Goal: Task Accomplishment & Management: Manage account settings

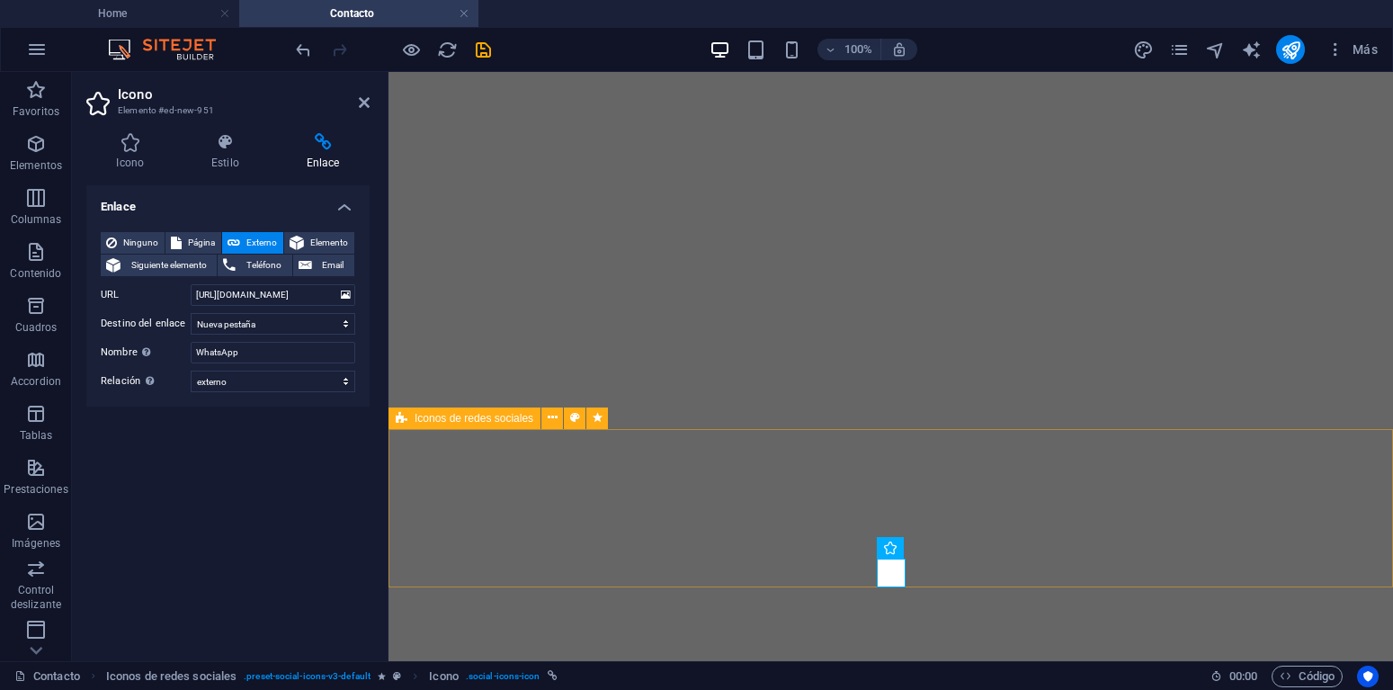
select select "external"
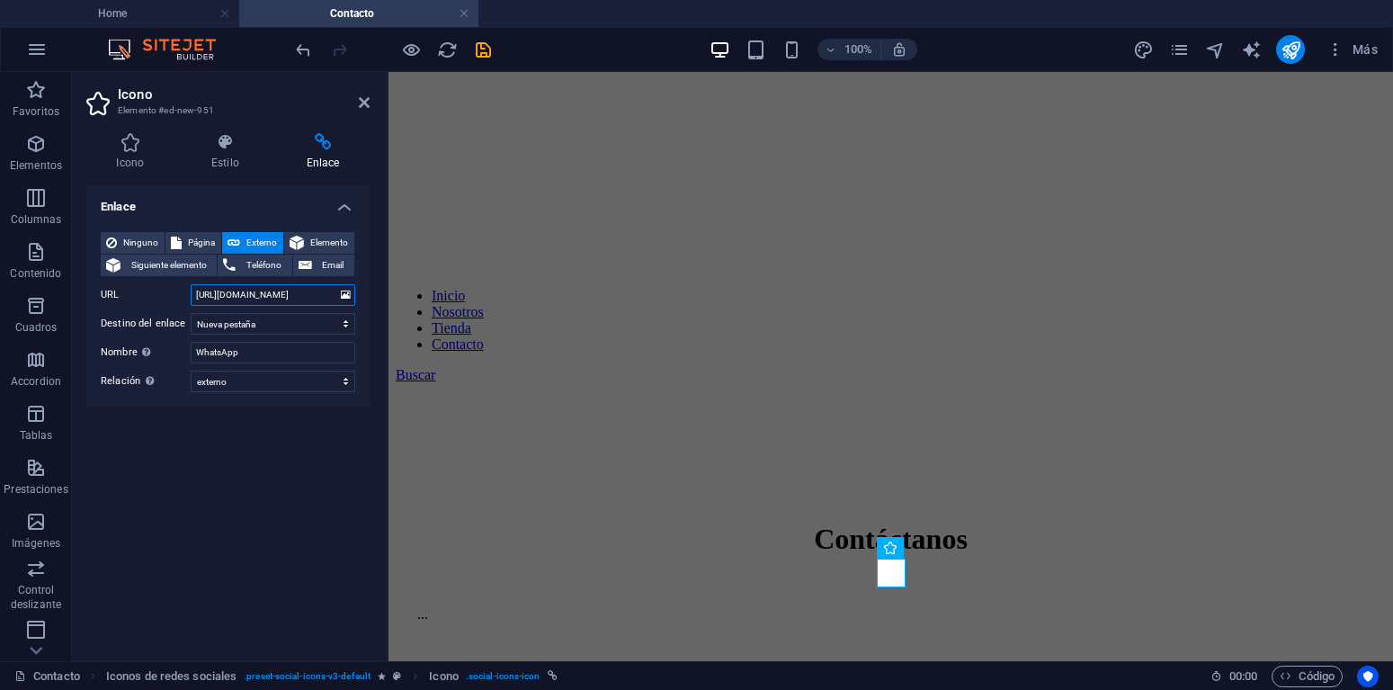
click at [278, 290] on input "https://www.instagram.com/ortopedicos_pasto" at bounding box center [273, 295] width 165 height 22
paste input "a.link/kyfw68"
type input "https://wa.link/kyfw68"
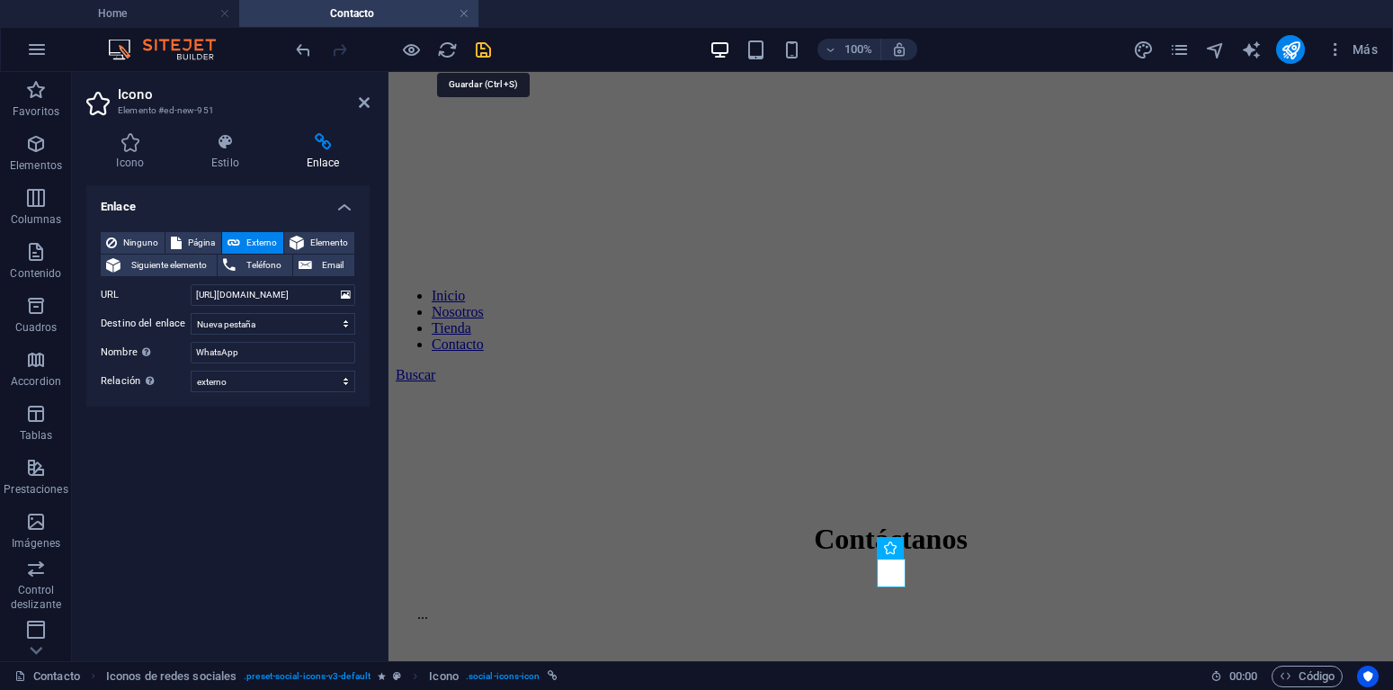
click at [482, 51] on icon "save" at bounding box center [483, 50] width 21 height 21
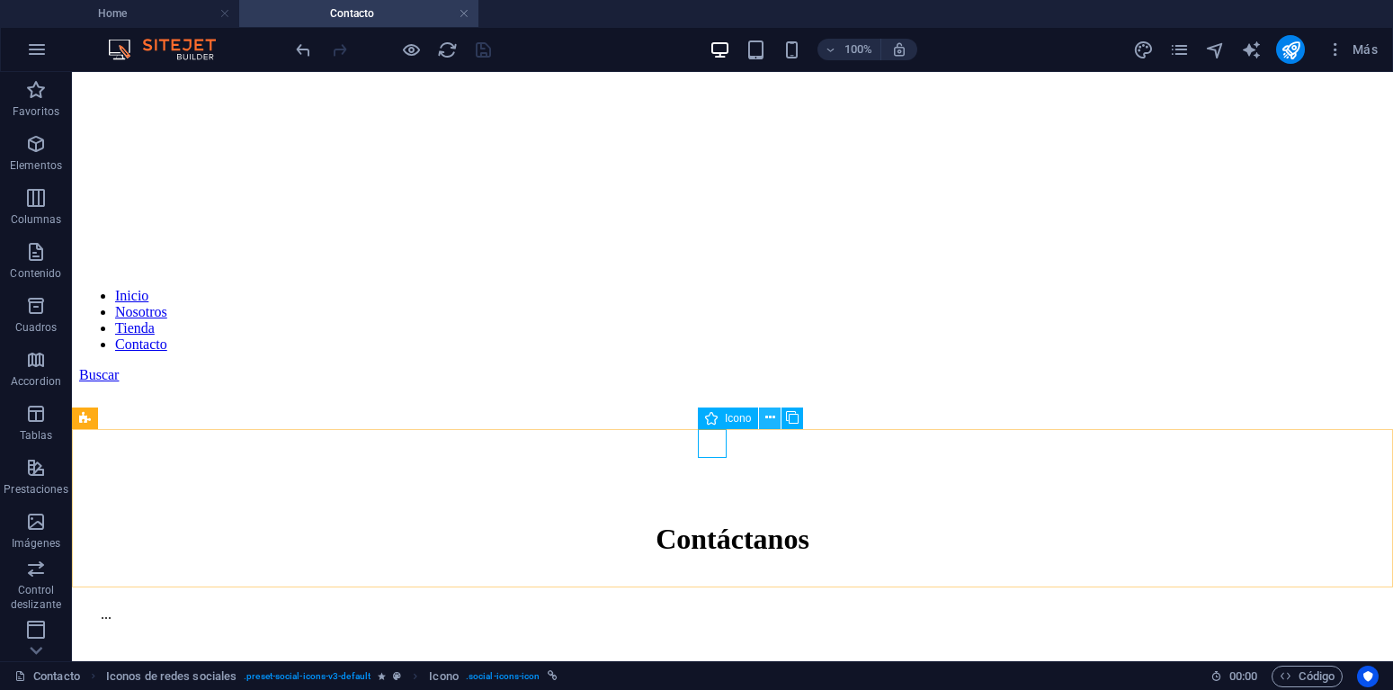
click at [771, 414] on icon at bounding box center [770, 417] width 10 height 19
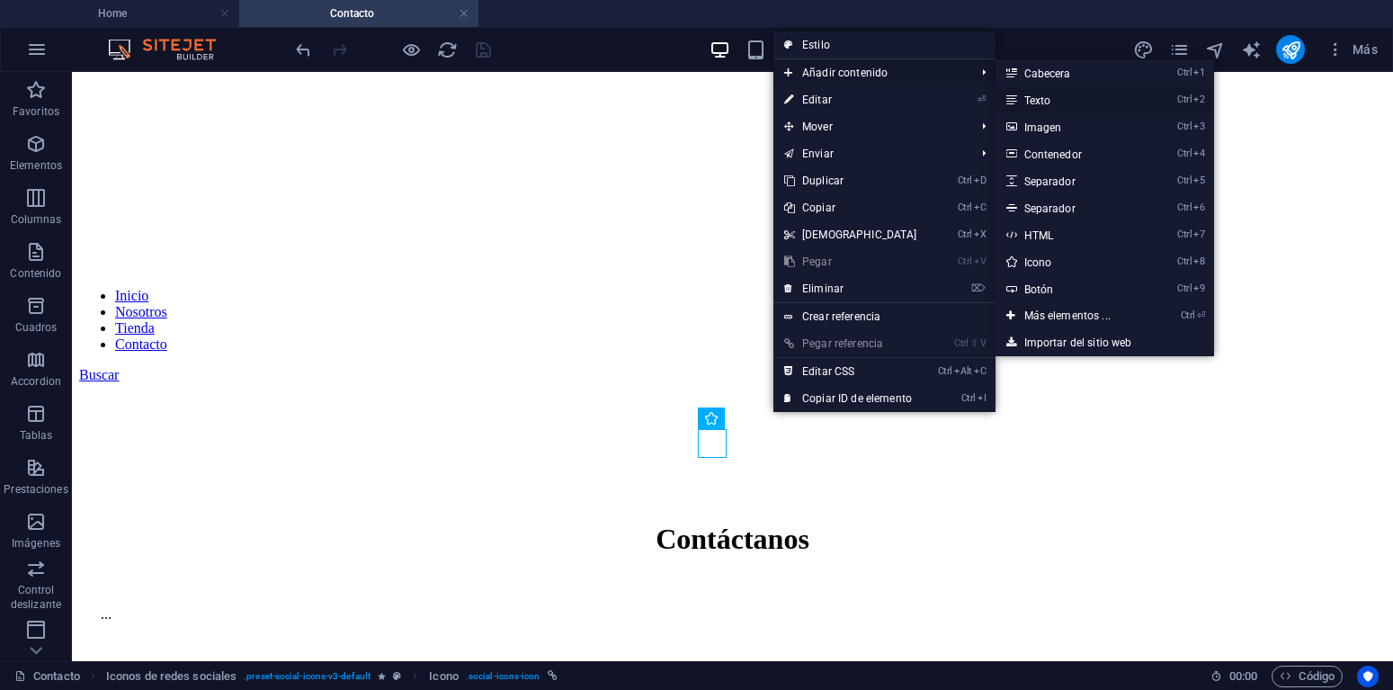
click at [1056, 99] on link "Ctrl 2 Texto" at bounding box center [1070, 99] width 151 height 27
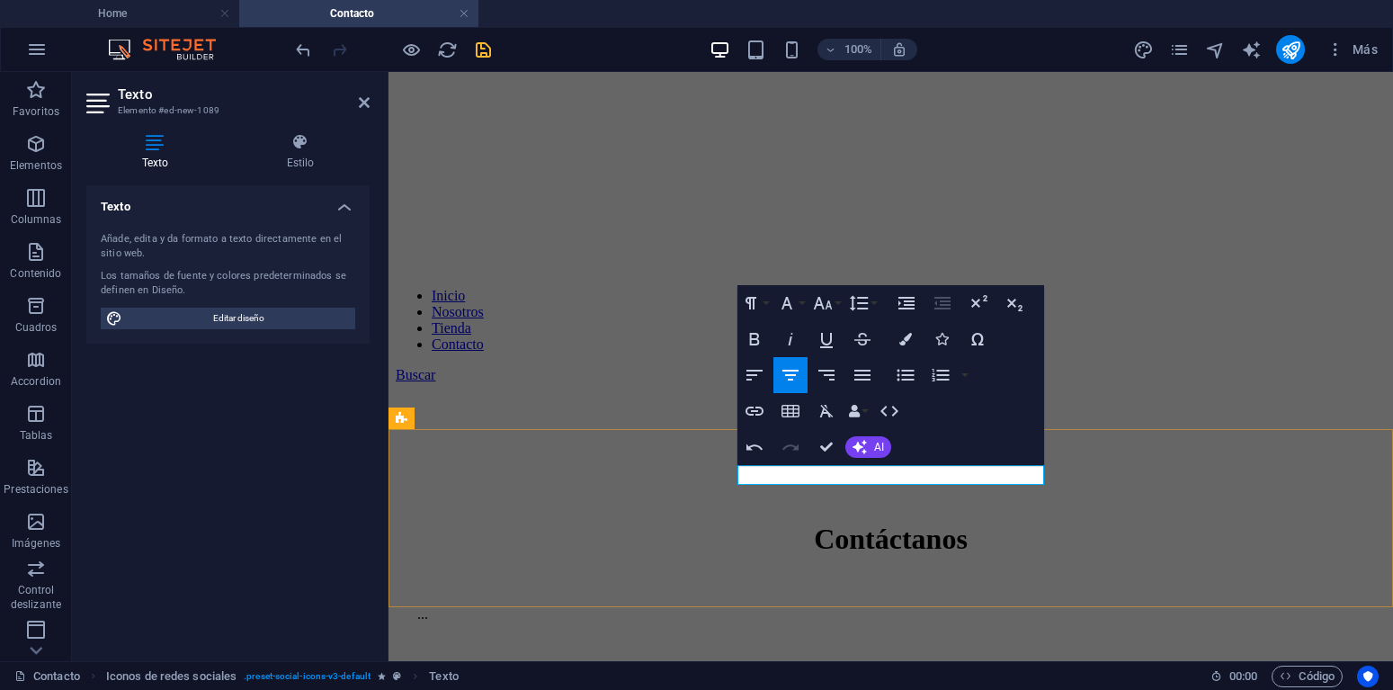
scroll to position [0, 12]
click at [765, 302] on button "Paragraph Format" at bounding box center [754, 303] width 34 height 36
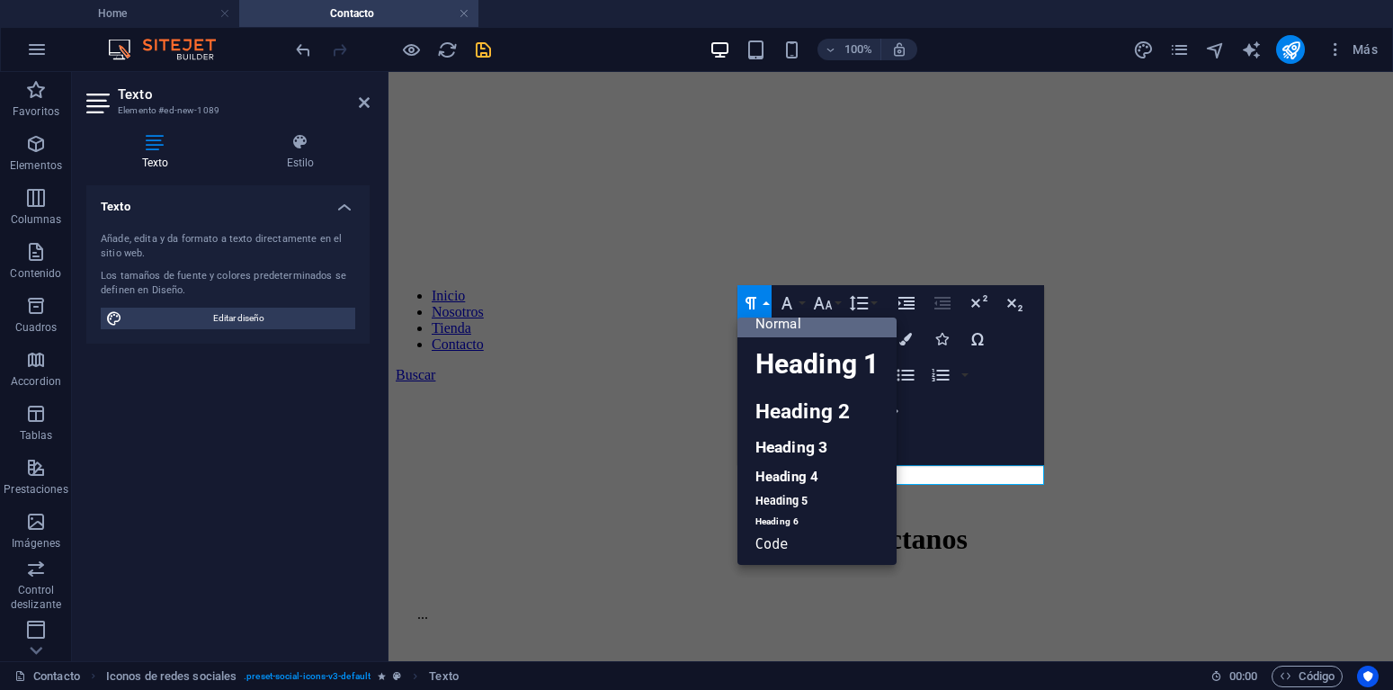
scroll to position [14, 0]
click at [808, 515] on link "Heading 6" at bounding box center [816, 521] width 159 height 18
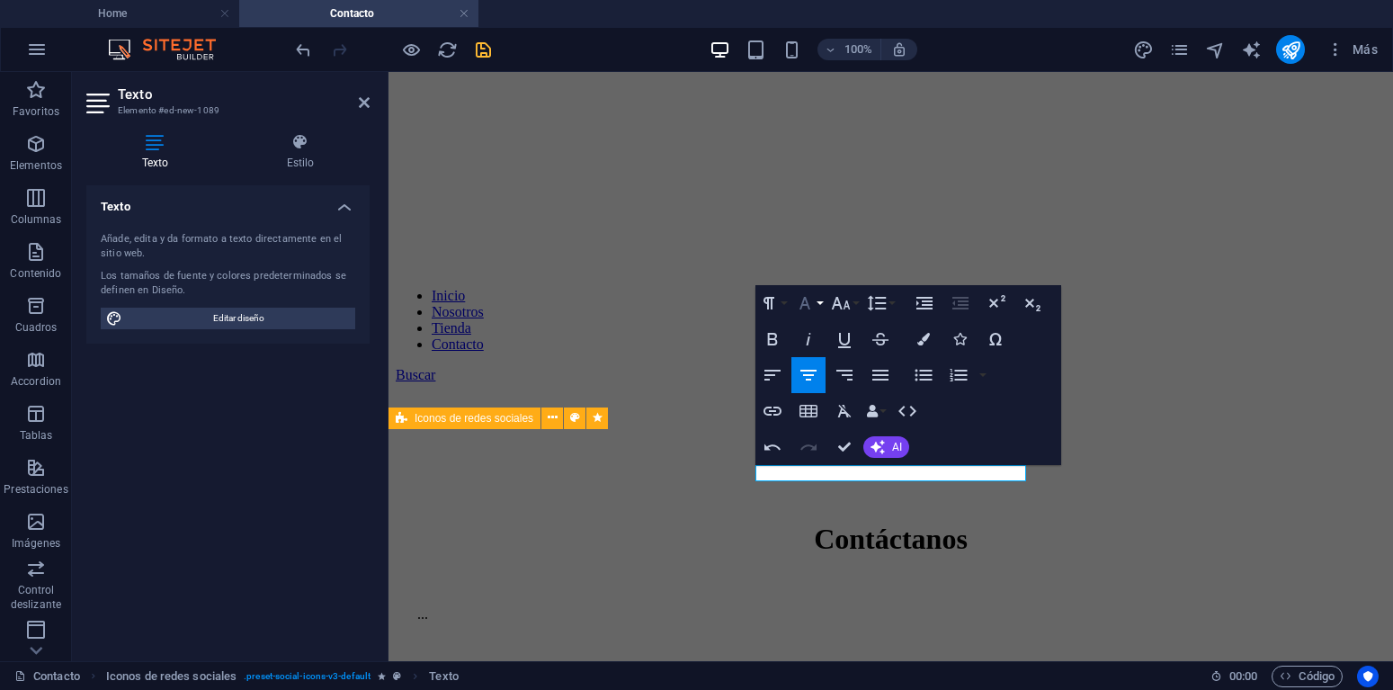
click at [811, 308] on icon "button" at bounding box center [805, 303] width 22 height 22
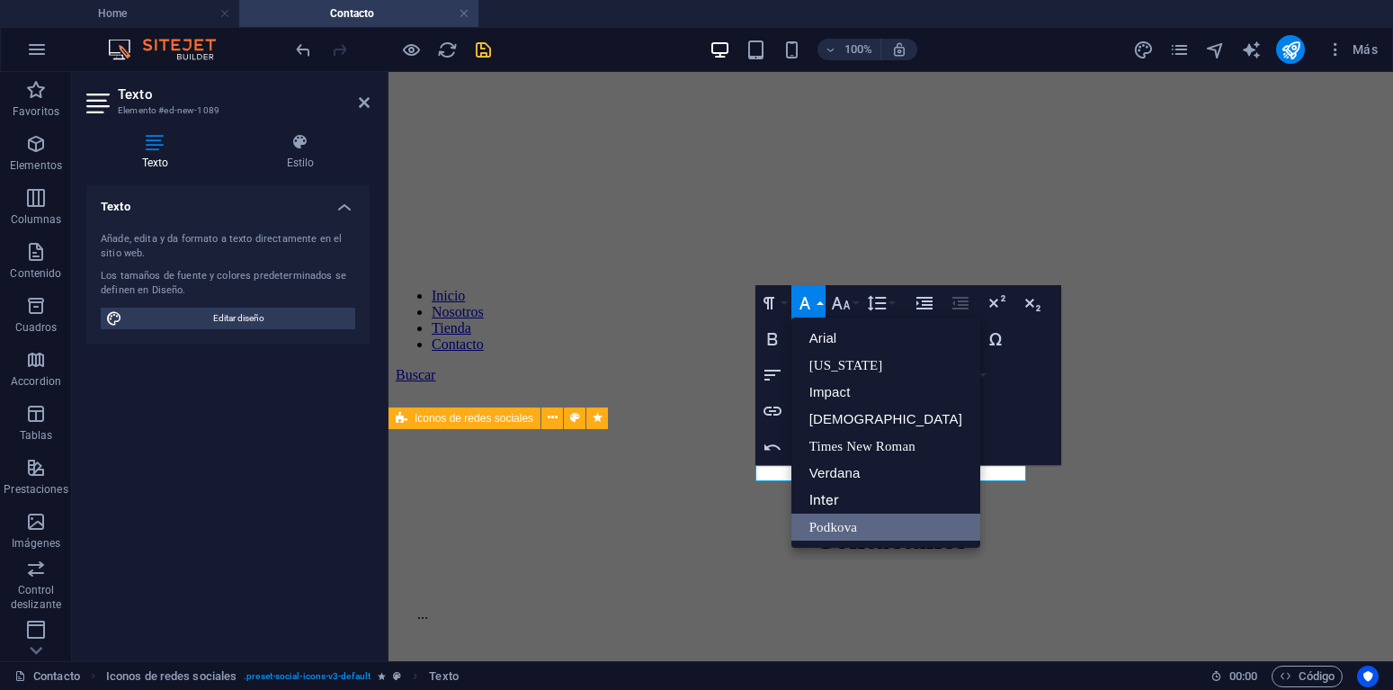
scroll to position [0, 0]
click at [827, 503] on link "Inter" at bounding box center [885, 499] width 189 height 27
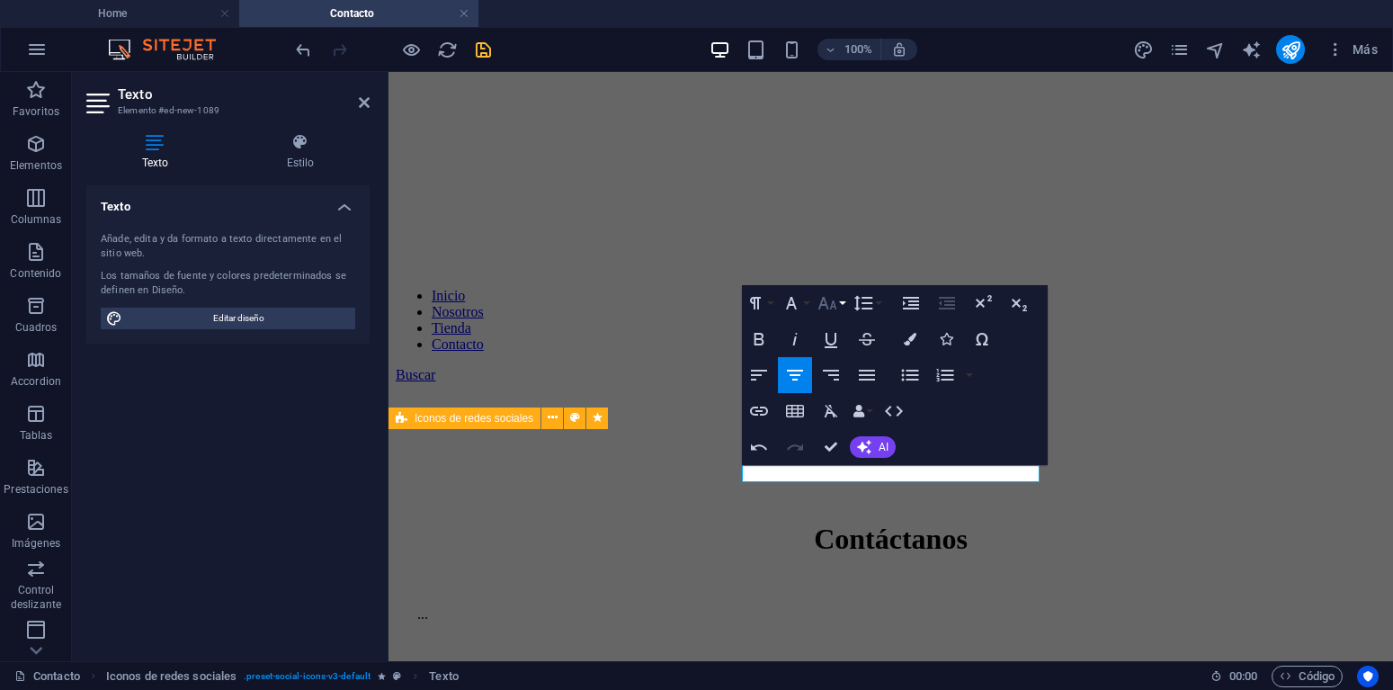
click at [822, 307] on icon "button" at bounding box center [827, 303] width 22 height 22
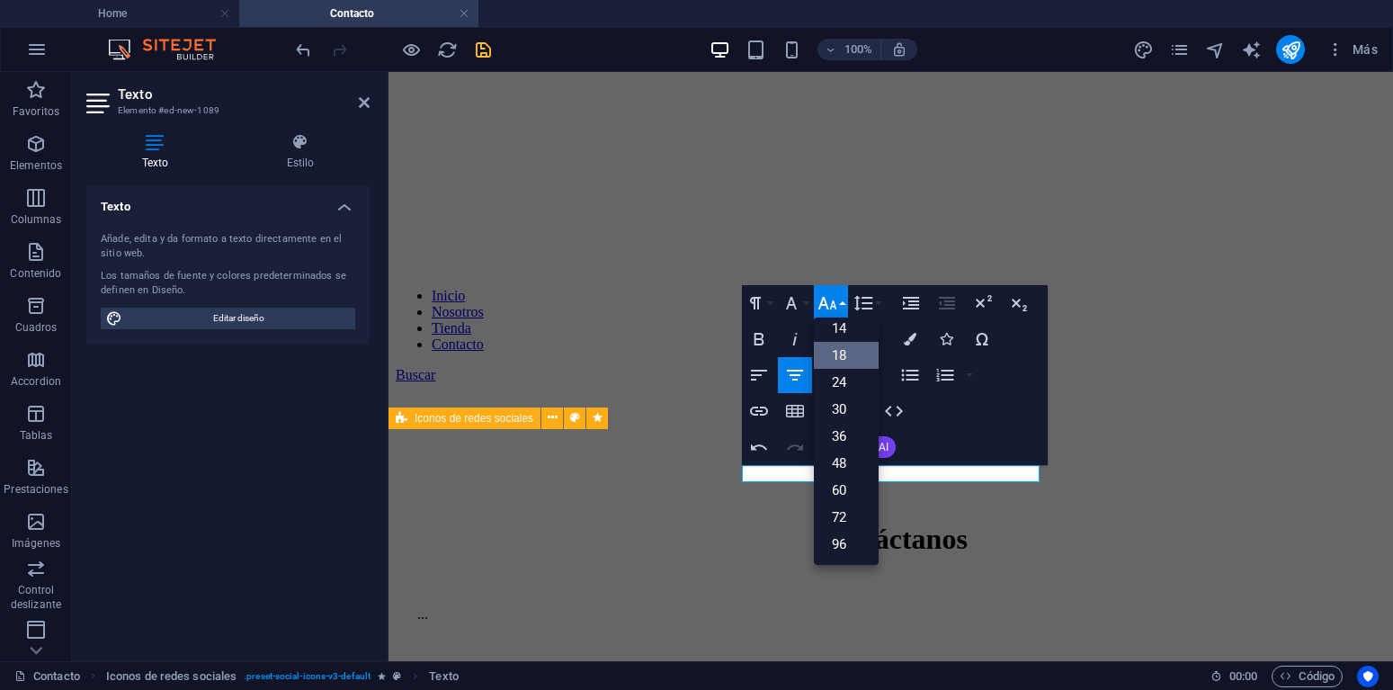
scroll to position [145, 0]
click at [834, 374] on link "24" at bounding box center [846, 382] width 65 height 27
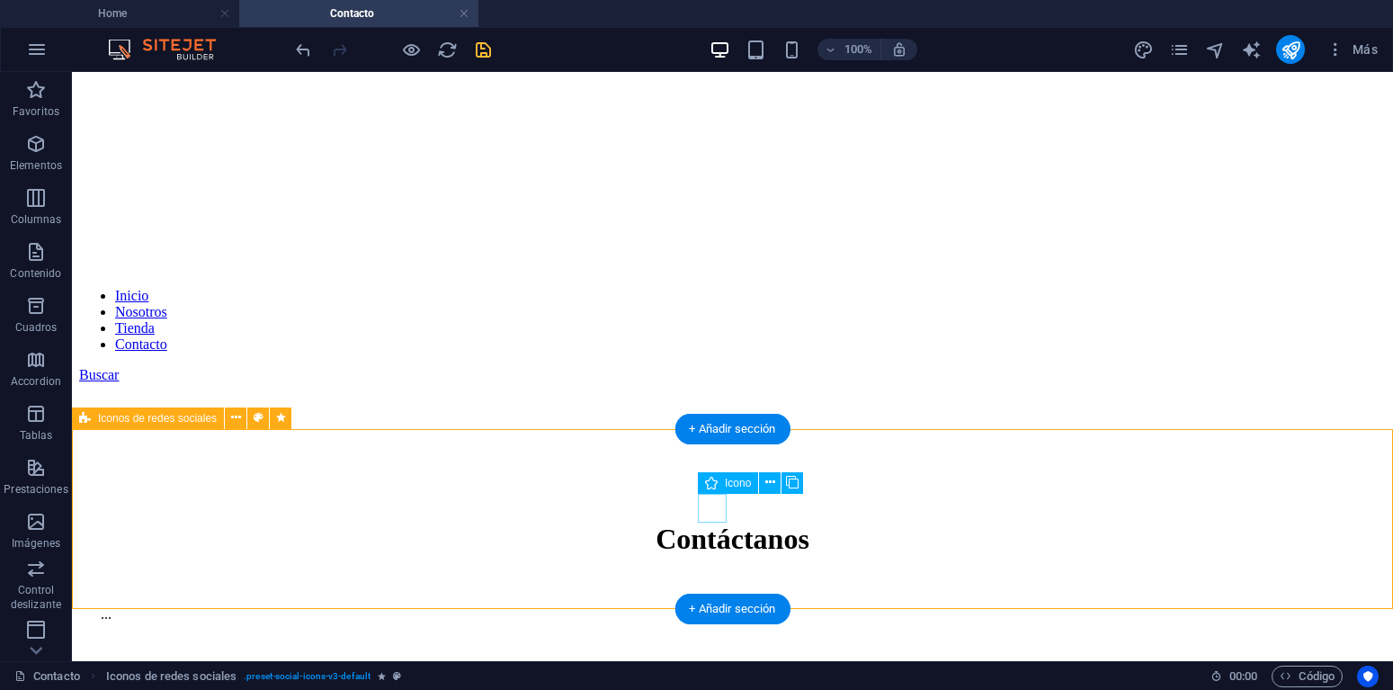
select select "overlay"
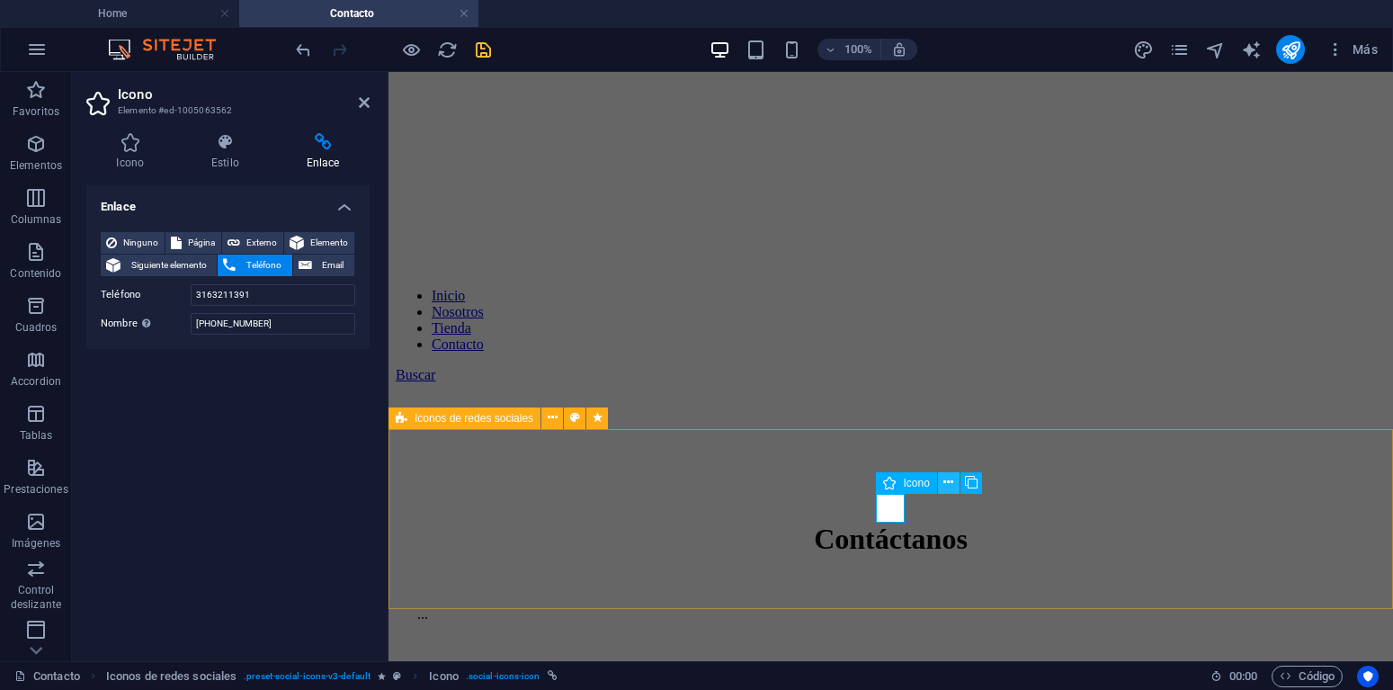
click at [949, 483] on icon at bounding box center [948, 482] width 10 height 19
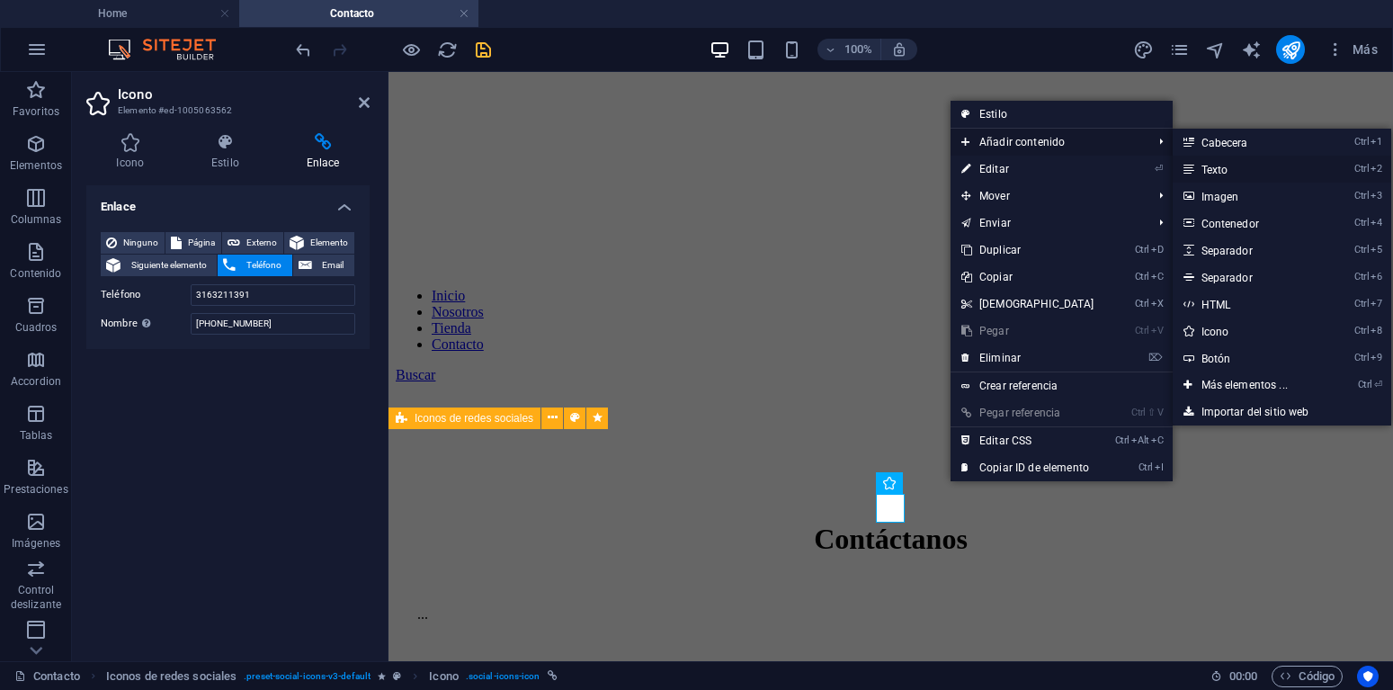
click at [1203, 168] on link "Ctrl 2 Texto" at bounding box center [1247, 169] width 151 height 27
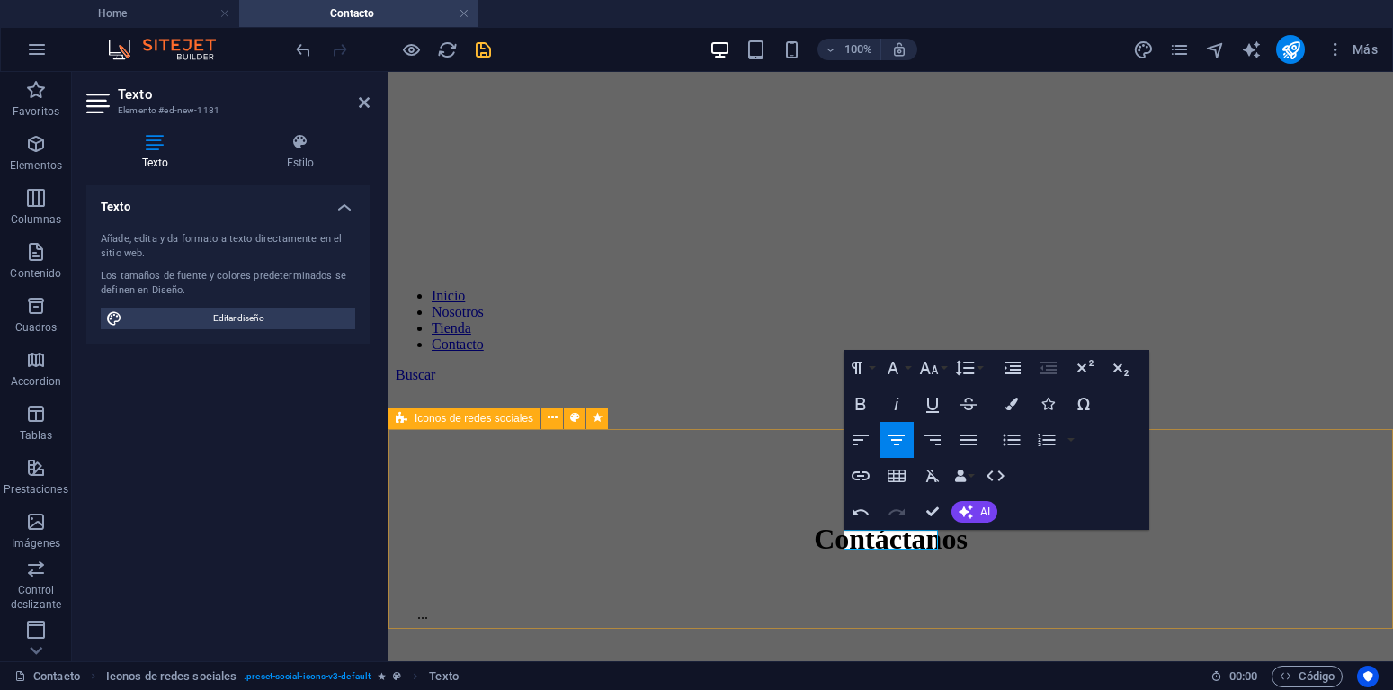
scroll to position [0, 6]
click at [867, 373] on icon "button" at bounding box center [857, 368] width 22 height 22
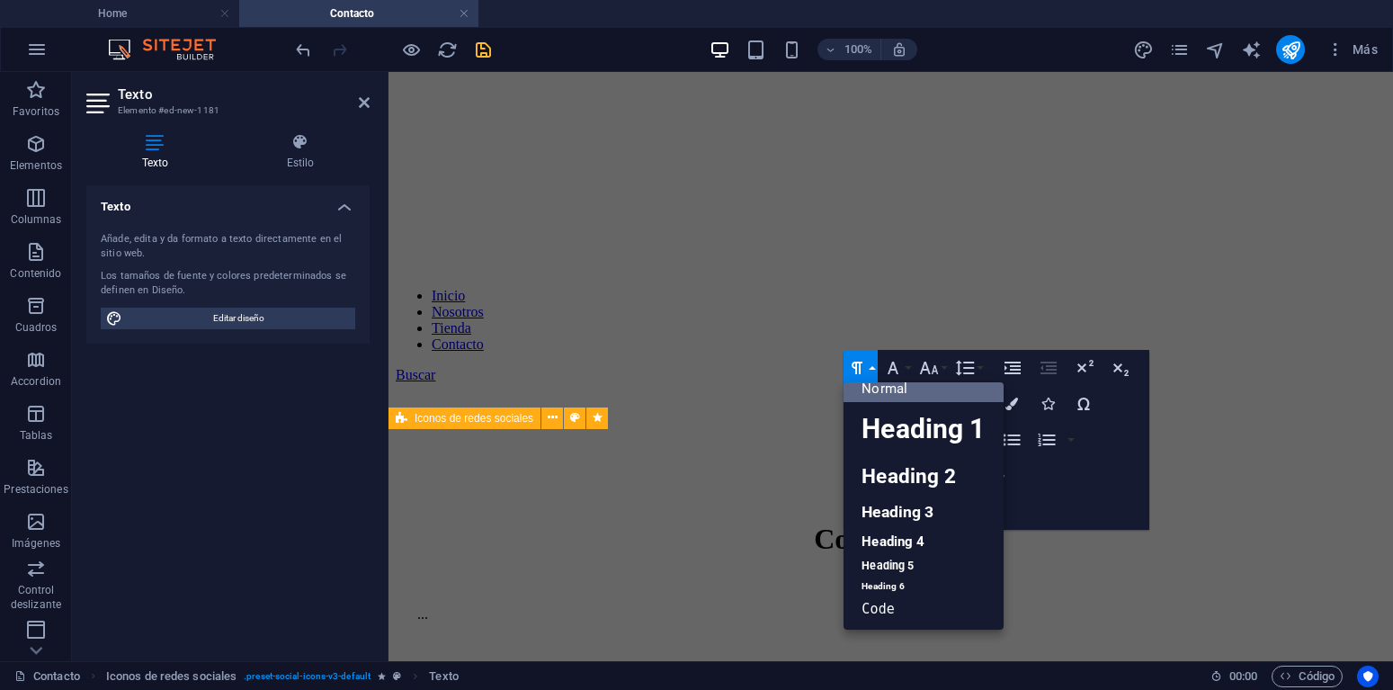
scroll to position [14, 0]
click at [896, 586] on link "Heading 6" at bounding box center [922, 586] width 159 height 18
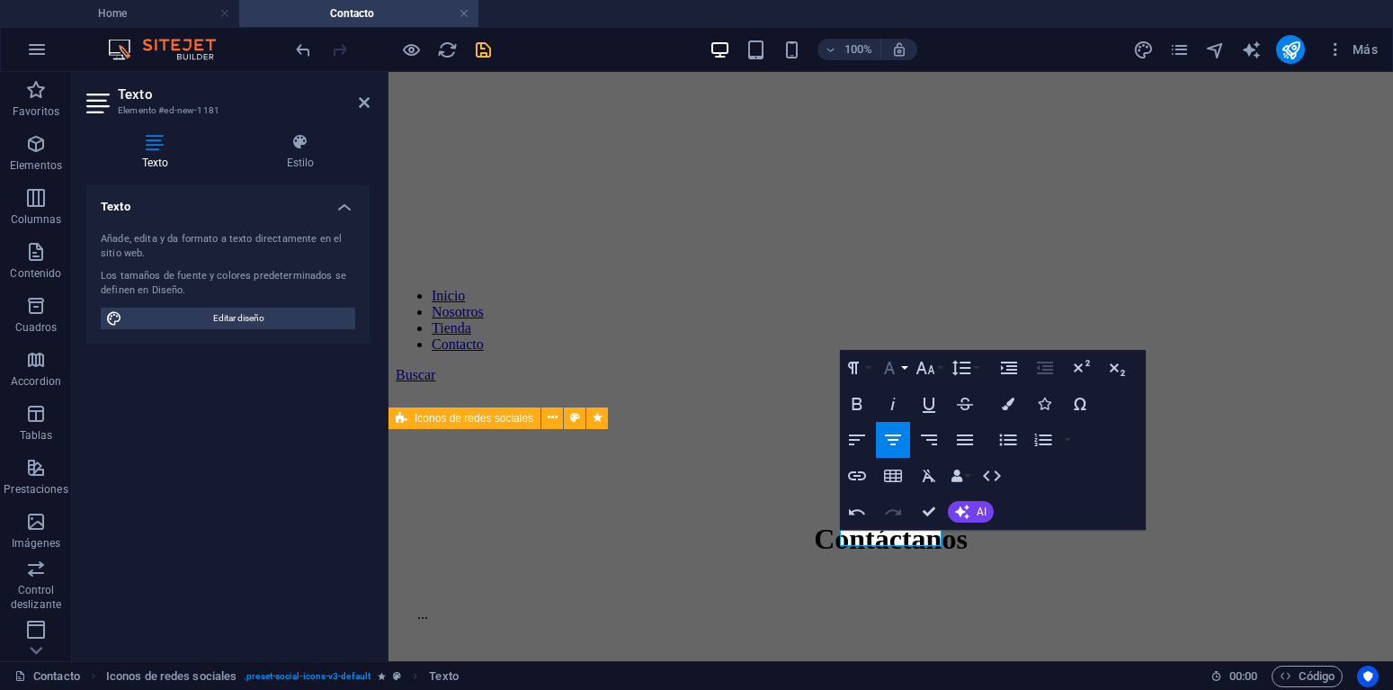
click at [901, 370] on button "Font Family" at bounding box center [893, 368] width 34 height 36
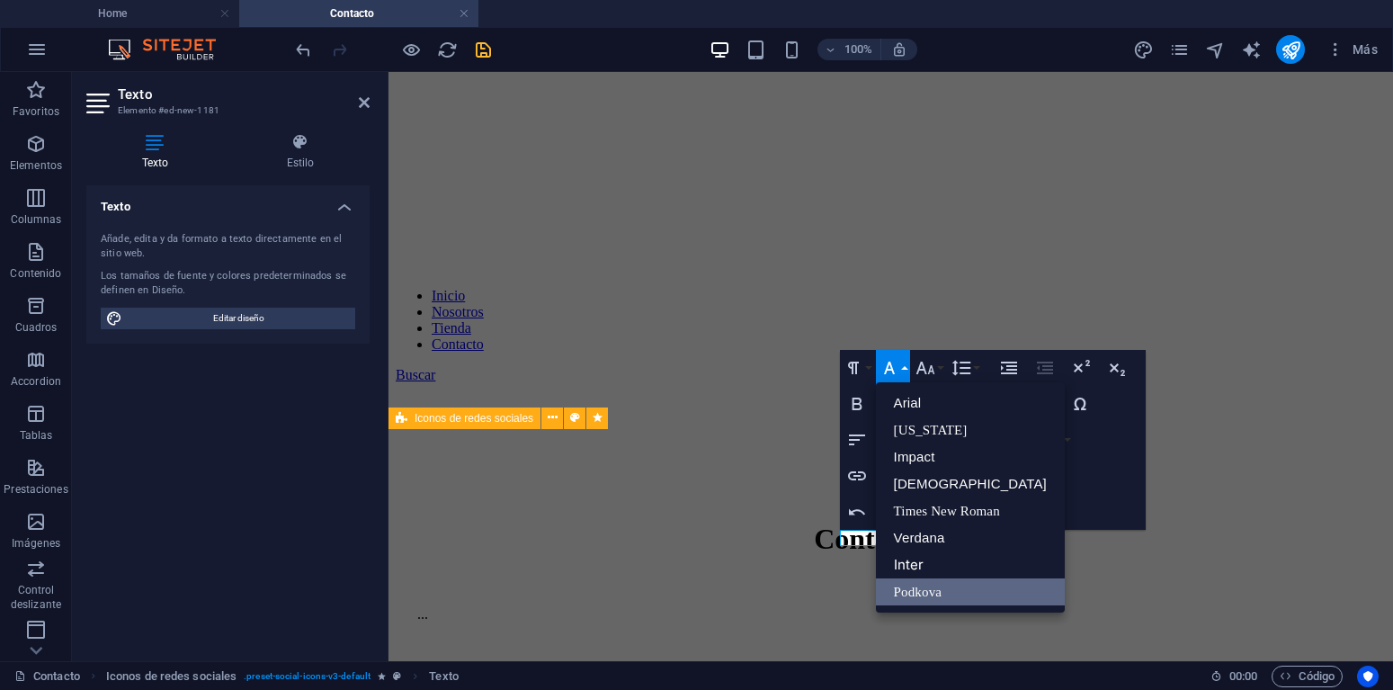
scroll to position [0, 0]
click at [923, 566] on link "Inter" at bounding box center [970, 564] width 189 height 27
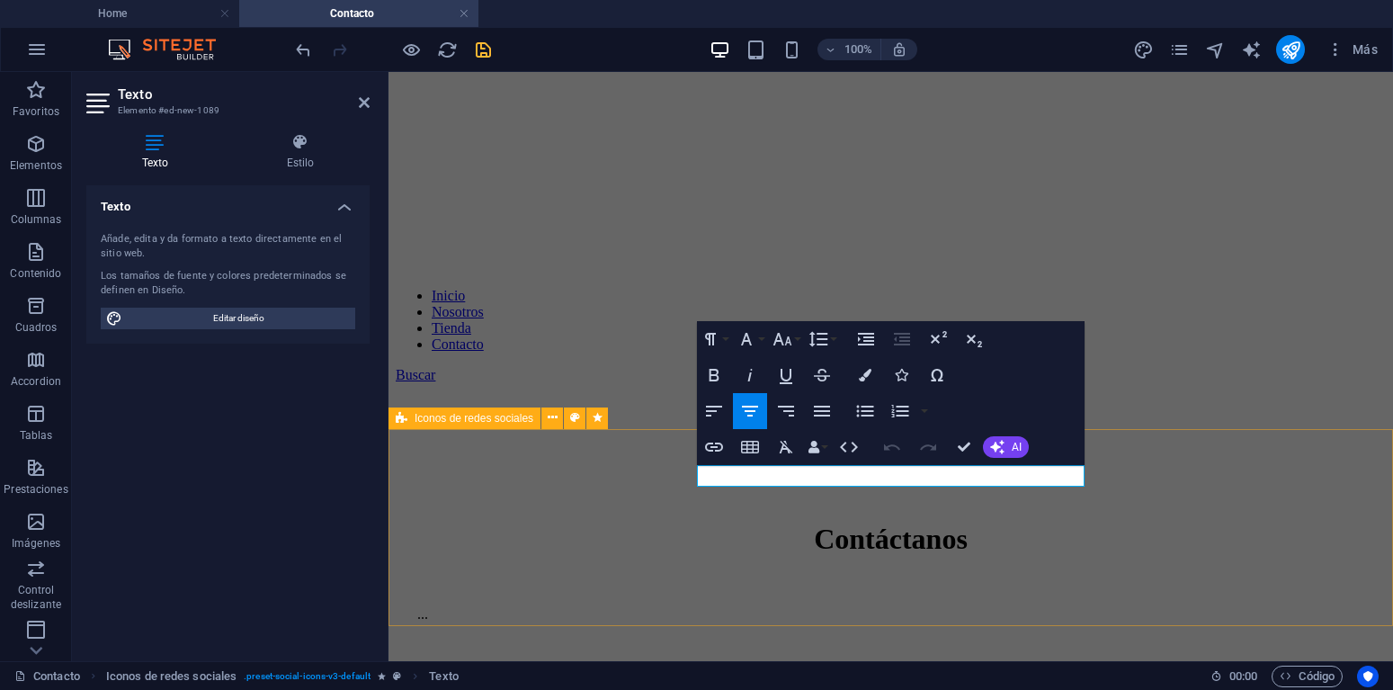
click at [759, 334] on button "Font Family" at bounding box center [750, 339] width 34 height 36
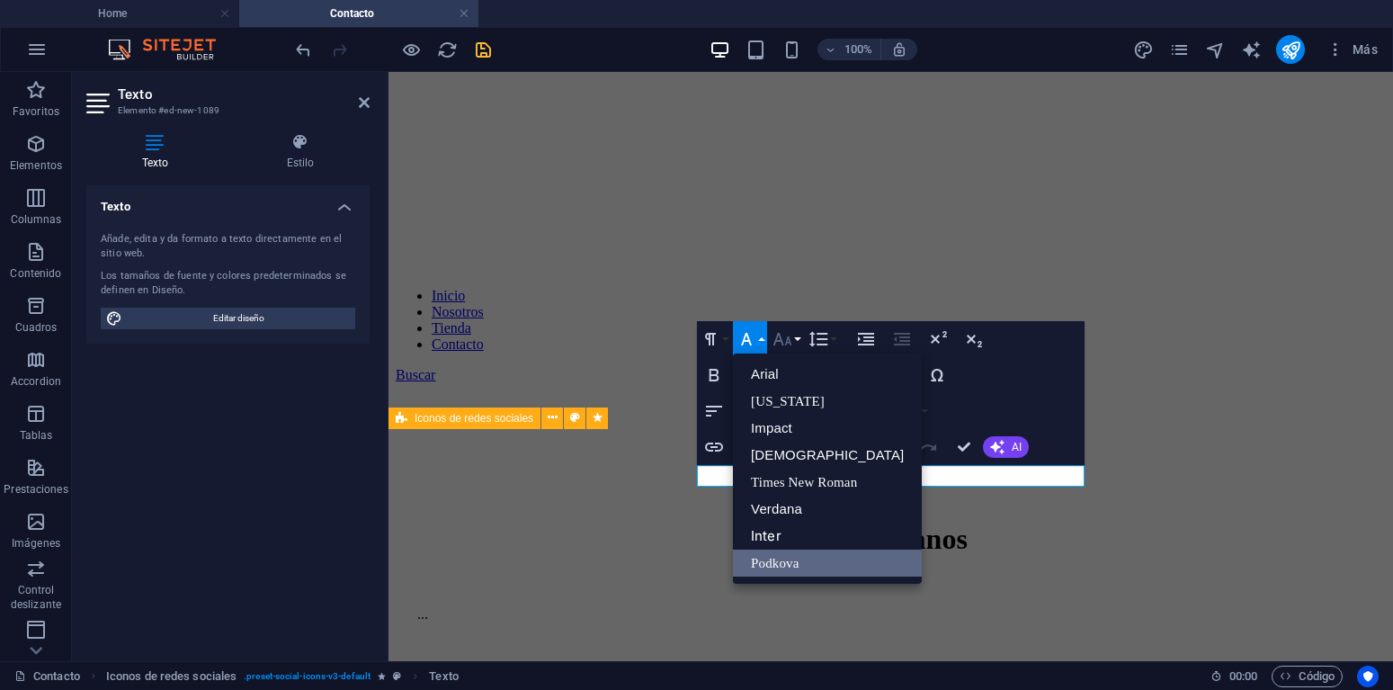
click at [789, 334] on icon "button" at bounding box center [782, 339] width 22 height 22
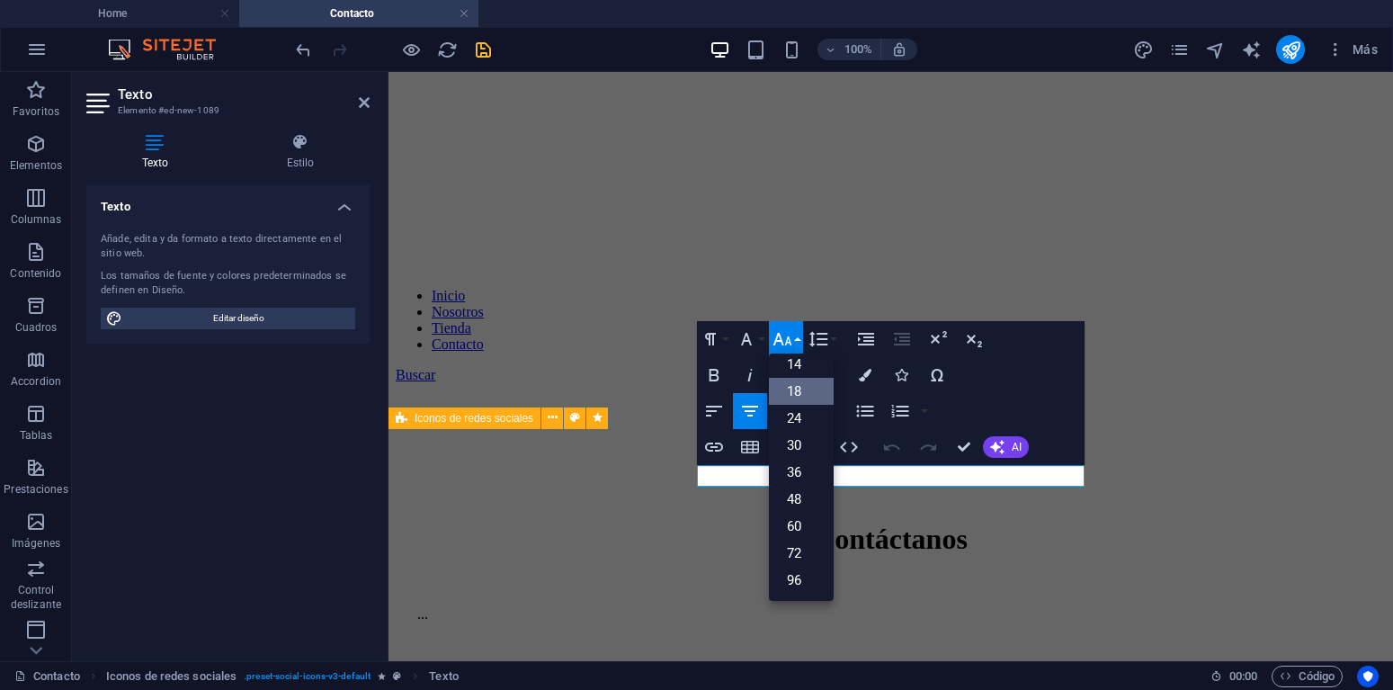
scroll to position [145, 0]
click at [757, 338] on button "Font Family" at bounding box center [750, 339] width 34 height 36
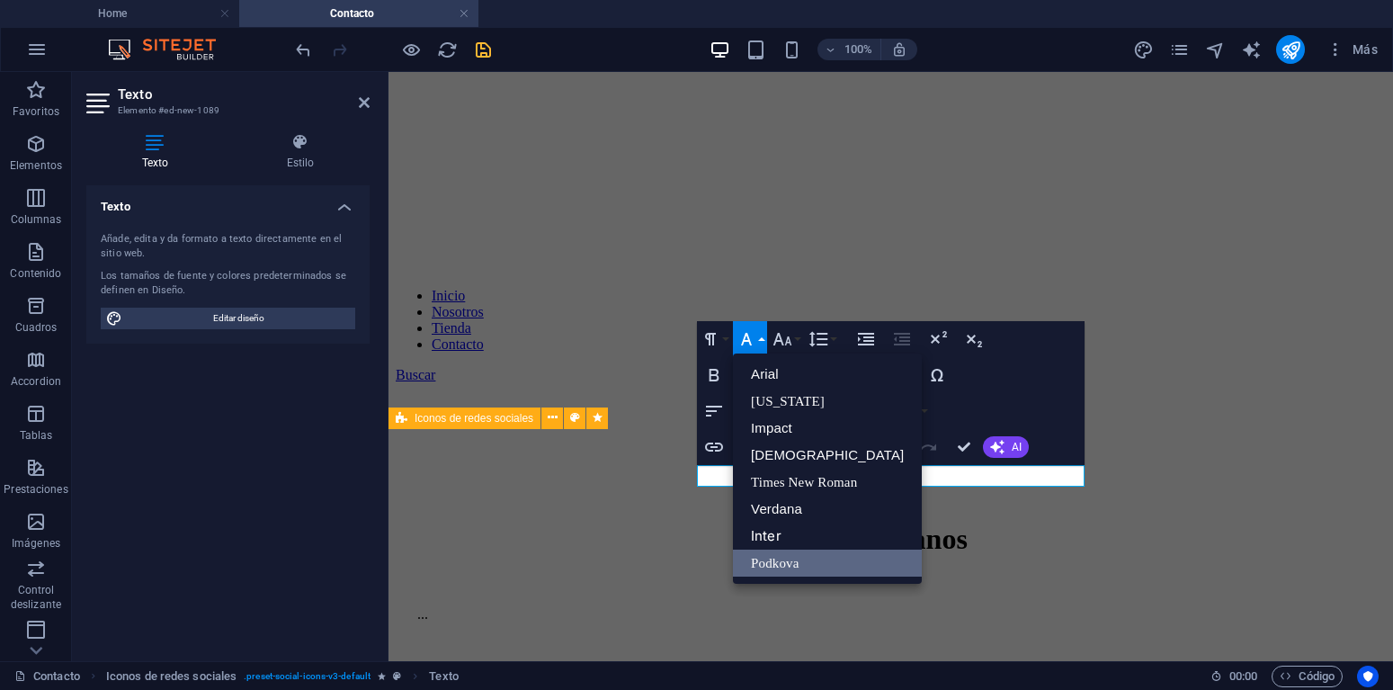
scroll to position [0, 0]
click at [788, 530] on link "Inter" at bounding box center [827, 535] width 189 height 27
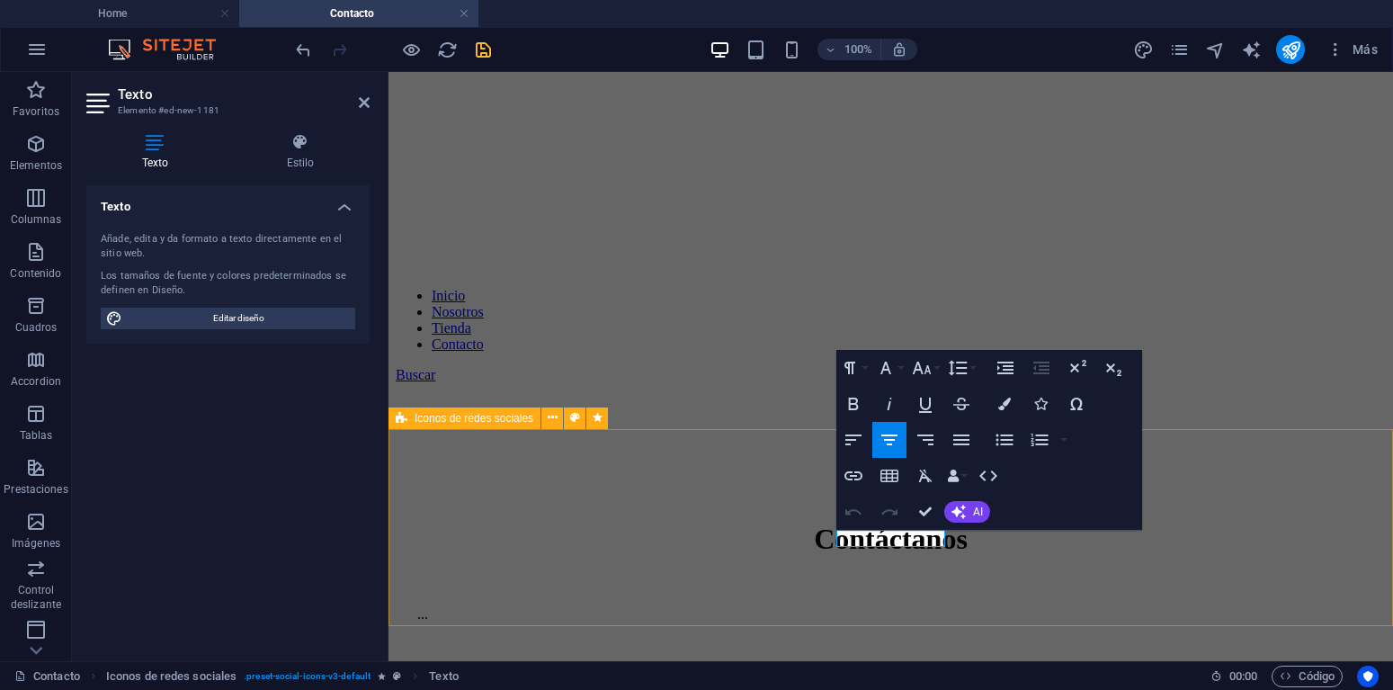
click at [927, 378] on icon "button" at bounding box center [922, 368] width 22 height 22
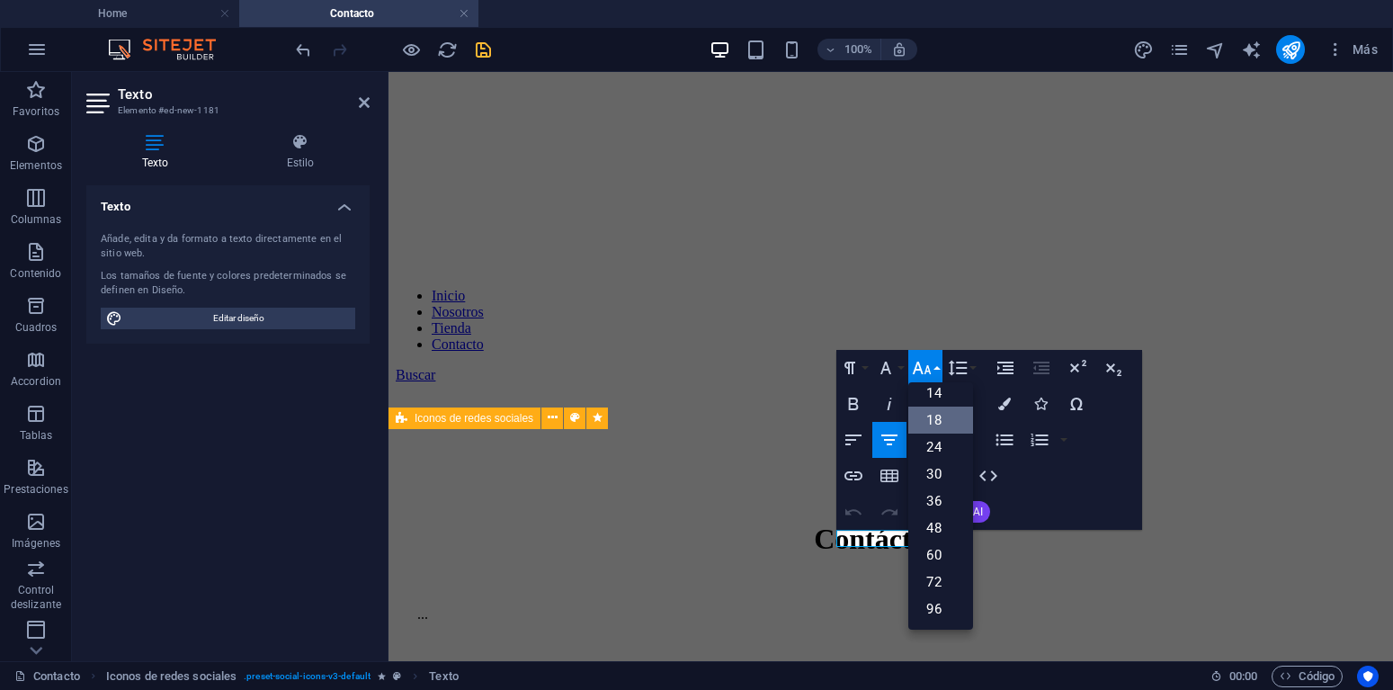
scroll to position [145, 0]
click at [939, 422] on link "18" at bounding box center [940, 419] width 65 height 27
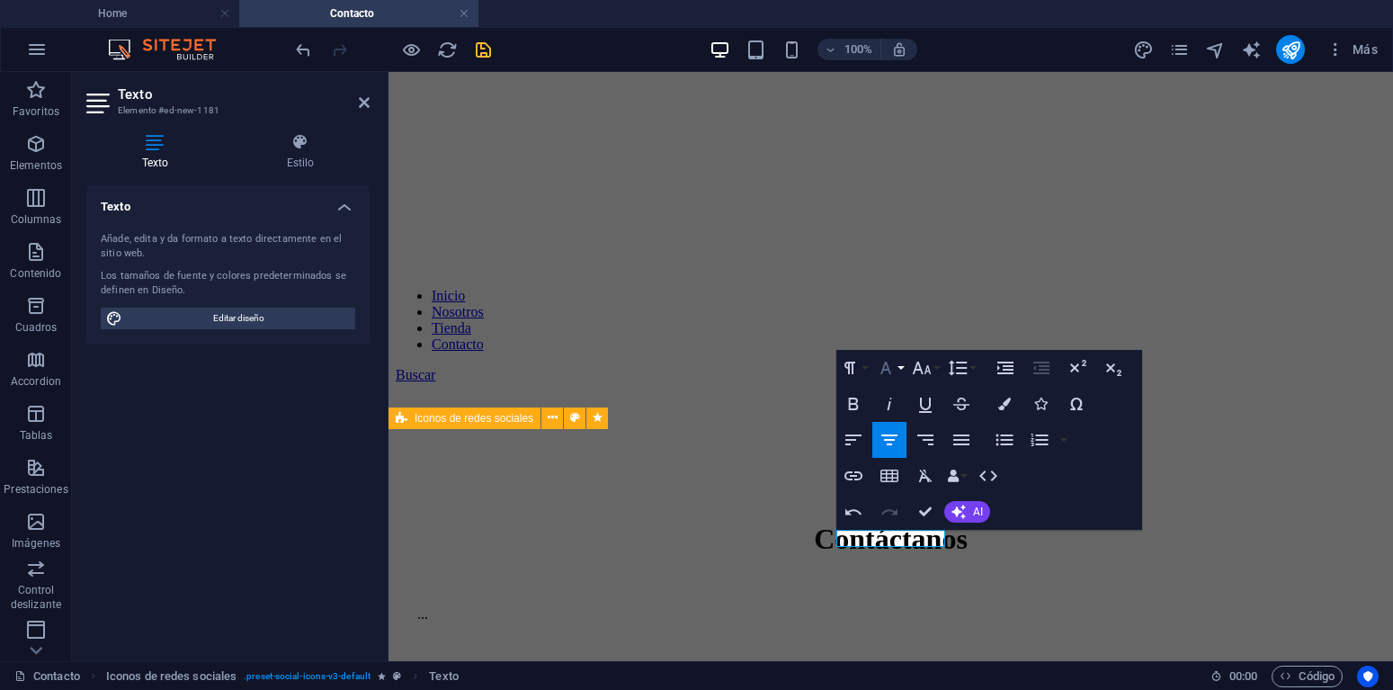
click at [900, 371] on button "Font Family" at bounding box center [889, 368] width 34 height 36
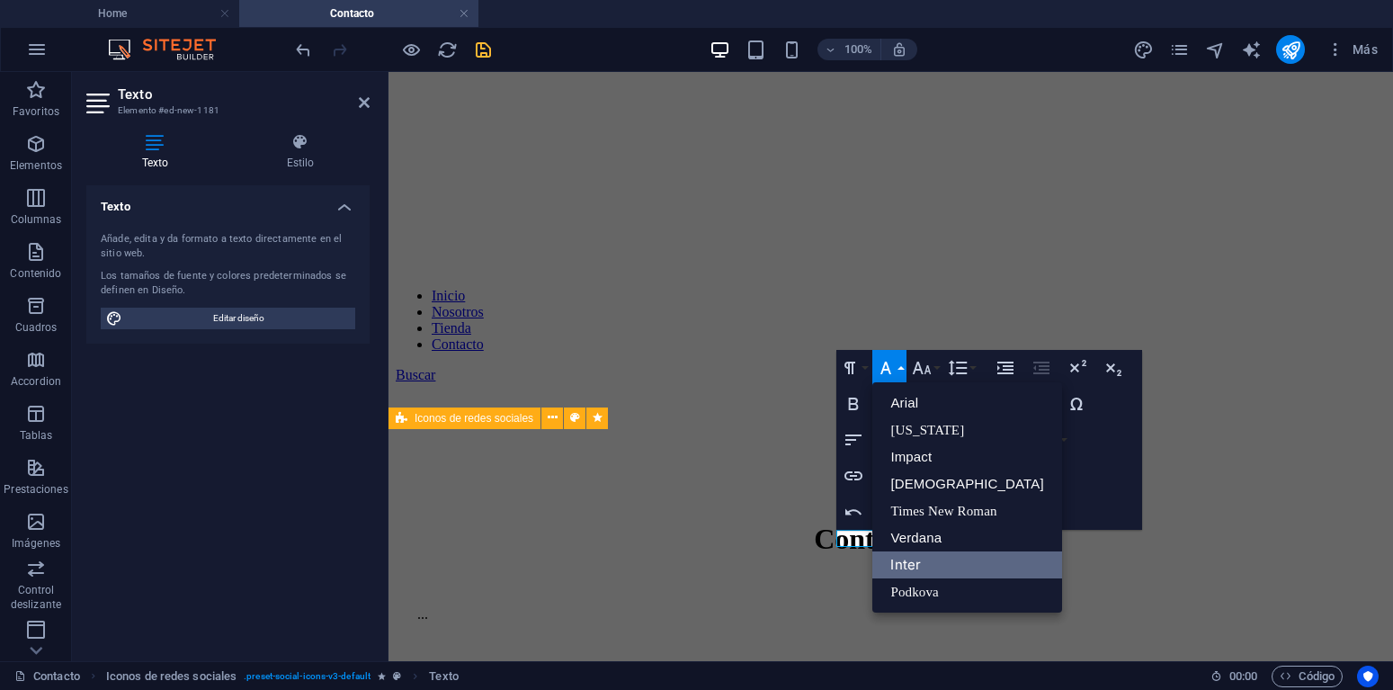
scroll to position [0, 0]
click at [910, 557] on link "Inter" at bounding box center [966, 564] width 189 height 27
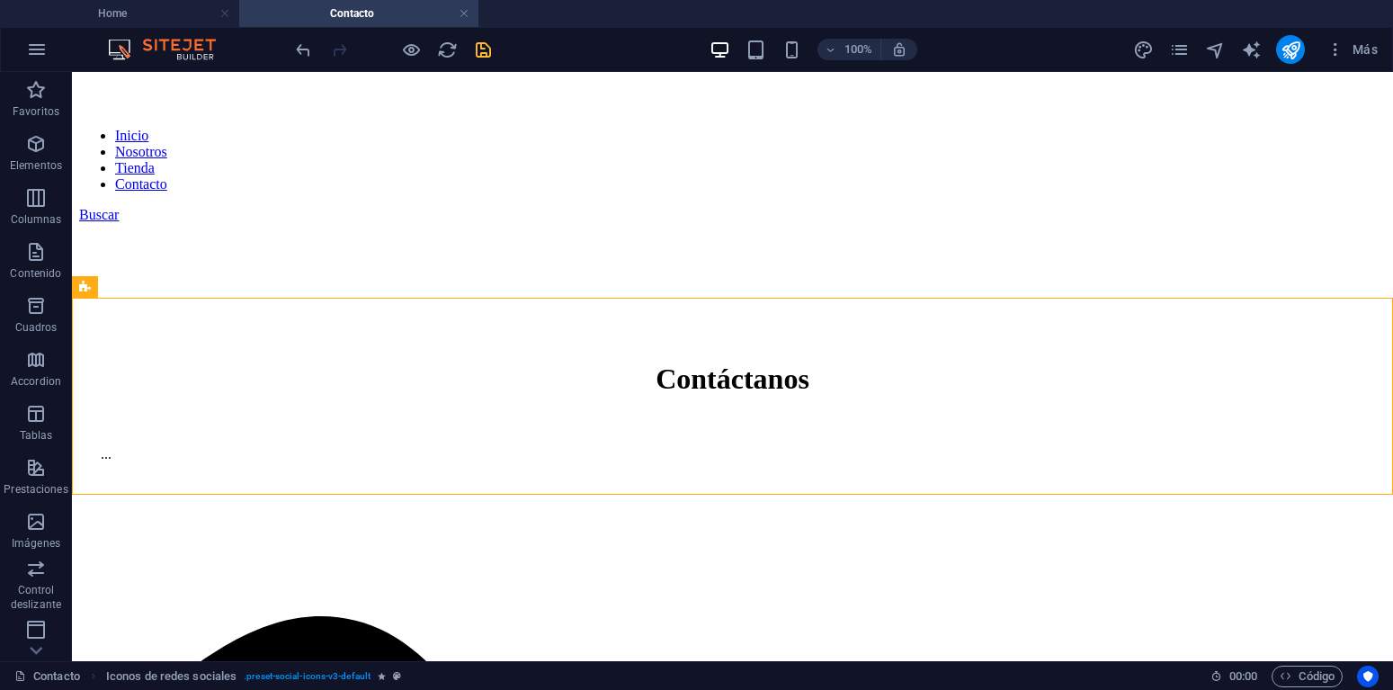
scroll to position [474, 0]
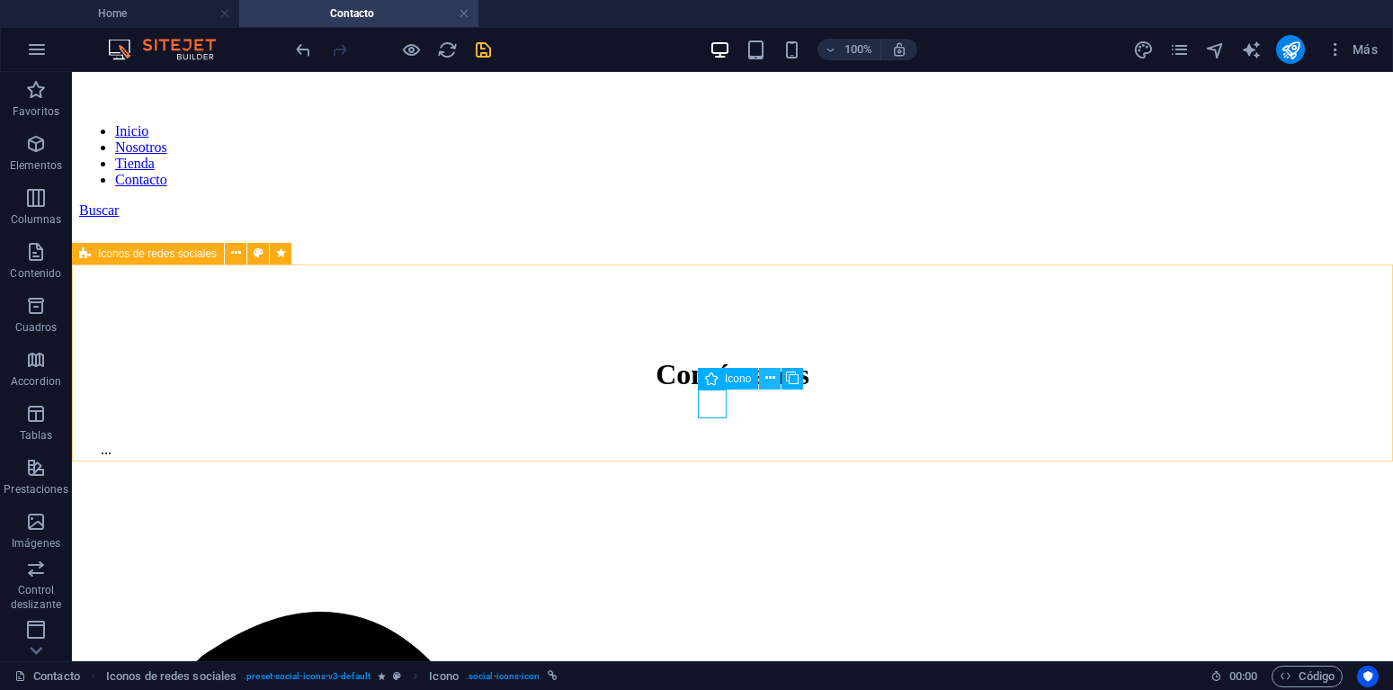
click at [770, 379] on icon at bounding box center [770, 378] width 10 height 19
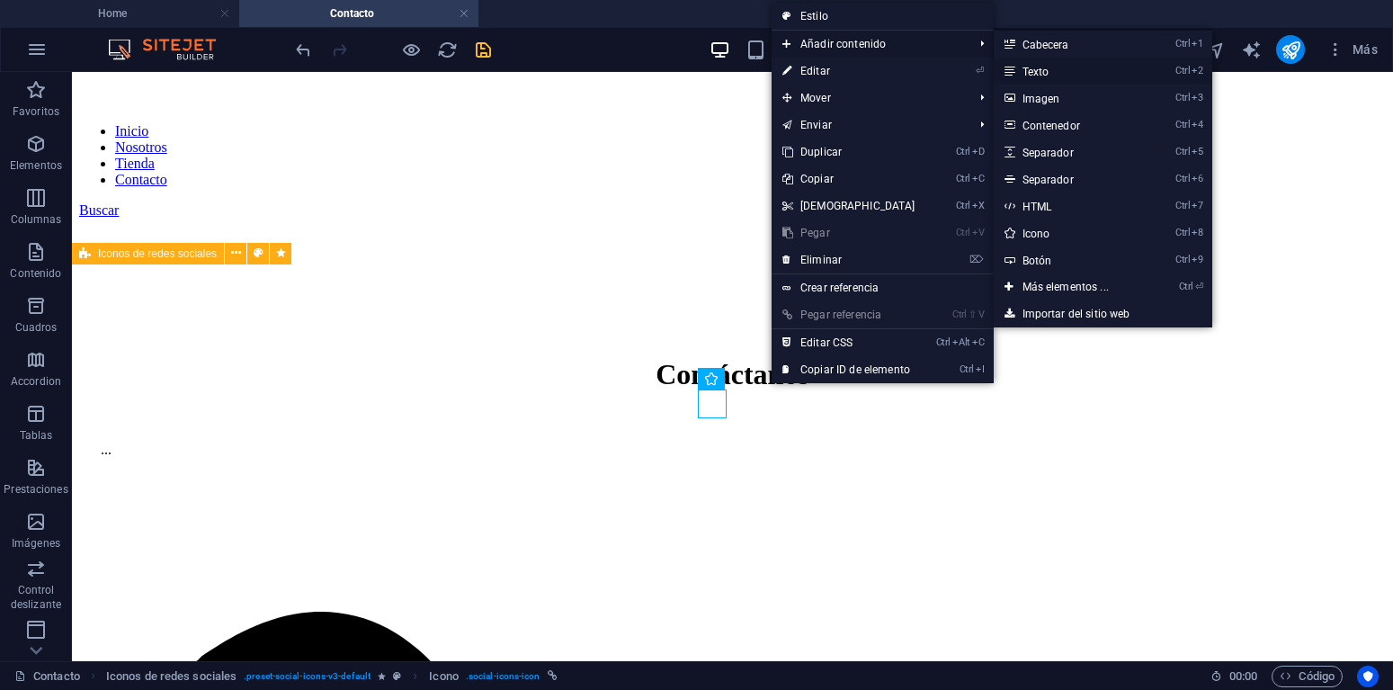
click at [1046, 69] on link "Ctrl 2 Texto" at bounding box center [1068, 71] width 151 height 27
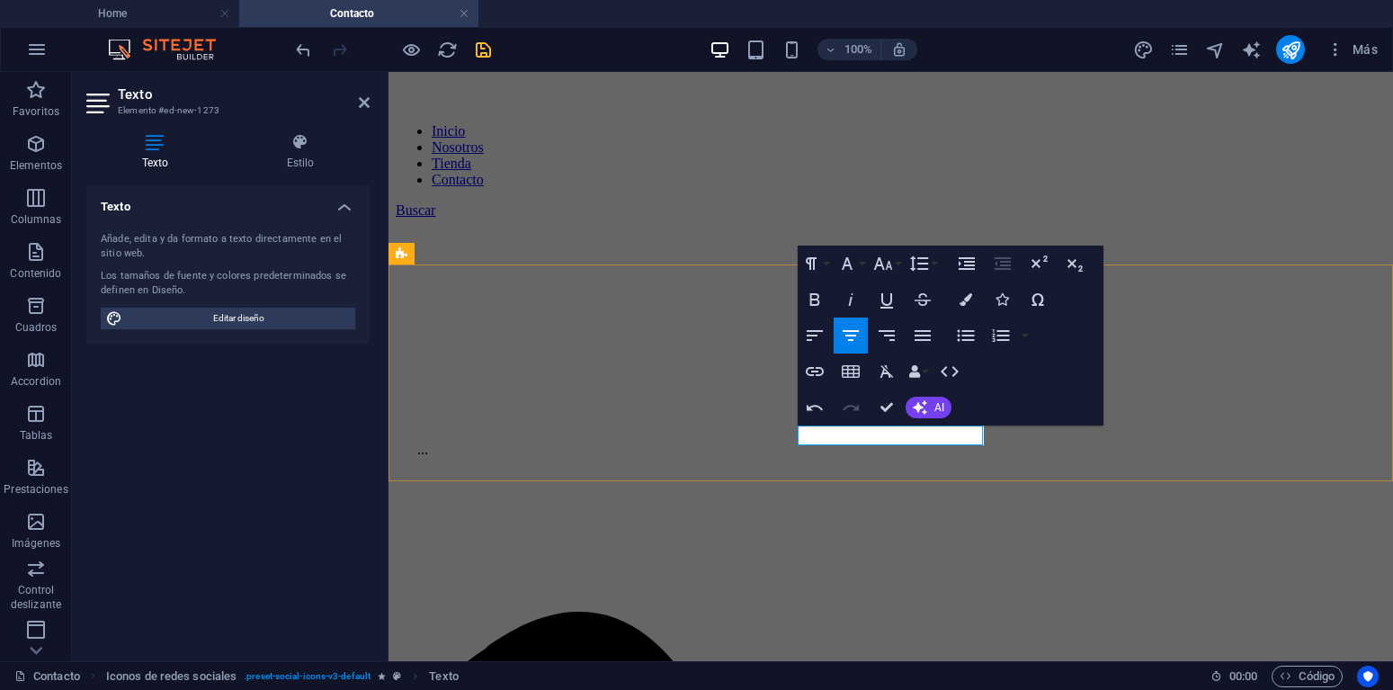
scroll to position [0, 12]
click at [824, 268] on button "Paragraph Format" at bounding box center [814, 263] width 34 height 36
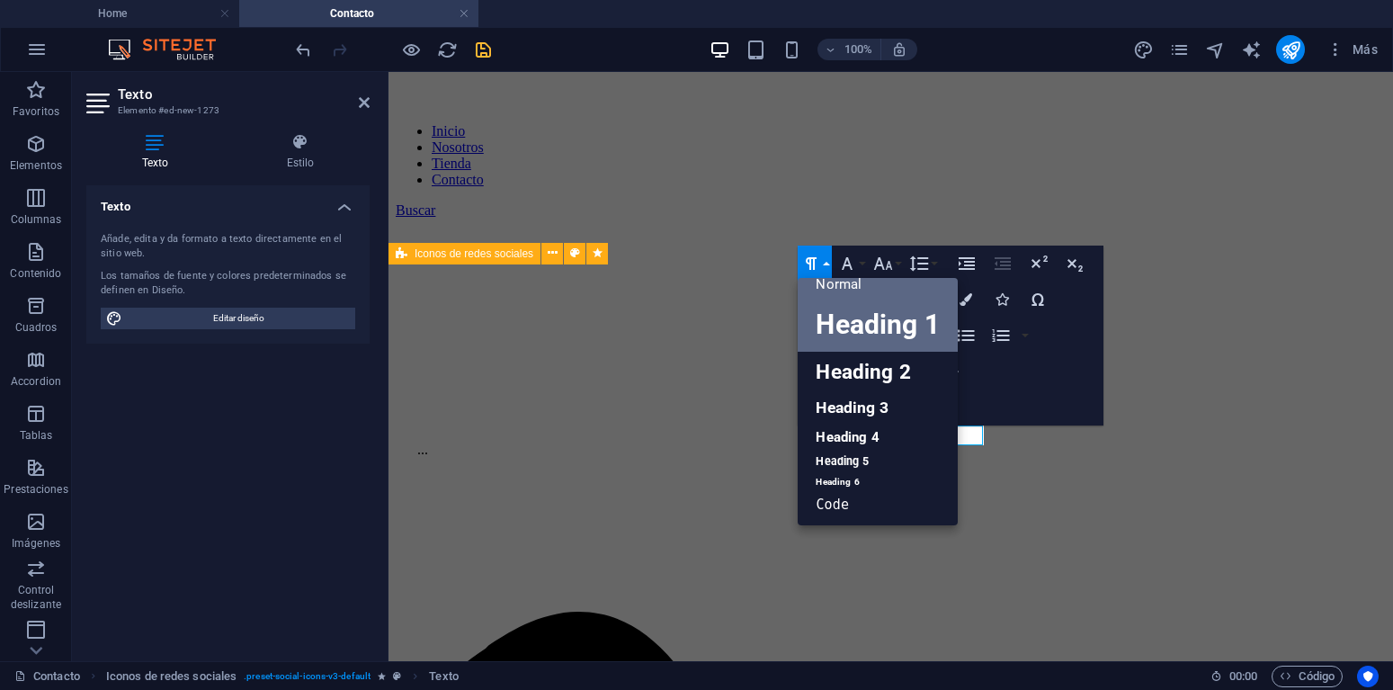
scroll to position [14, 0]
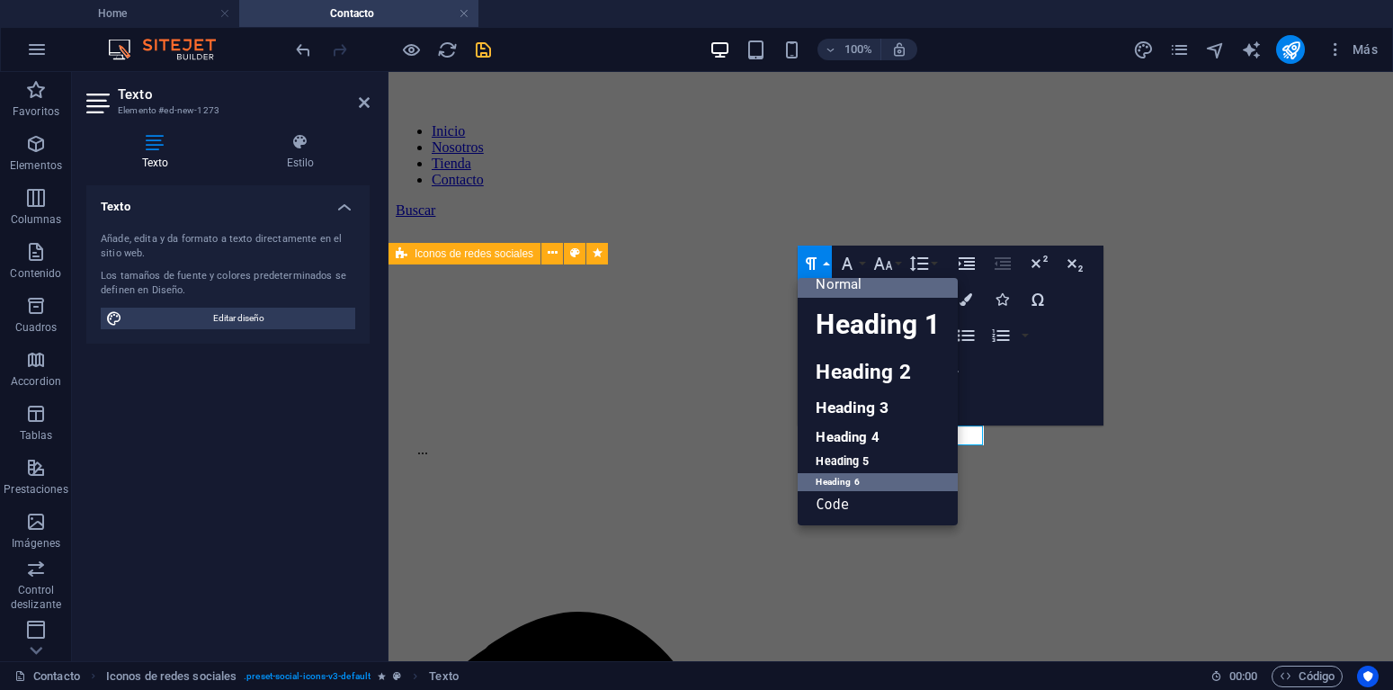
click at [854, 482] on link "Heading 6" at bounding box center [876, 482] width 159 height 18
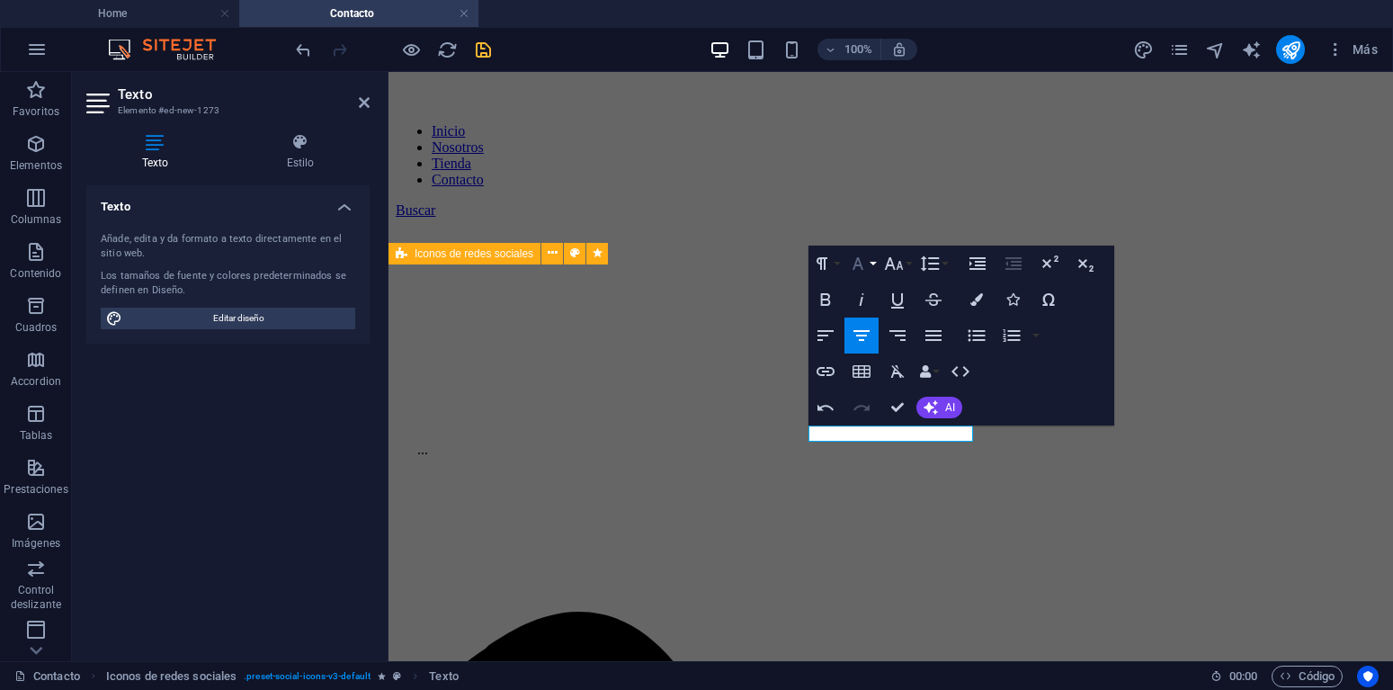
click at [866, 266] on icon "button" at bounding box center [858, 264] width 22 height 22
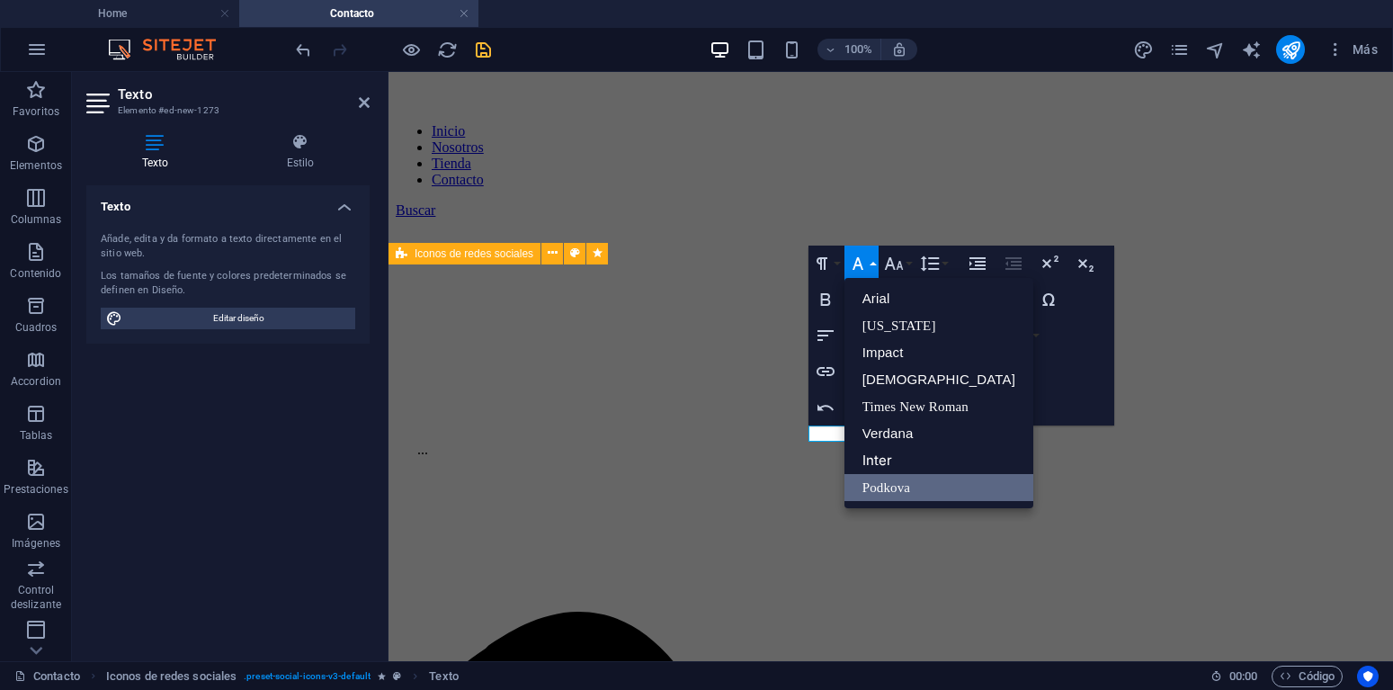
scroll to position [0, 0]
click at [893, 460] on link "Inter" at bounding box center [938, 460] width 189 height 27
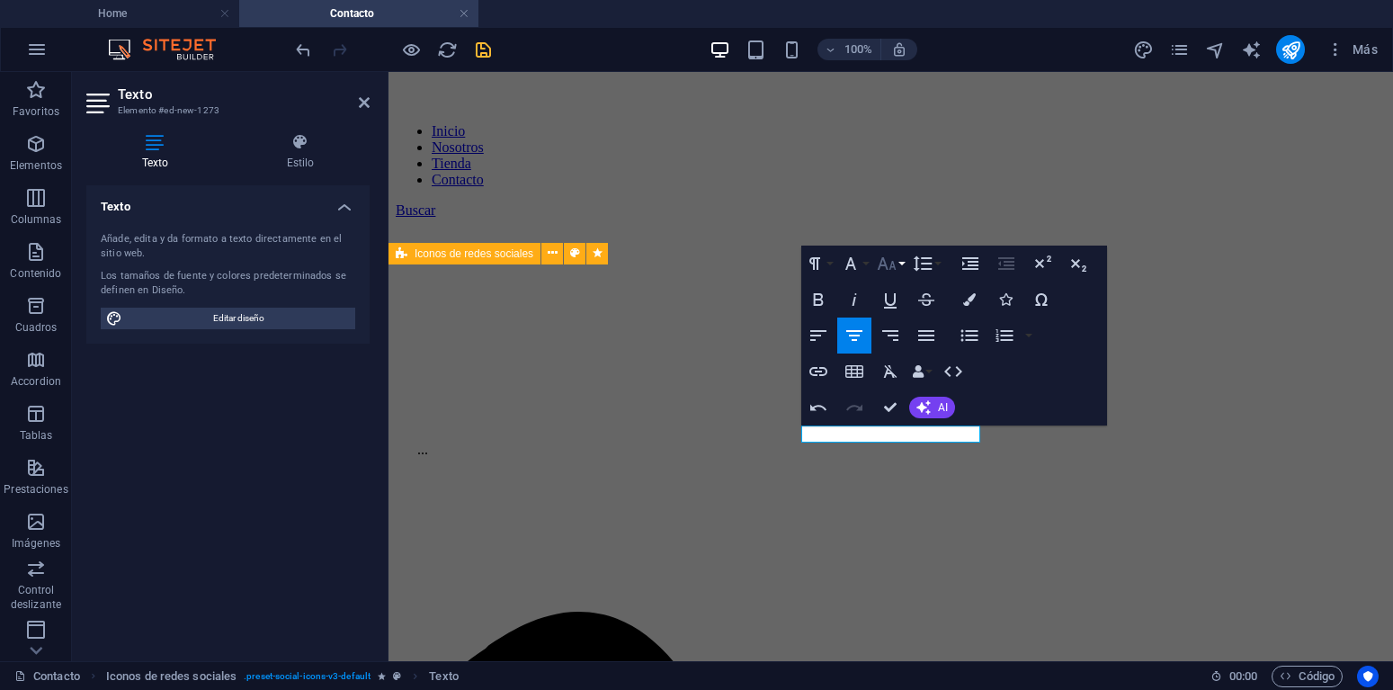
click at [893, 266] on icon "button" at bounding box center [887, 263] width 19 height 13
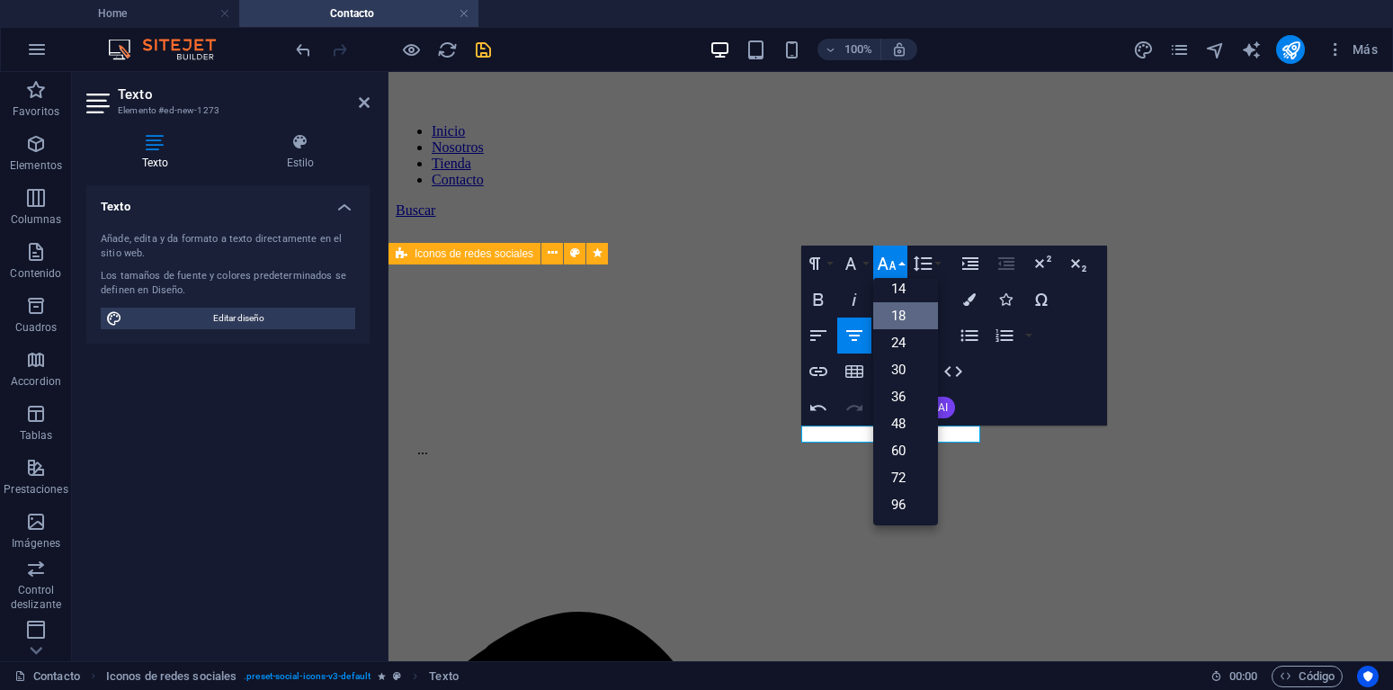
scroll to position [145, 0]
click at [900, 313] on link "18" at bounding box center [905, 315] width 65 height 27
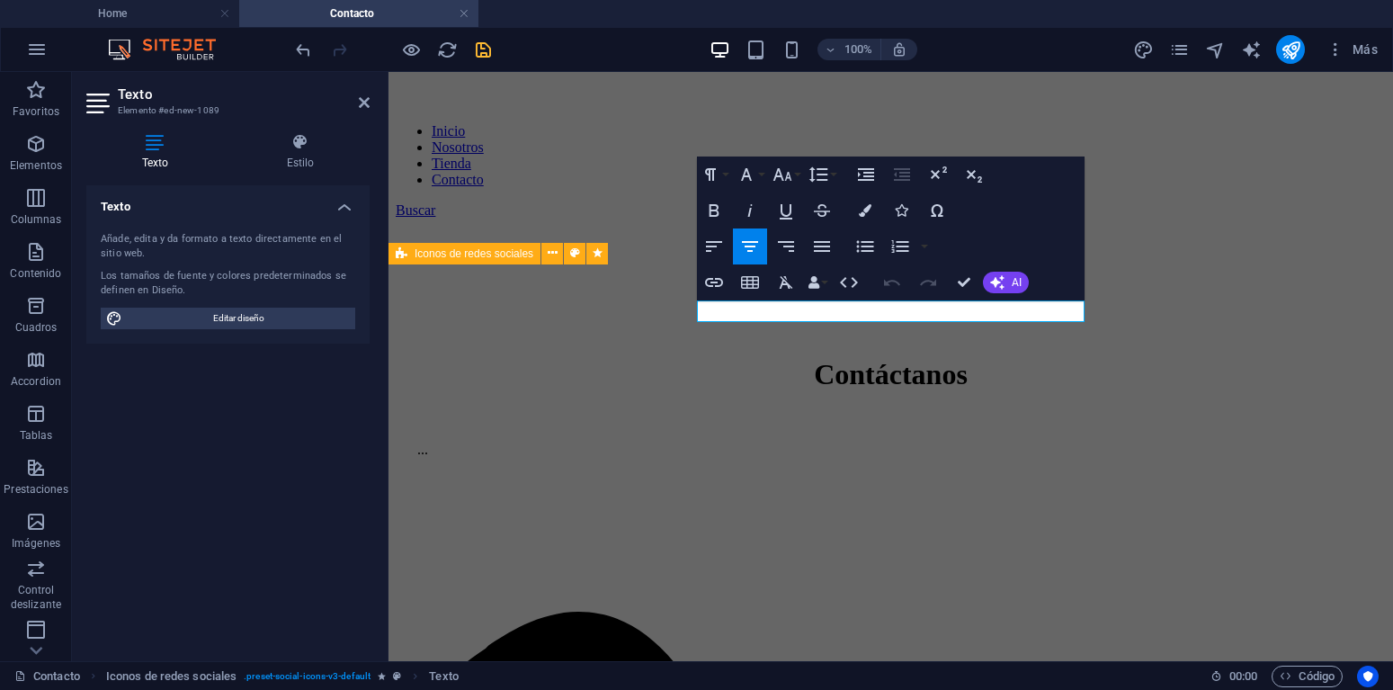
click at [803, 178] on div "Paragraph Format Normal Heading 1 Heading 2 Heading 3 Heading 4 Heading 5 Headi…" at bounding box center [768, 174] width 143 height 36
click at [793, 176] on button "Font Size" at bounding box center [786, 174] width 34 height 36
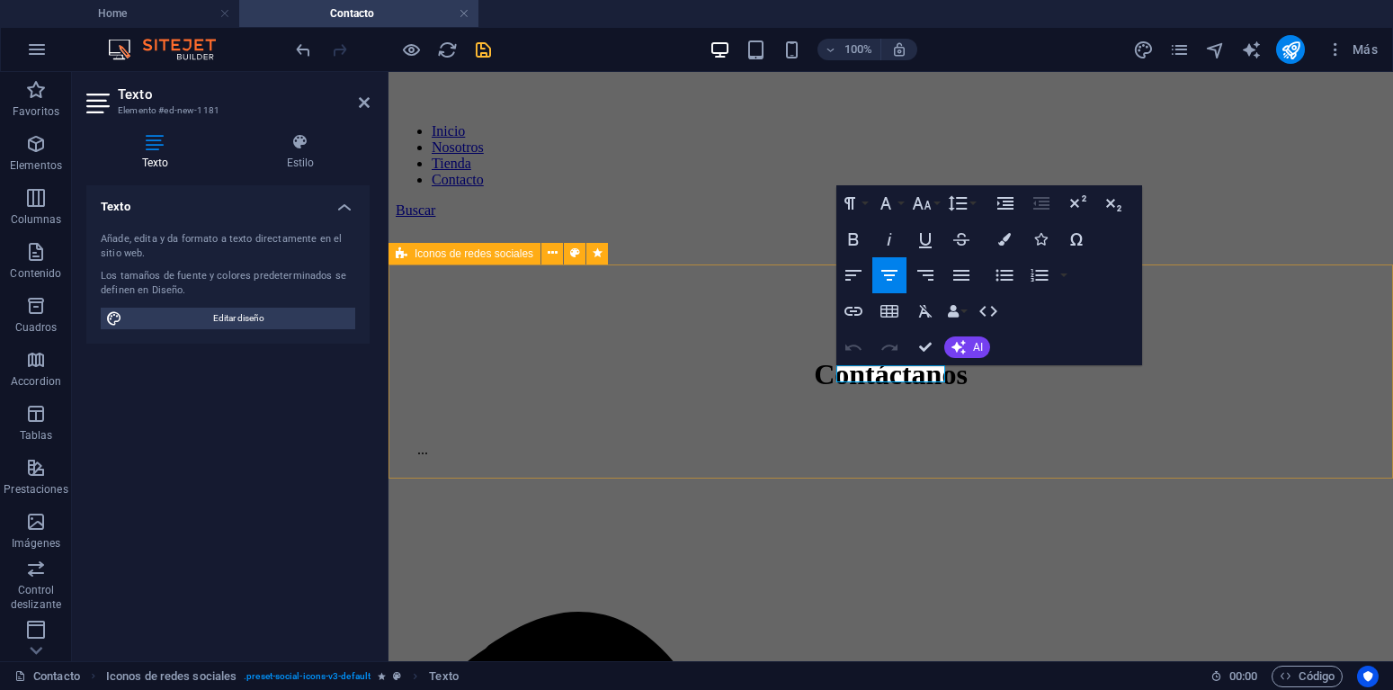
click at [925, 211] on icon "button" at bounding box center [922, 203] width 22 height 22
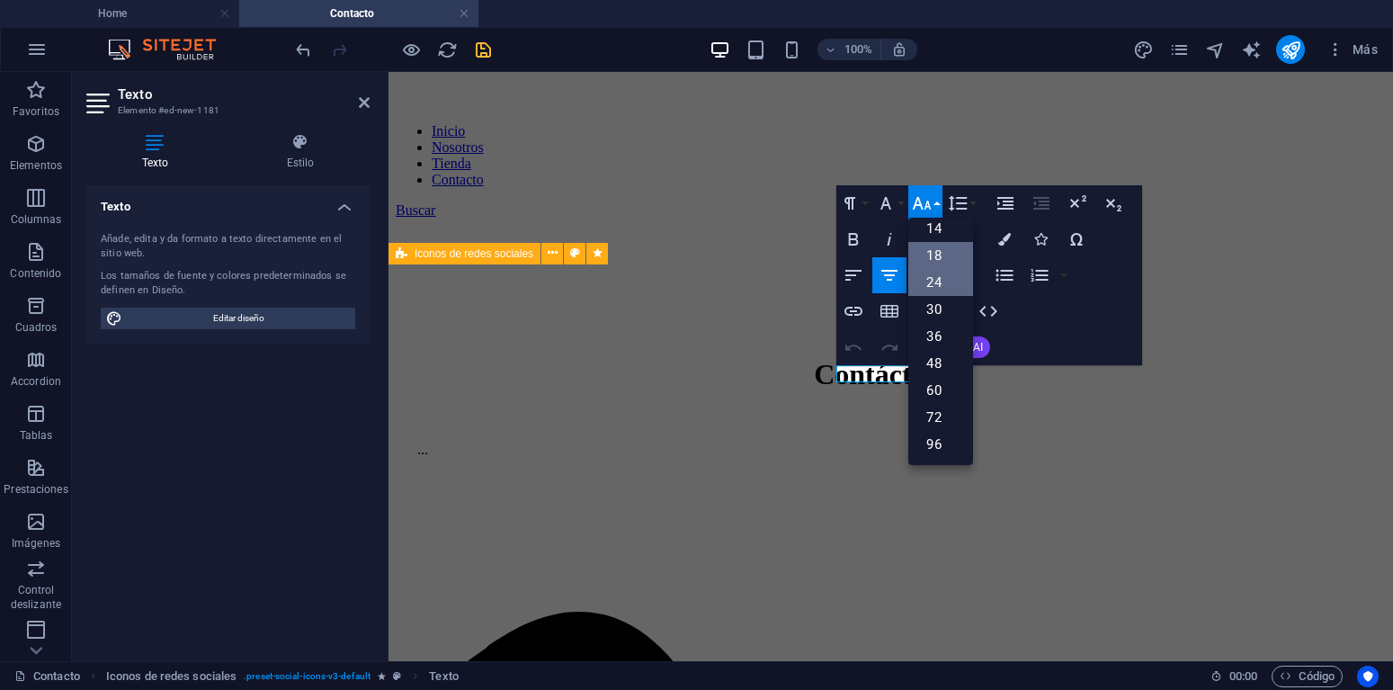
click at [936, 279] on link "24" at bounding box center [940, 282] width 65 height 27
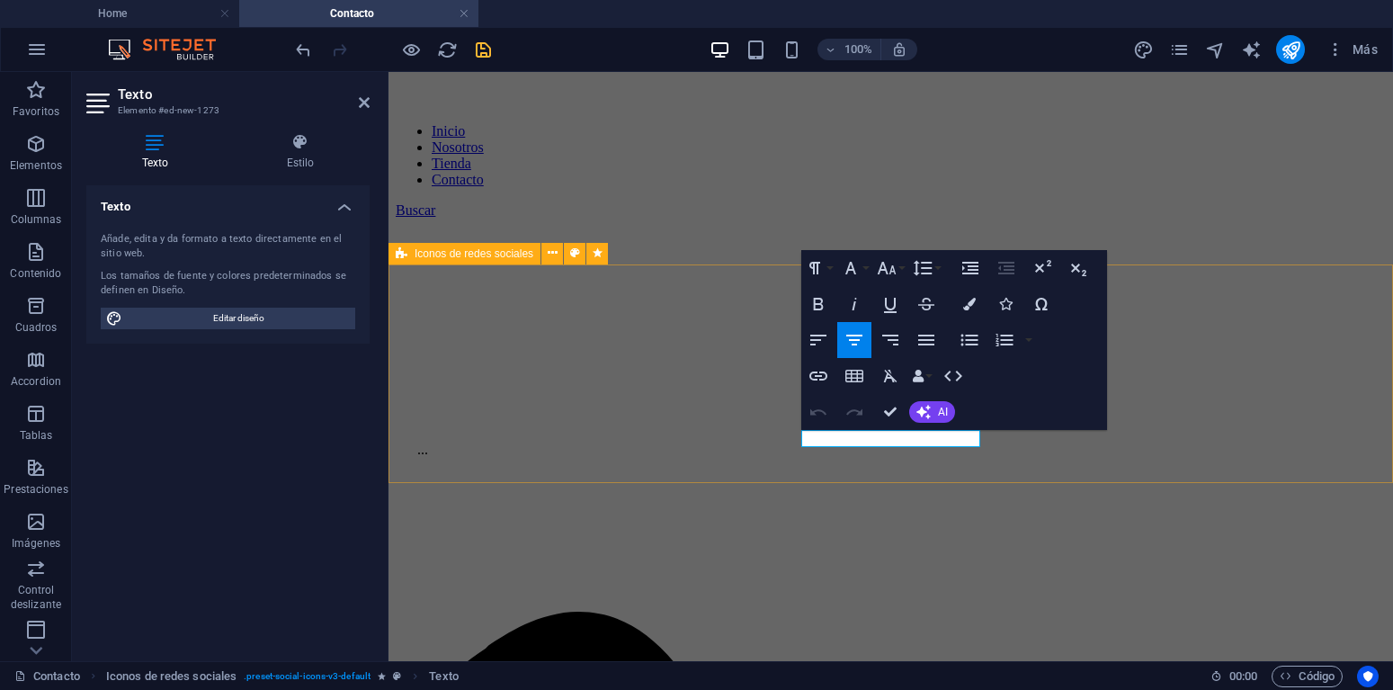
click at [897, 266] on button "Font Size" at bounding box center [890, 268] width 34 height 36
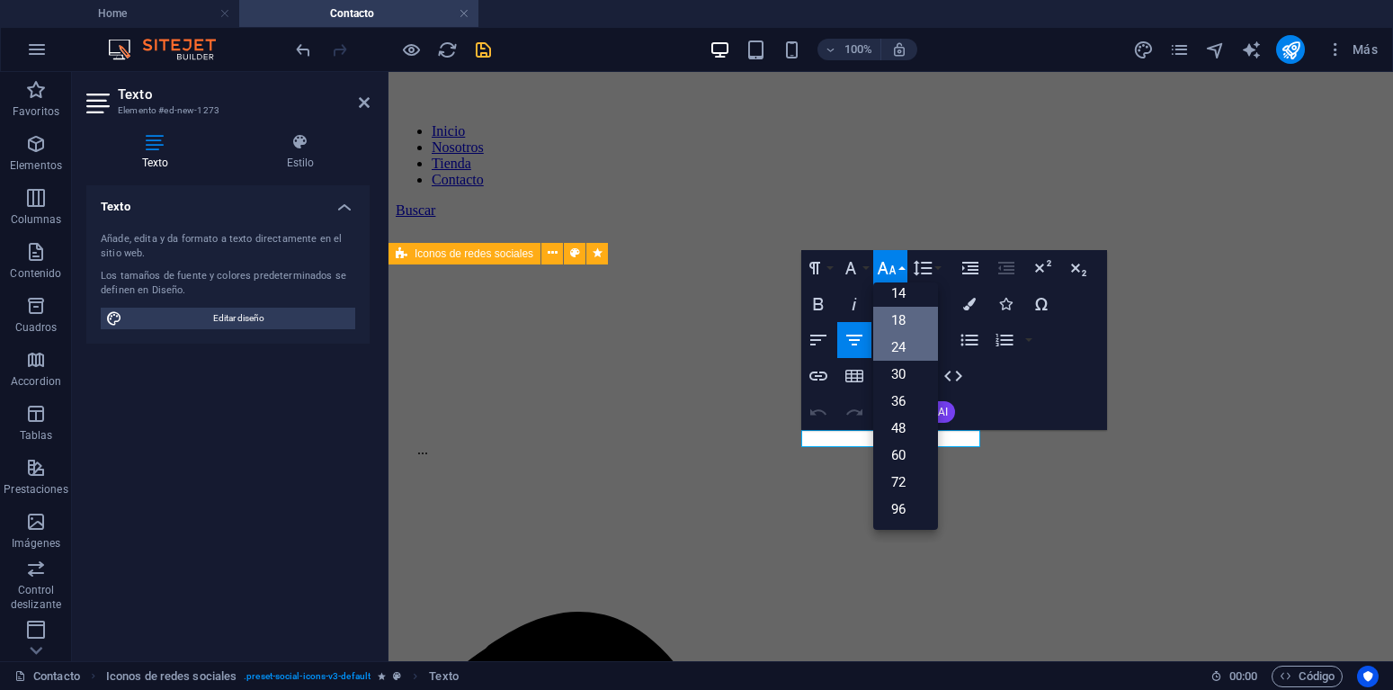
click at [899, 347] on link "24" at bounding box center [905, 347] width 65 height 27
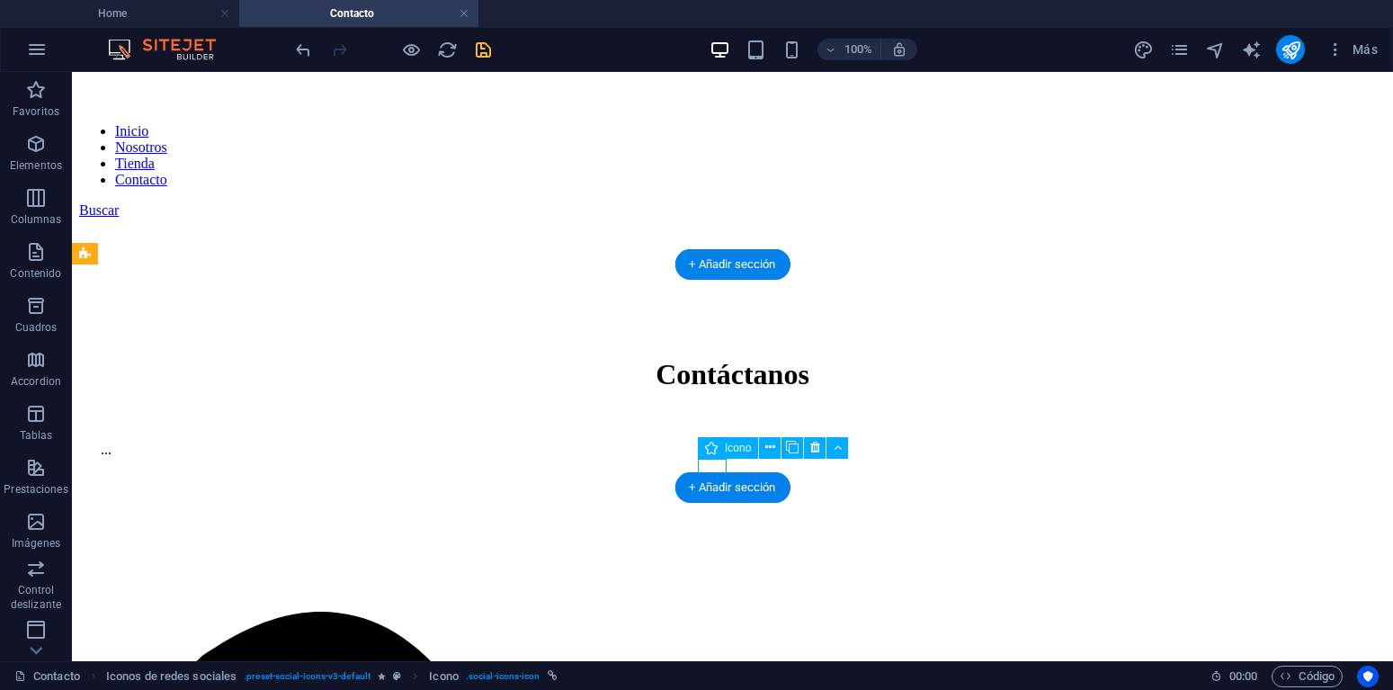
select select "external"
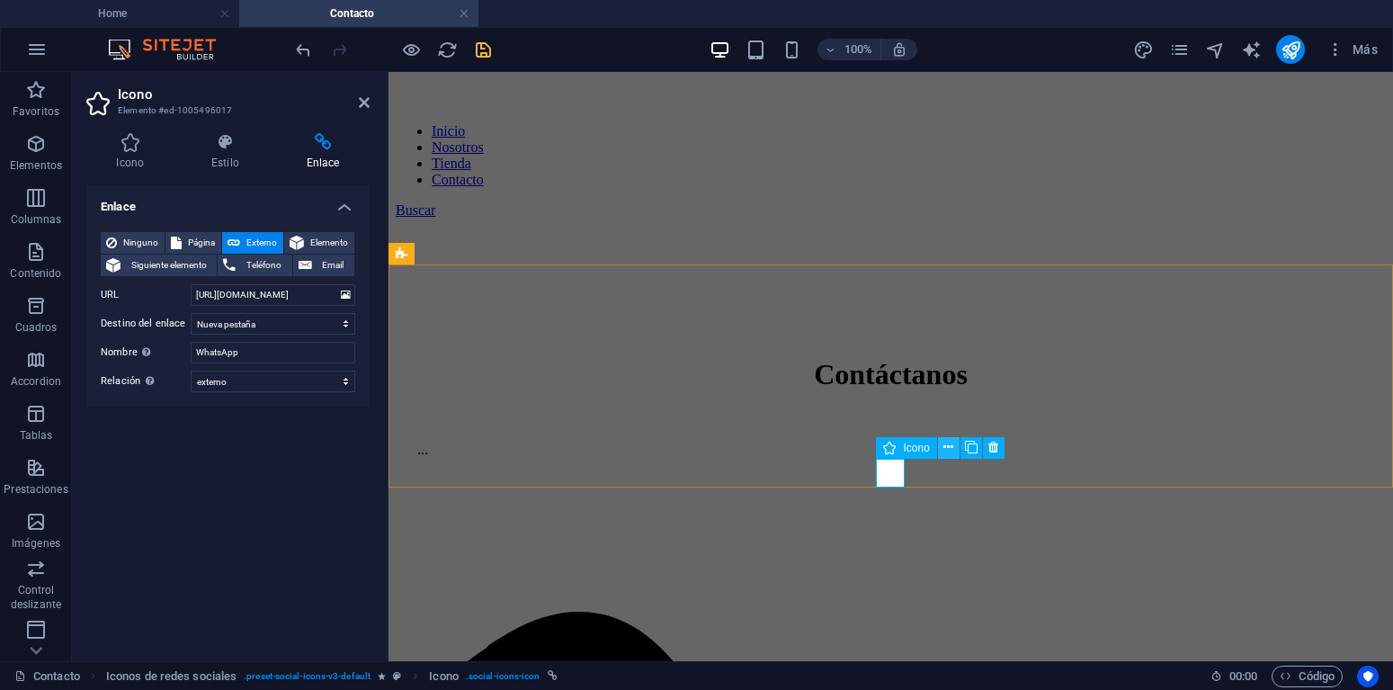
click at [944, 448] on icon at bounding box center [948, 447] width 10 height 19
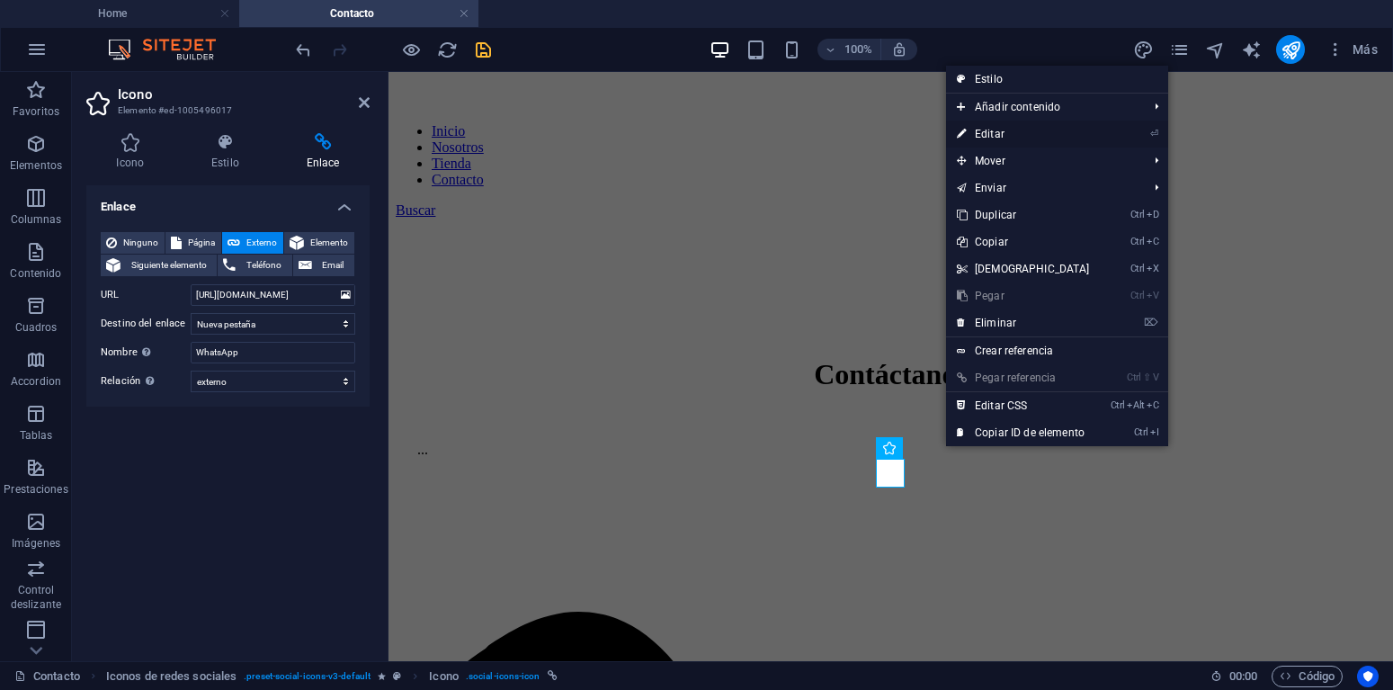
click at [1000, 134] on link "⏎ Editar" at bounding box center [1023, 133] width 155 height 27
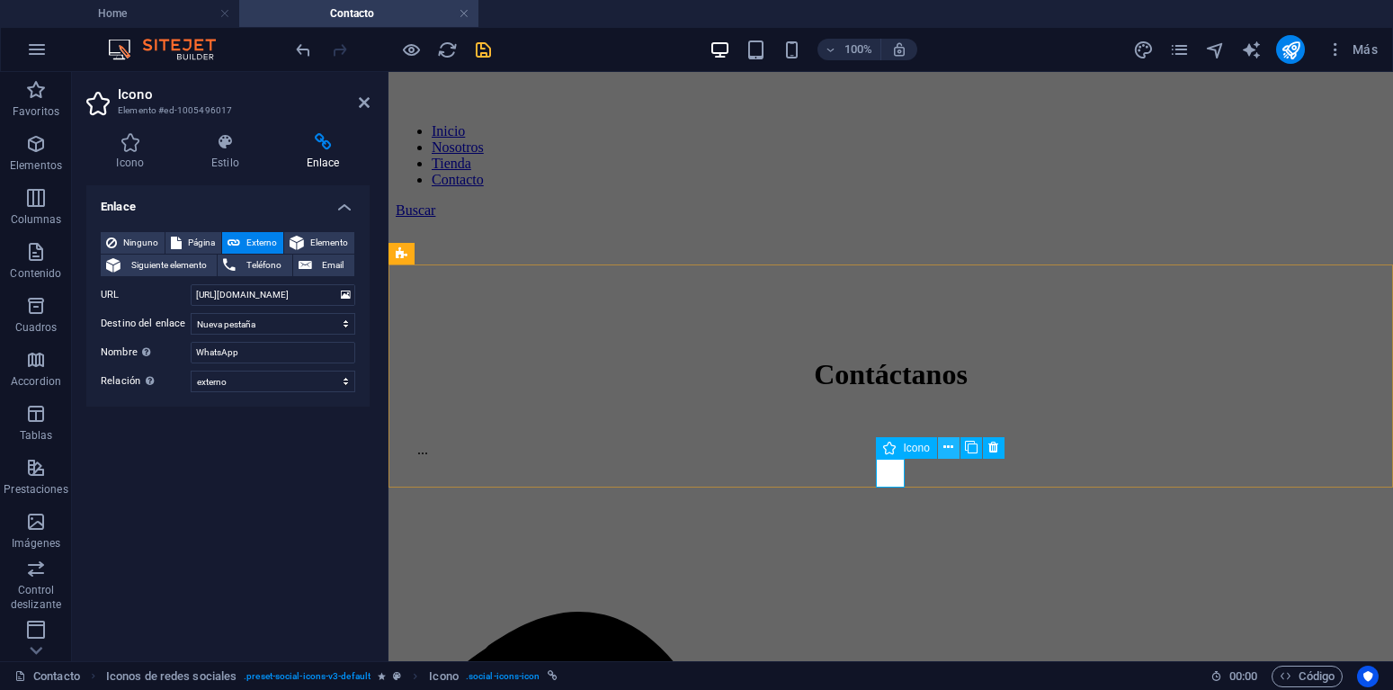
click at [947, 450] on icon at bounding box center [948, 447] width 10 height 19
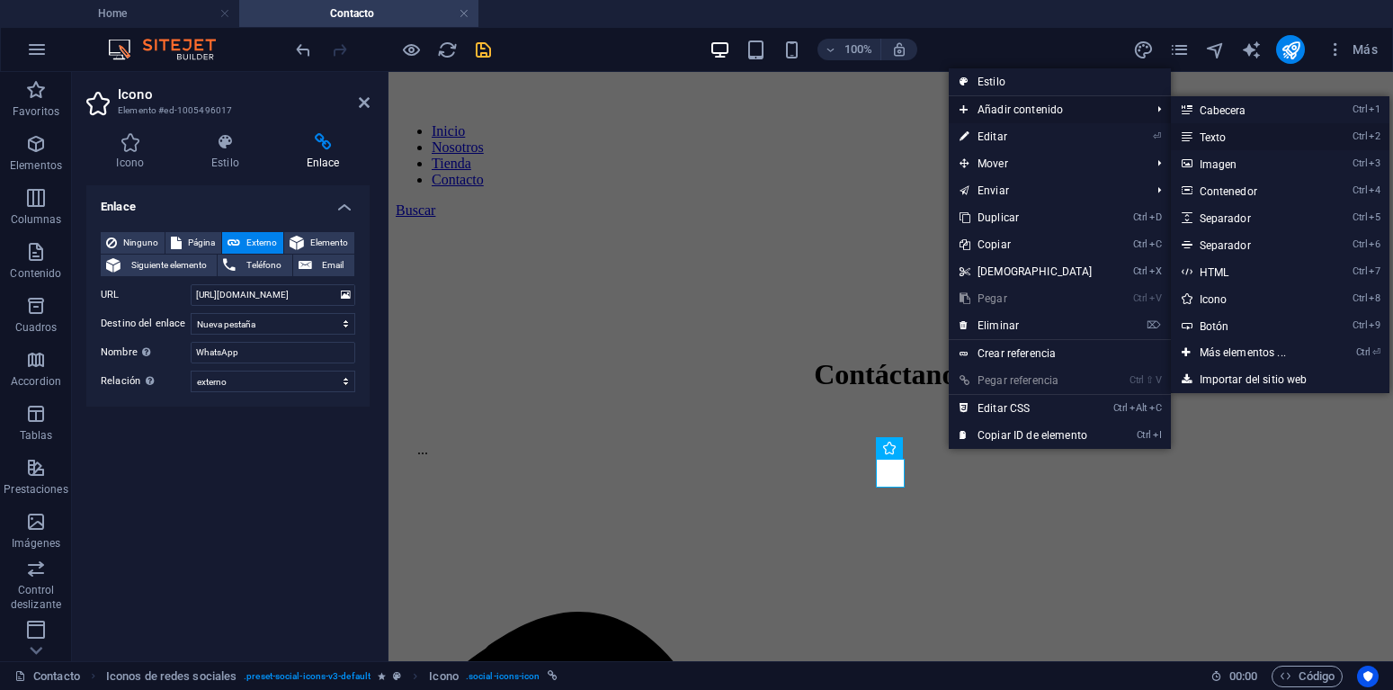
click at [1209, 139] on link "Ctrl 2 Texto" at bounding box center [1246, 136] width 151 height 27
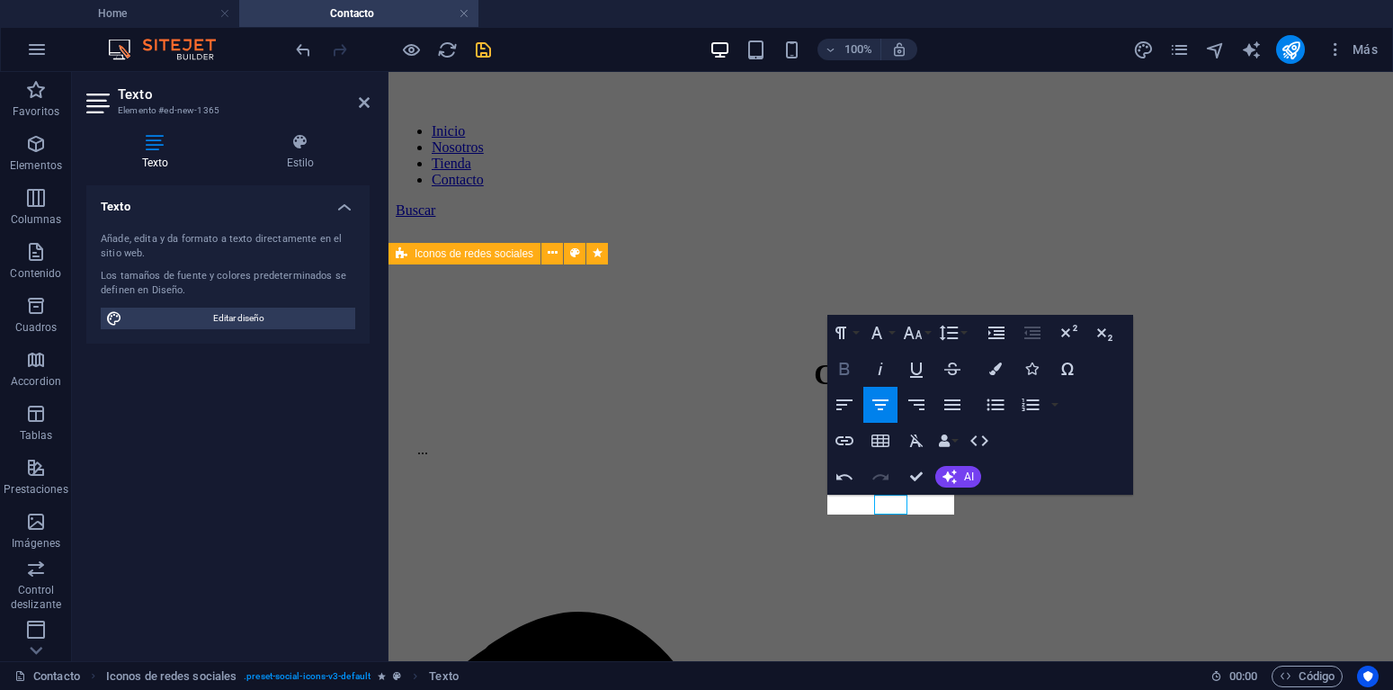
scroll to position [0, 6]
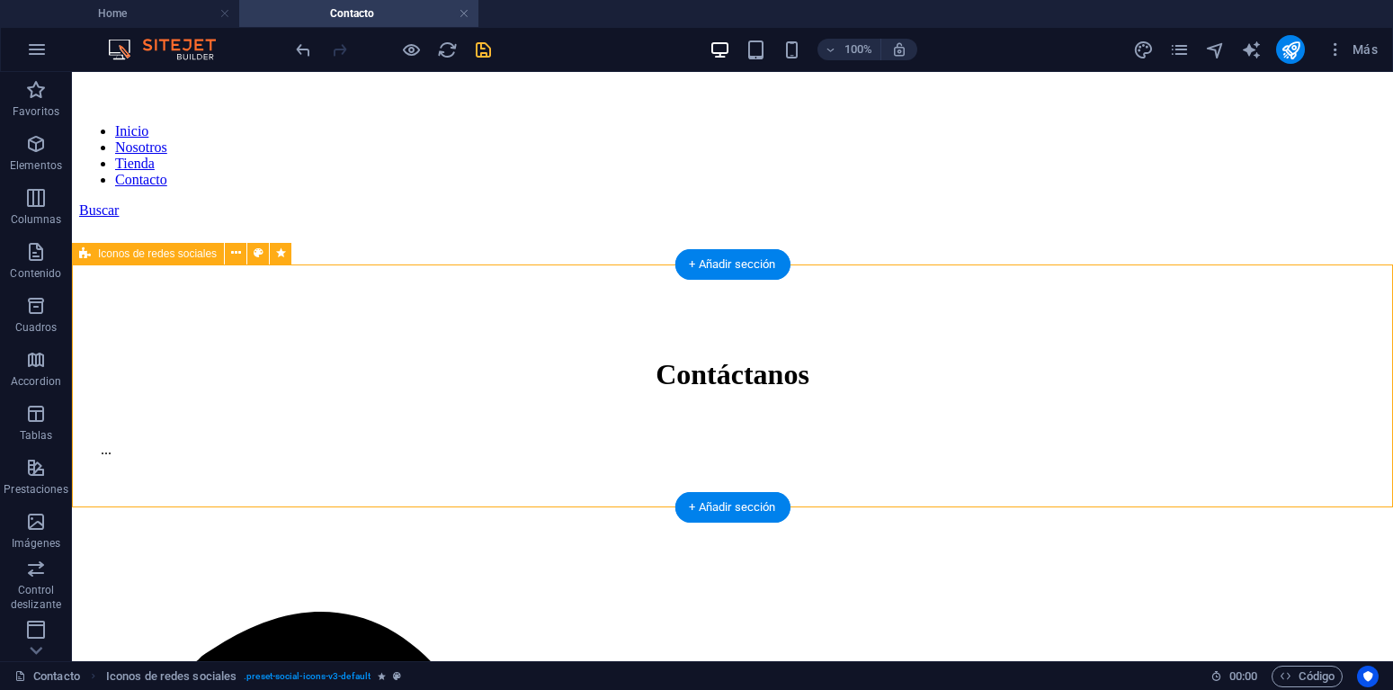
select select "overlay"
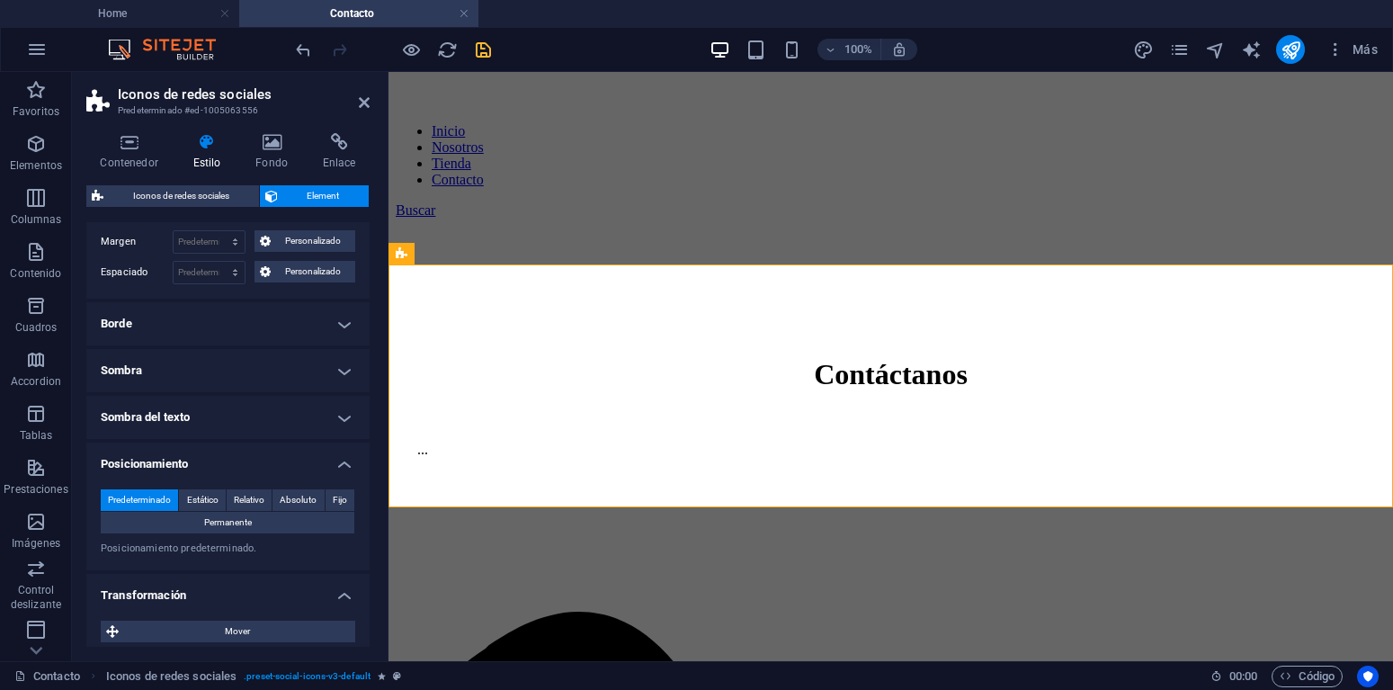
scroll to position [0, 0]
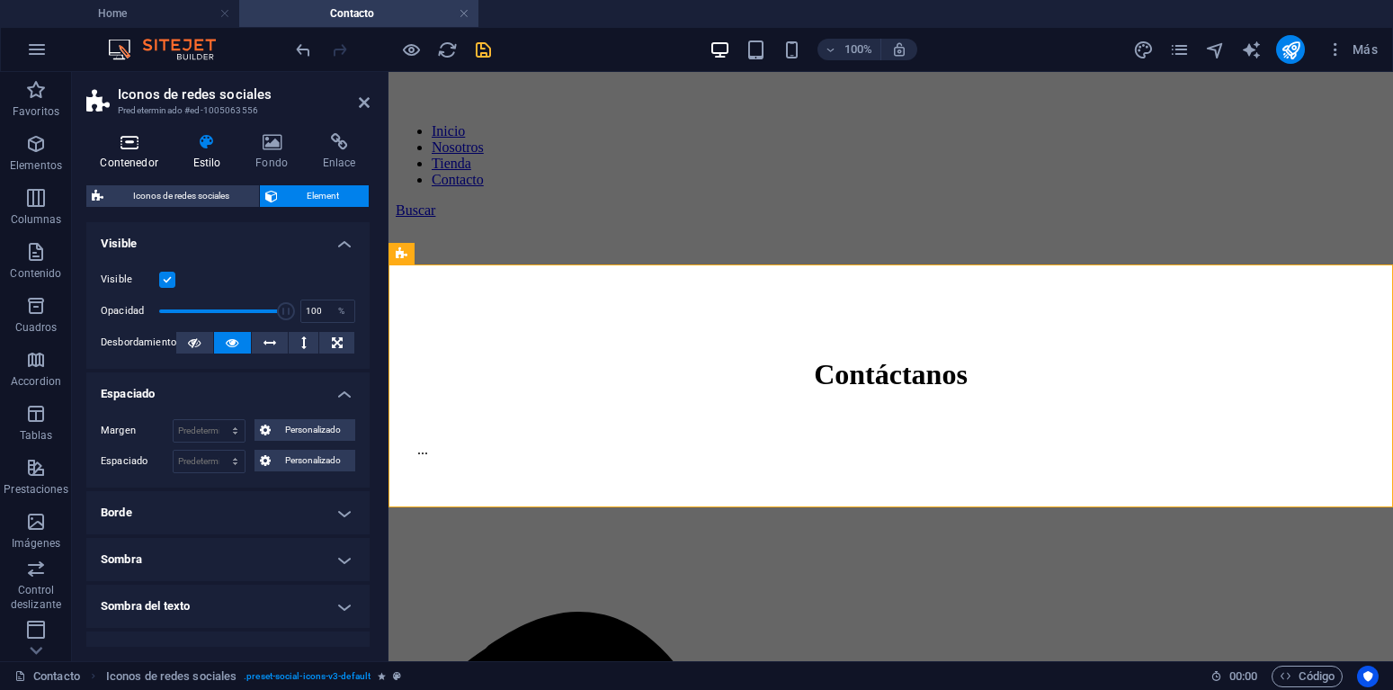
click at [129, 147] on icon at bounding box center [128, 142] width 85 height 18
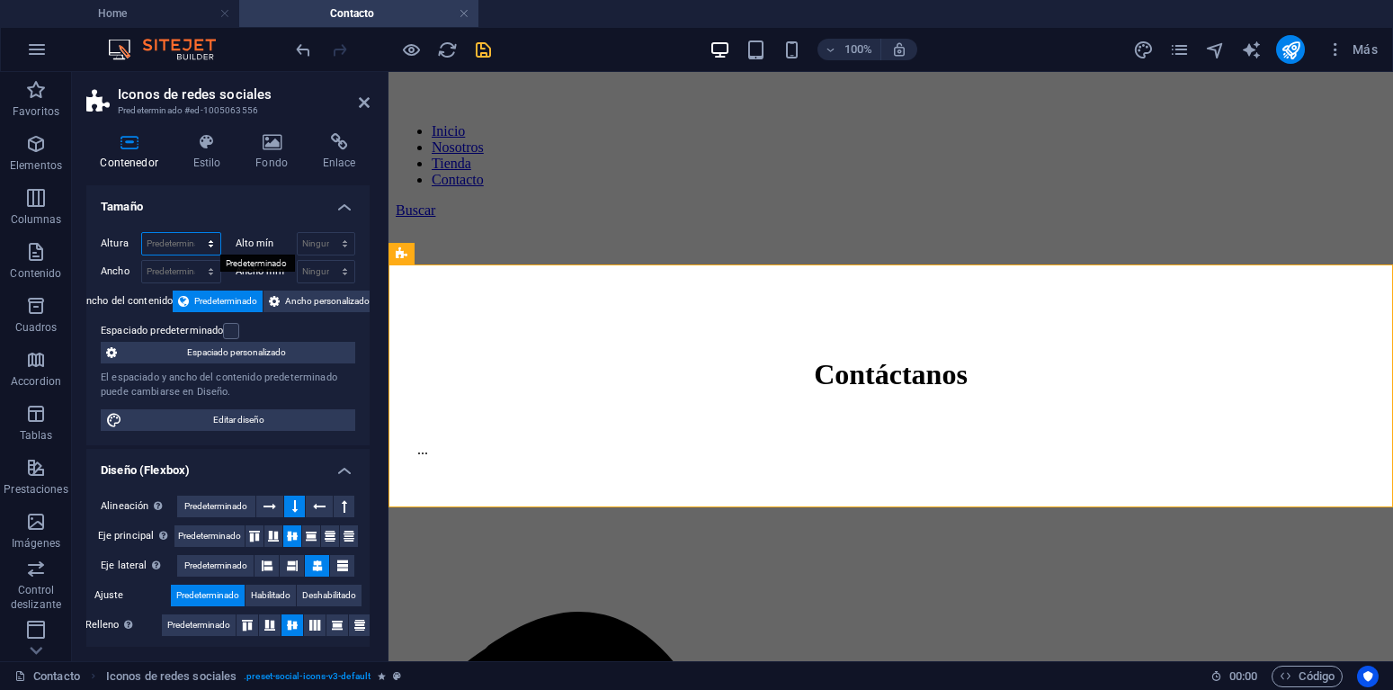
click at [142, 233] on select "Predeterminado px rem % vh vw" at bounding box center [181, 244] width 78 height 22
select select "px"
click option "px" at bounding box center [0, 0] width 0 height 0
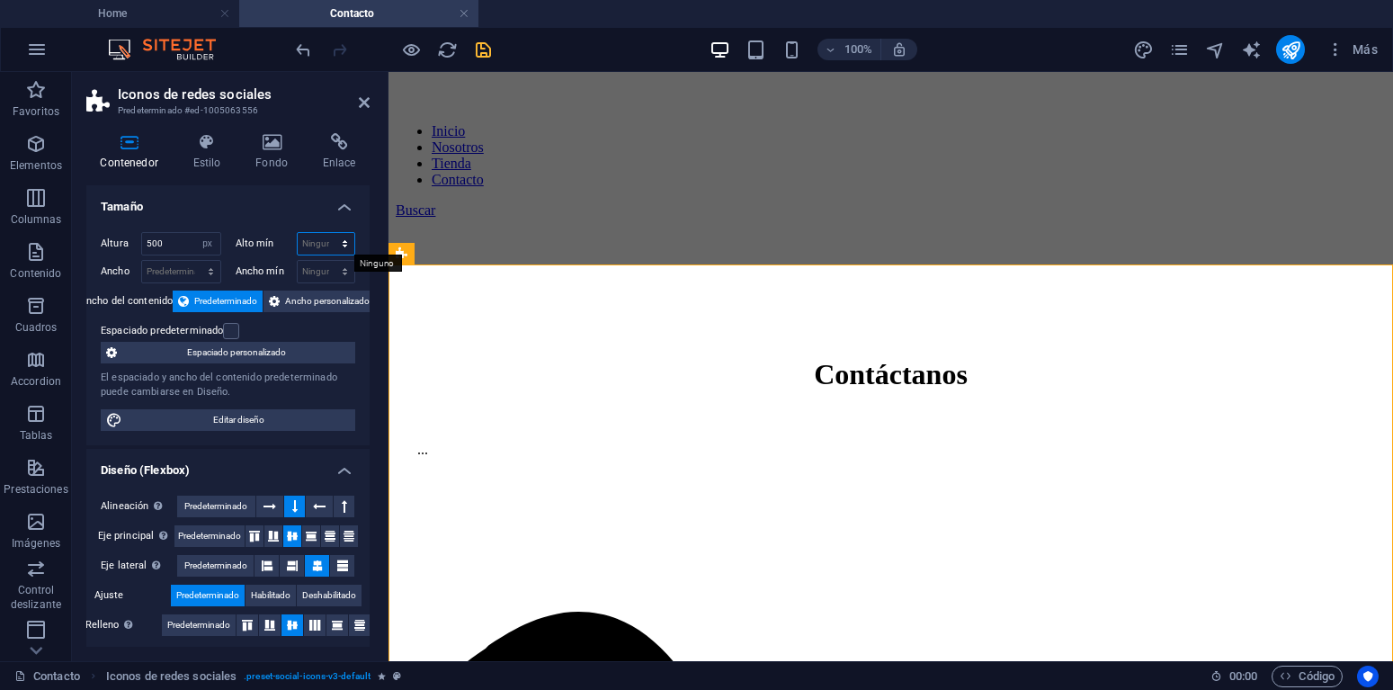
click at [298, 233] on select "Ninguno px rem % vh vw" at bounding box center [327, 244] width 58 height 22
click at [167, 241] on input "500" at bounding box center [181, 244] width 78 height 22
click at [298, 233] on select "Ninguno px rem % vh vw" at bounding box center [327, 244] width 58 height 22
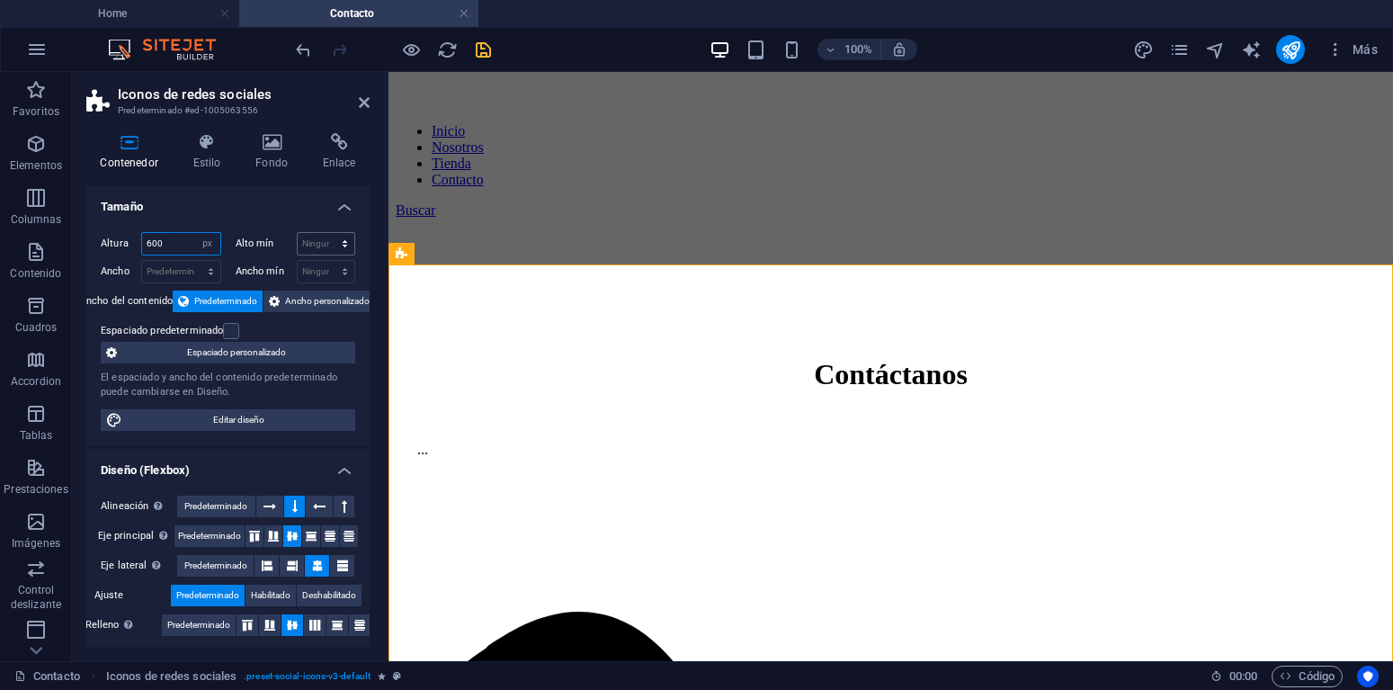
click at [167, 237] on input "600" at bounding box center [181, 244] width 78 height 22
type input "800"
click at [195, 233] on select "Predeterminado px rem % vh vw" at bounding box center [207, 244] width 25 height 22
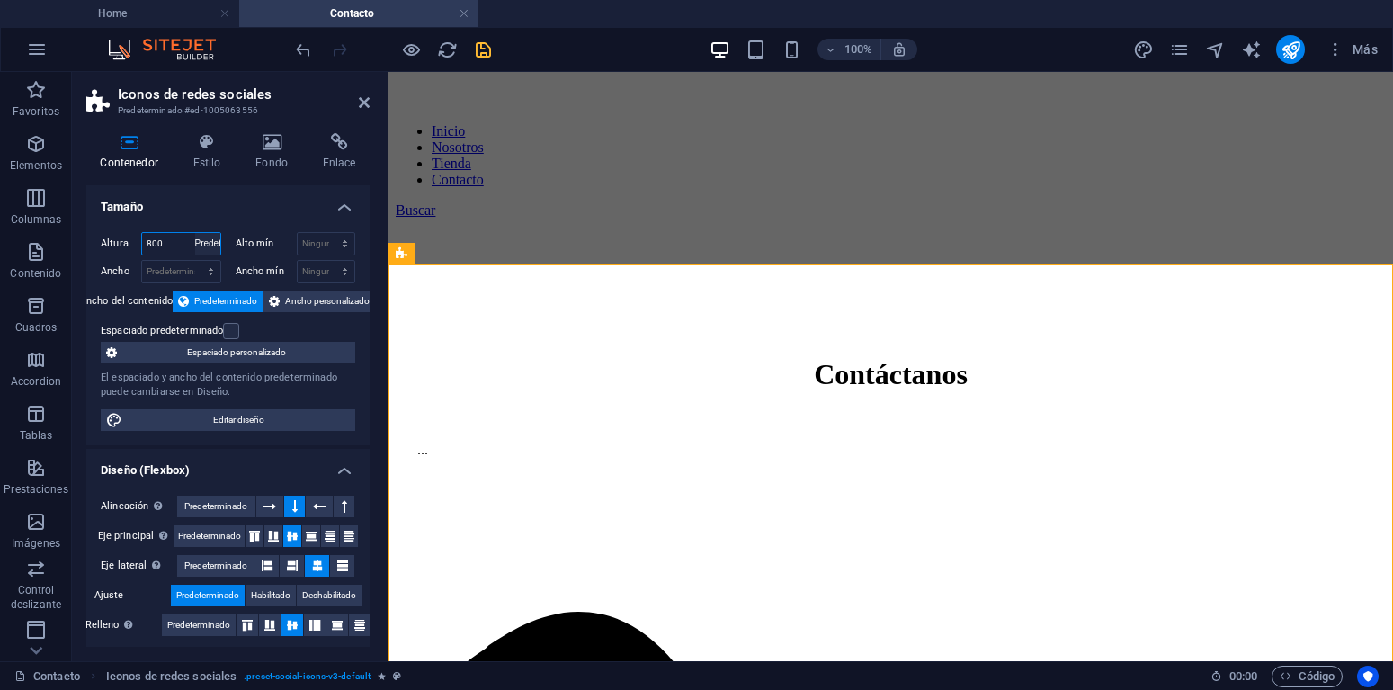
click option "Predeterminado" at bounding box center [0, 0] width 0 height 0
select select "DISABLED_OPTION_VALUE"
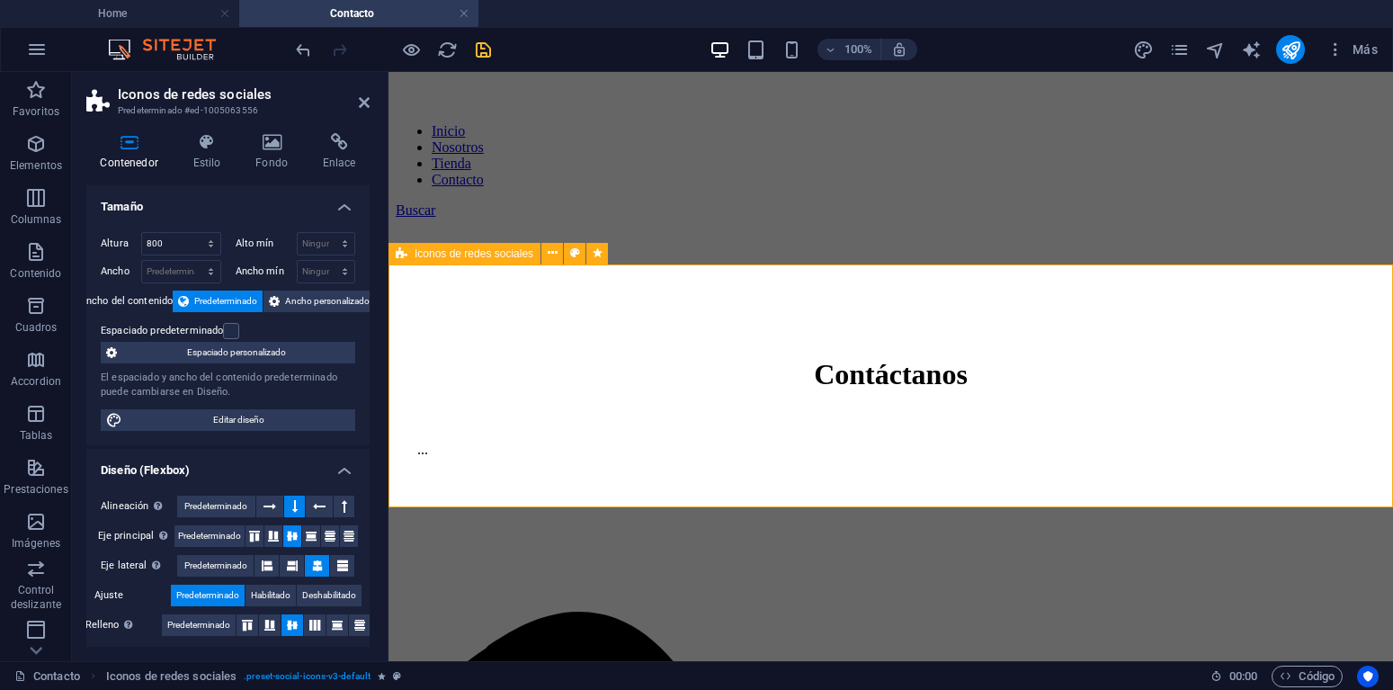
click at [272, 597] on span "Habilitado" at bounding box center [271, 595] width 40 height 22
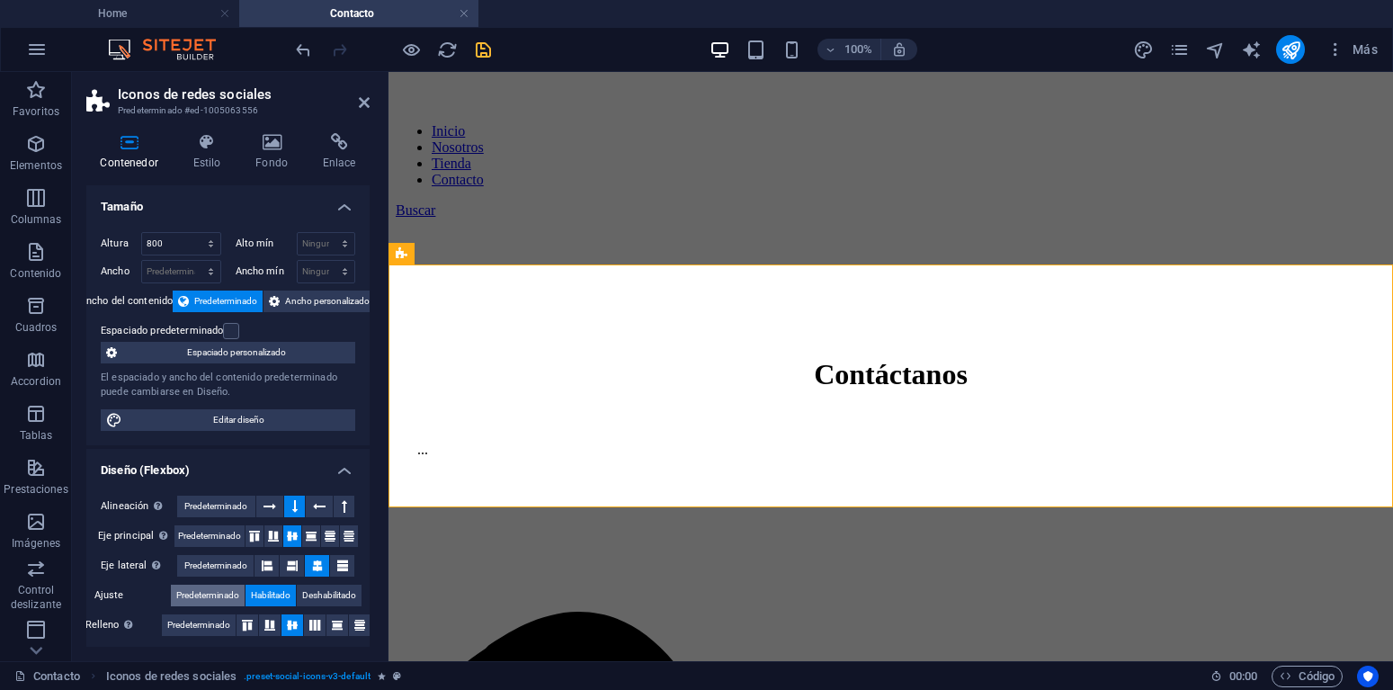
click at [211, 591] on span "Predeterminado" at bounding box center [207, 595] width 63 height 22
click at [232, 331] on label at bounding box center [231, 331] width 16 height 16
click at [0, 0] on input "Espaciado predeterminado" at bounding box center [0, 0] width 0 height 0
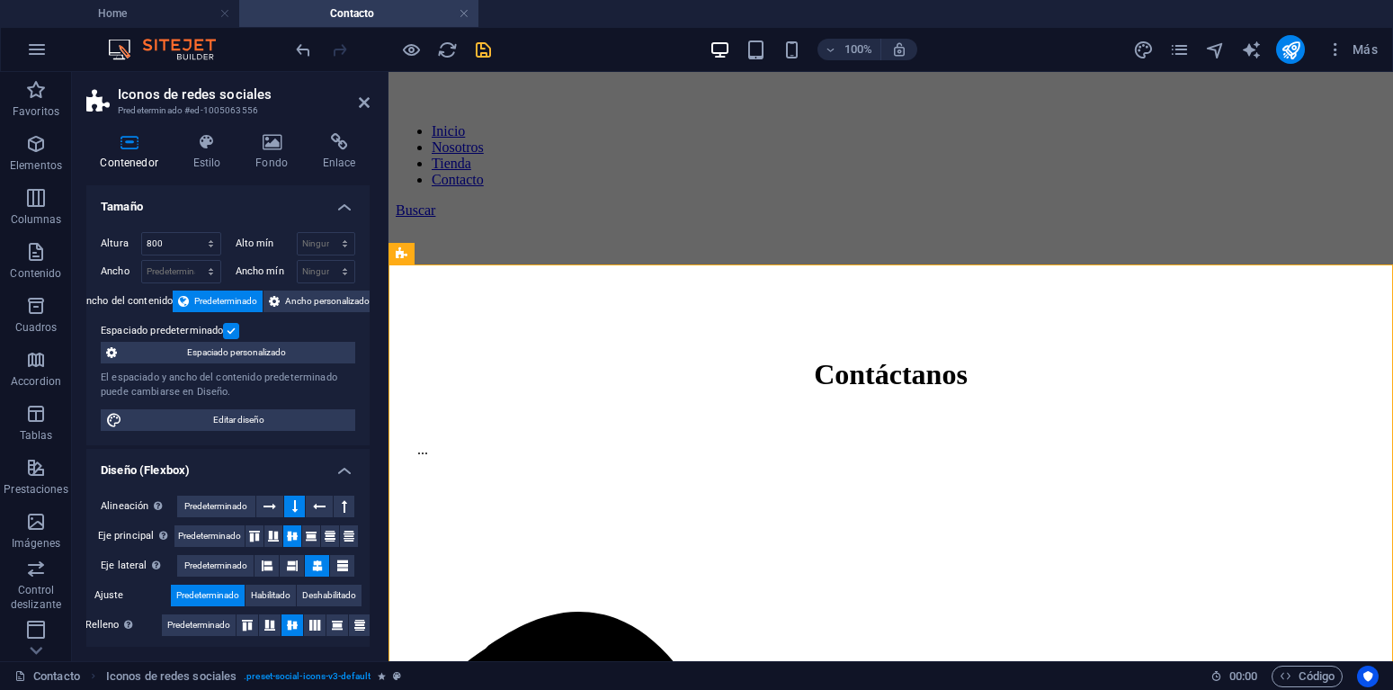
click at [232, 331] on label at bounding box center [231, 331] width 16 height 16
click at [0, 0] on input "Espaciado predeterminado" at bounding box center [0, 0] width 0 height 0
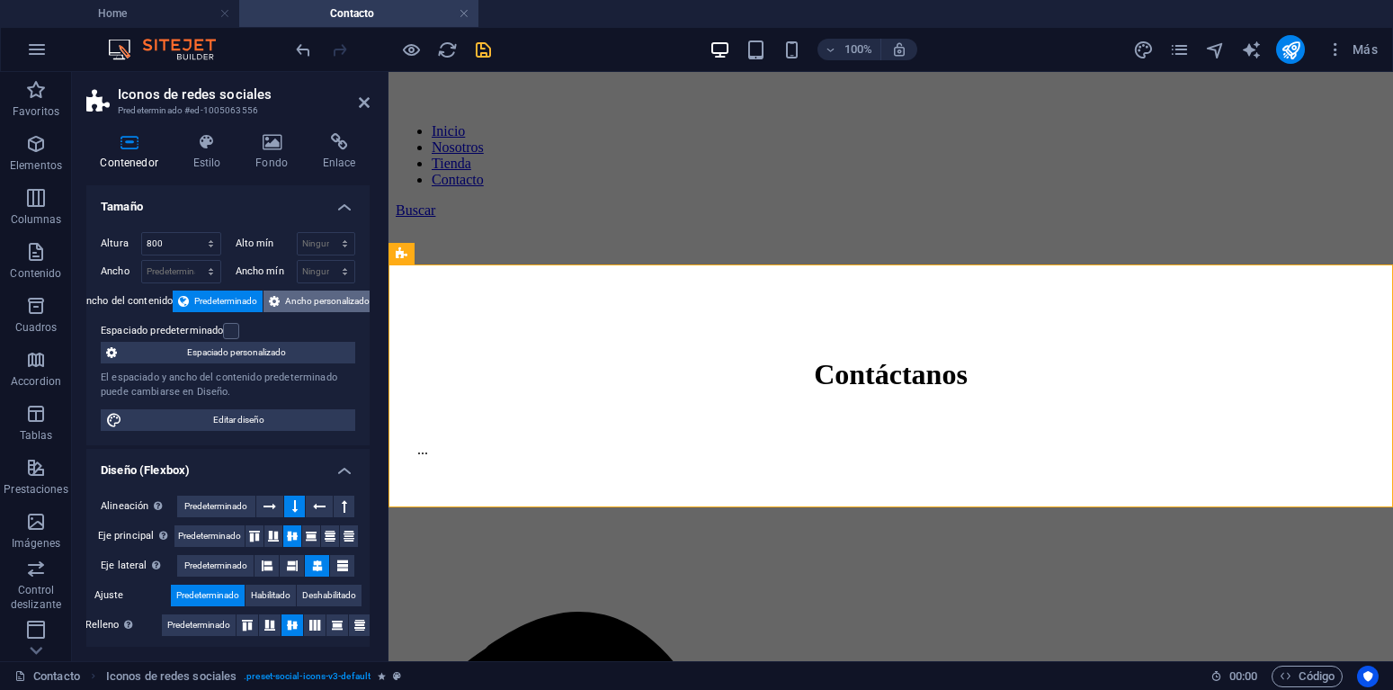
click at [318, 307] on span "Ancho personalizado" at bounding box center [327, 301] width 85 height 22
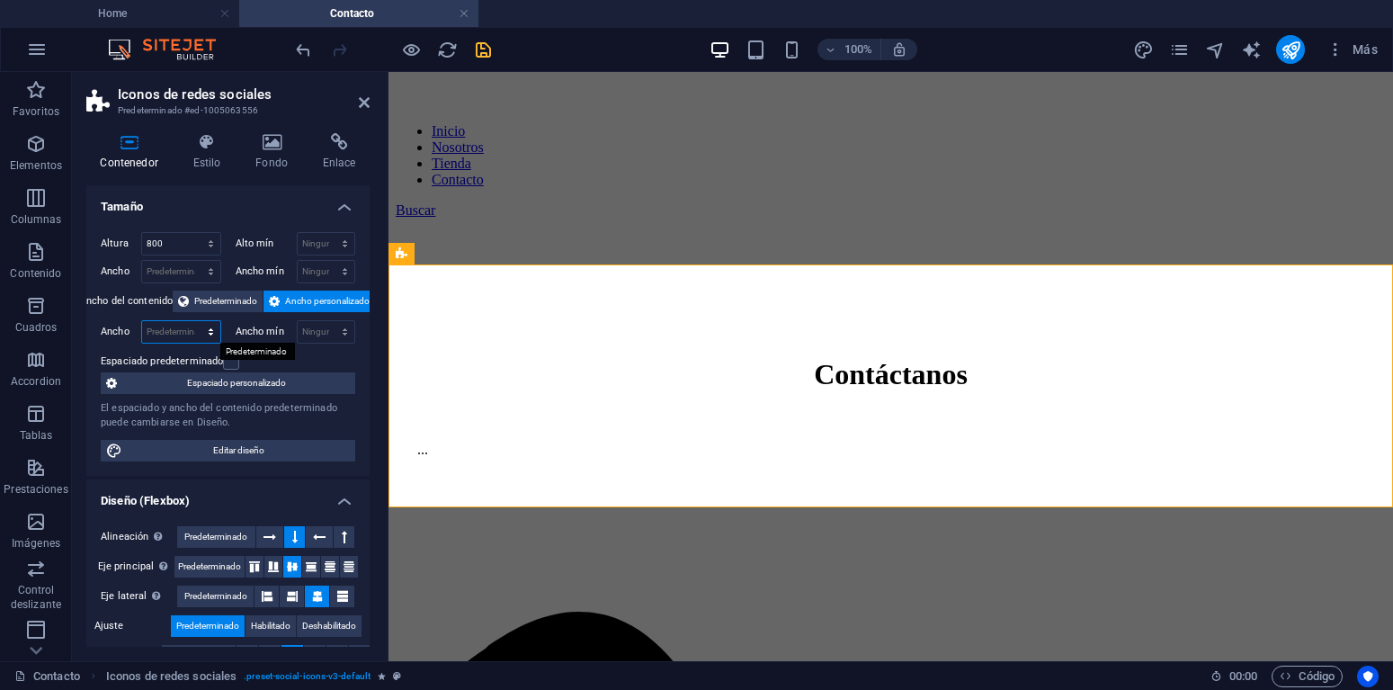
click at [142, 321] on select "Predeterminado px rem % em vh vw" at bounding box center [181, 332] width 78 height 22
select select "px"
click option "px" at bounding box center [0, 0] width 0 height 0
click at [298, 321] on select "Ninguno px rem % vh vw" at bounding box center [327, 332] width 58 height 22
click at [266, 361] on div "Espaciado predeterminado" at bounding box center [226, 362] width 250 height 22
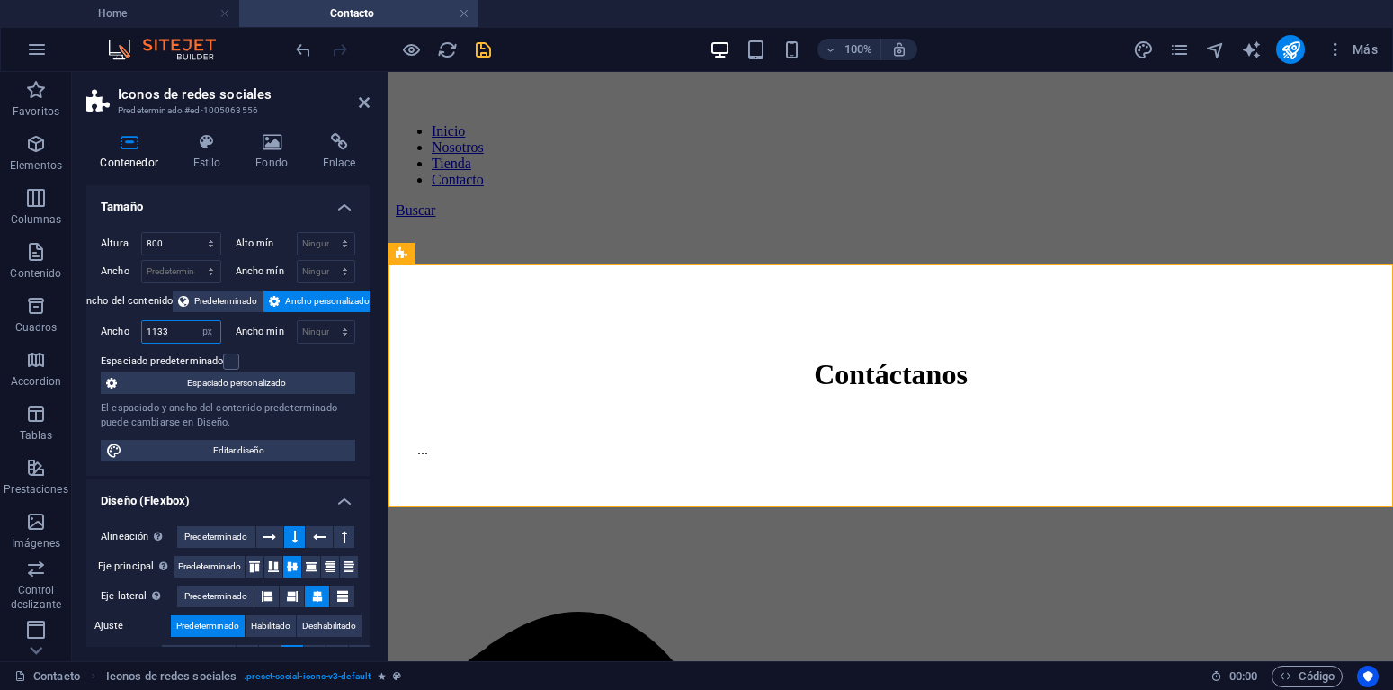
click at [171, 330] on input "number" at bounding box center [181, 332] width 78 height 22
type input "1300"
click at [282, 348] on div "Altura 800 Predeterminado px rem % vh vw Alto mín Ninguno px rem % vh vw Ancho …" at bounding box center [227, 347] width 283 height 258
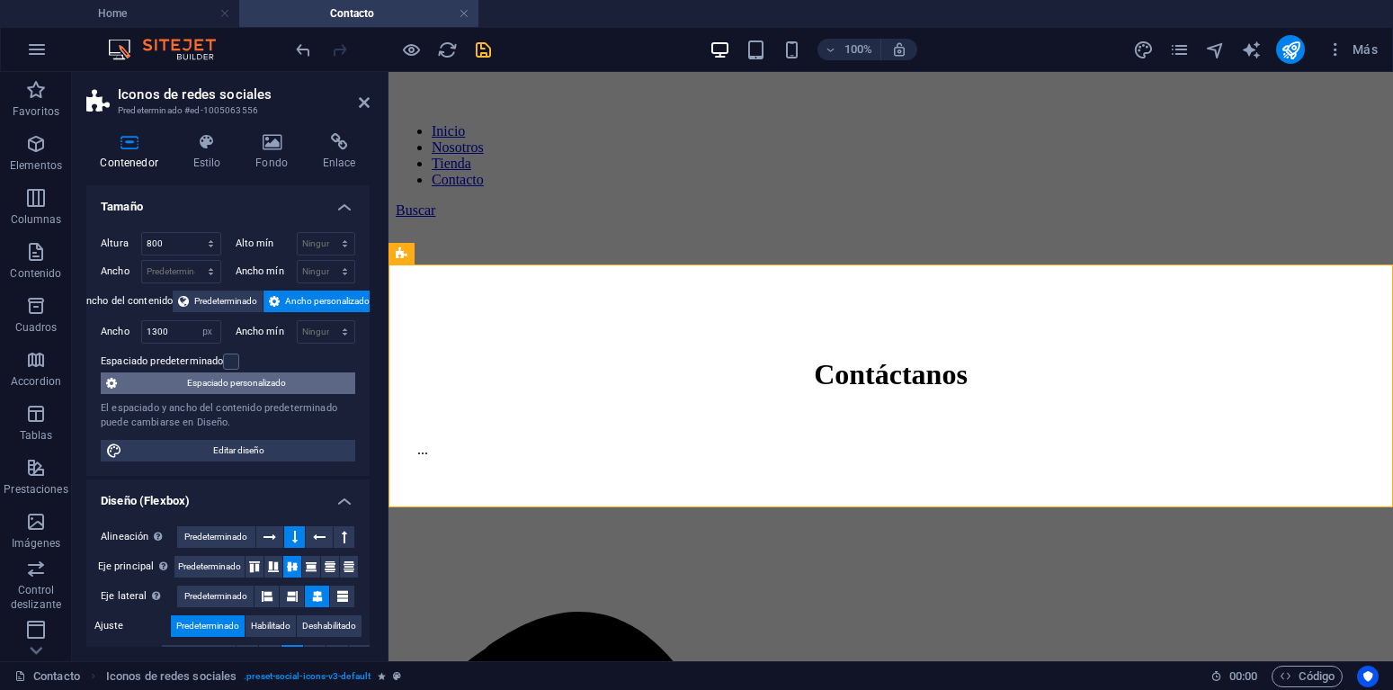
click at [235, 385] on span "Espaciado personalizado" at bounding box center [235, 383] width 227 height 22
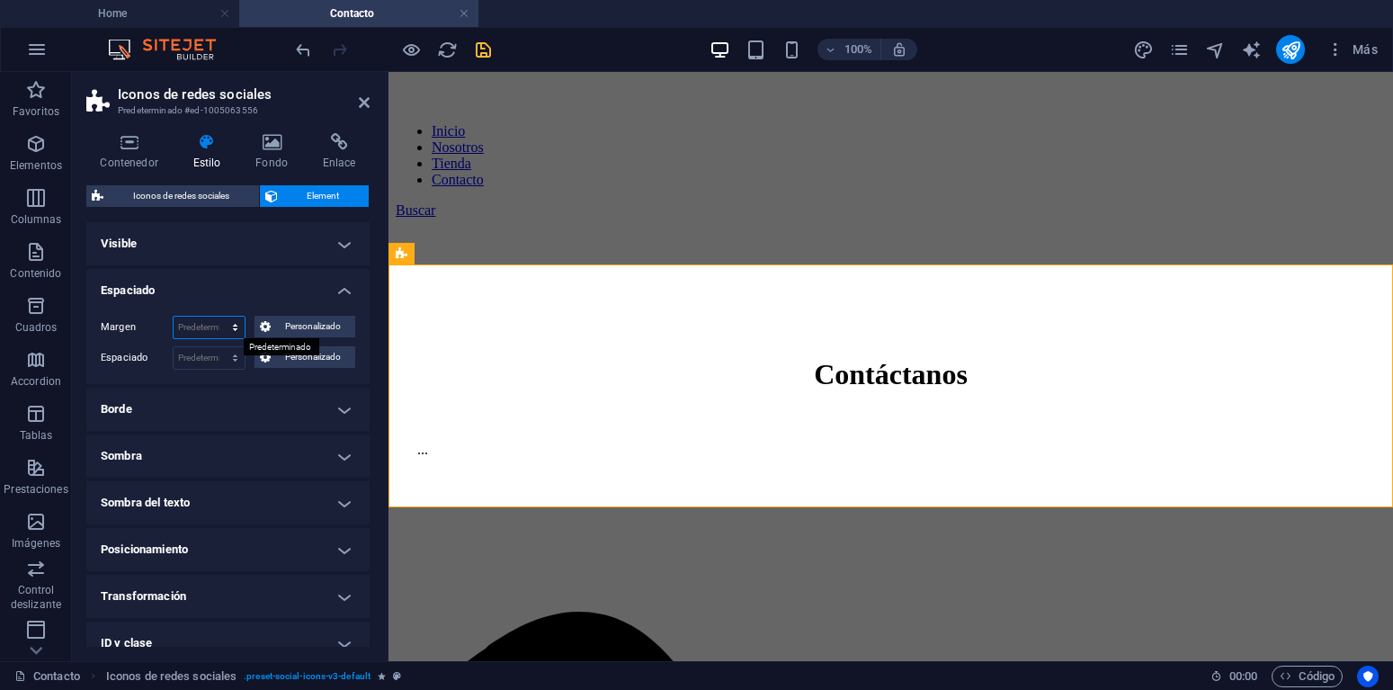
click at [174, 316] on select "Predeterminado automático px % rem vw vh Personalizado" at bounding box center [209, 327] width 71 height 22
click at [208, 332] on select "Predeterminado automático px % rem vw vh Personalizado" at bounding box center [209, 327] width 71 height 22
click at [279, 332] on span "Personalizado" at bounding box center [313, 327] width 74 height 22
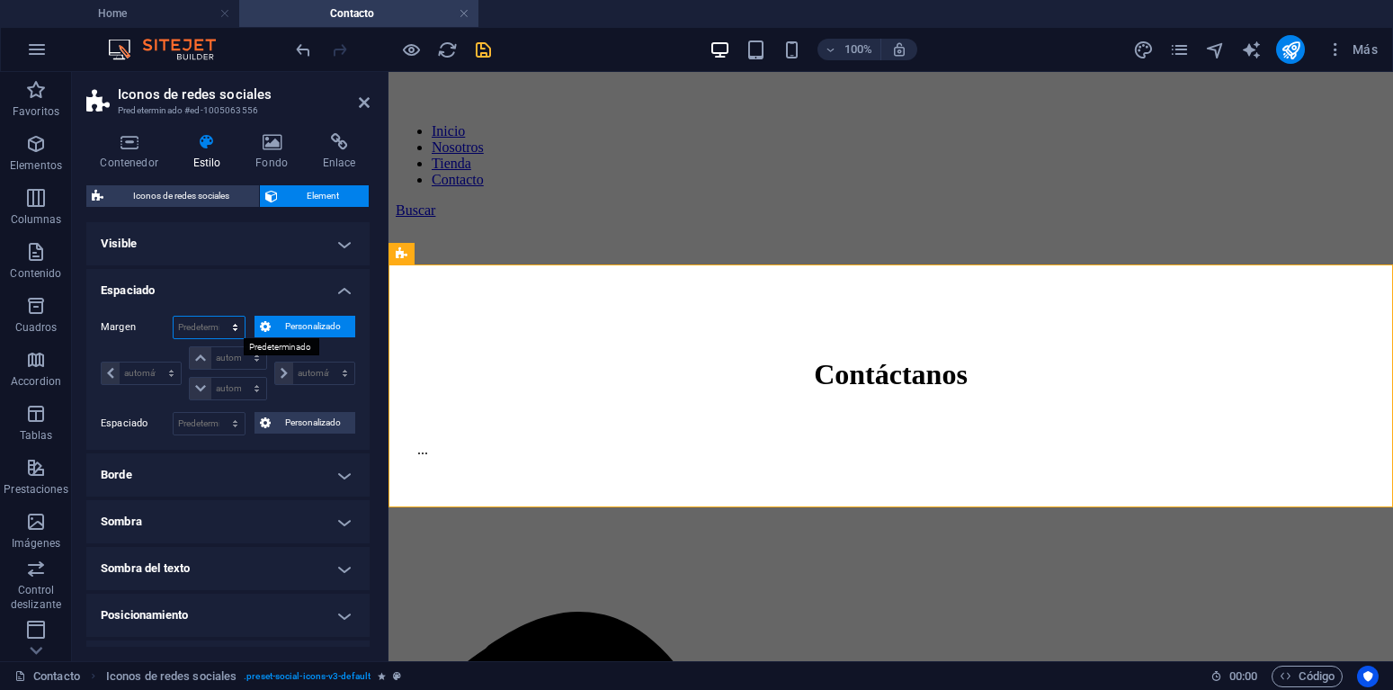
click at [174, 316] on select "Predeterminado automático px % rem vw vh Personalizado" at bounding box center [209, 327] width 71 height 22
click option "Predeterminado" at bounding box center [0, 0] width 0 height 0
select select "DISABLED_OPTION_VALUE"
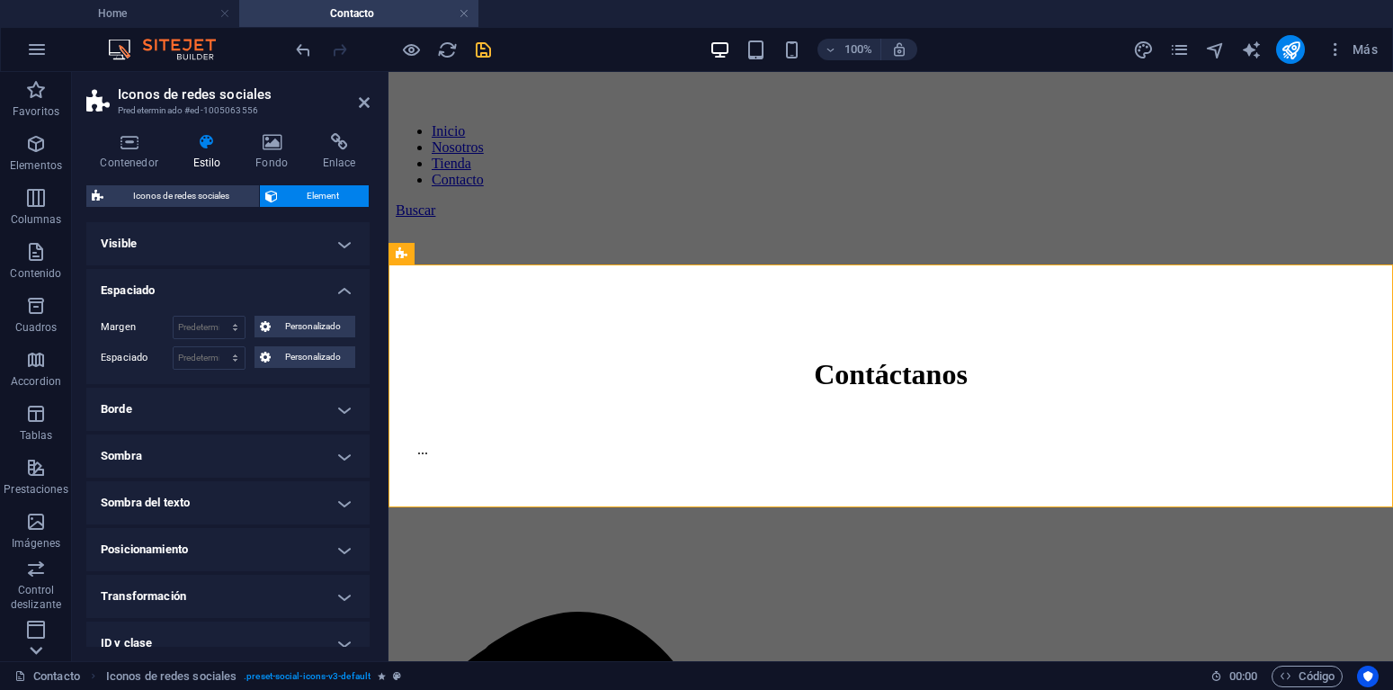
click at [31, 652] on icon at bounding box center [35, 649] width 25 height 25
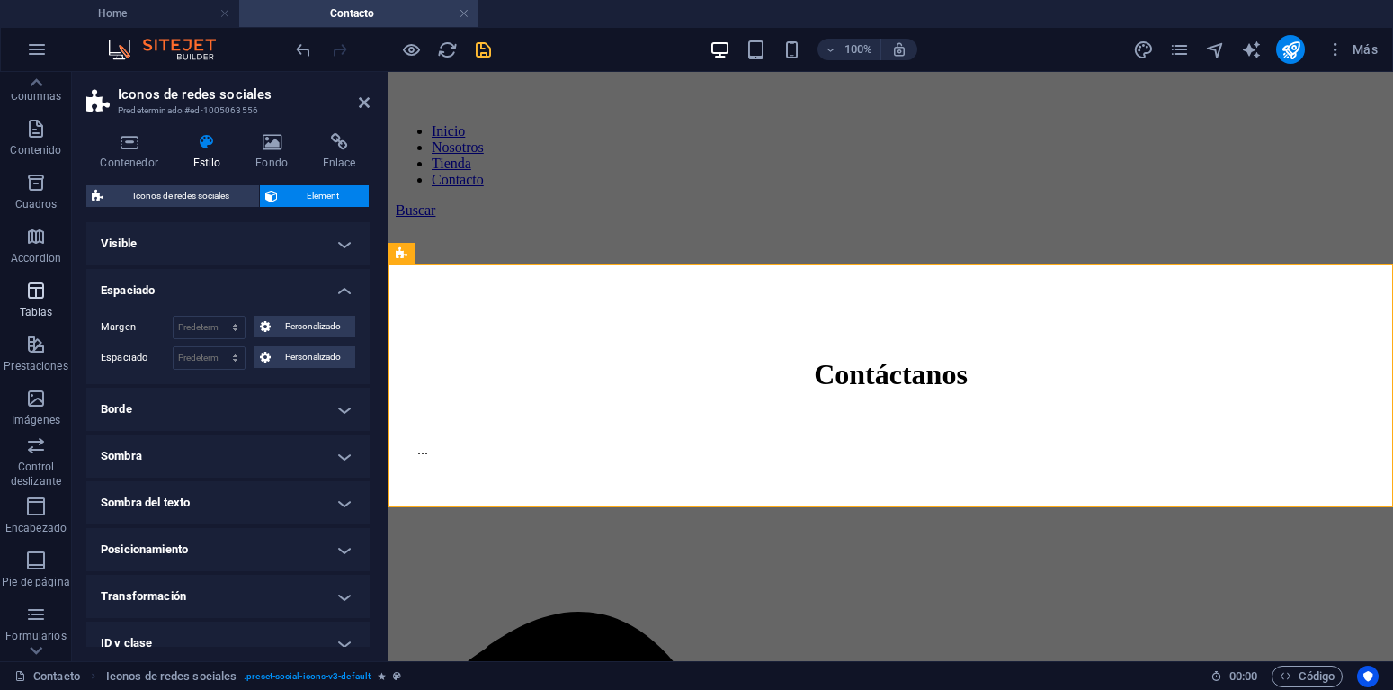
scroll to position [139, 0]
click at [44, 131] on p "Contenido" at bounding box center [35, 134] width 51 height 14
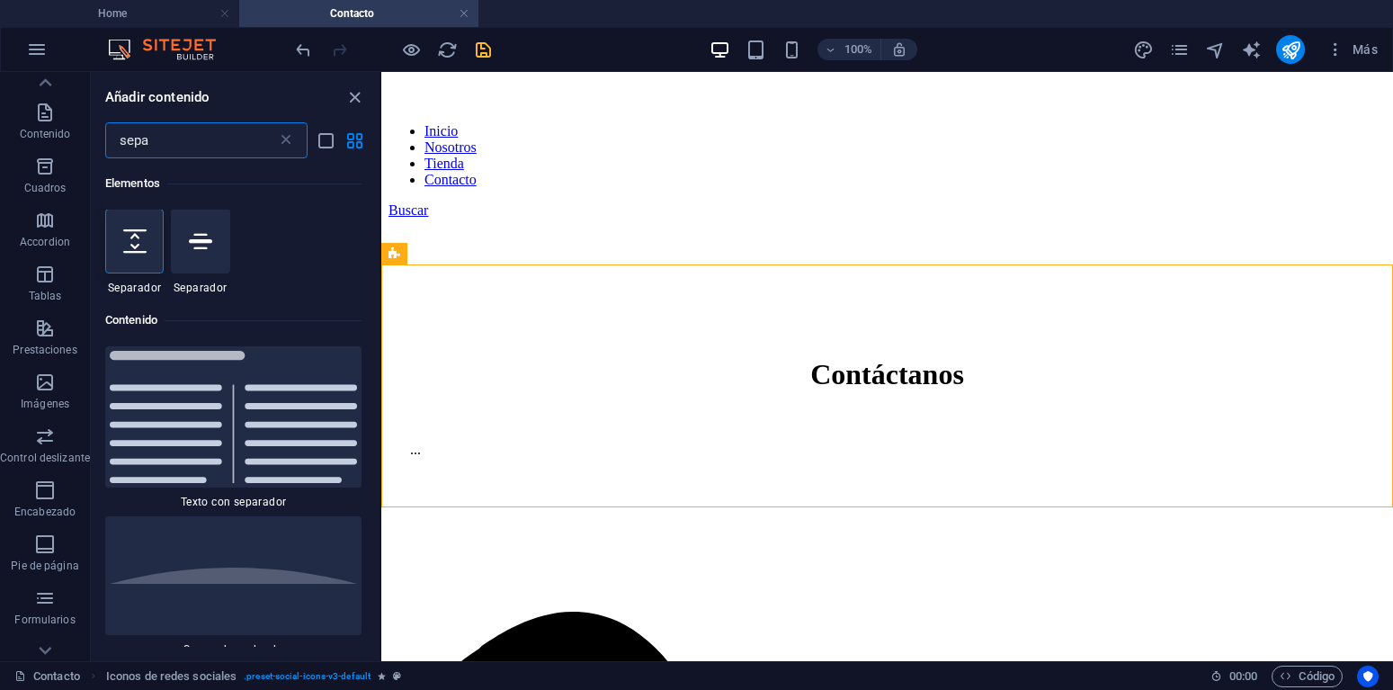
scroll to position [0, 0]
type input "sepa"
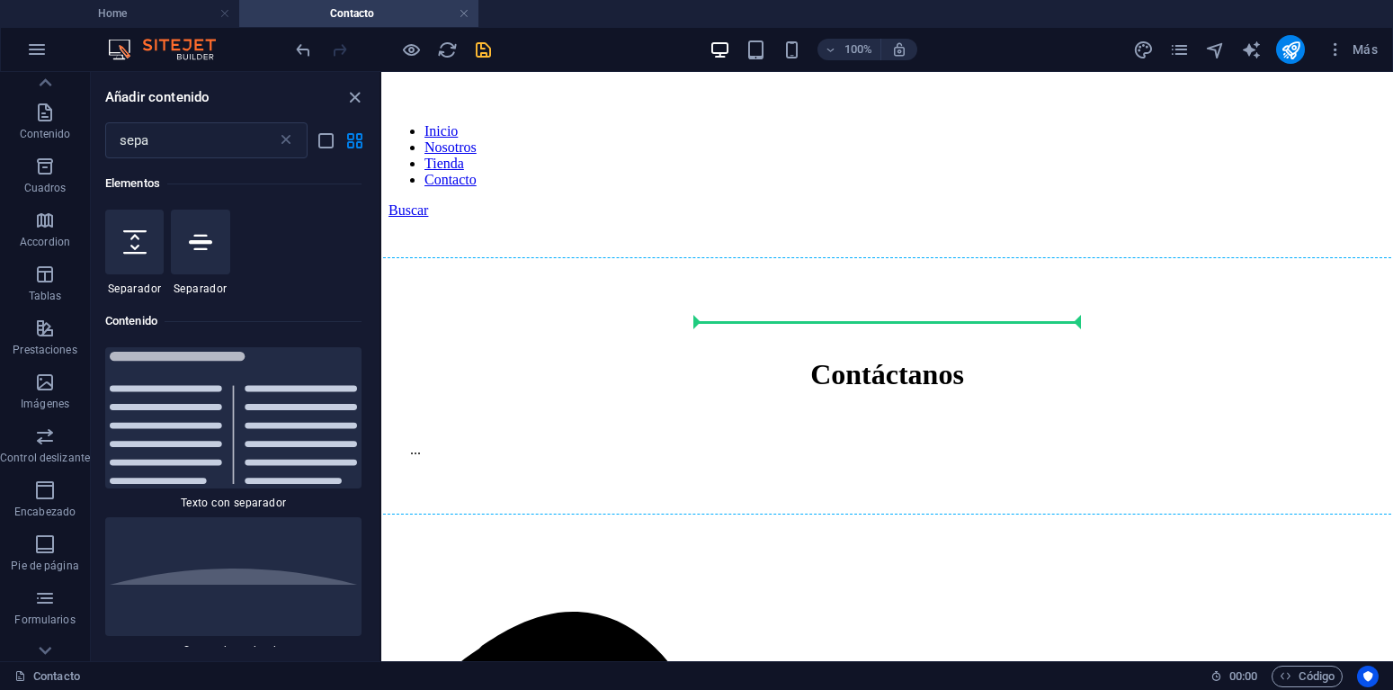
select select "px"
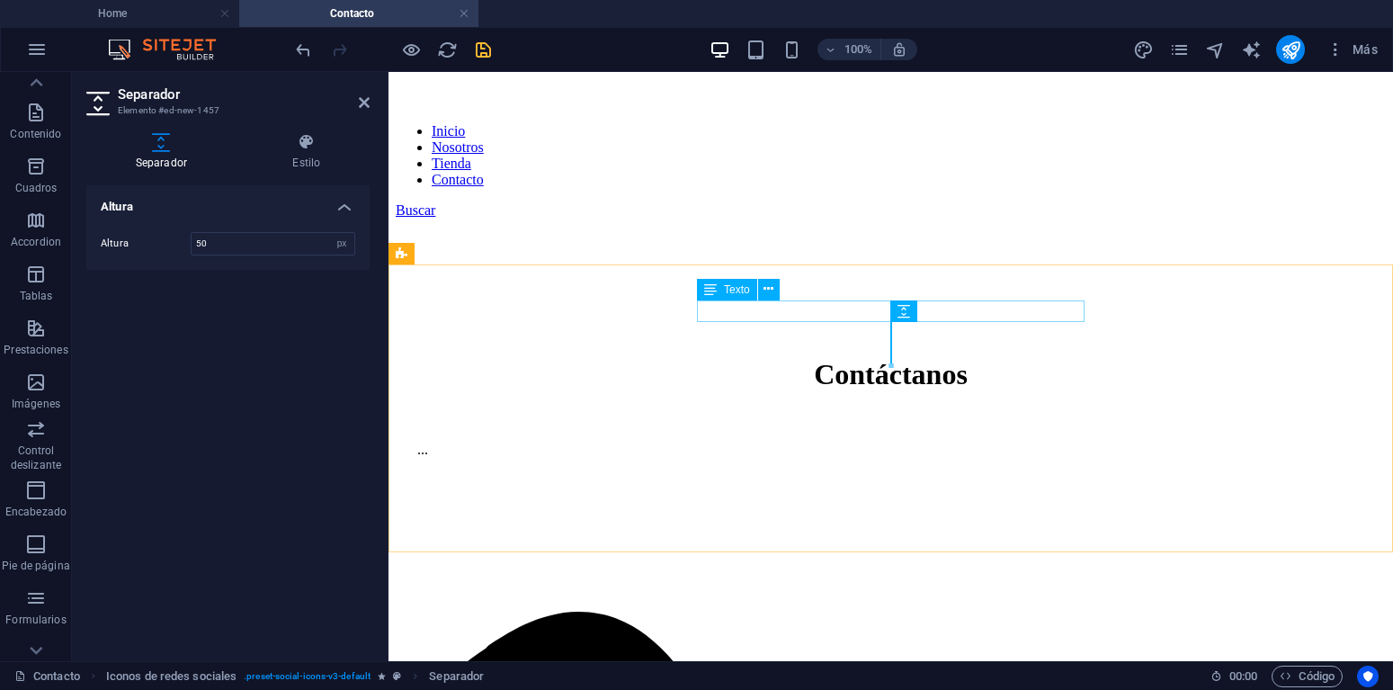
scroll to position [139, 0]
click at [219, 249] on input "30" at bounding box center [273, 244] width 163 height 22
type input "20"
click at [251, 296] on div "Altura Altura 20 px rem vh vw" at bounding box center [227, 415] width 283 height 461
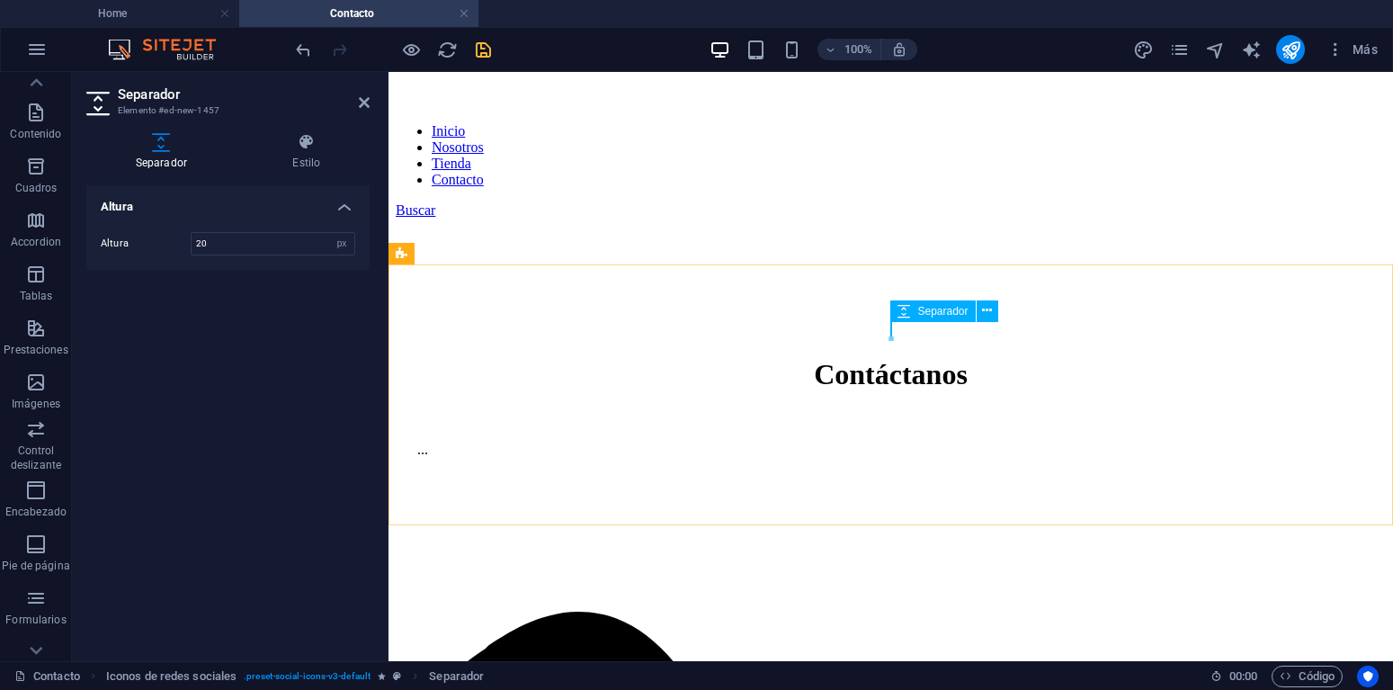
click at [901, 313] on icon at bounding box center [903, 311] width 13 height 22
click at [982, 307] on icon at bounding box center [987, 310] width 10 height 19
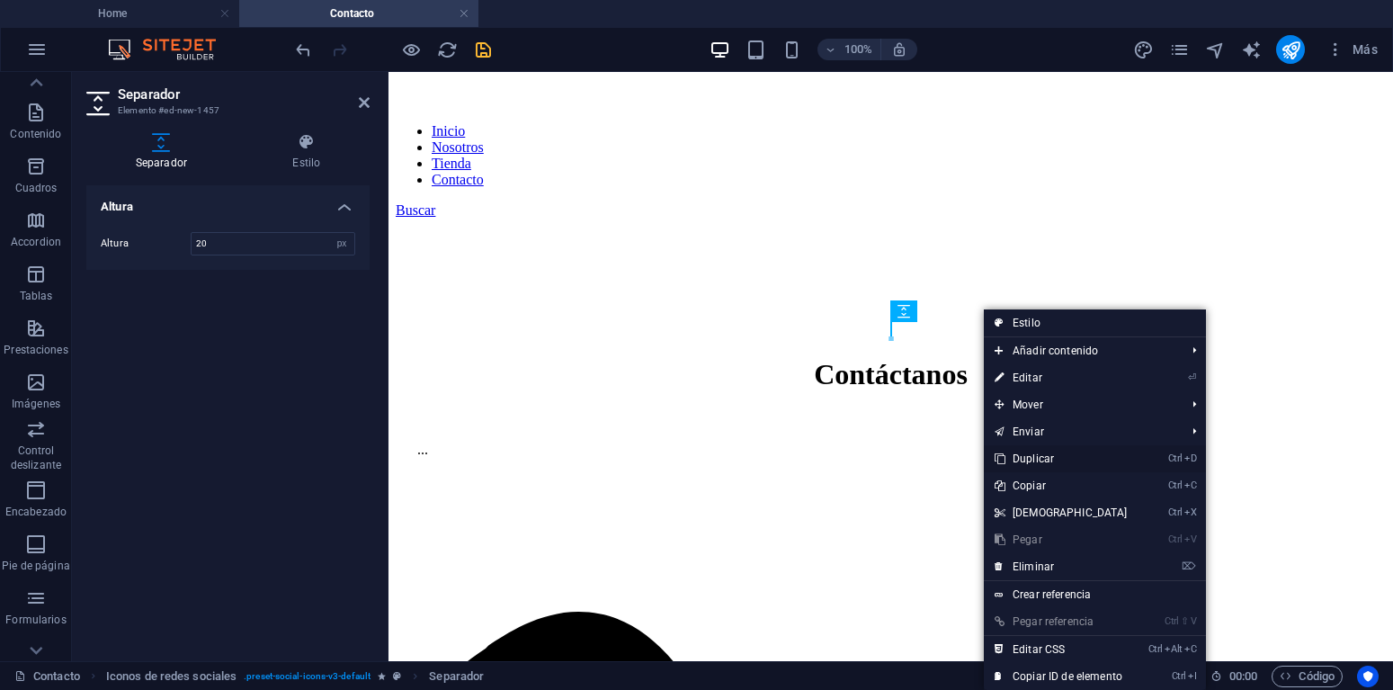
click at [1047, 452] on link "Ctrl D Duplicar" at bounding box center [1061, 458] width 155 height 27
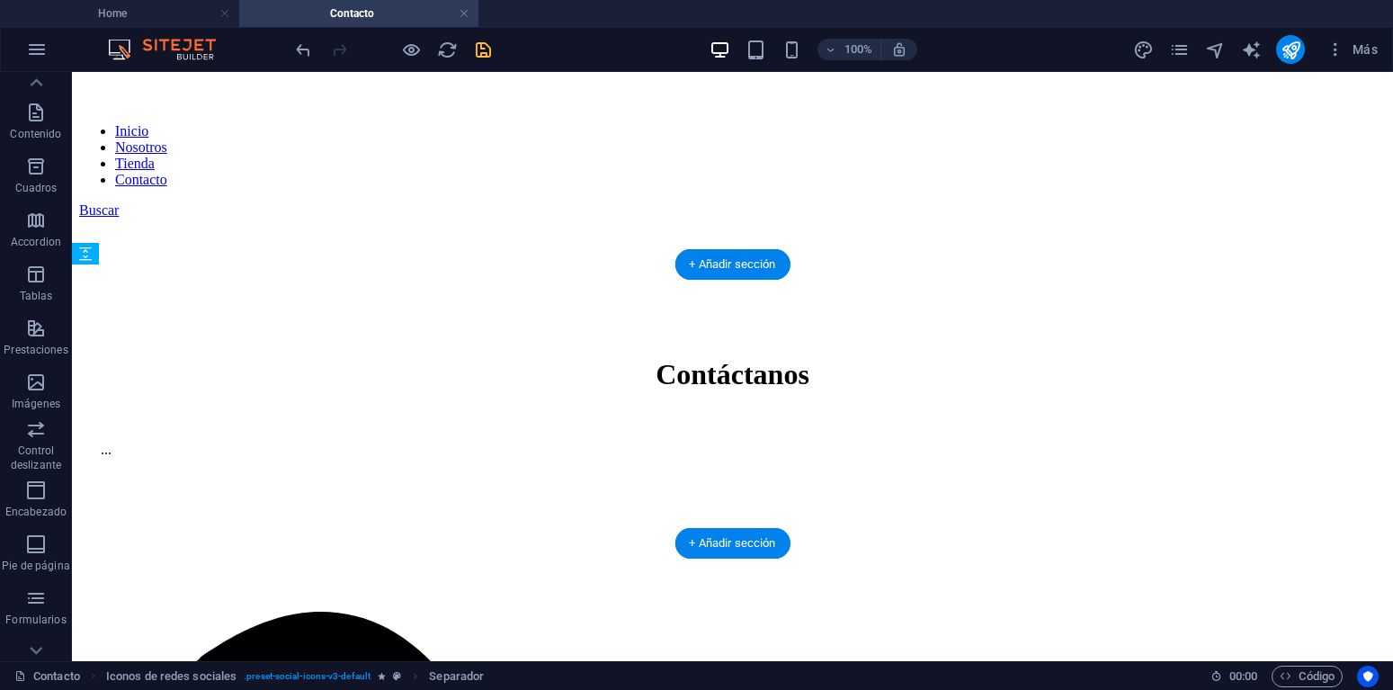
drag, startPoint x: 676, startPoint y: 352, endPoint x: 652, endPoint y: 422, distance: 74.2
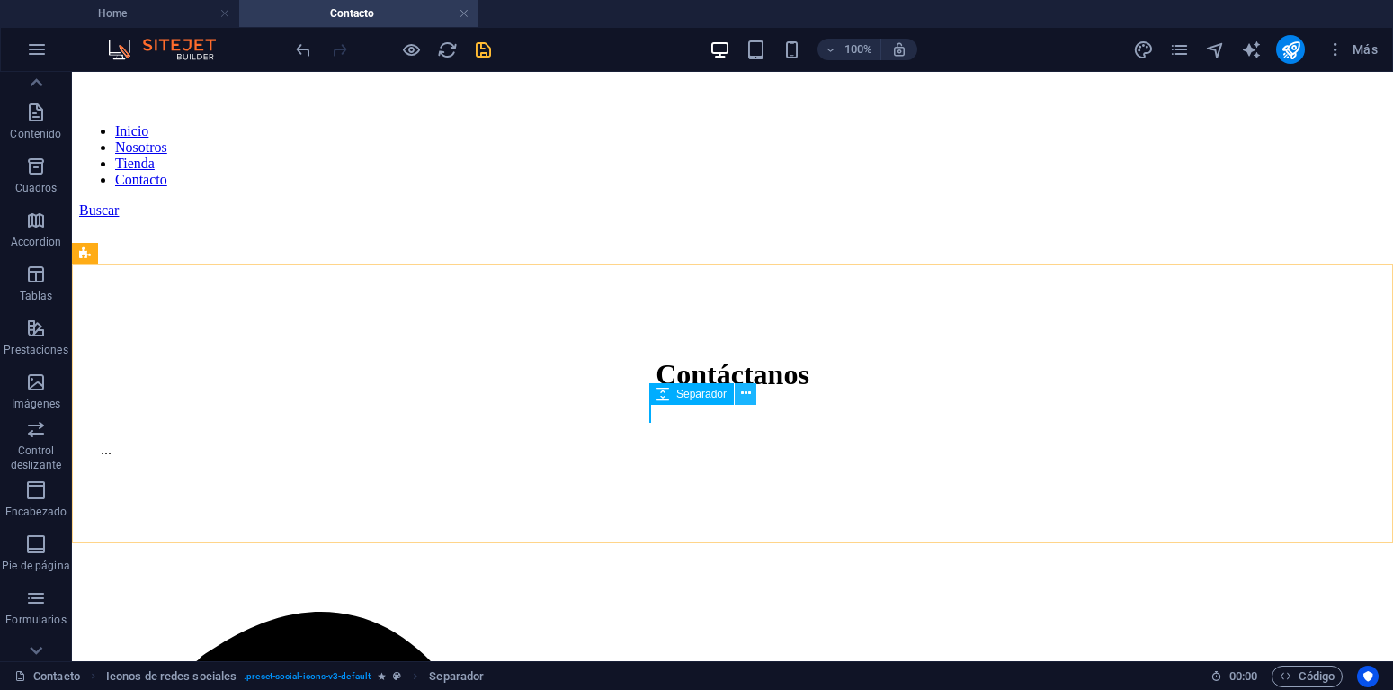
click at [744, 394] on icon at bounding box center [746, 393] width 10 height 19
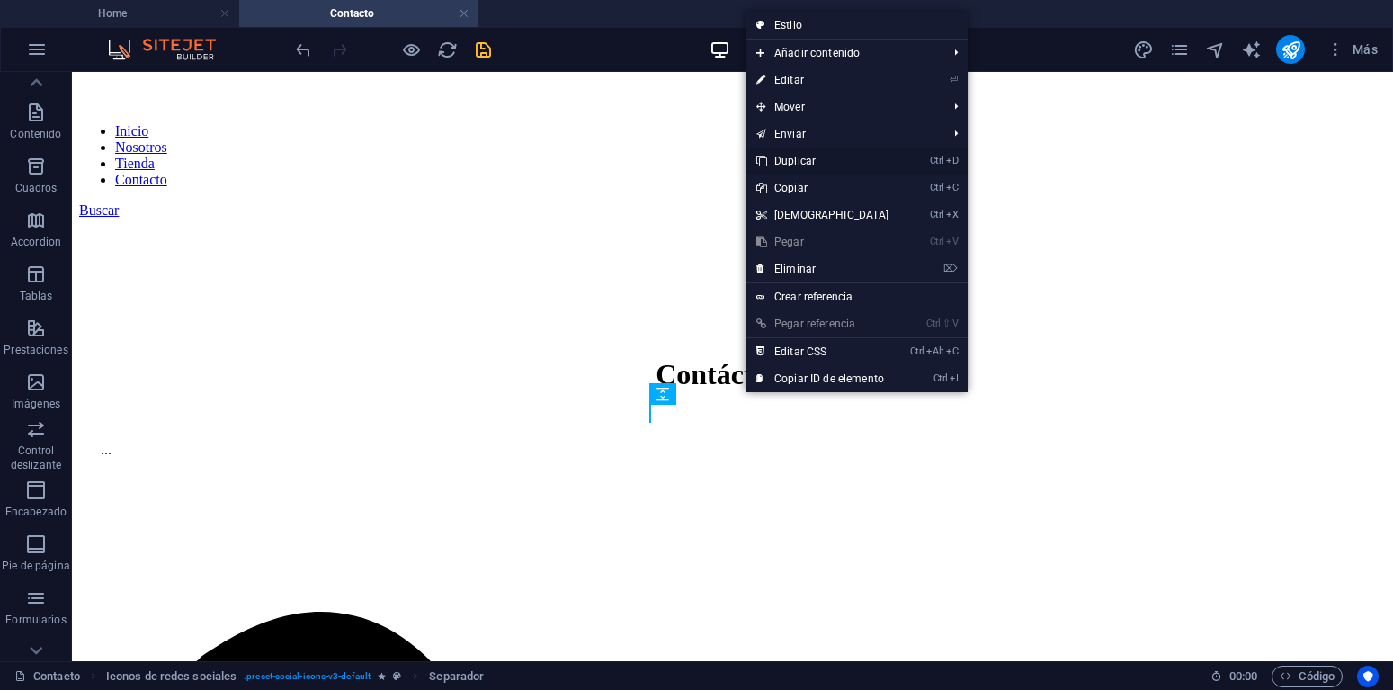
click at [809, 158] on link "Ctrl D Duplicar" at bounding box center [822, 160] width 155 height 27
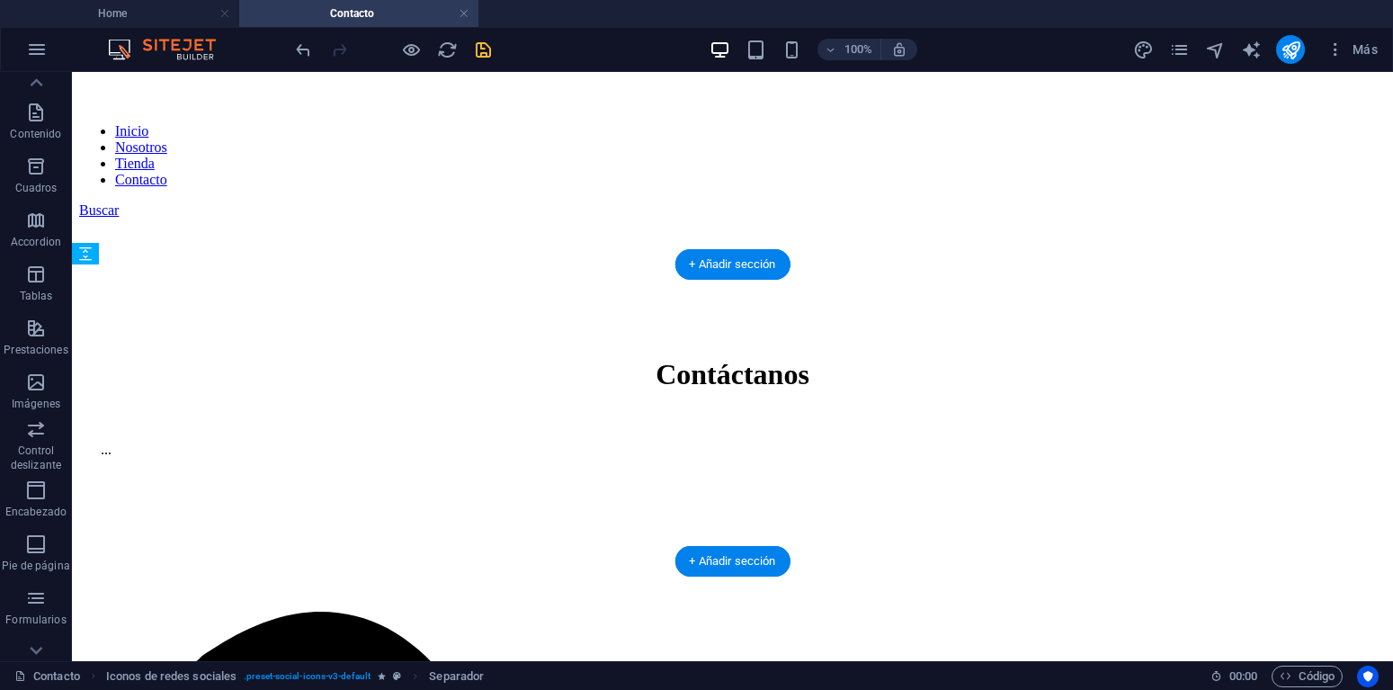
drag, startPoint x: 734, startPoint y: 485, endPoint x: 646, endPoint y: 496, distance: 88.9
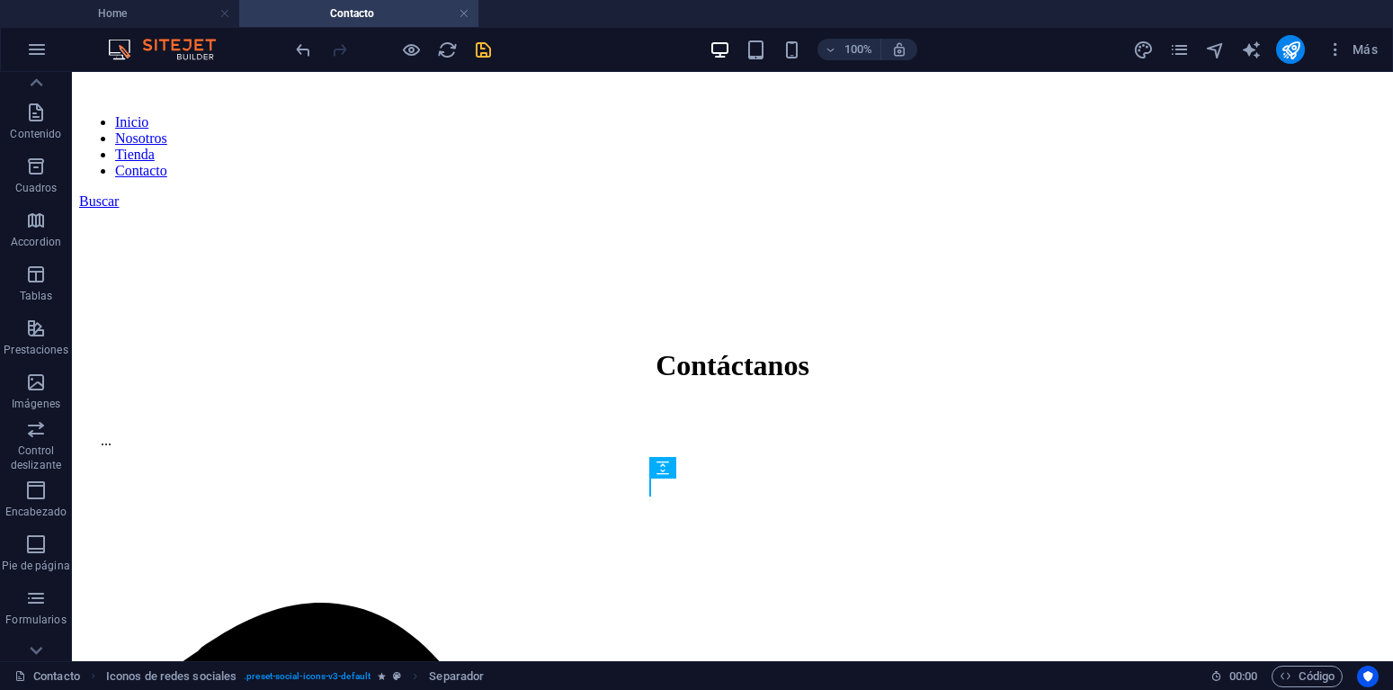
scroll to position [492, 0]
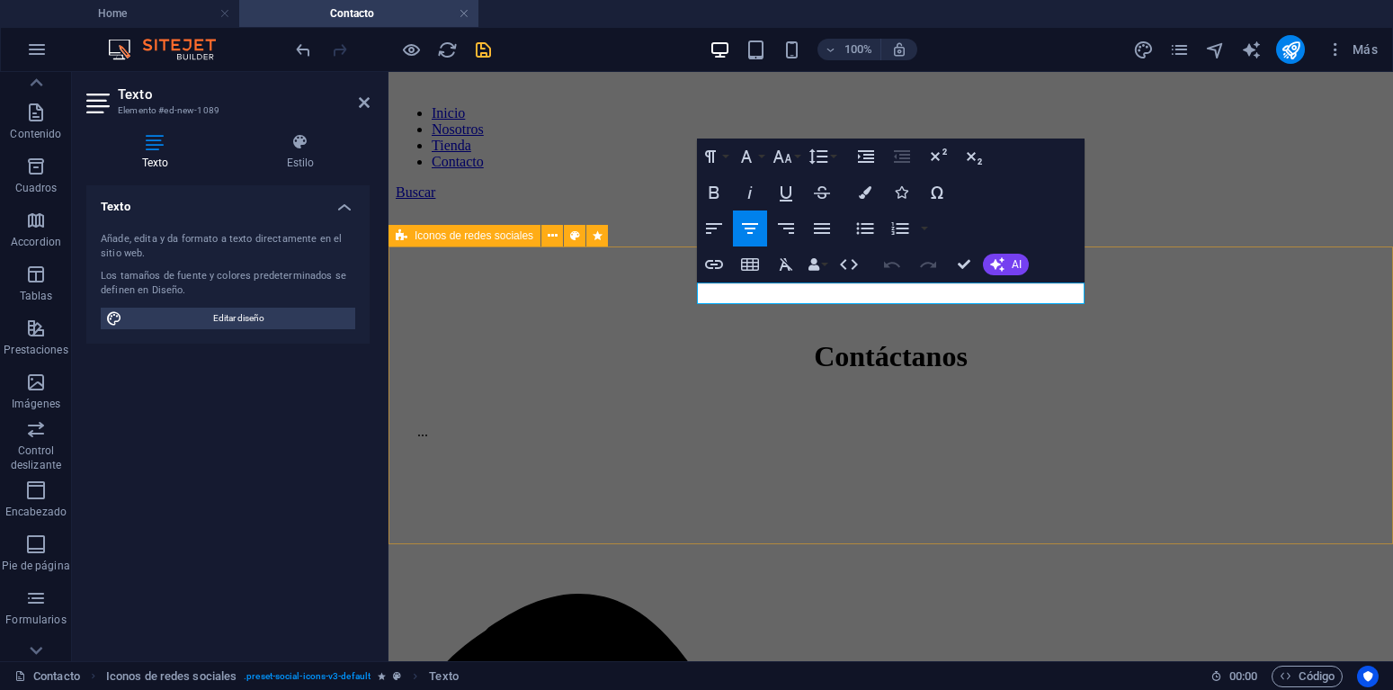
click at [797, 159] on button "Font Size" at bounding box center [786, 156] width 34 height 36
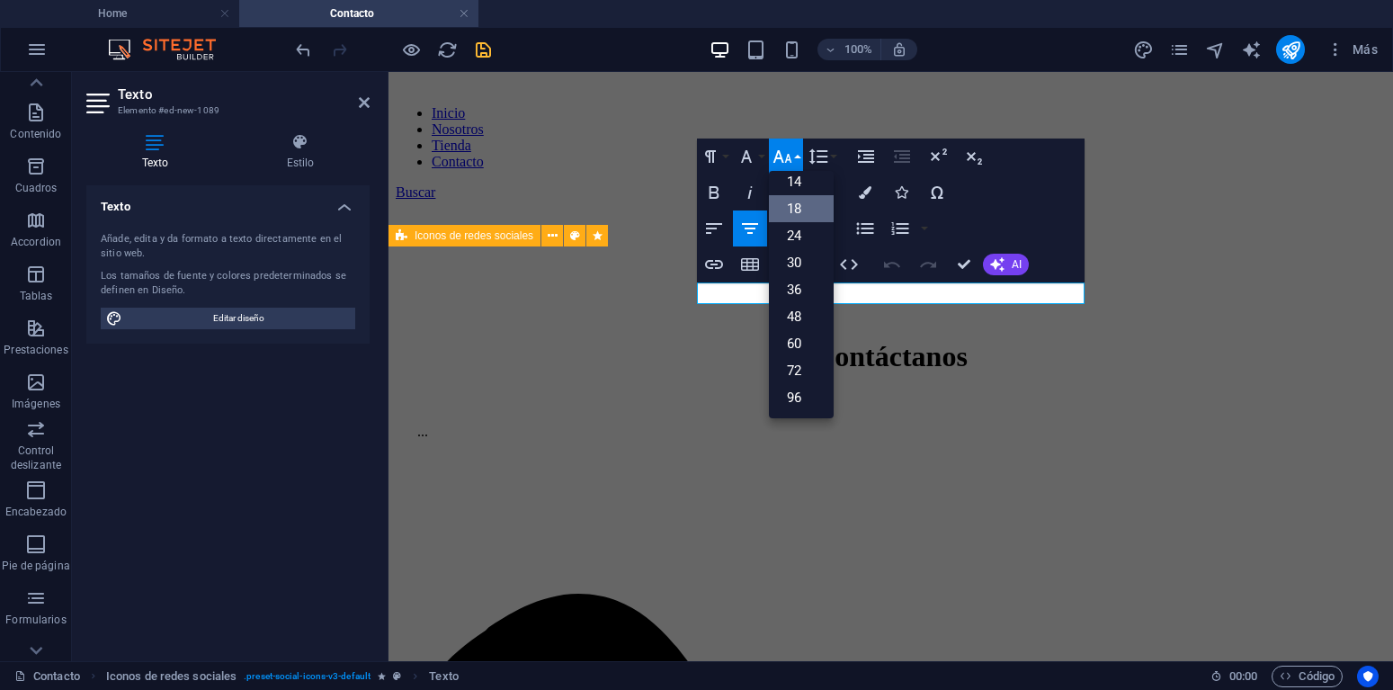
scroll to position [145, 0]
click at [796, 206] on link "18" at bounding box center [801, 208] width 65 height 27
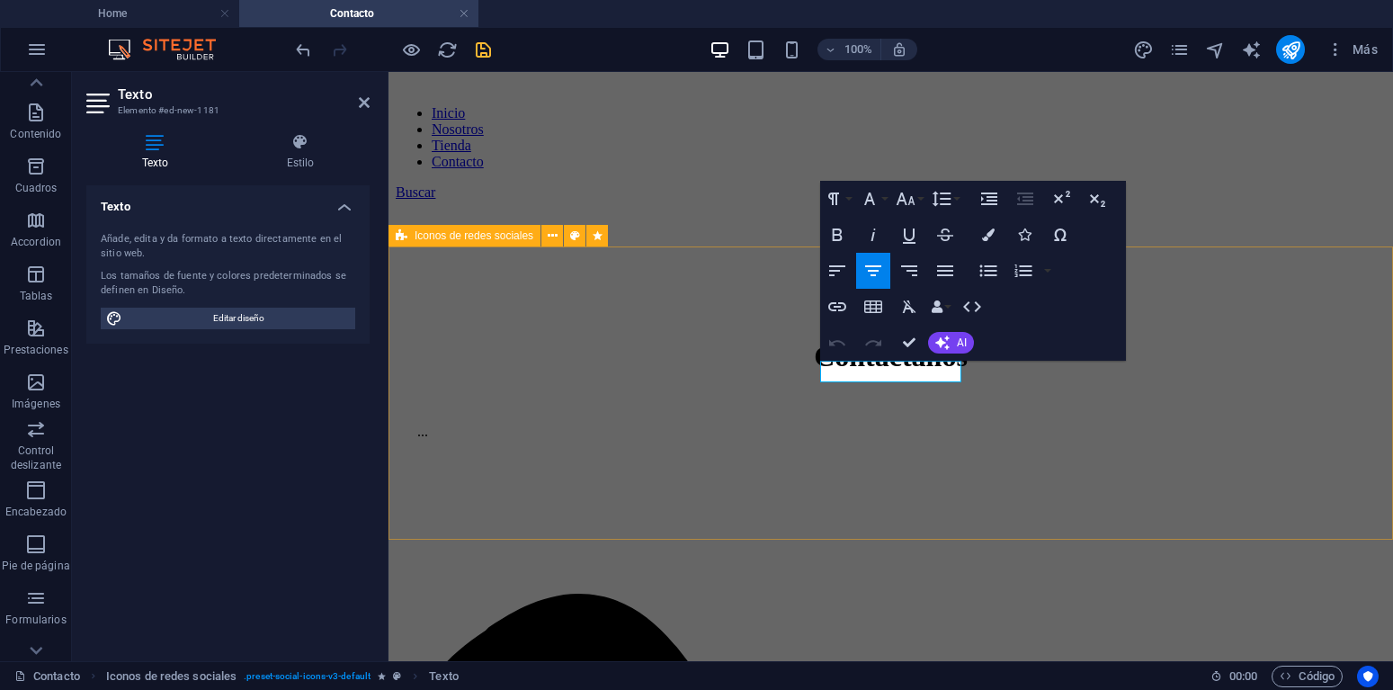
click at [879, 200] on icon "button" at bounding box center [870, 199] width 22 height 22
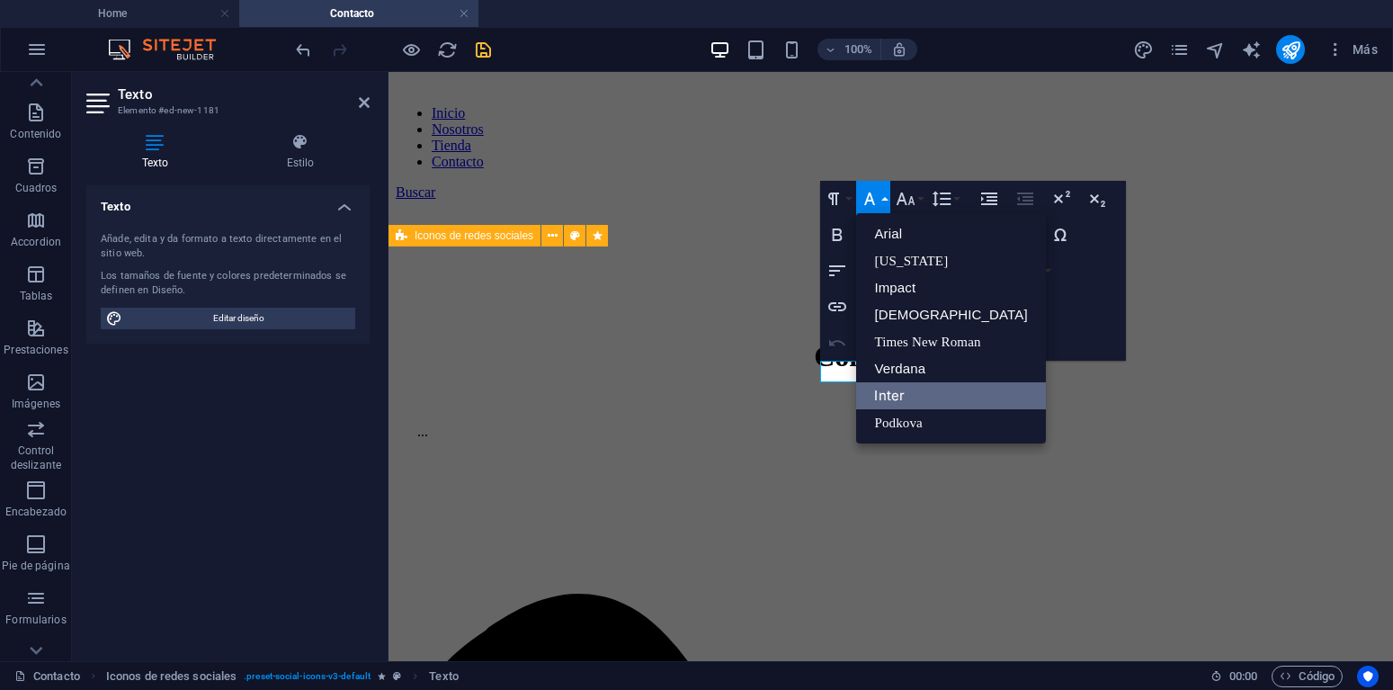
scroll to position [0, 0]
click at [906, 202] on icon "button" at bounding box center [906, 199] width 22 height 22
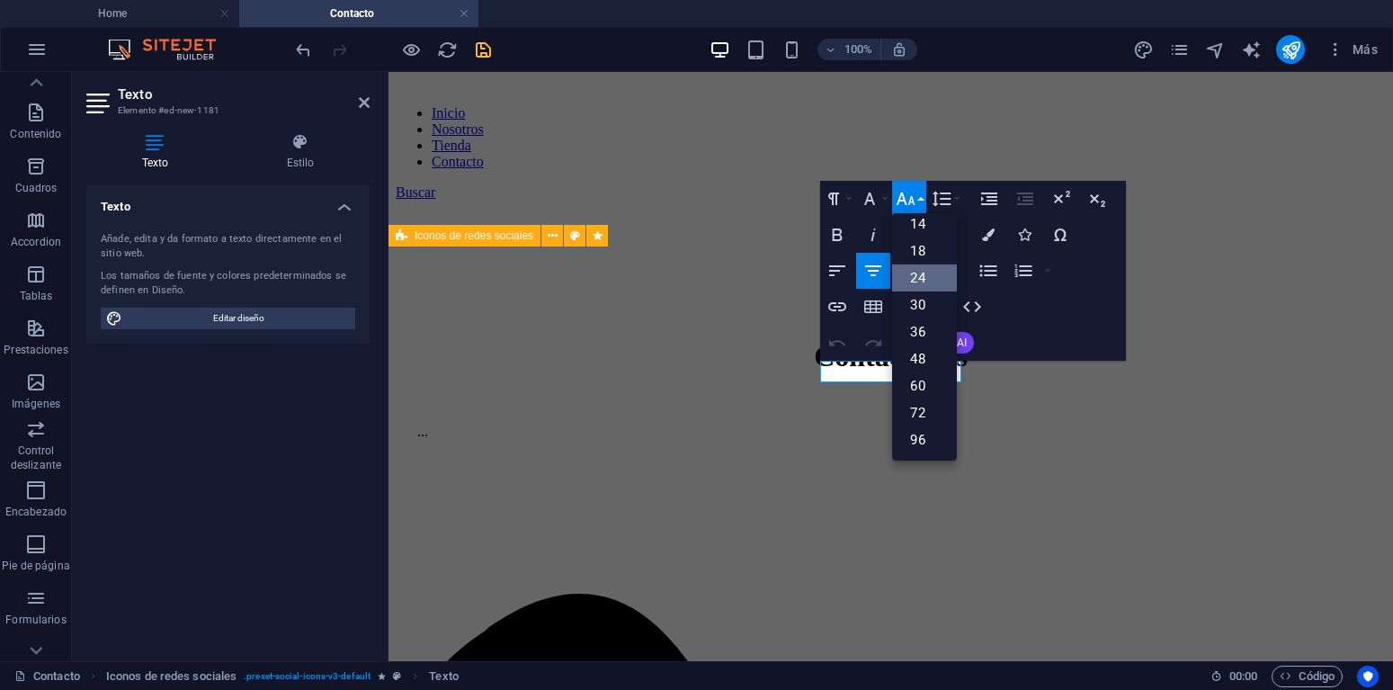
scroll to position [145, 0]
click at [921, 255] on link "18" at bounding box center [924, 250] width 65 height 27
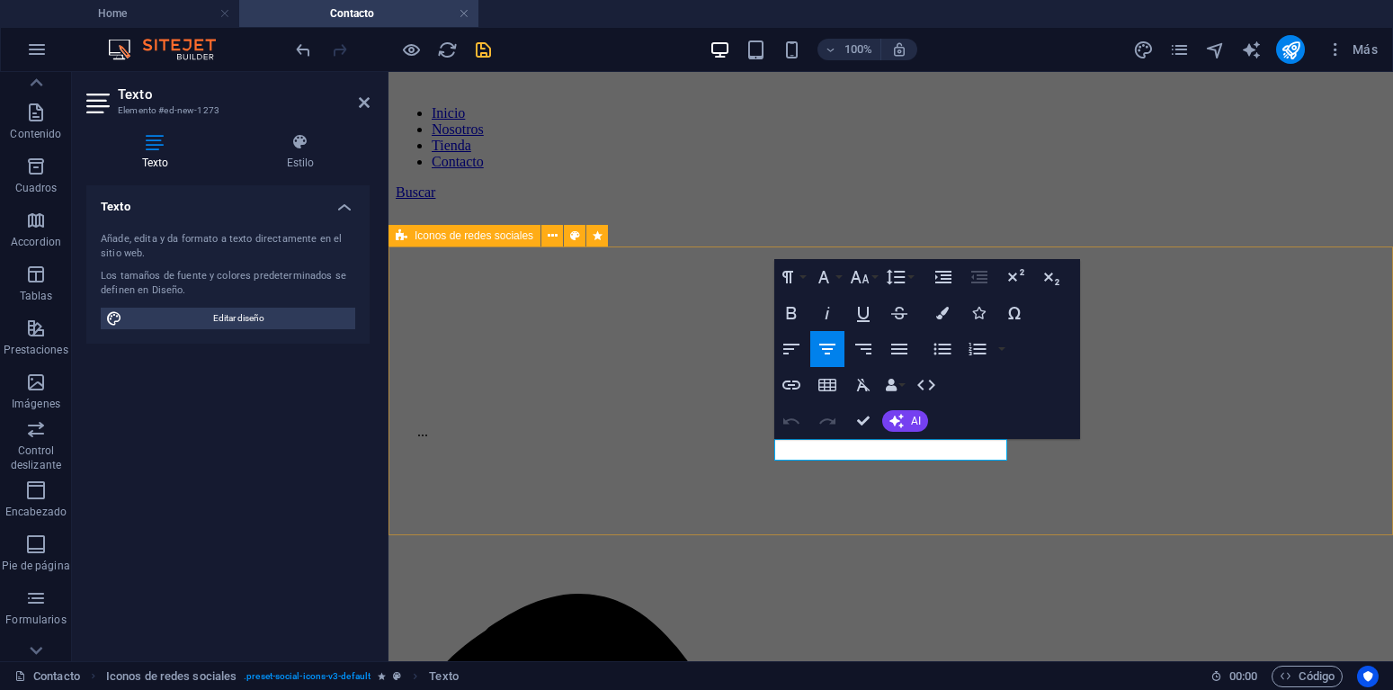
drag, startPoint x: 777, startPoint y: 453, endPoint x: 1332, endPoint y: 463, distance: 554.8
click at [870, 274] on button "Font Size" at bounding box center [863, 277] width 34 height 36
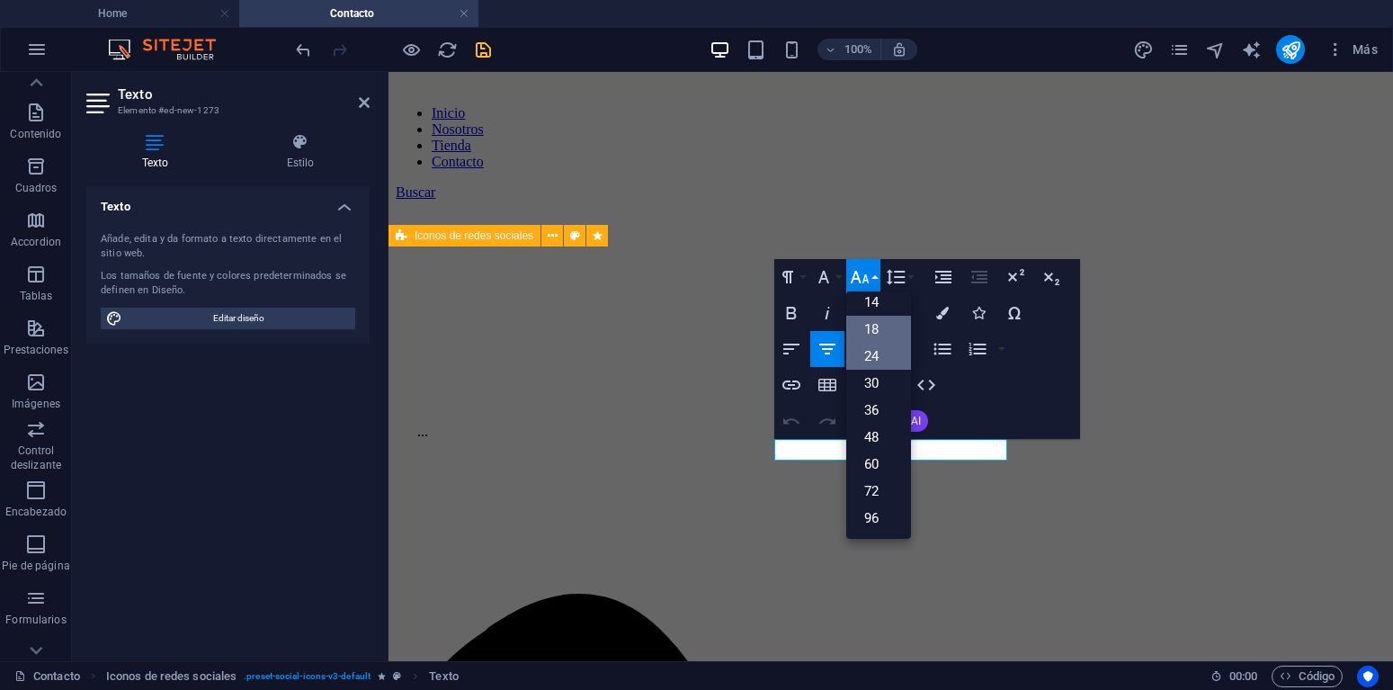
click at [870, 331] on link "18" at bounding box center [878, 329] width 65 height 27
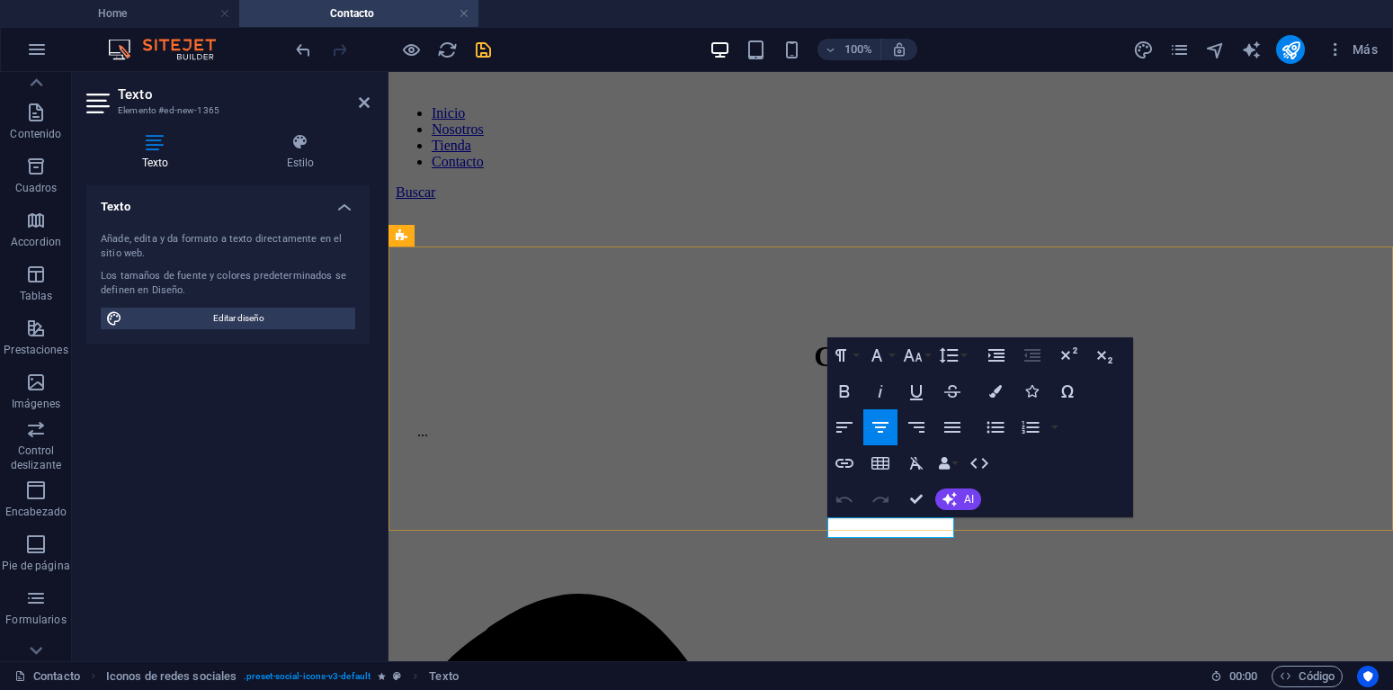
click at [895, 361] on button "Font Family" at bounding box center [880, 355] width 34 height 36
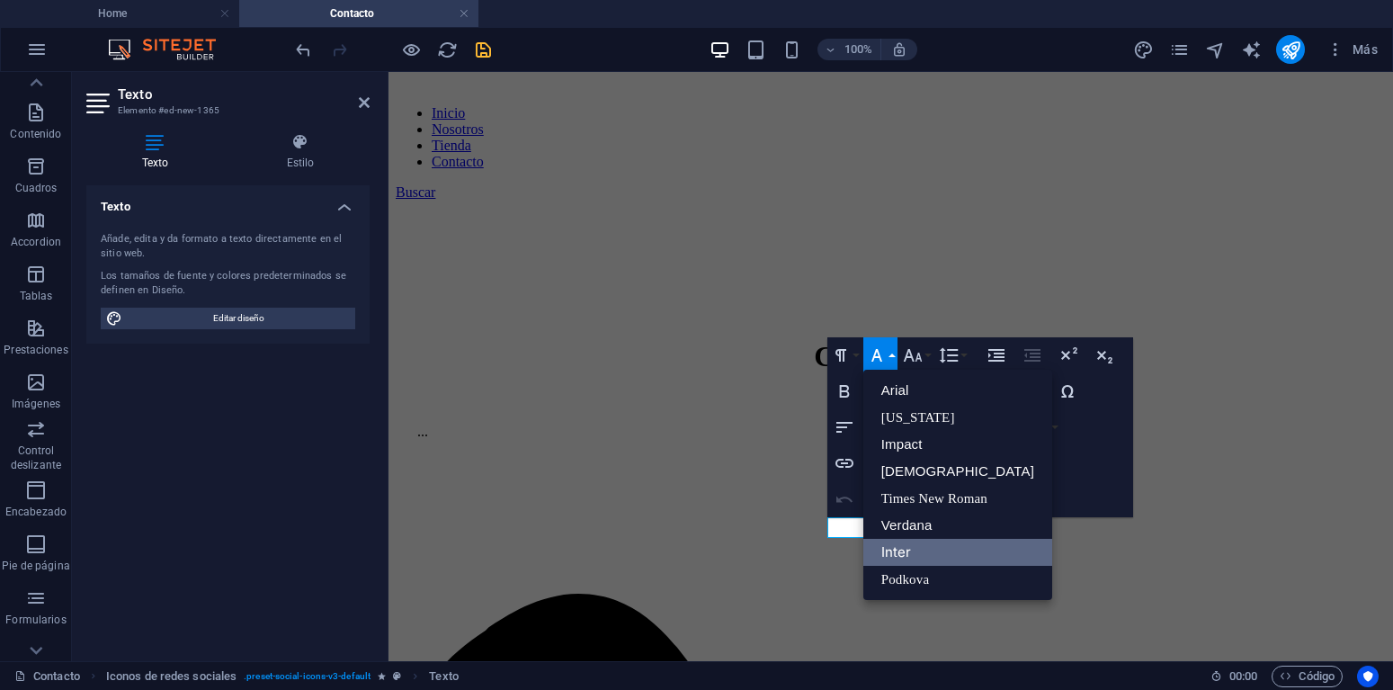
scroll to position [0, 0]
click at [912, 552] on link "Inter" at bounding box center [957, 552] width 189 height 27
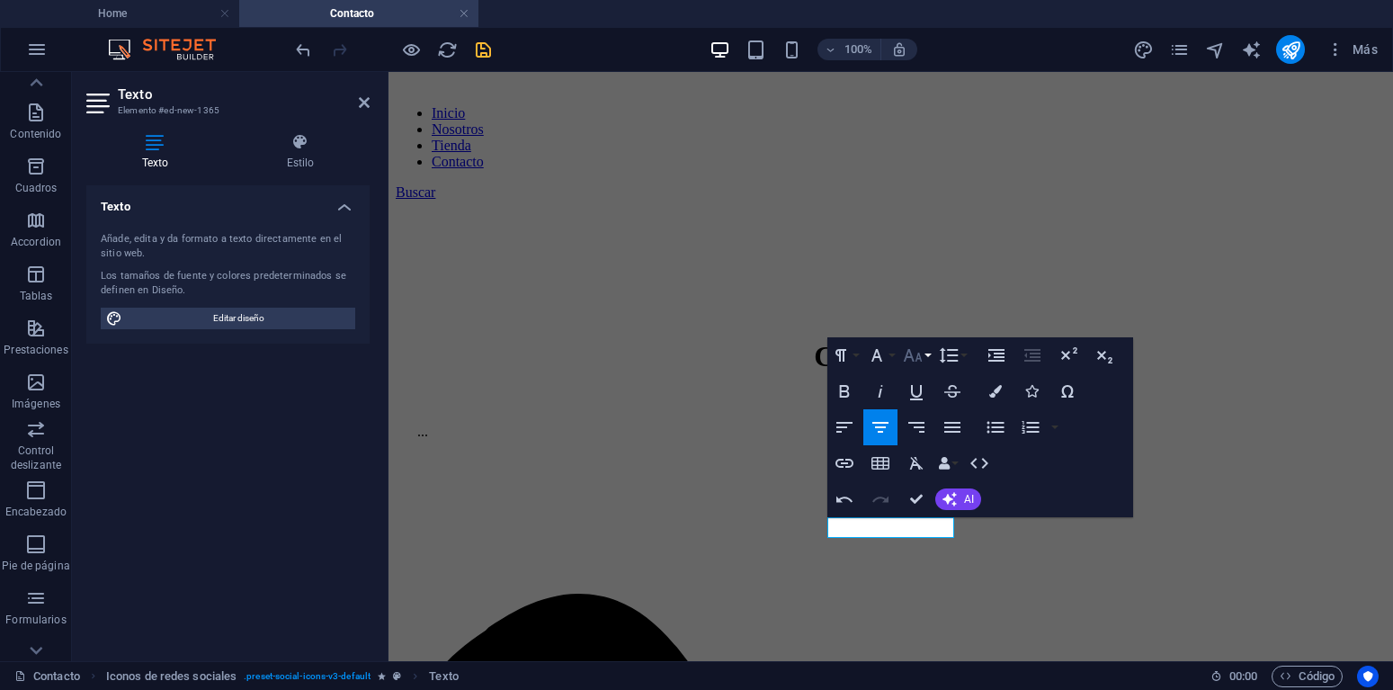
click at [929, 360] on button "Font Size" at bounding box center [916, 355] width 34 height 36
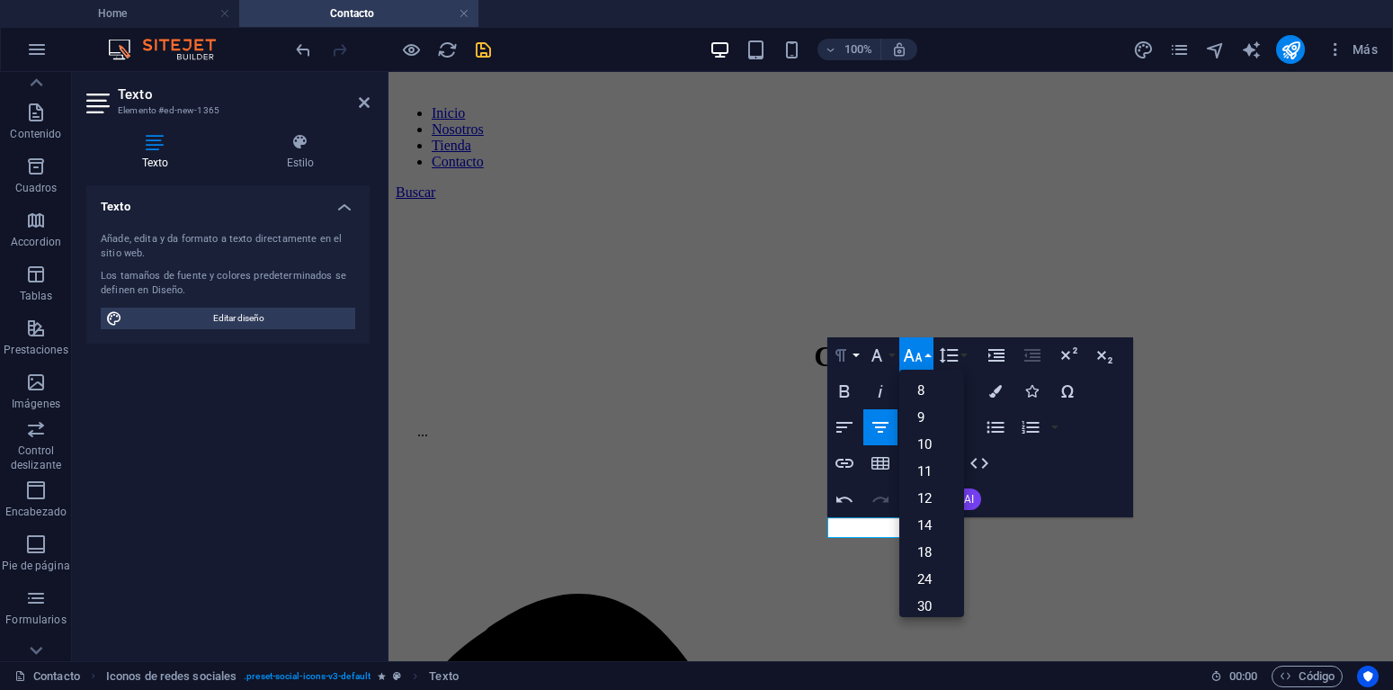
click at [854, 361] on button "Paragraph Format" at bounding box center [844, 355] width 34 height 36
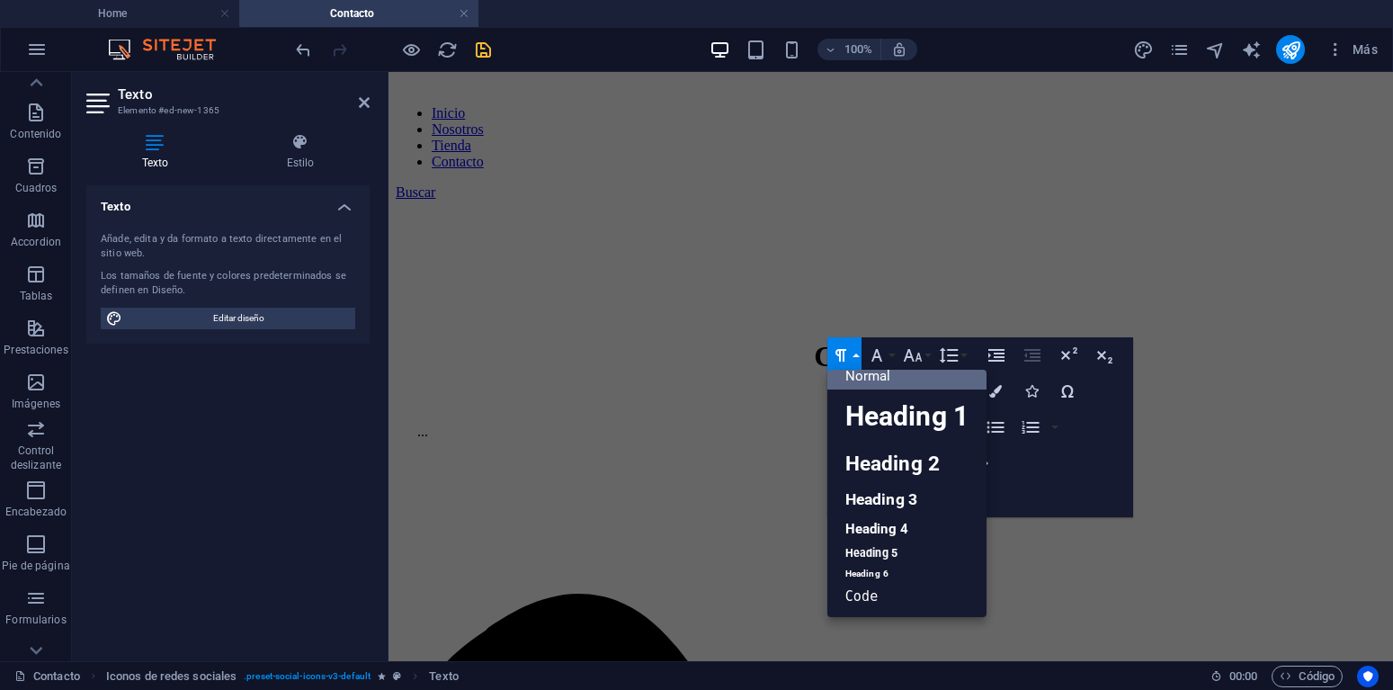
scroll to position [14, 0]
click at [877, 564] on link "Heading 5" at bounding box center [906, 553] width 159 height 22
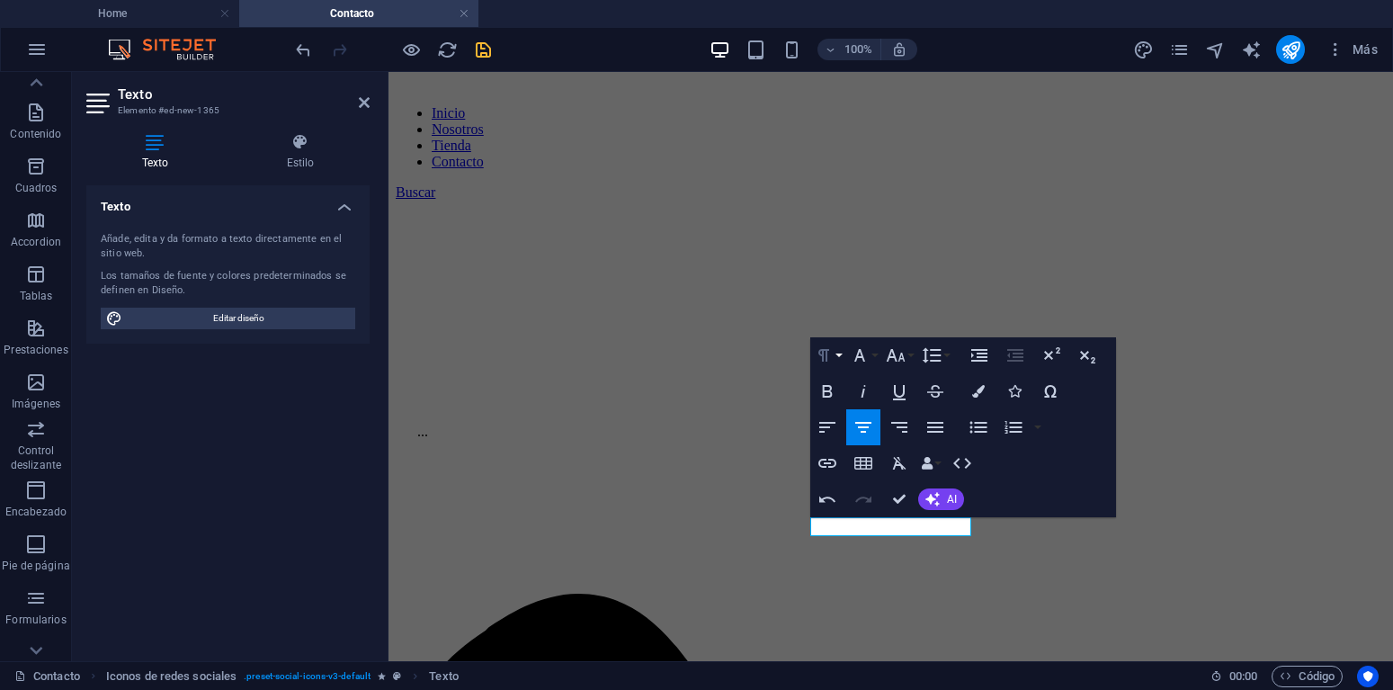
click at [839, 357] on button "Paragraph Format" at bounding box center [827, 355] width 34 height 36
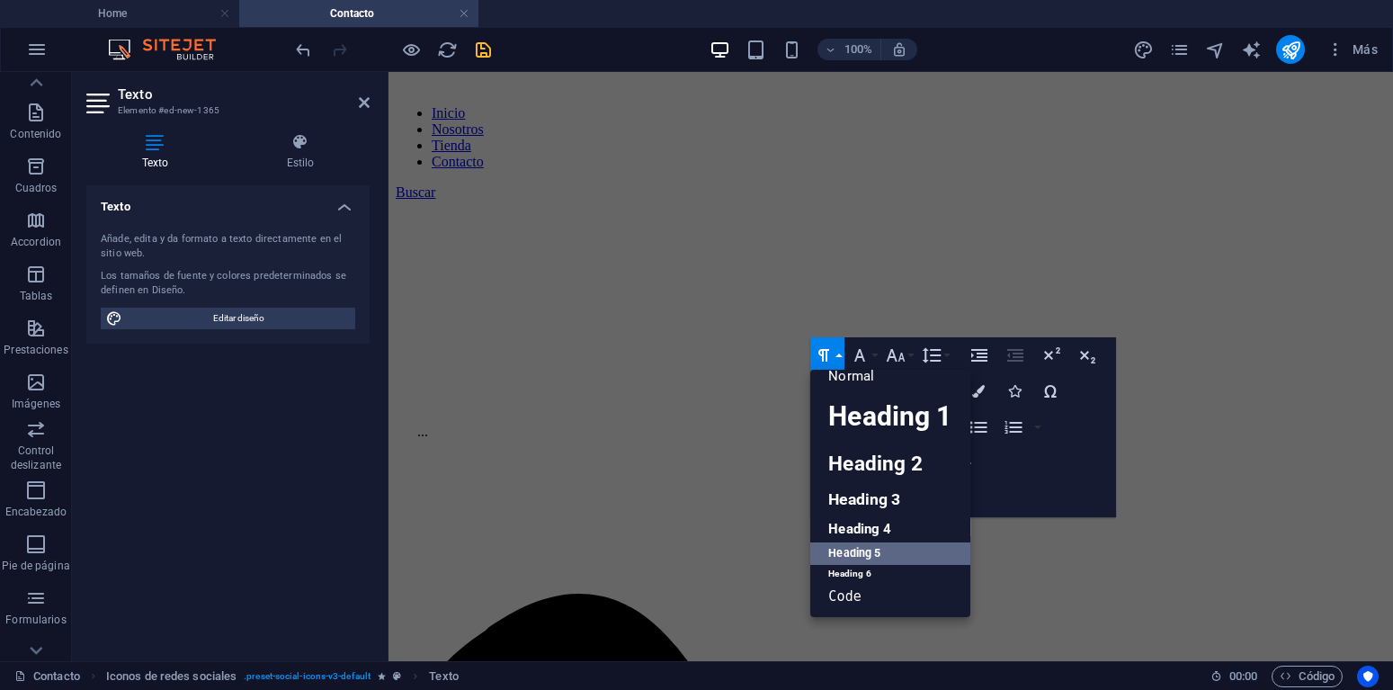
click at [853, 567] on link "Heading 6" at bounding box center [889, 574] width 159 height 18
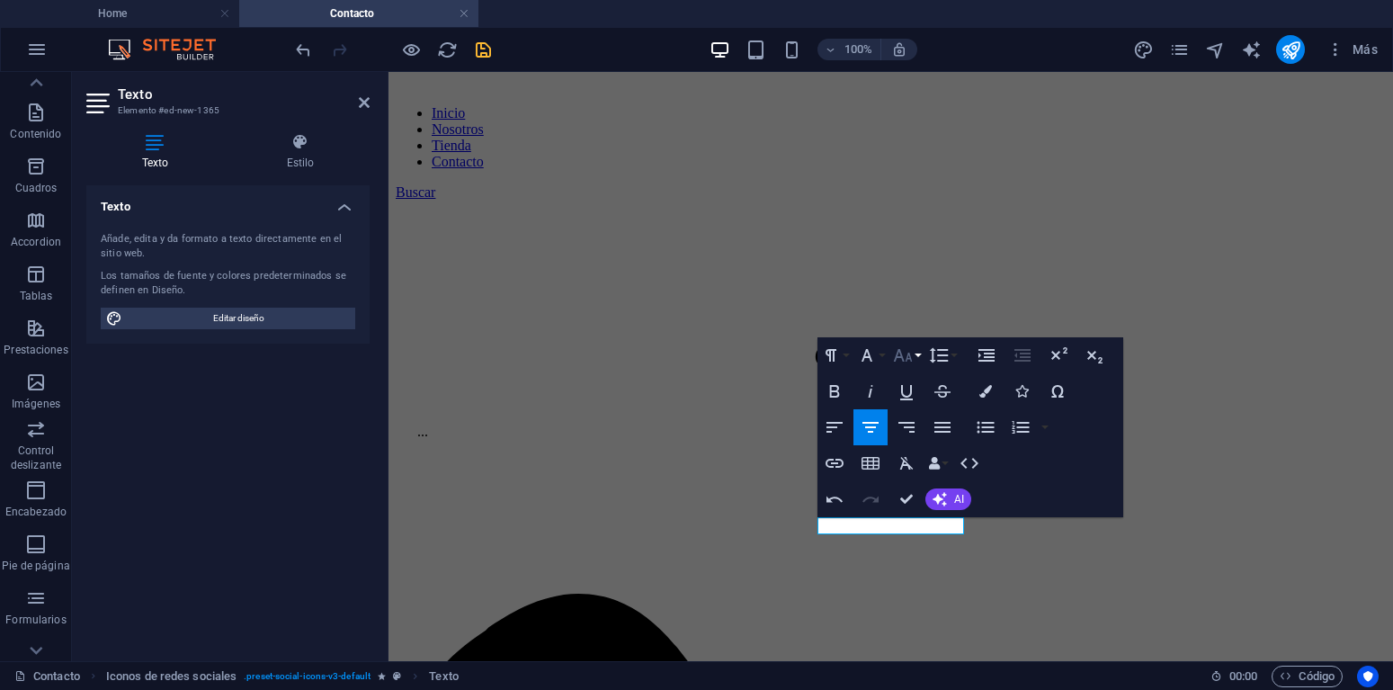
click at [922, 359] on button "Font Size" at bounding box center [906, 355] width 34 height 36
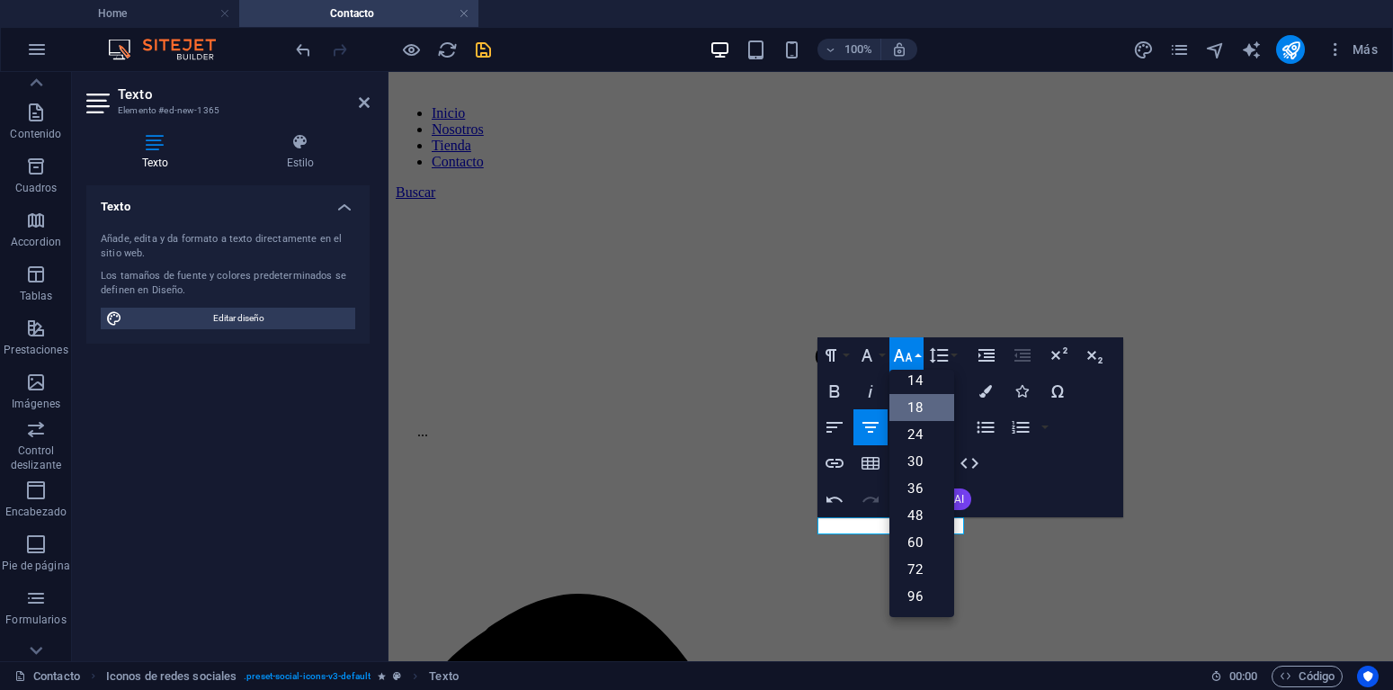
scroll to position [145, 0]
click at [915, 405] on link "18" at bounding box center [921, 407] width 65 height 27
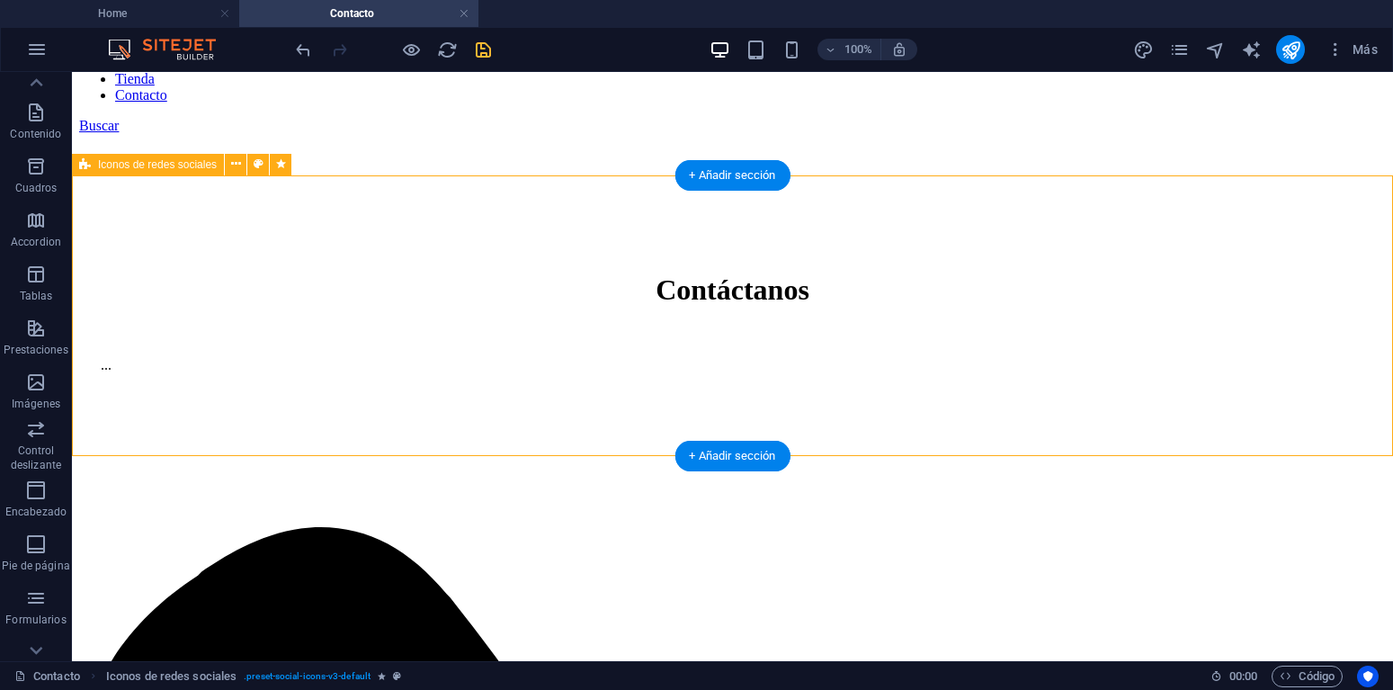
scroll to position [563, 0]
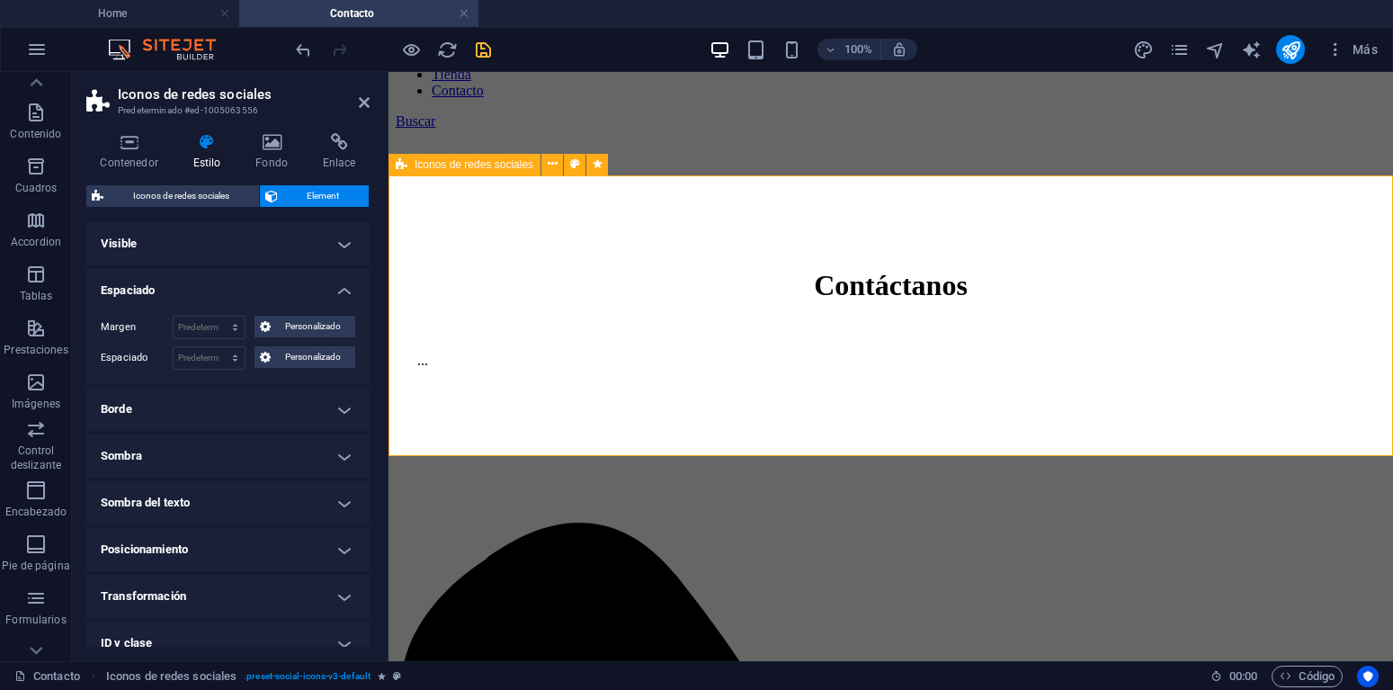
drag, startPoint x: 891, startPoint y: 316, endPoint x: 1278, endPoint y: 352, distance: 389.3
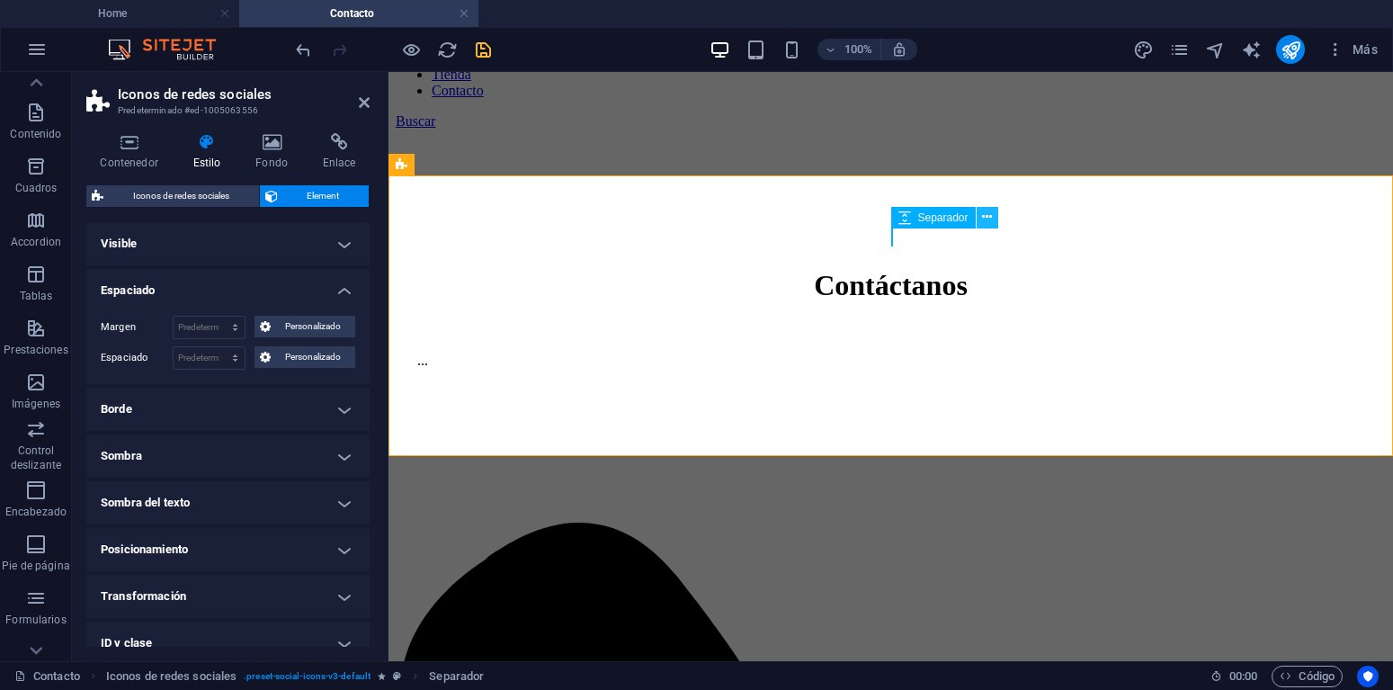
click at [986, 218] on icon at bounding box center [987, 217] width 10 height 19
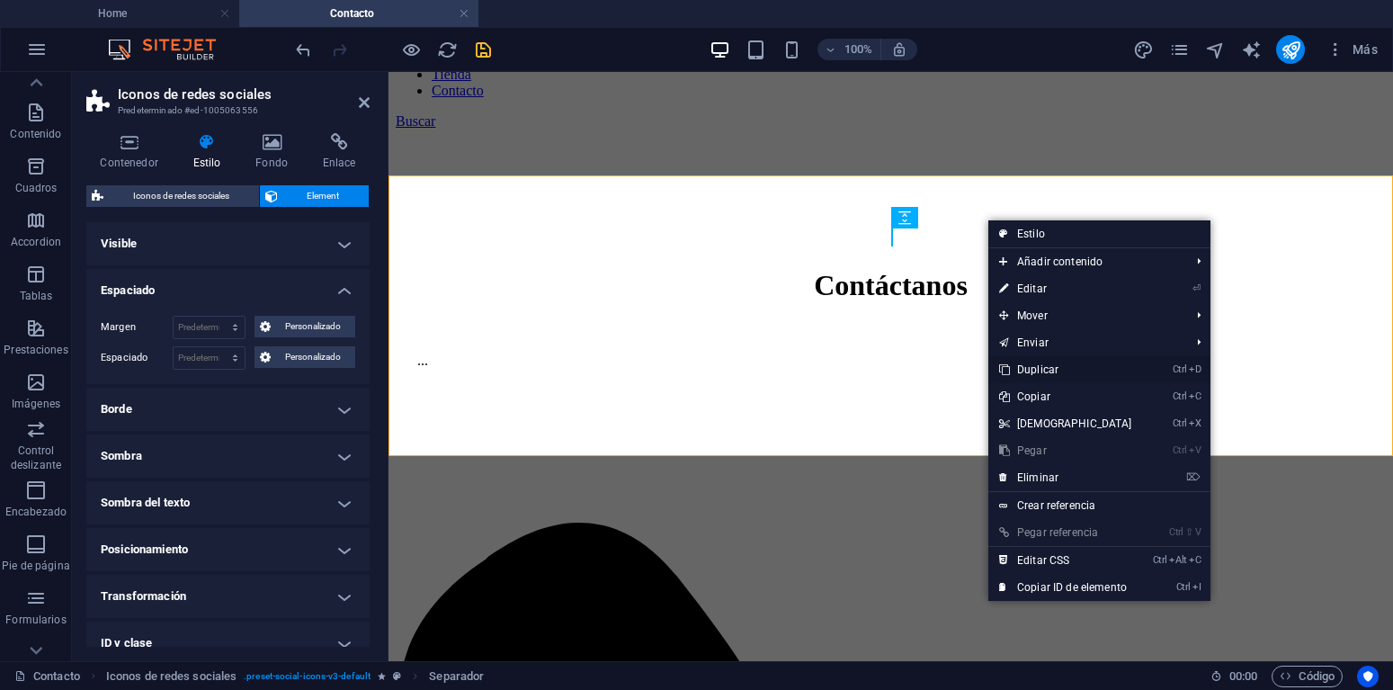
click at [1049, 366] on link "Ctrl D Duplicar" at bounding box center [1065, 369] width 155 height 27
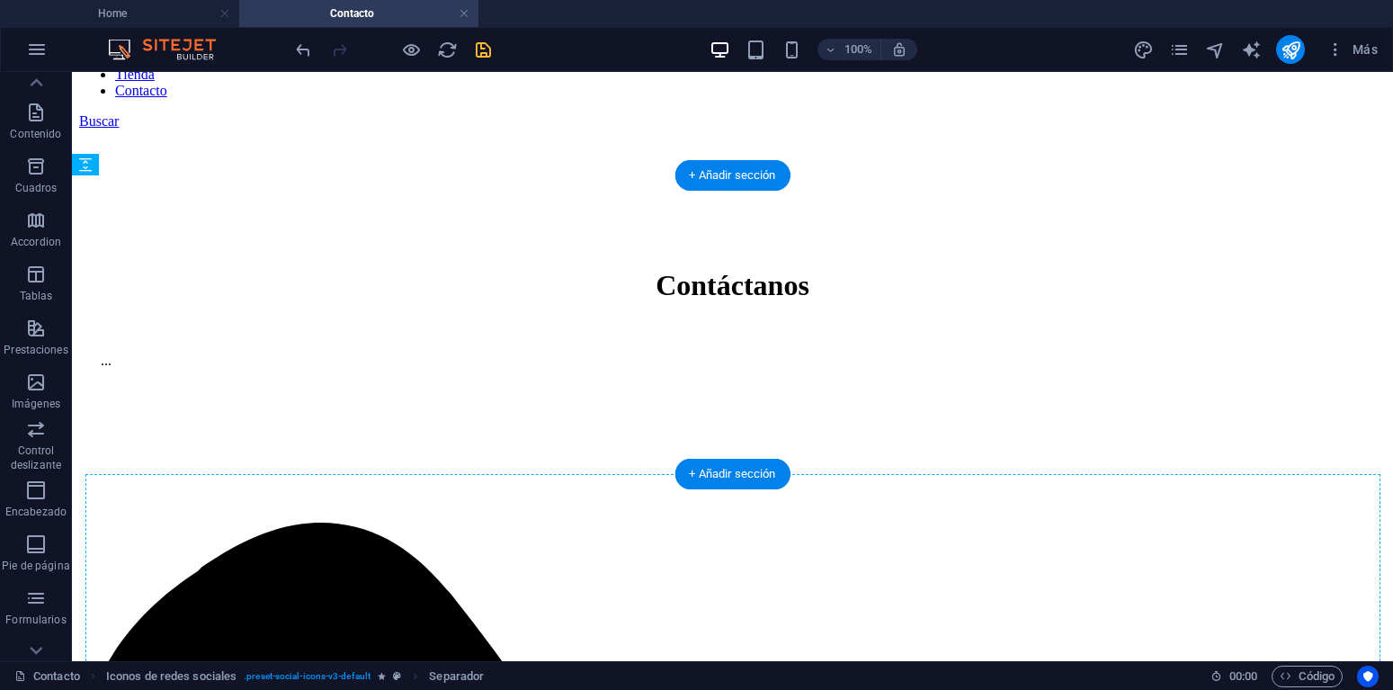
drag, startPoint x: 978, startPoint y: 313, endPoint x: 655, endPoint y: 451, distance: 352.0
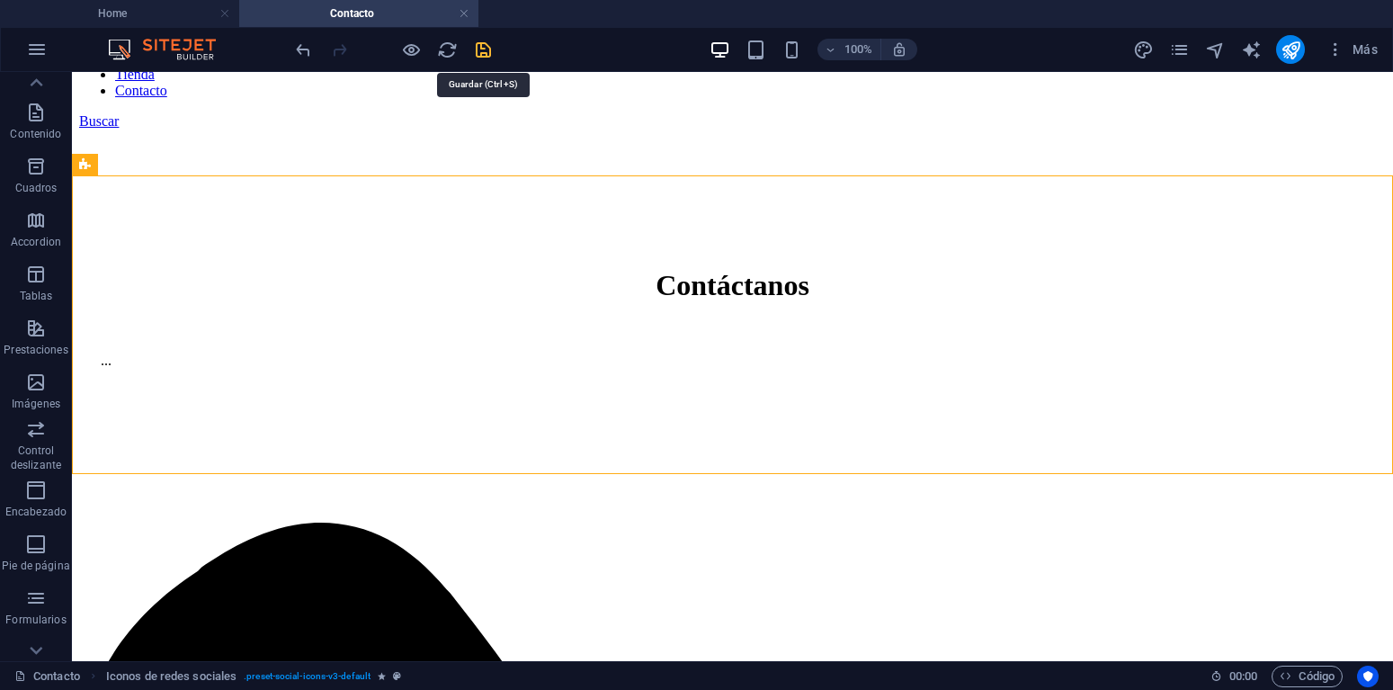
click at [483, 51] on icon "save" at bounding box center [483, 50] width 21 height 21
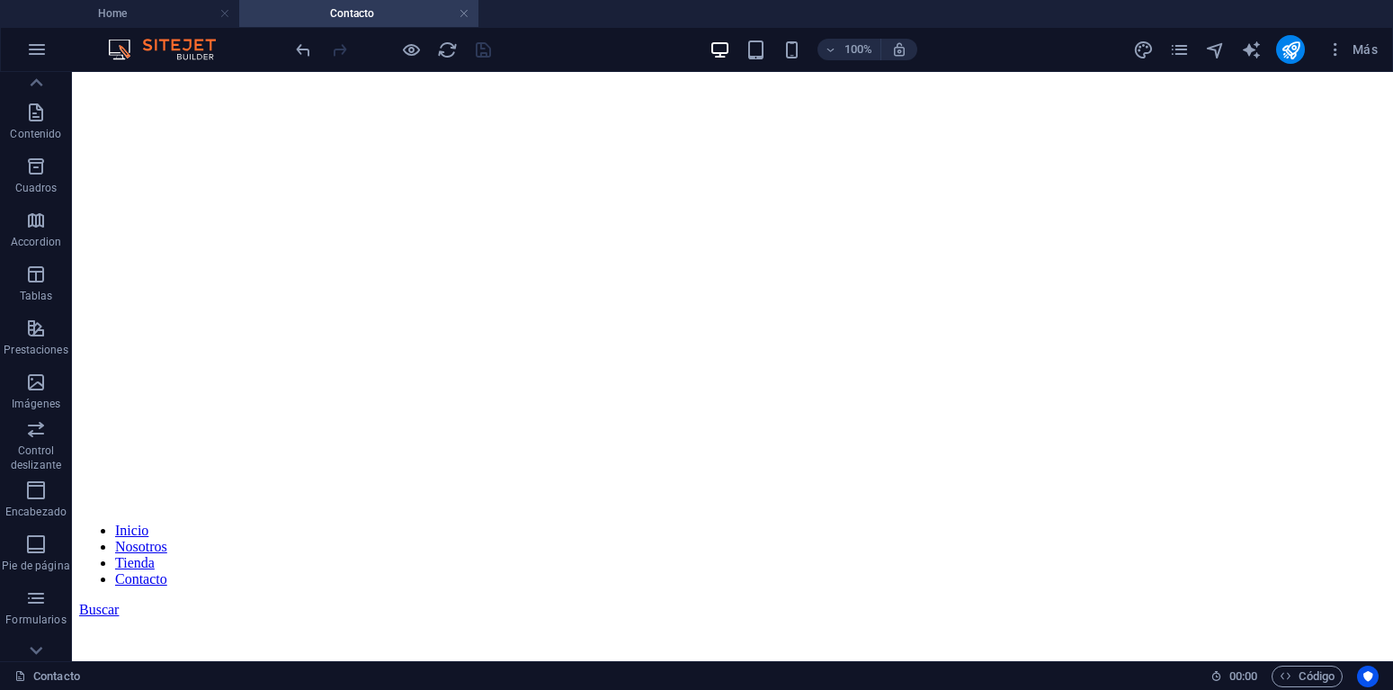
scroll to position [0, 0]
click at [1295, 49] on icon "publish" at bounding box center [1290, 50] width 21 height 21
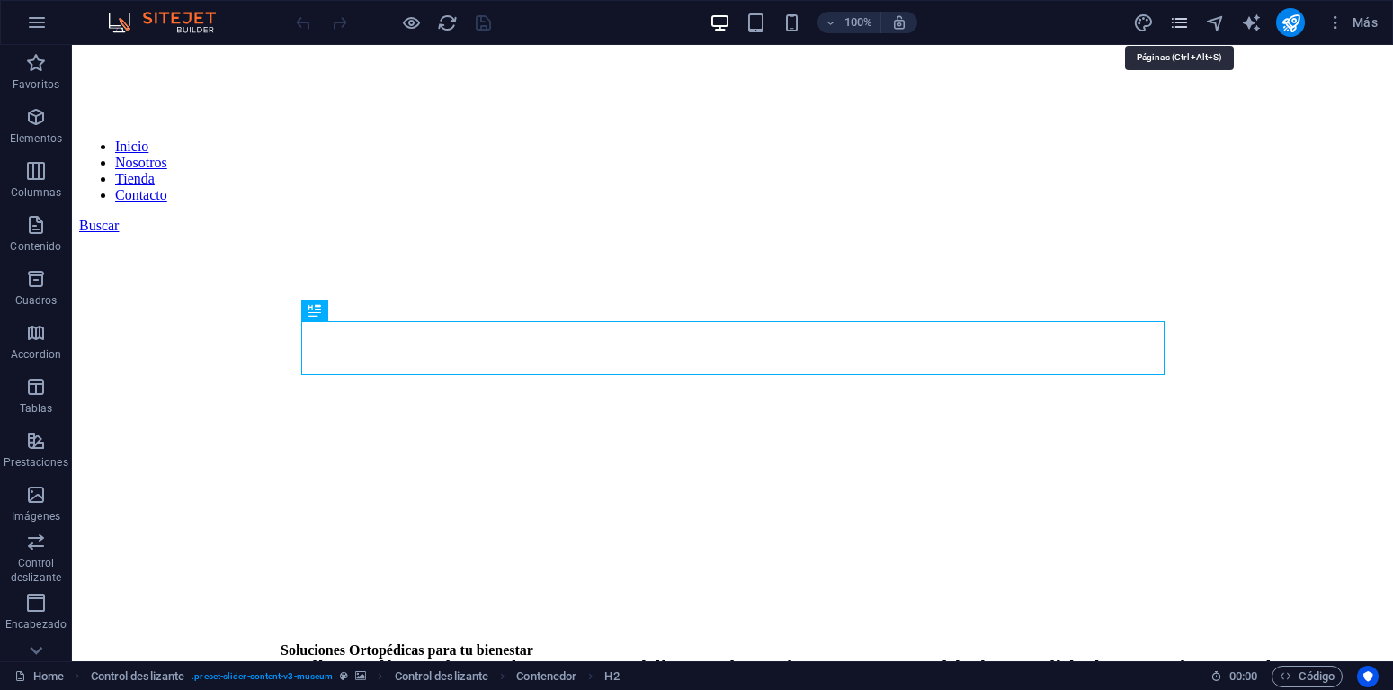
click at [1184, 16] on icon "pages" at bounding box center [1179, 23] width 21 height 21
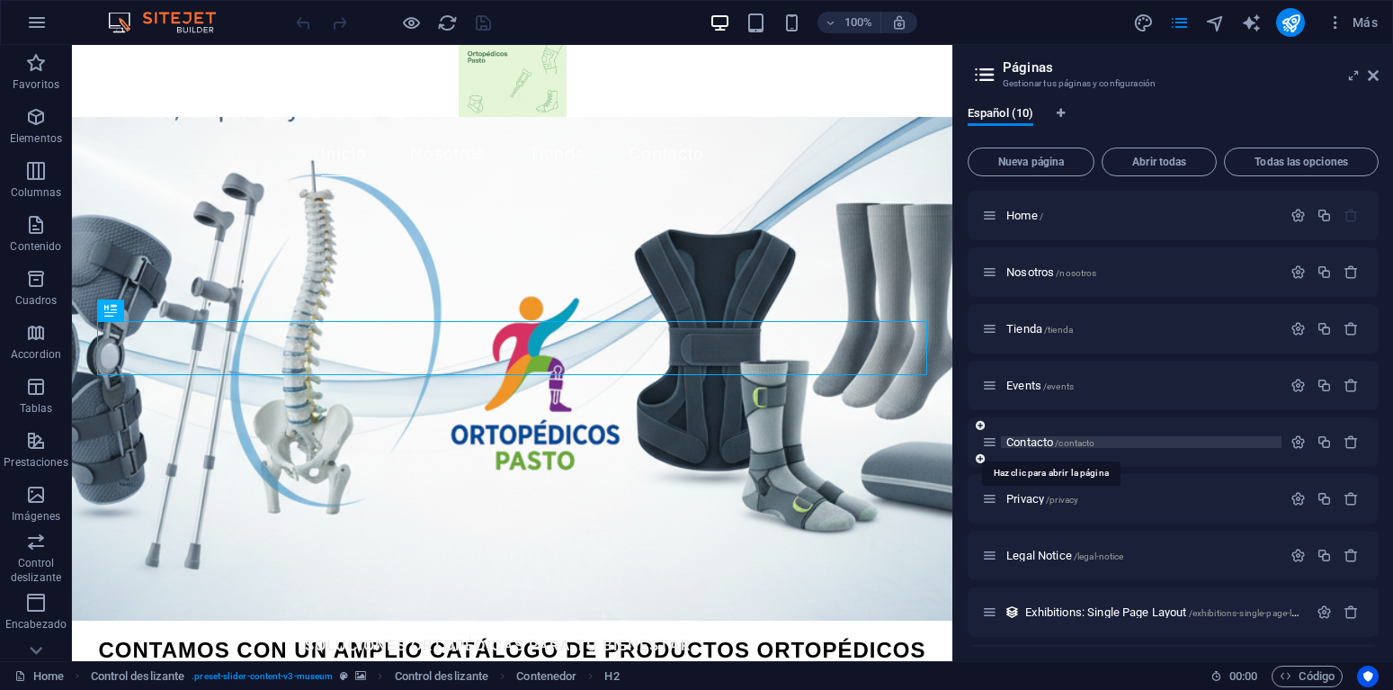
click at [1020, 442] on span "Contacto /contacto" at bounding box center [1050, 441] width 88 height 13
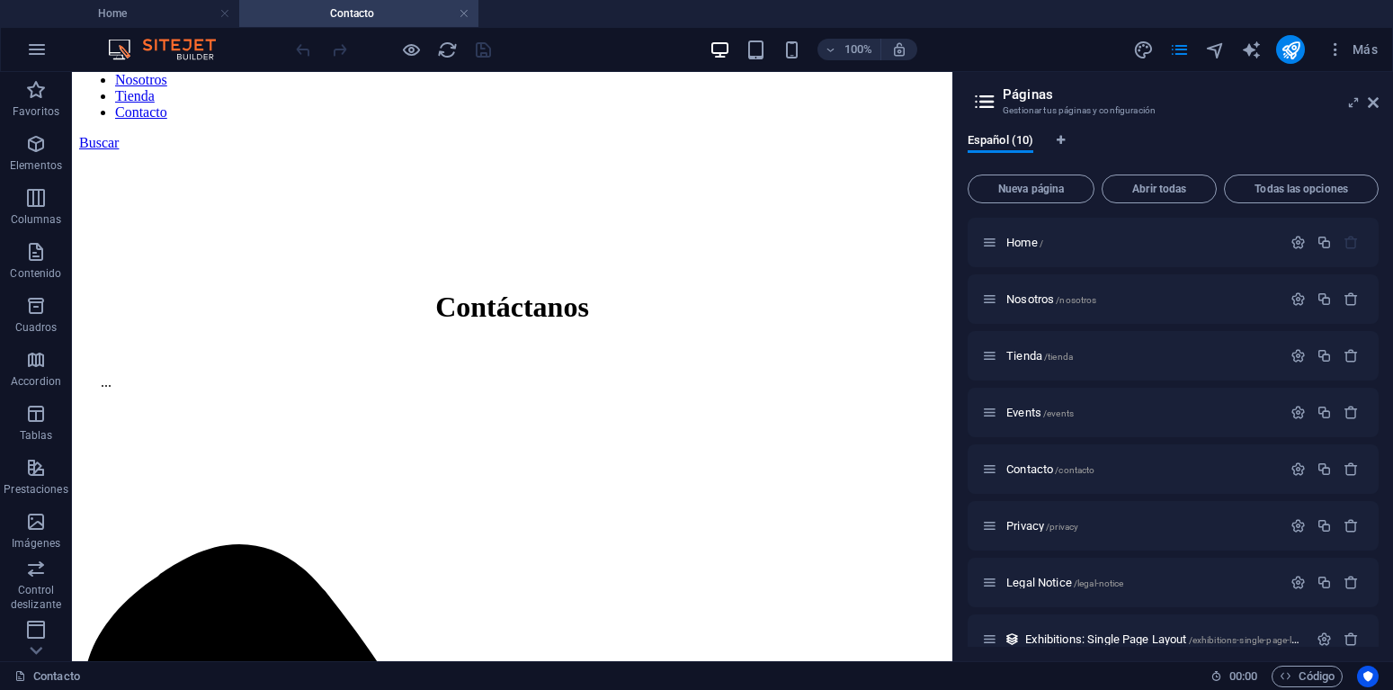
scroll to position [529, 0]
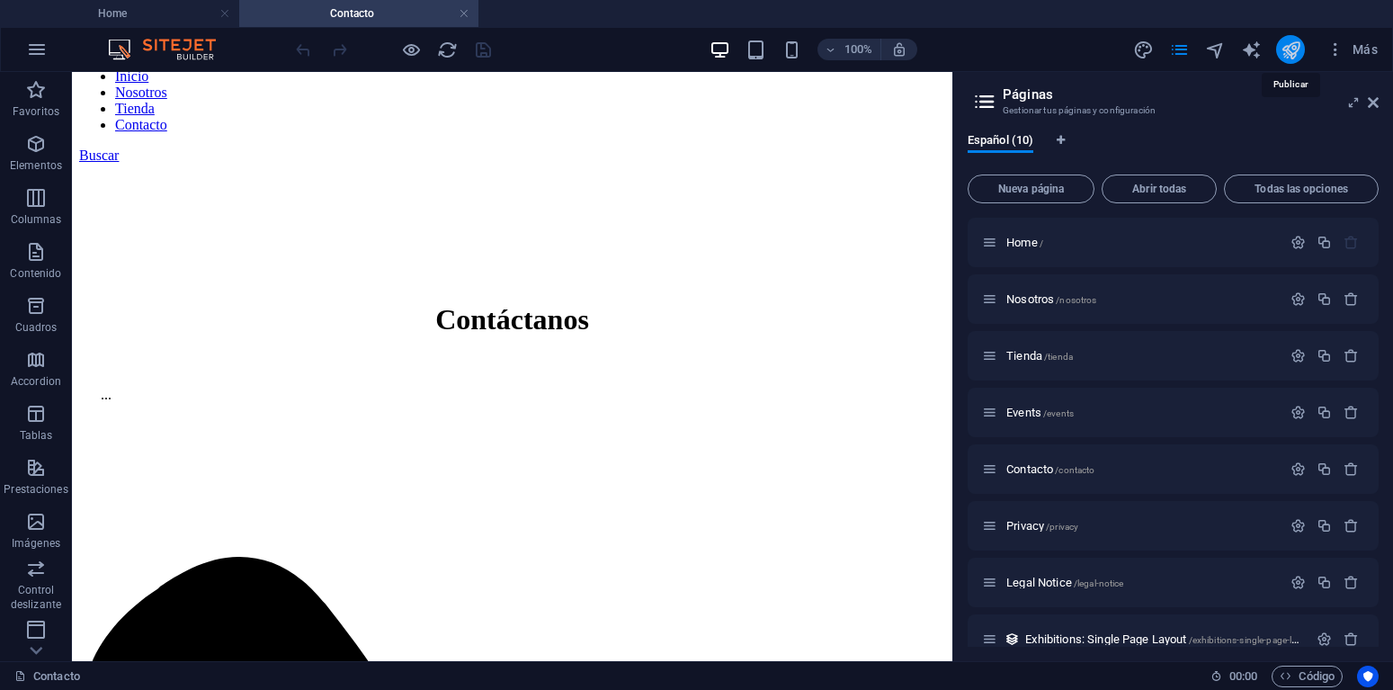
click at [1289, 50] on icon "publish" at bounding box center [1290, 50] width 21 height 21
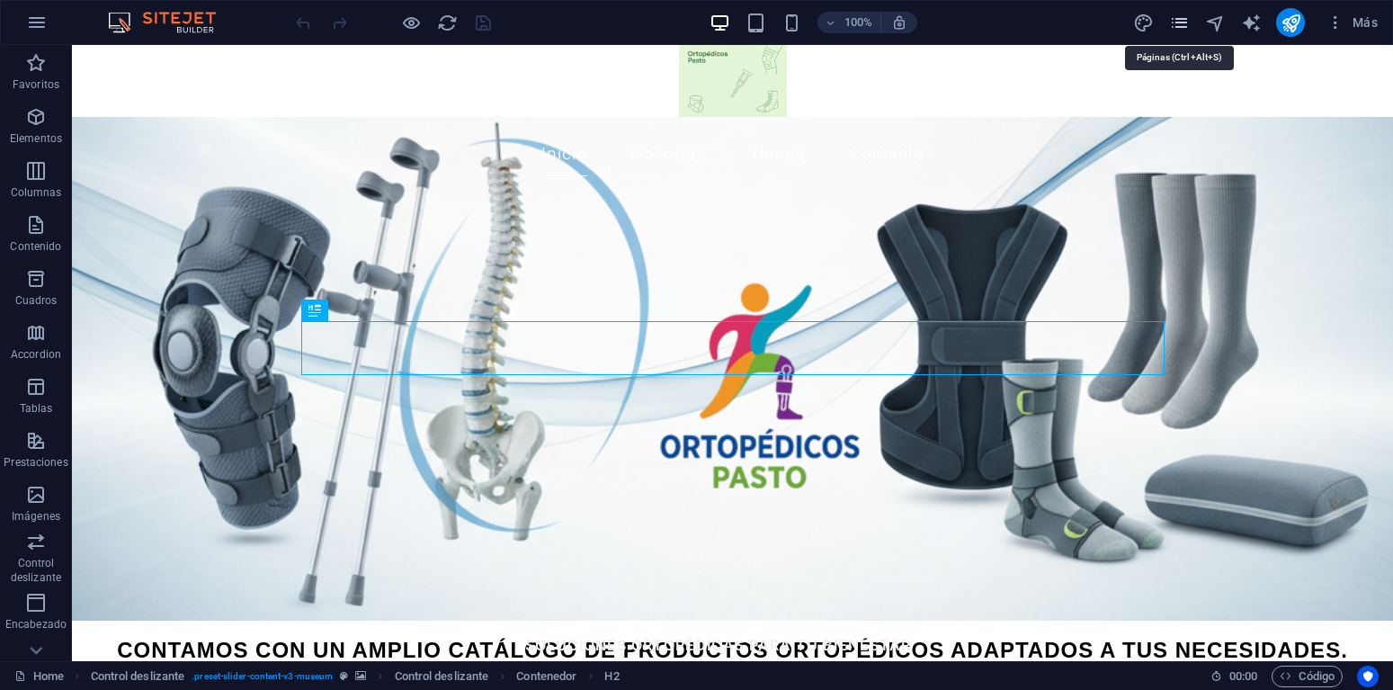
click at [1183, 14] on icon "pages" at bounding box center [1179, 23] width 21 height 21
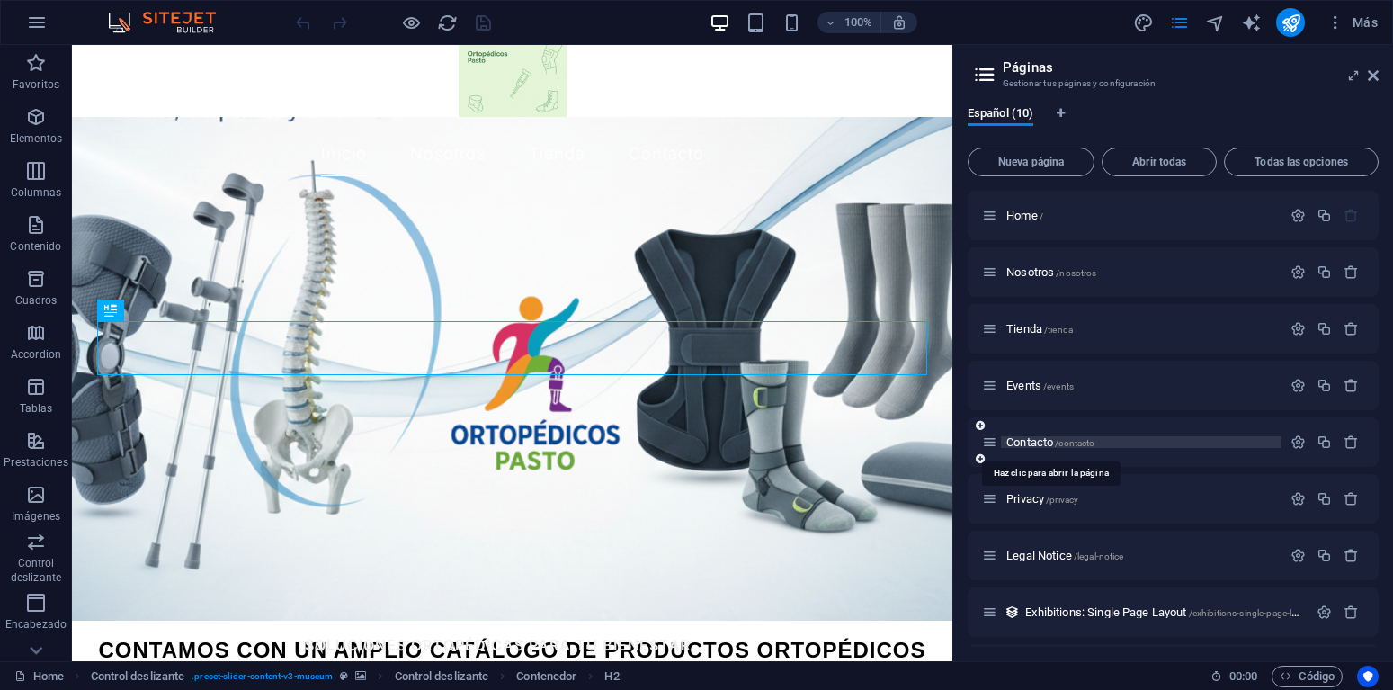
click at [1026, 441] on span "Contacto /contacto" at bounding box center [1050, 441] width 88 height 13
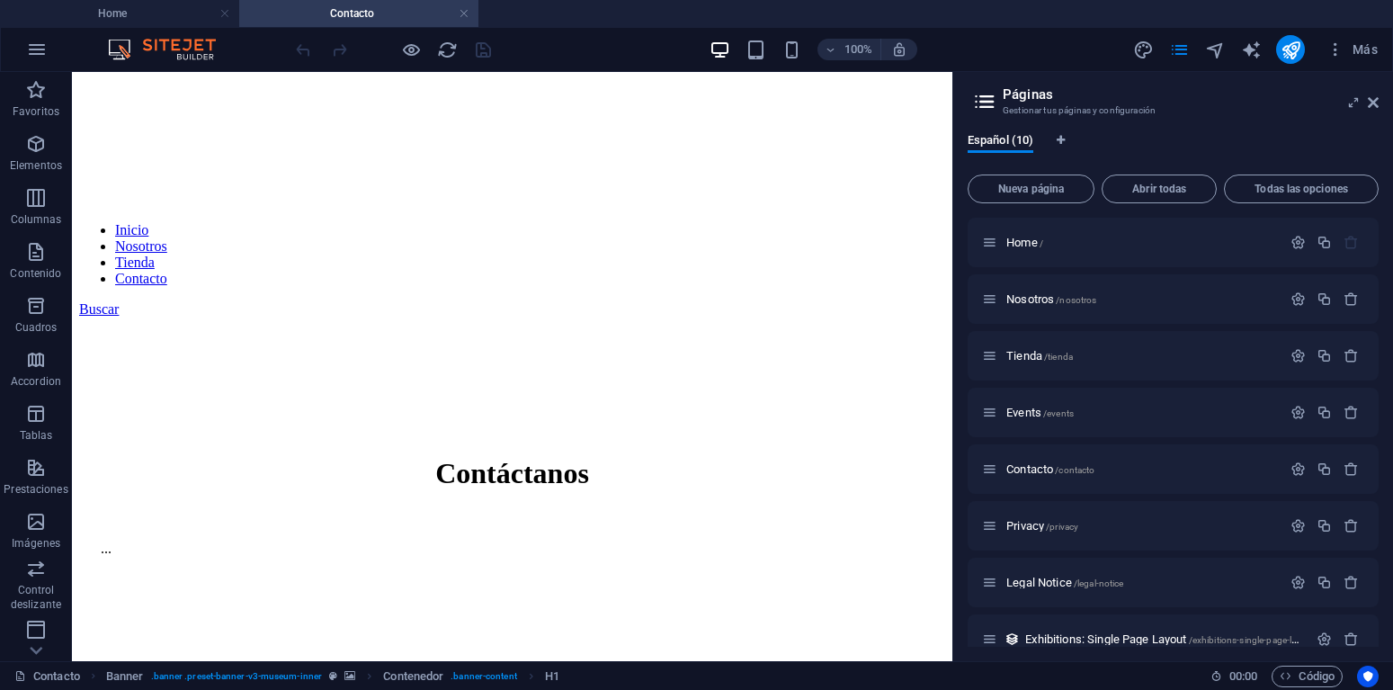
scroll to position [370, 0]
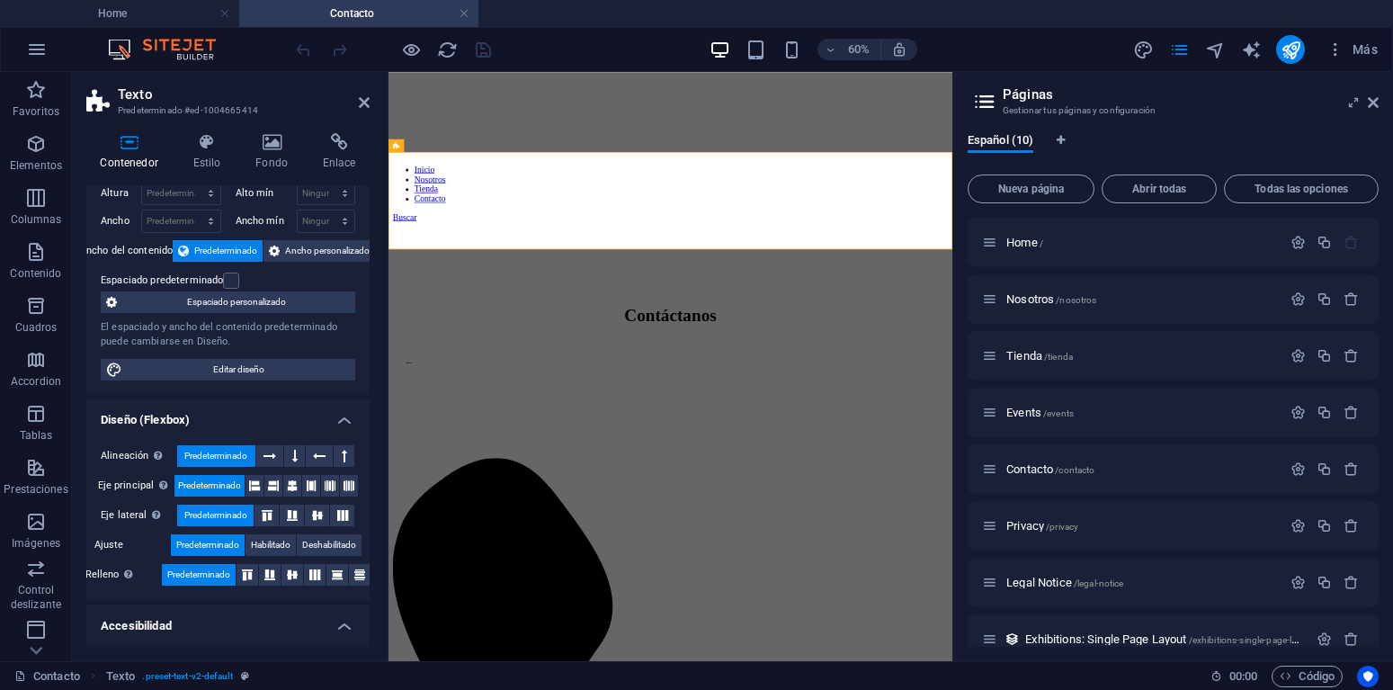
scroll to position [0, 0]
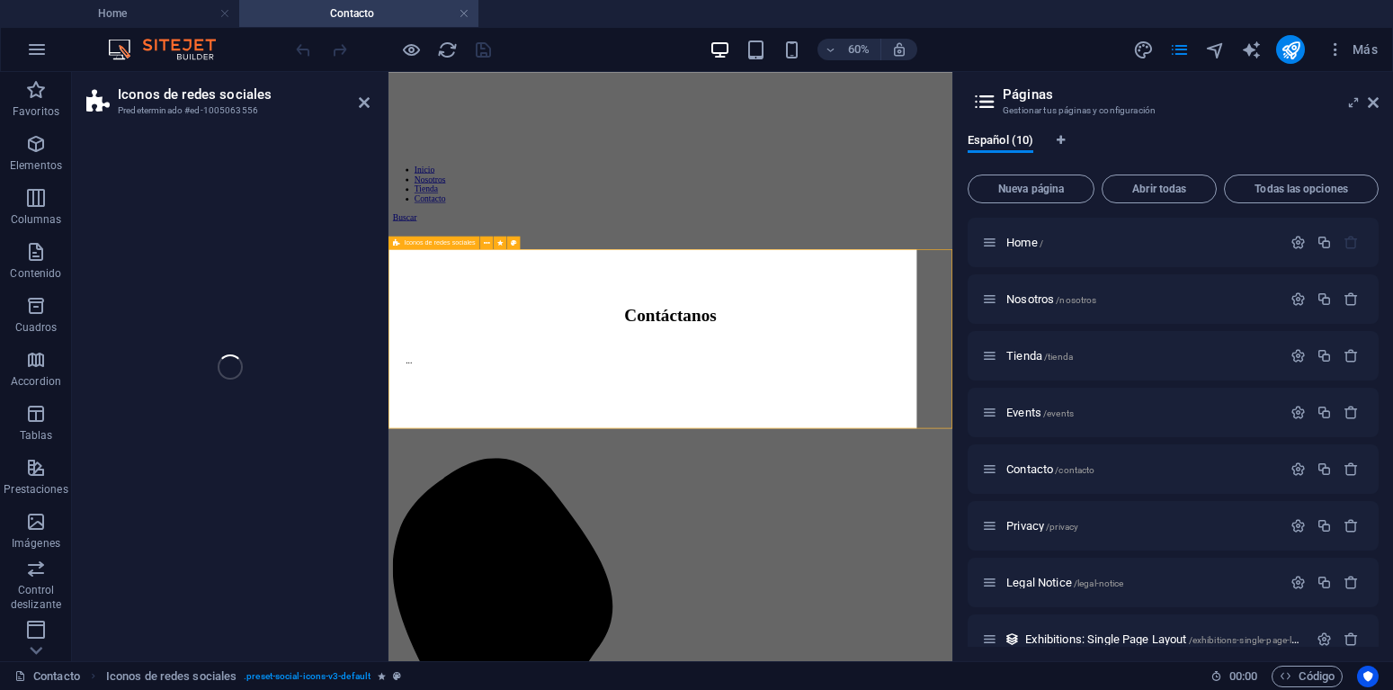
select select "px"
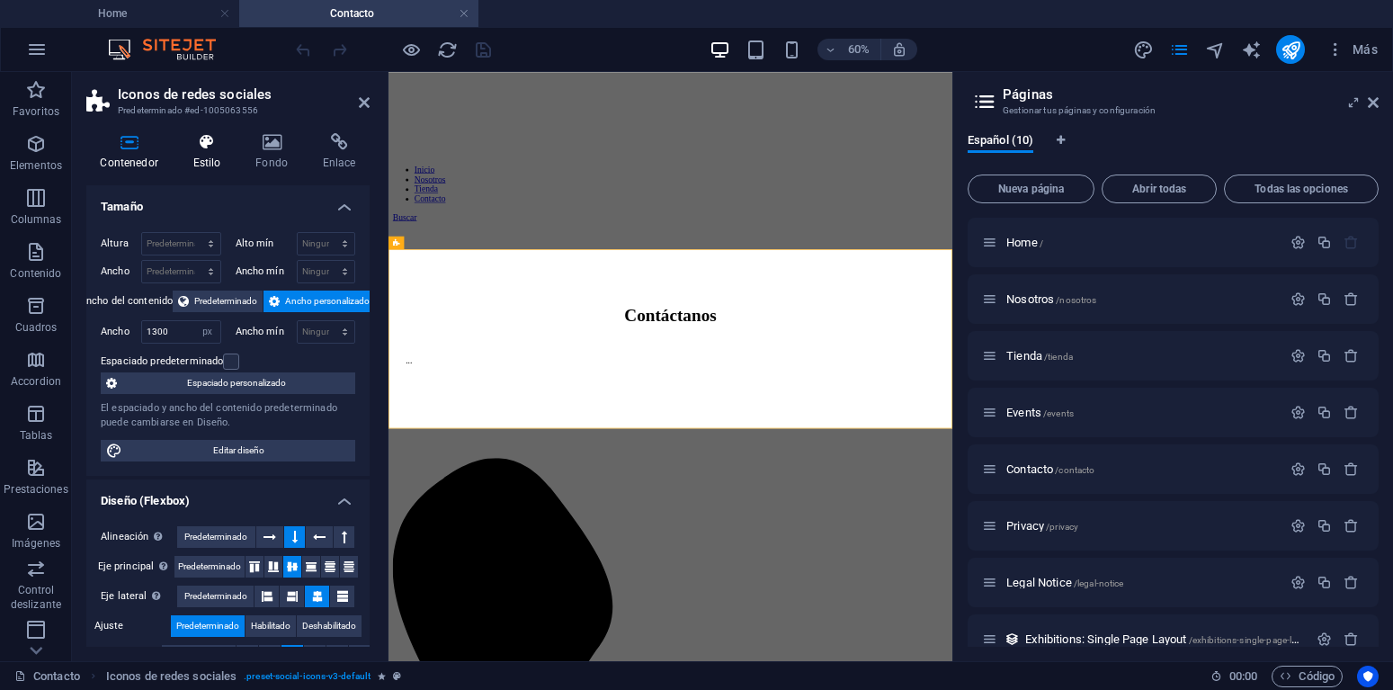
click at [222, 147] on icon at bounding box center [207, 142] width 56 height 18
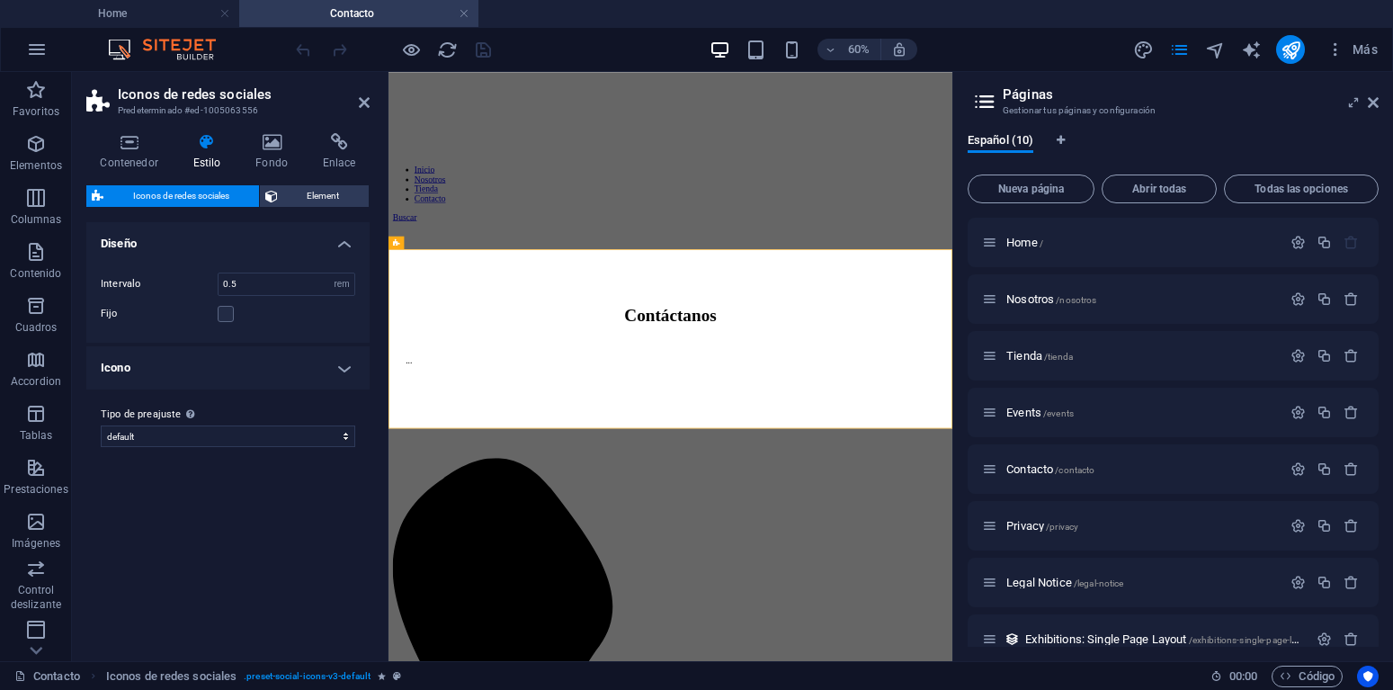
click at [343, 378] on h4 "Icono" at bounding box center [227, 367] width 283 height 43
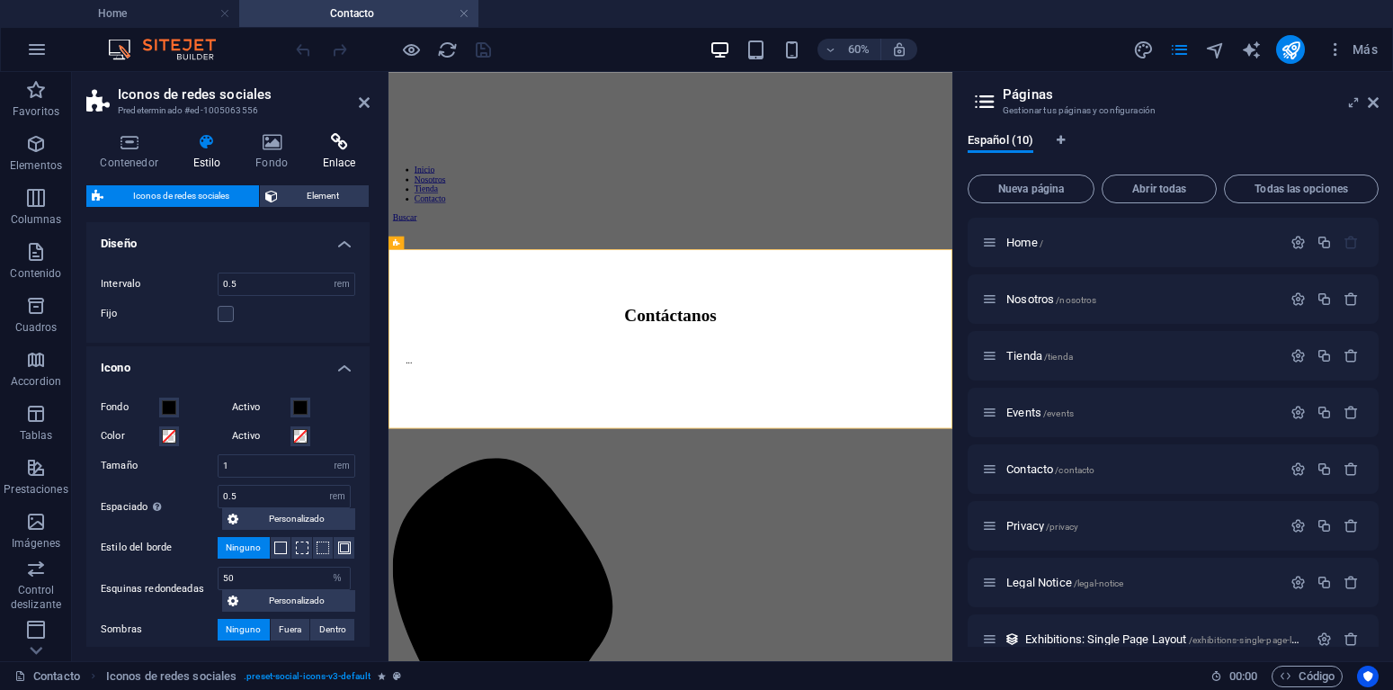
click at [333, 153] on h4 "Enlace" at bounding box center [338, 152] width 61 height 38
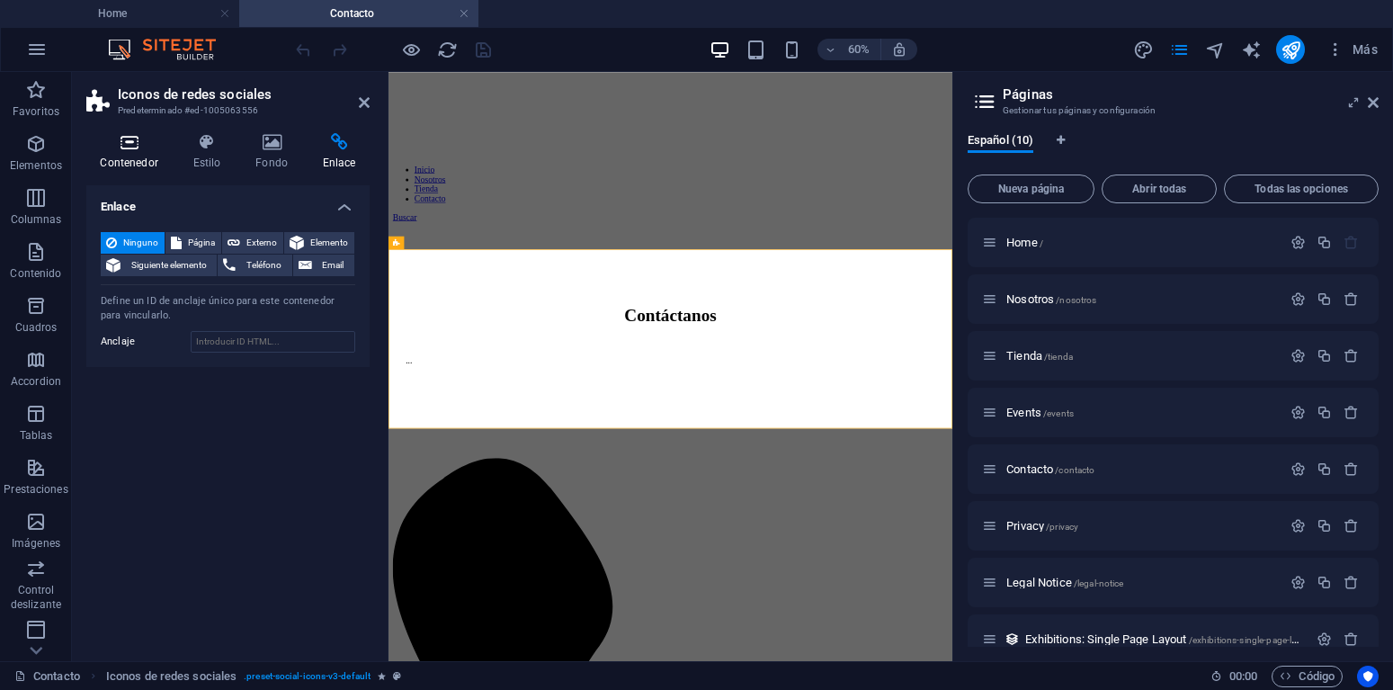
click at [128, 154] on h4 "Contenedor" at bounding box center [132, 152] width 93 height 38
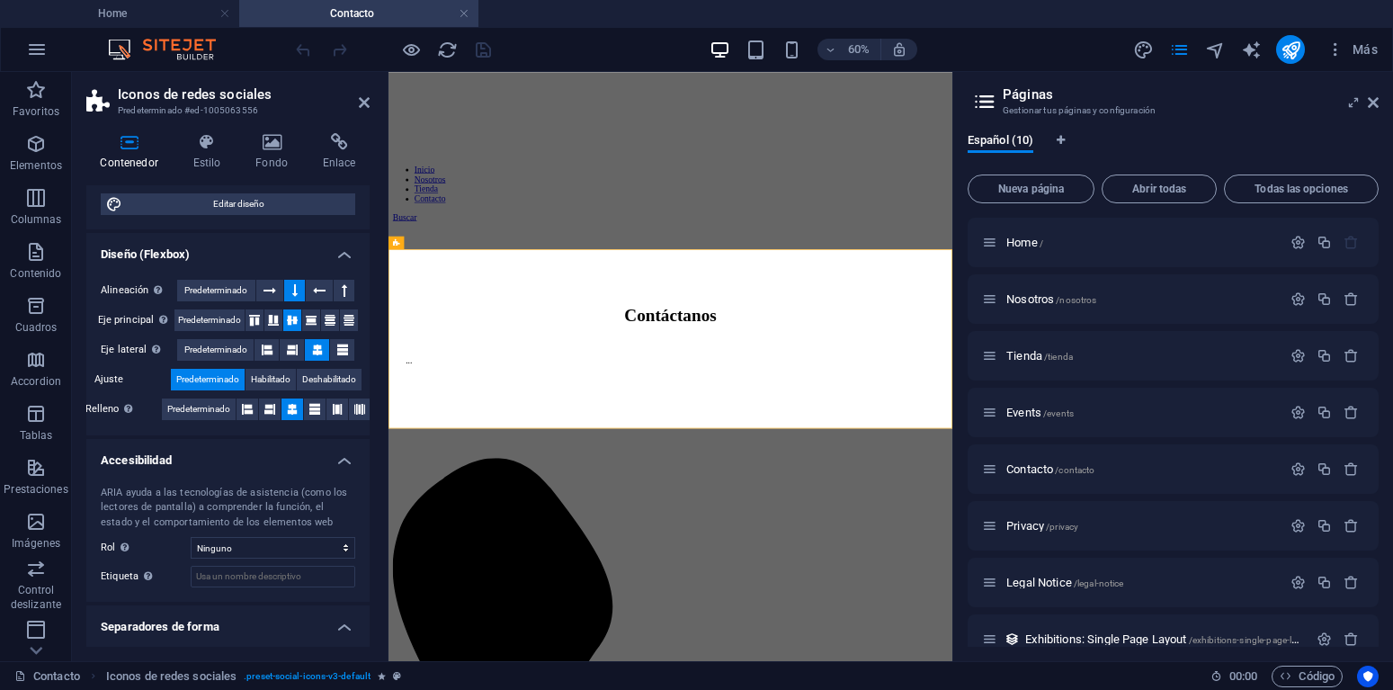
scroll to position [288, 0]
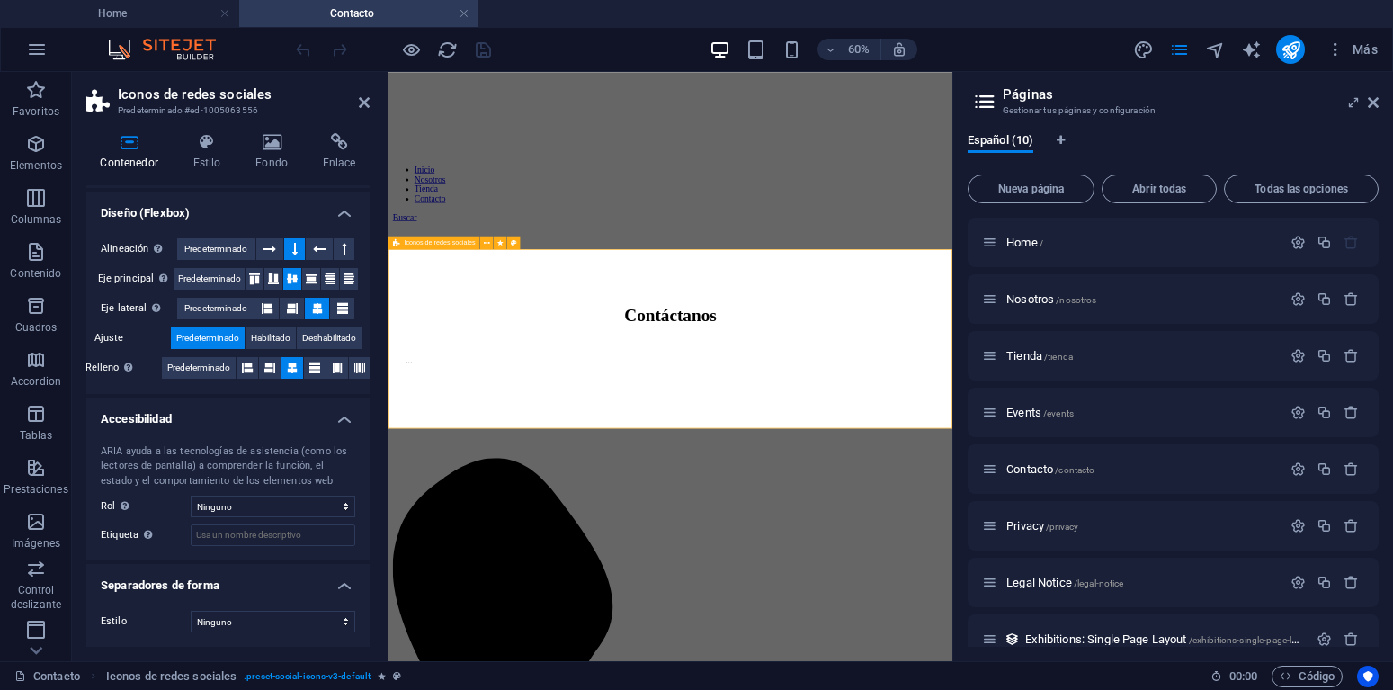
click at [394, 242] on icon at bounding box center [396, 242] width 7 height 13
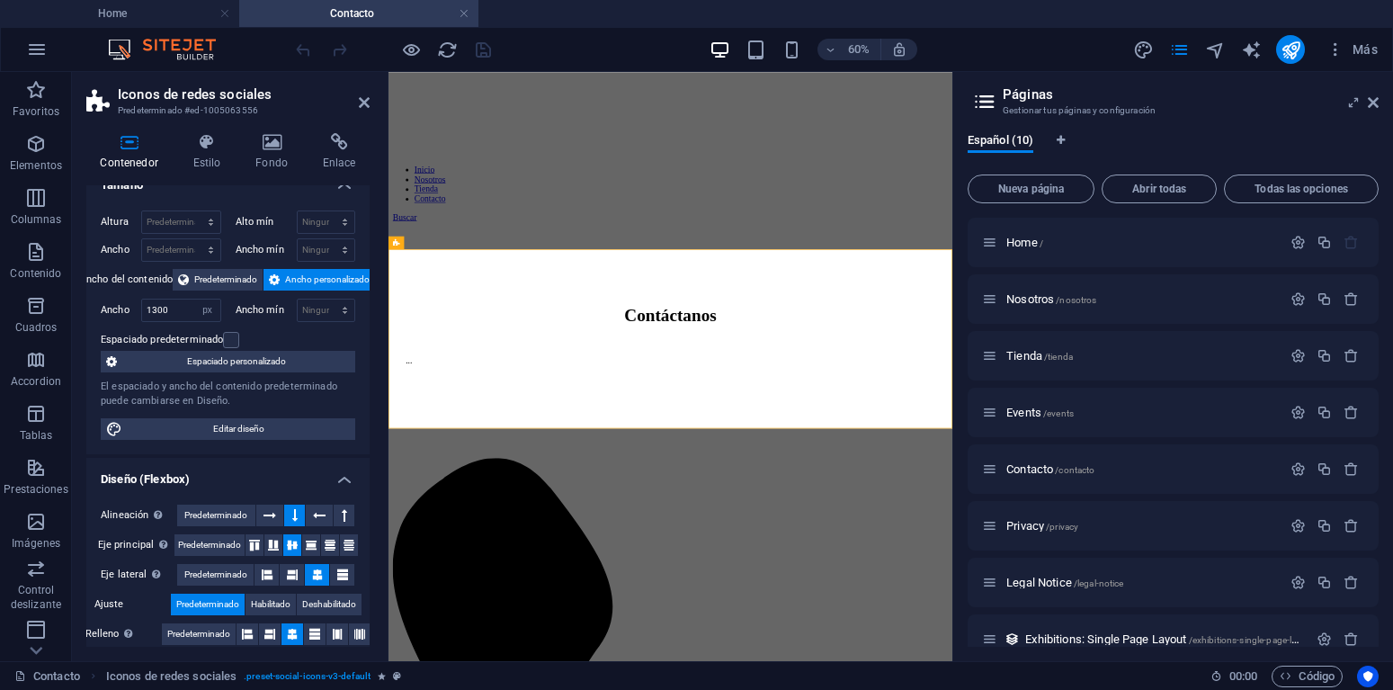
scroll to position [0, 0]
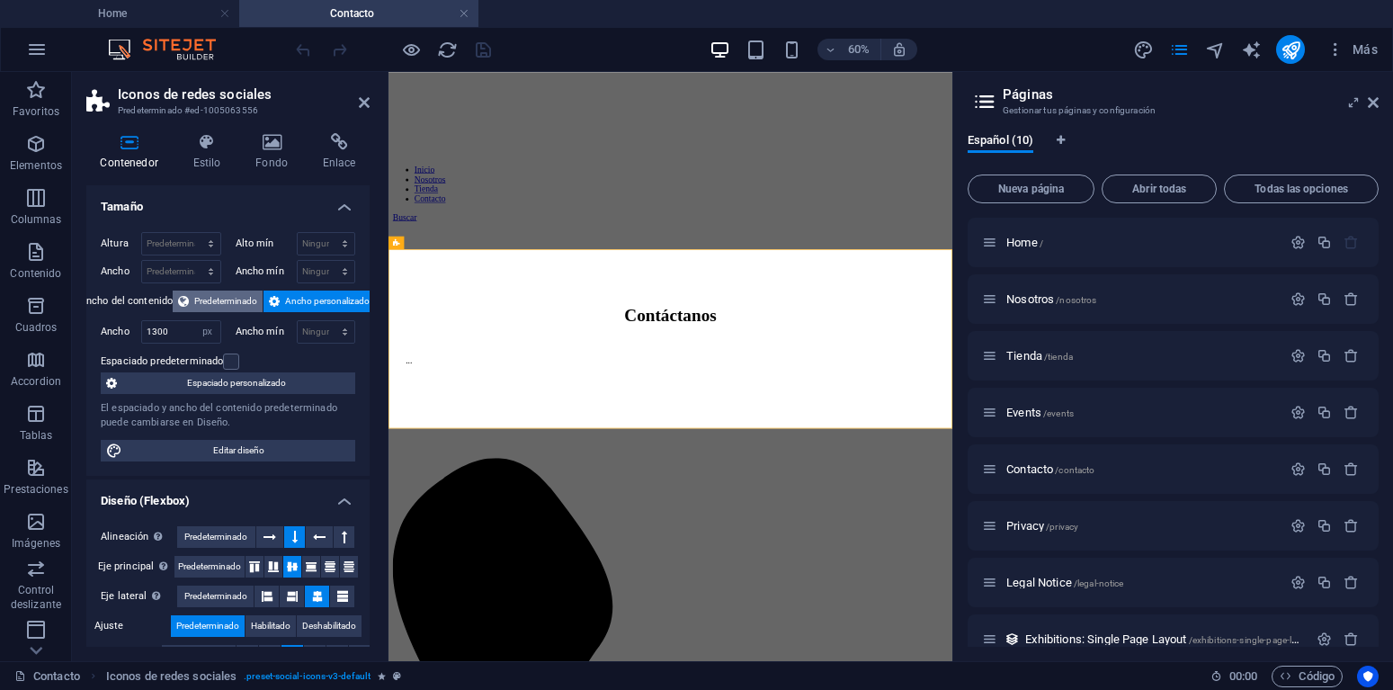
click at [220, 298] on span "Predeterminado" at bounding box center [225, 301] width 63 height 22
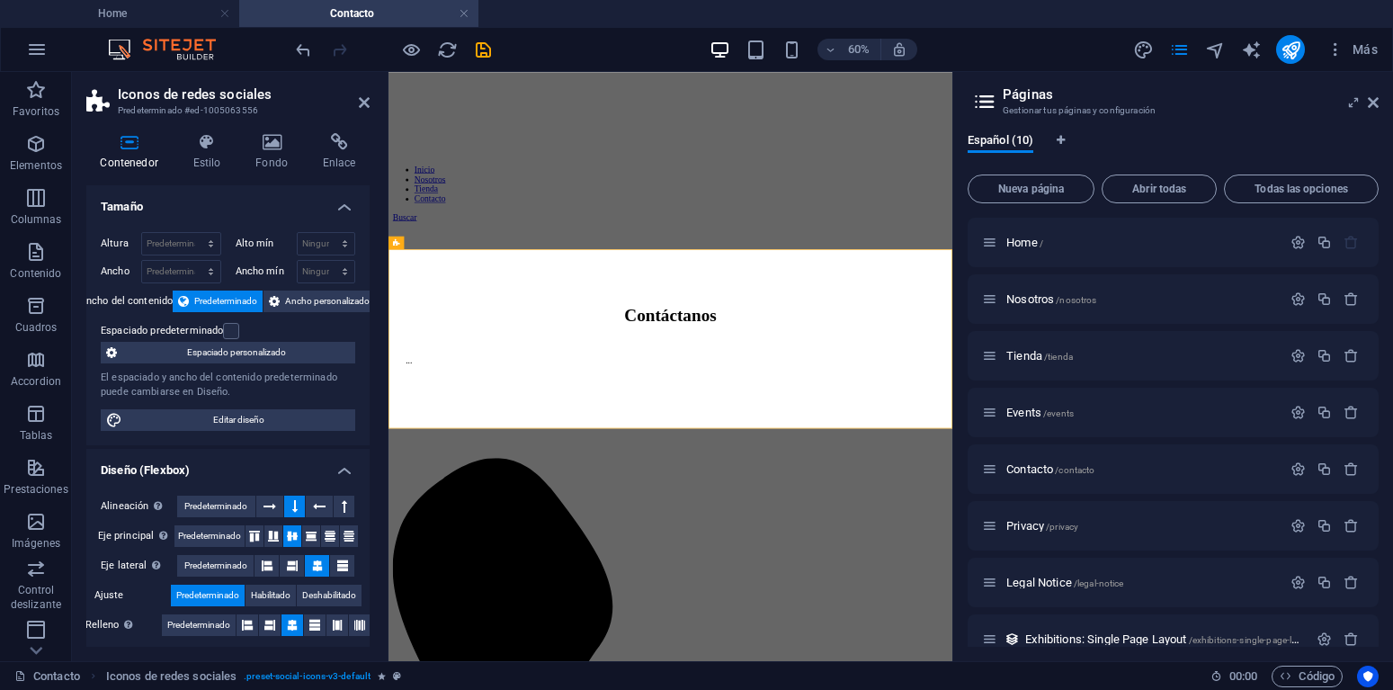
click at [370, 305] on div "Contenedor Estilo Fondo Enlace Tamaño Altura Predeterminado px rem % vh vw Alto…" at bounding box center [228, 390] width 312 height 542
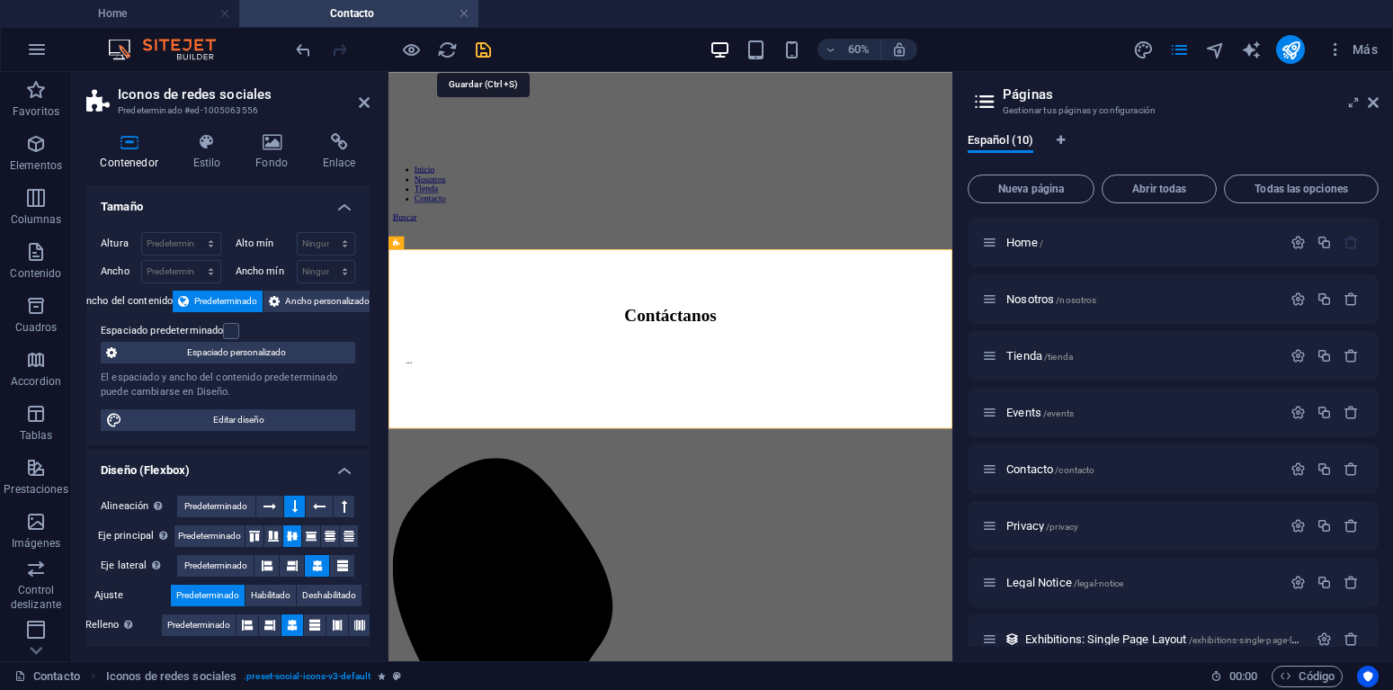
click at [484, 52] on icon "save" at bounding box center [483, 50] width 21 height 21
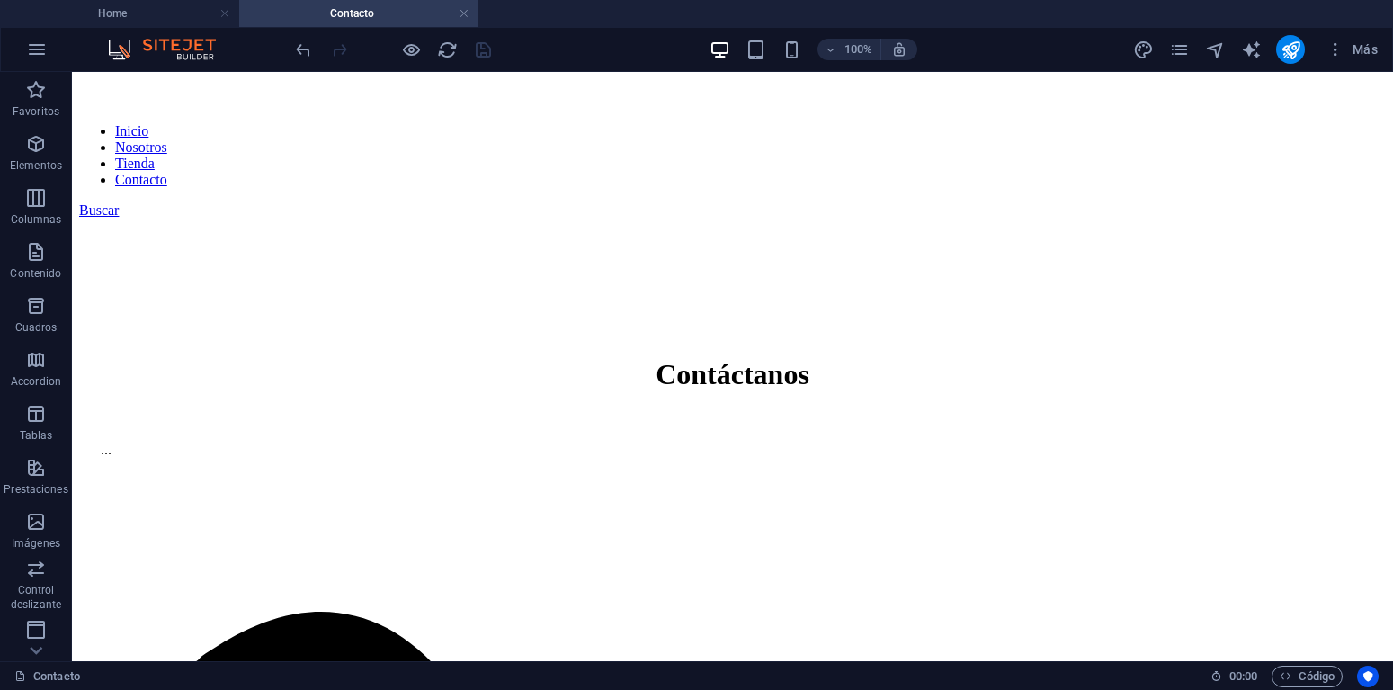
scroll to position [443, 0]
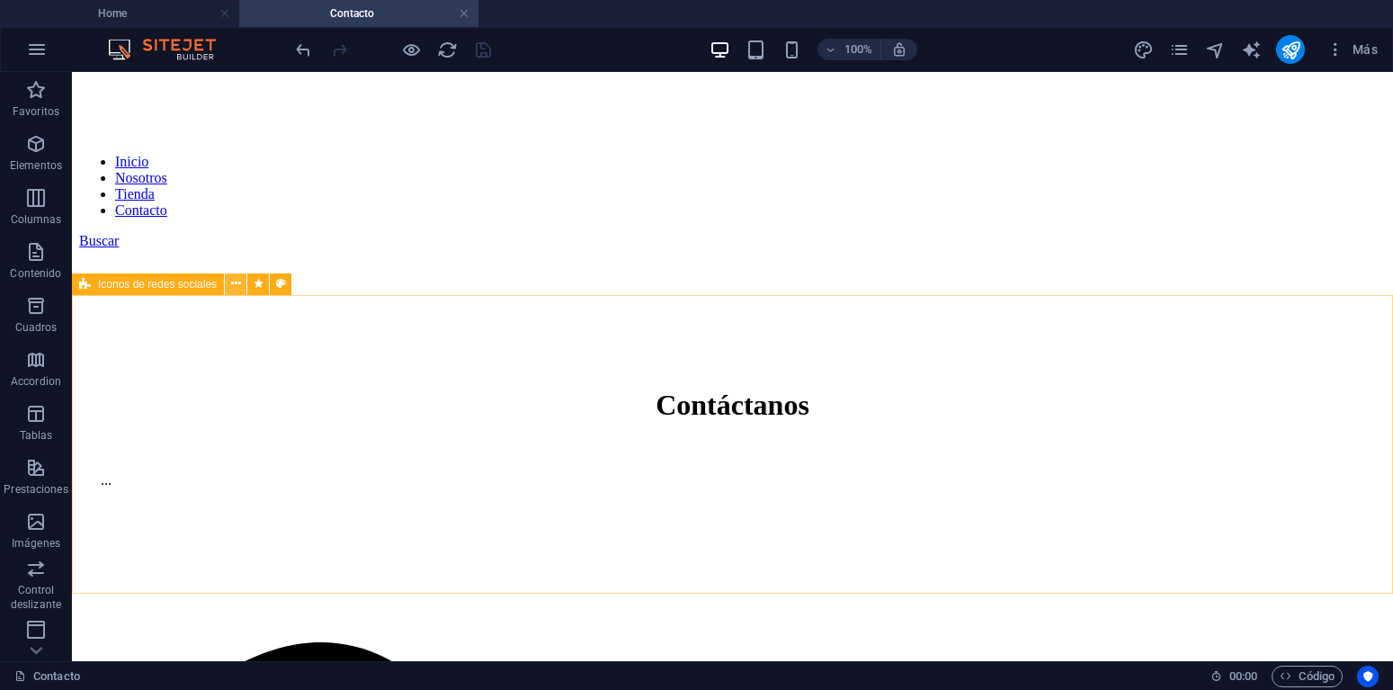
click at [230, 287] on button at bounding box center [236, 284] width 22 height 22
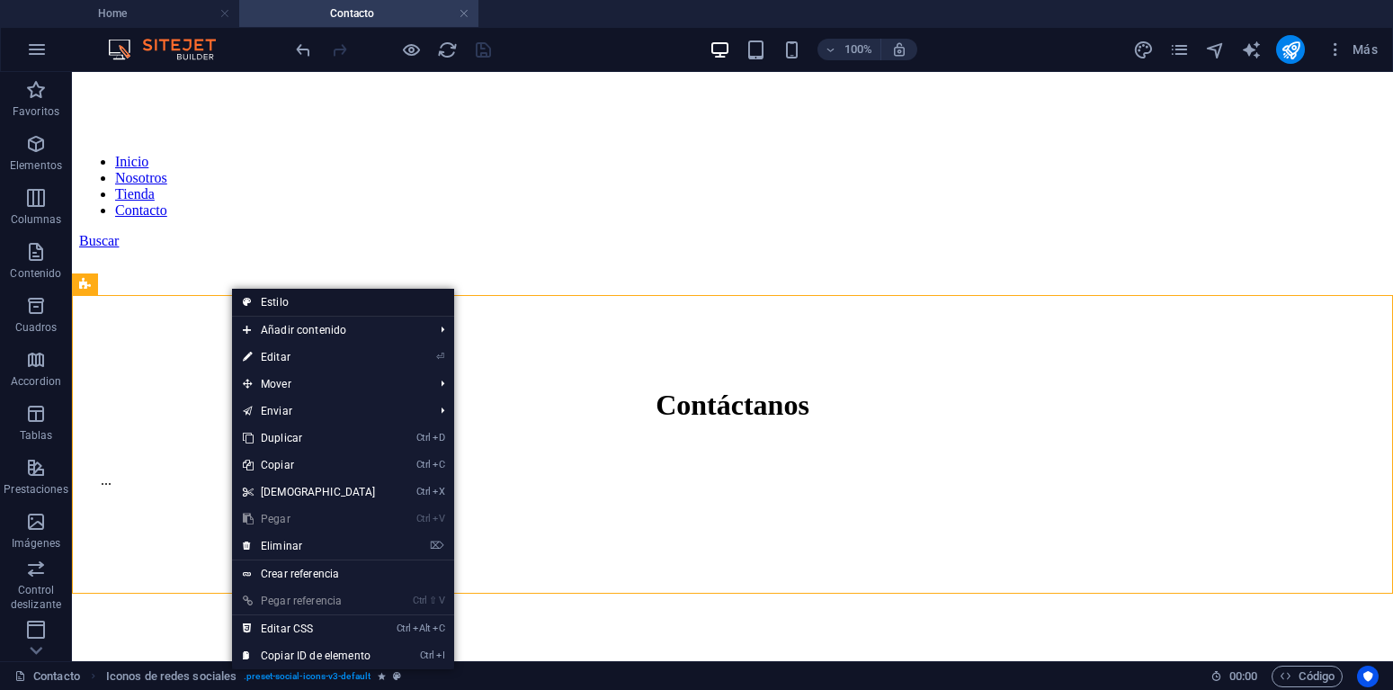
click at [296, 300] on link "Estilo" at bounding box center [343, 302] width 222 height 27
select select "rem"
select select "%"
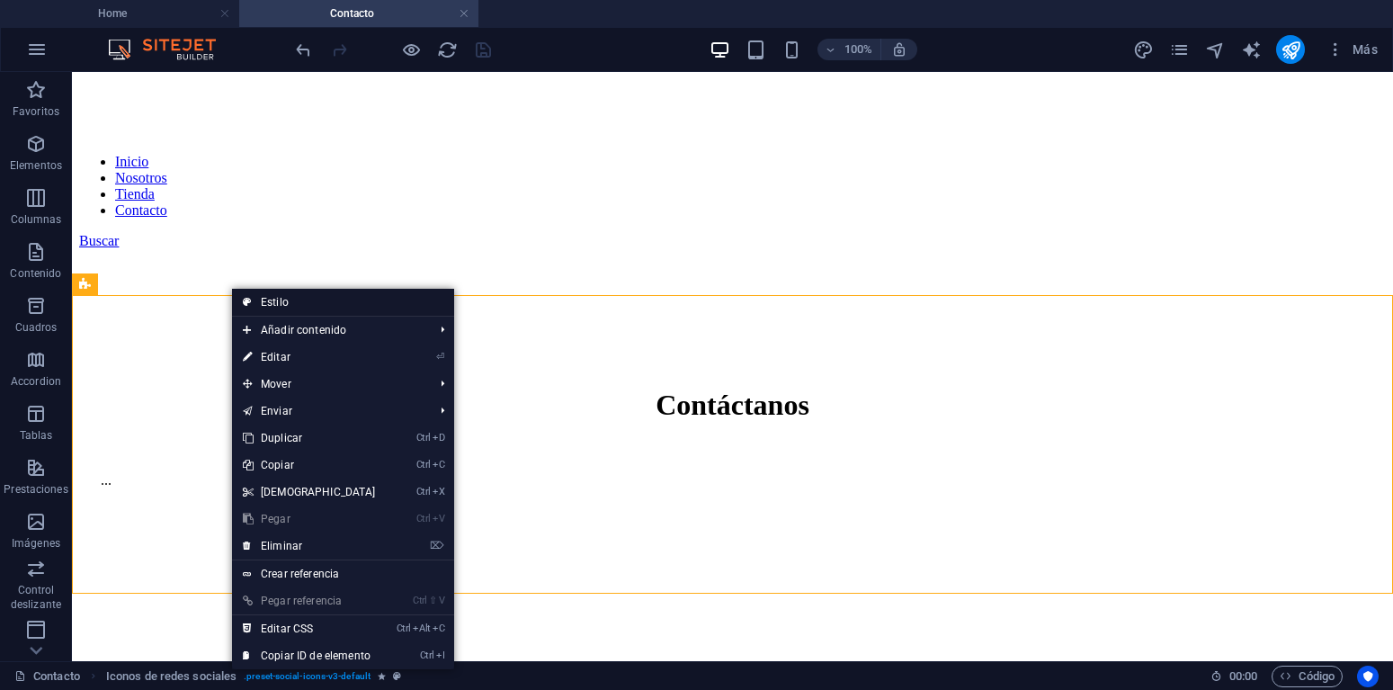
select select "preset-social-icons-v3-default"
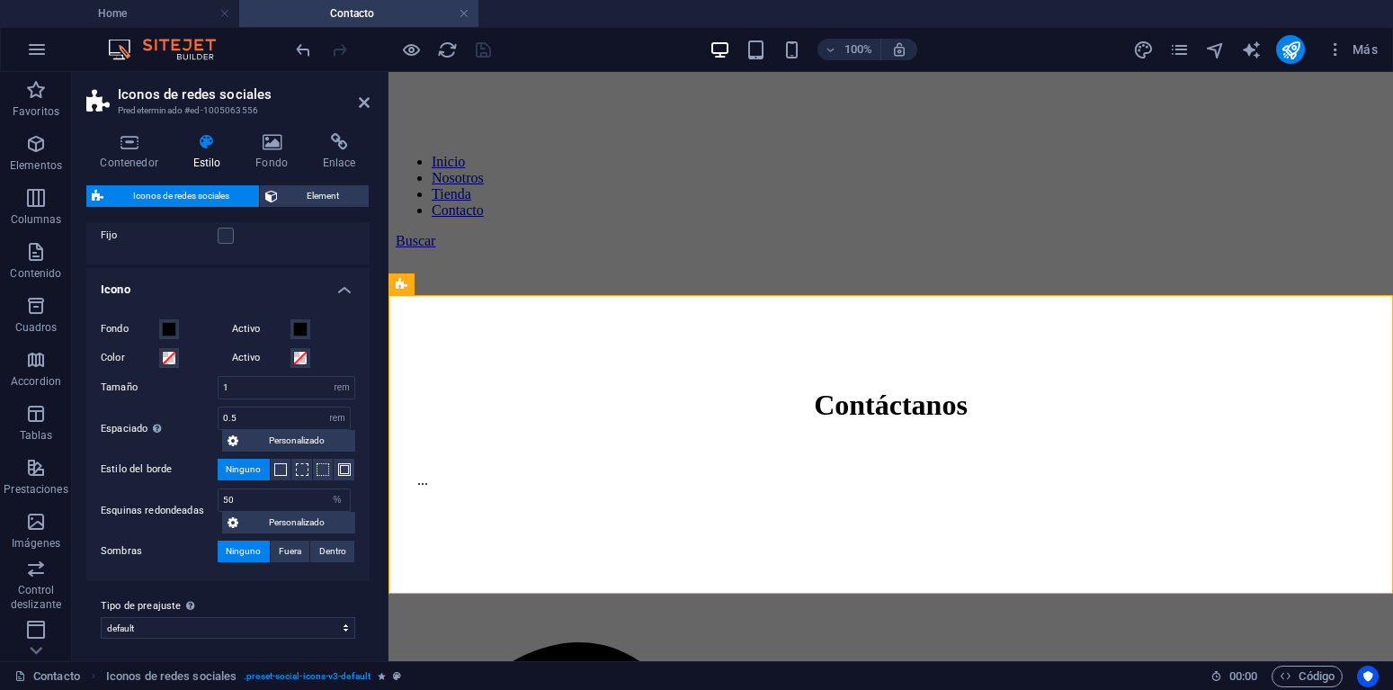
scroll to position [85, 0]
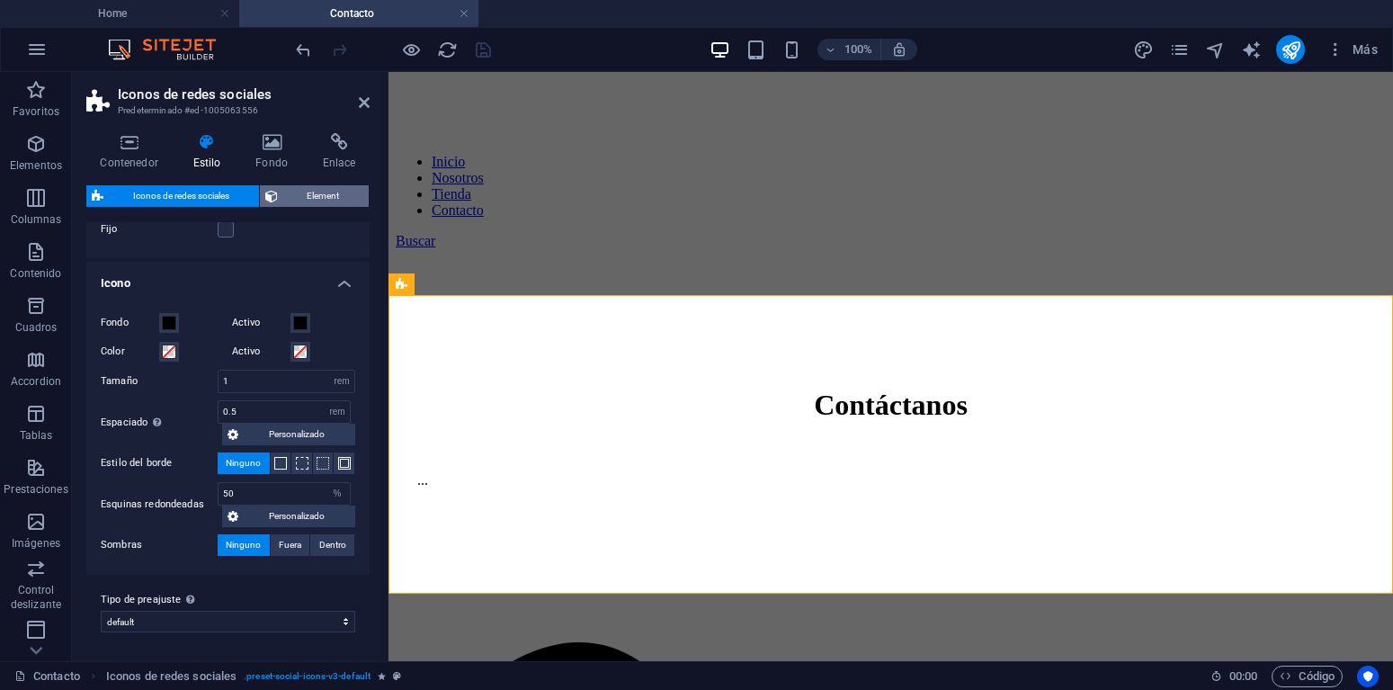
click at [318, 201] on span "Element" at bounding box center [323, 196] width 81 height 22
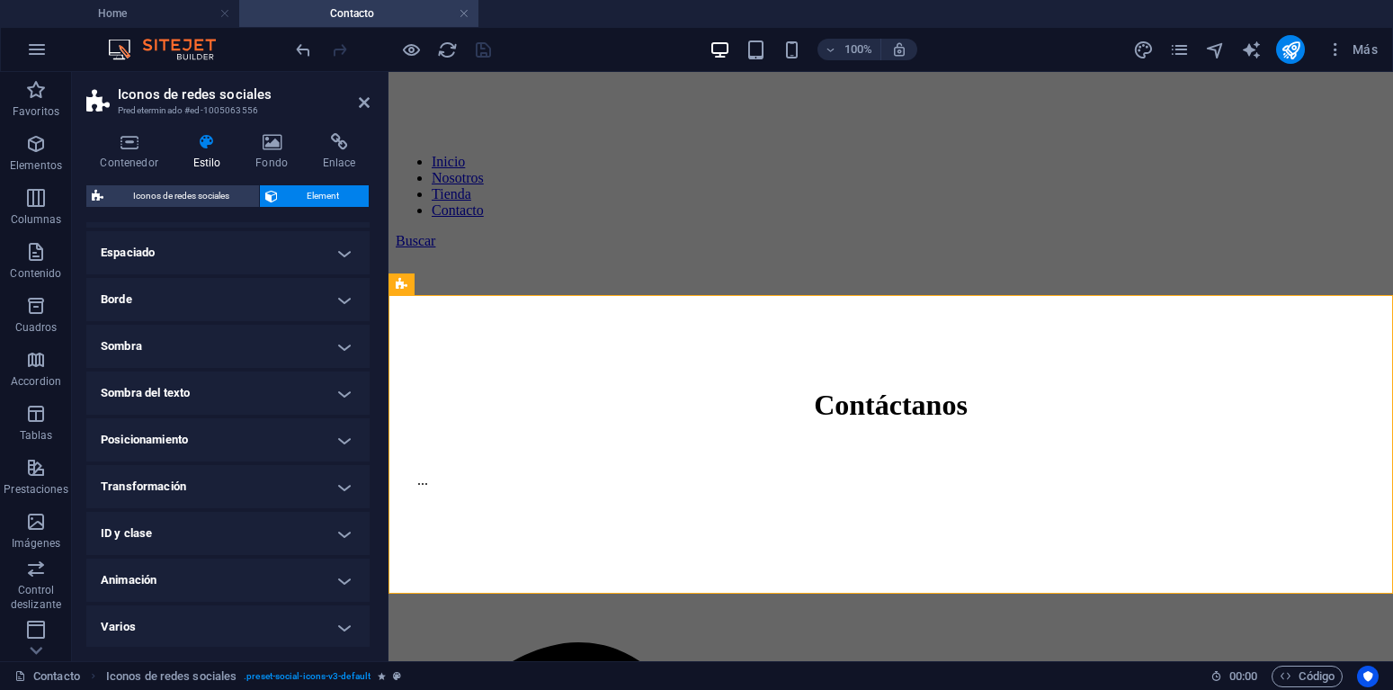
scroll to position [143, 0]
click at [264, 577] on h4 "Animación" at bounding box center [227, 578] width 283 height 43
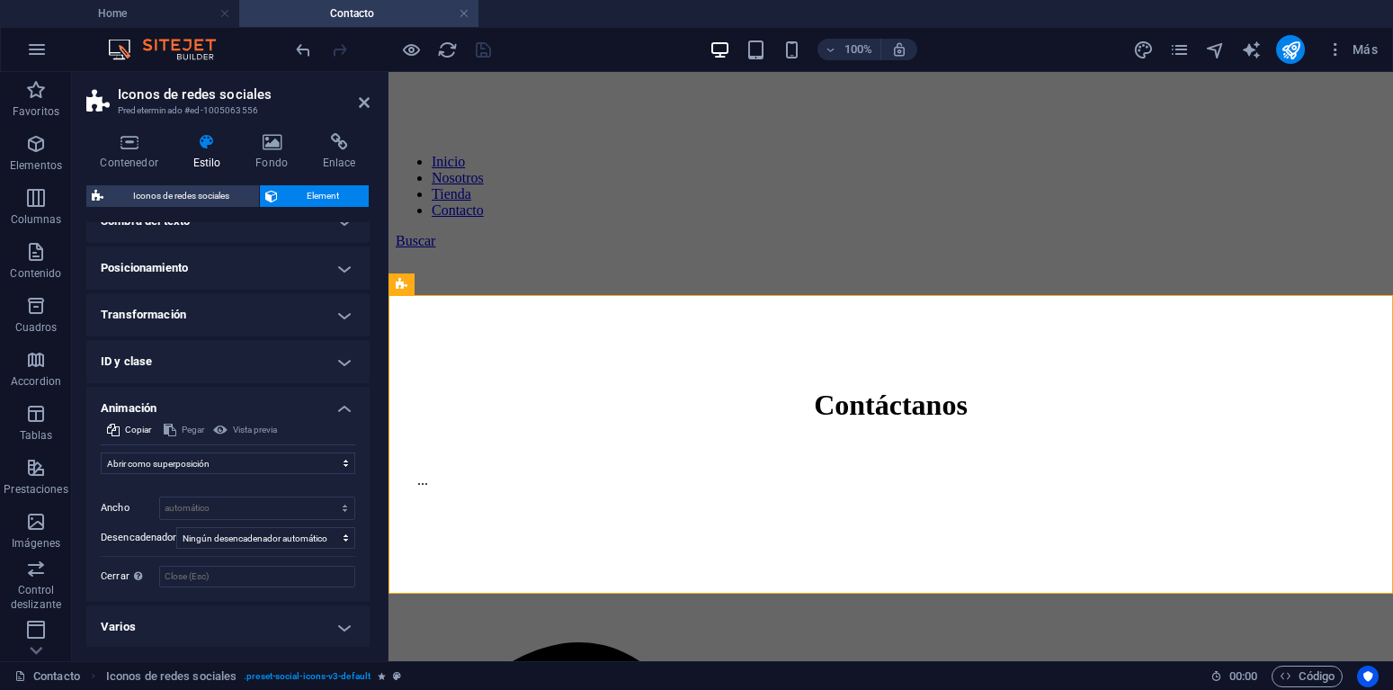
scroll to position [315, 0]
click at [353, 556] on div "Inicial Elemento oculto Elemento mostrado Duración .5 s ms Retraso 0 s ms Ancho…" at bounding box center [228, 528] width 254 height 113
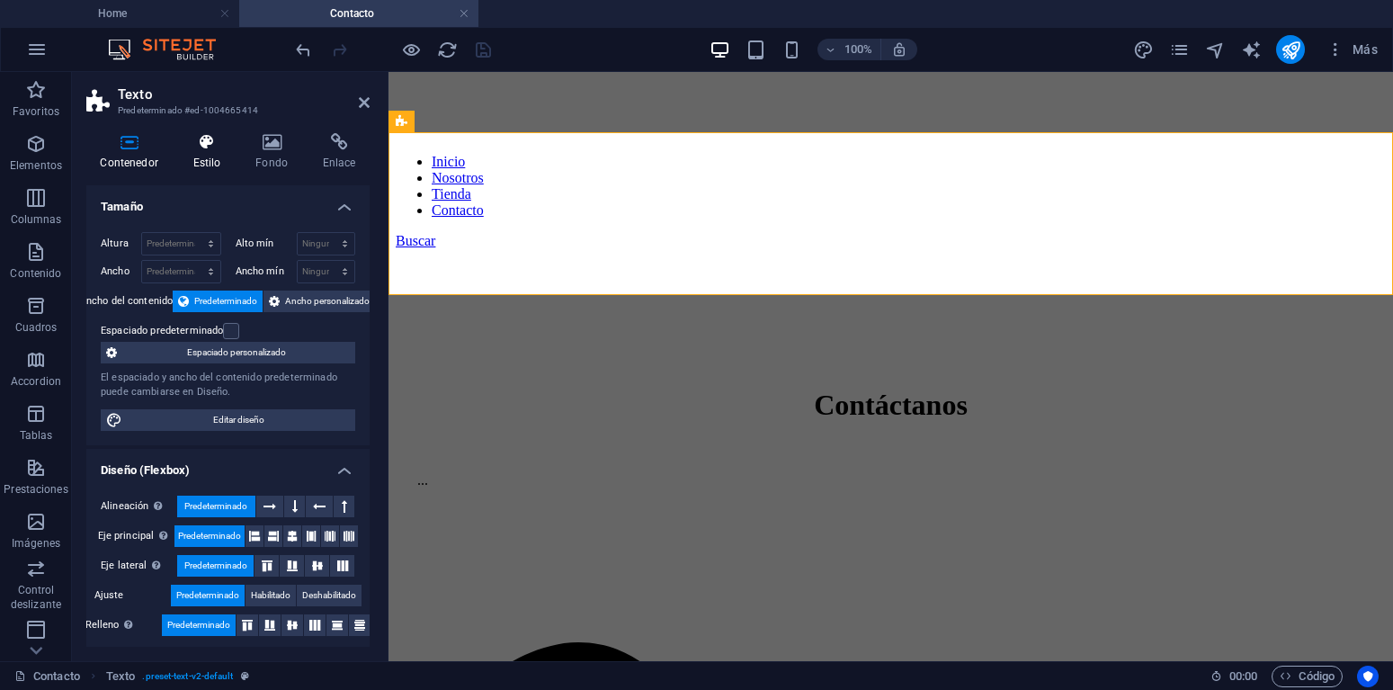
click at [209, 156] on h4 "Estilo" at bounding box center [210, 152] width 63 height 38
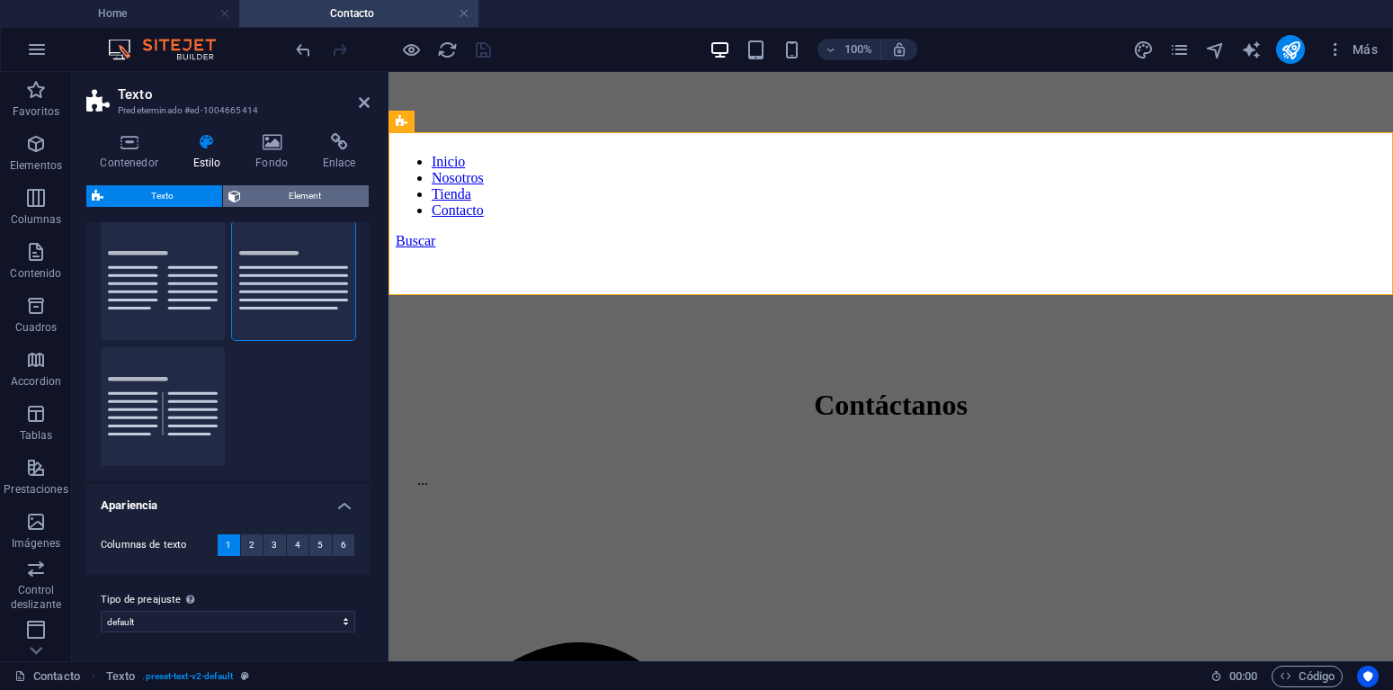
click at [298, 192] on span "Element" at bounding box center [305, 196] width 118 height 22
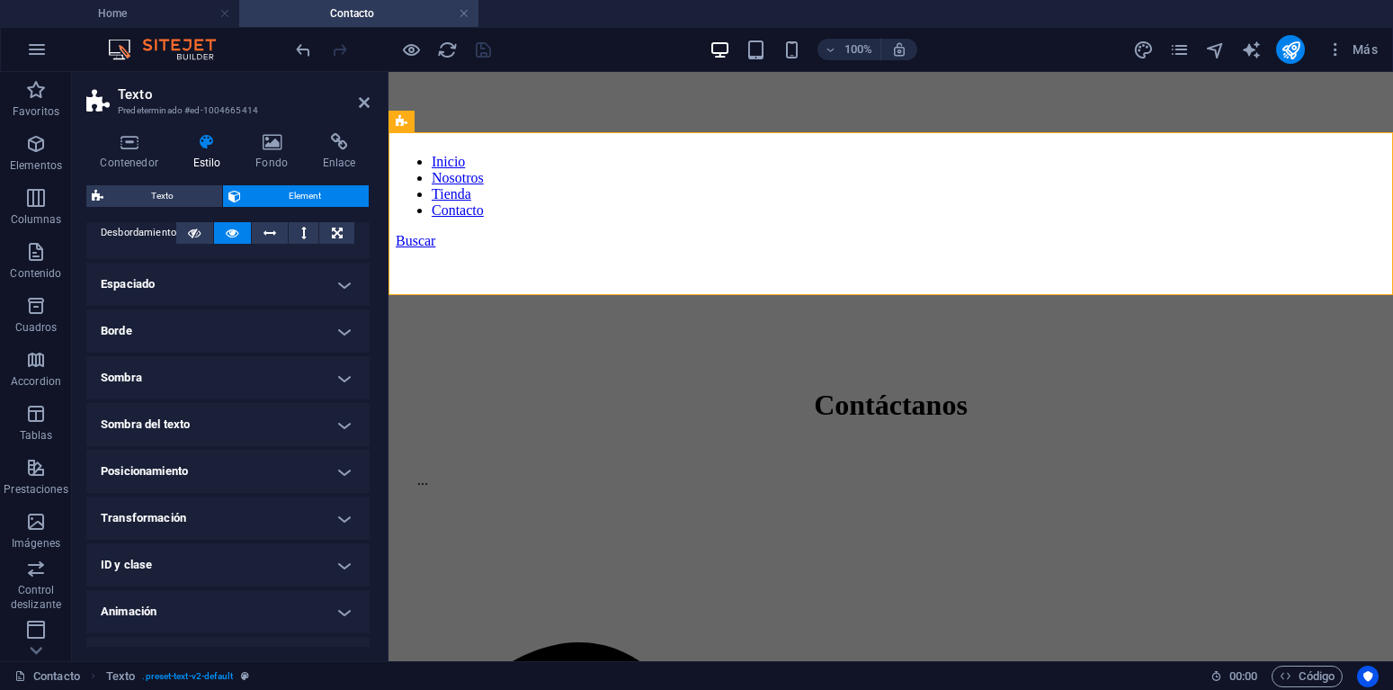
scroll to position [143, 0]
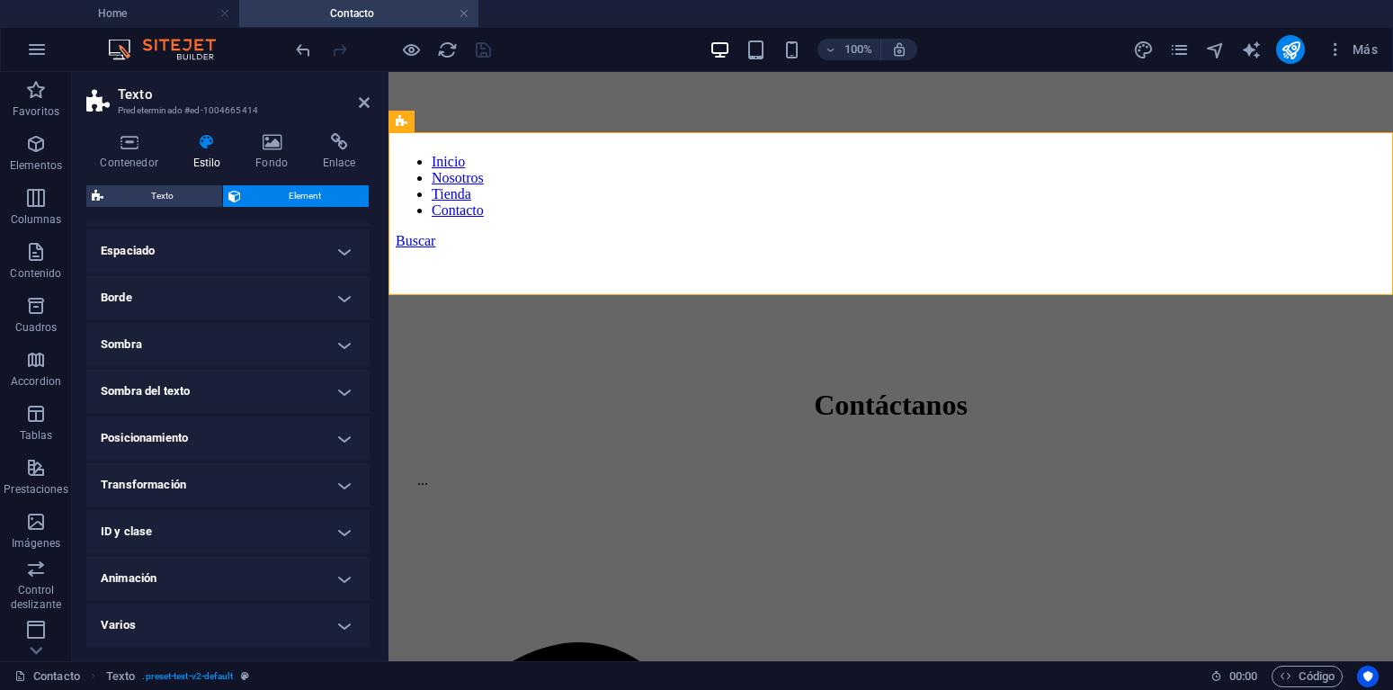
click at [226, 575] on h4 "Animación" at bounding box center [227, 578] width 283 height 43
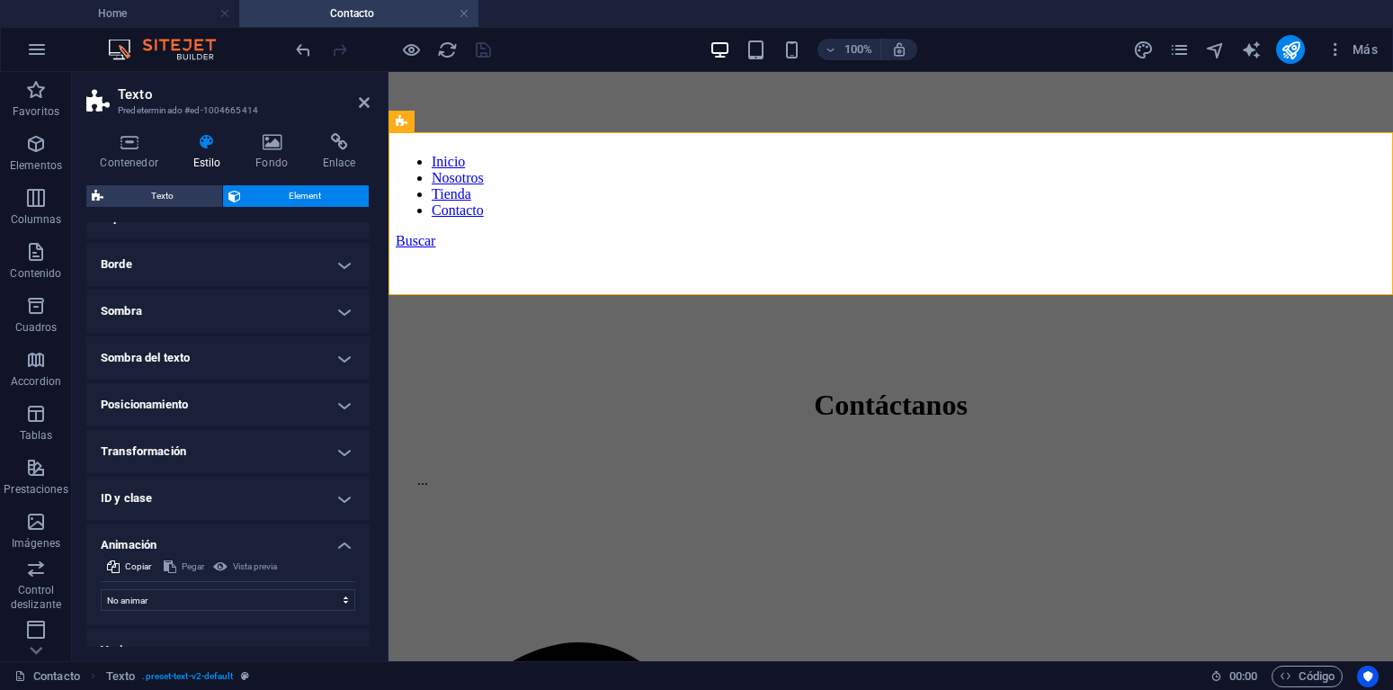
scroll to position [201, 0]
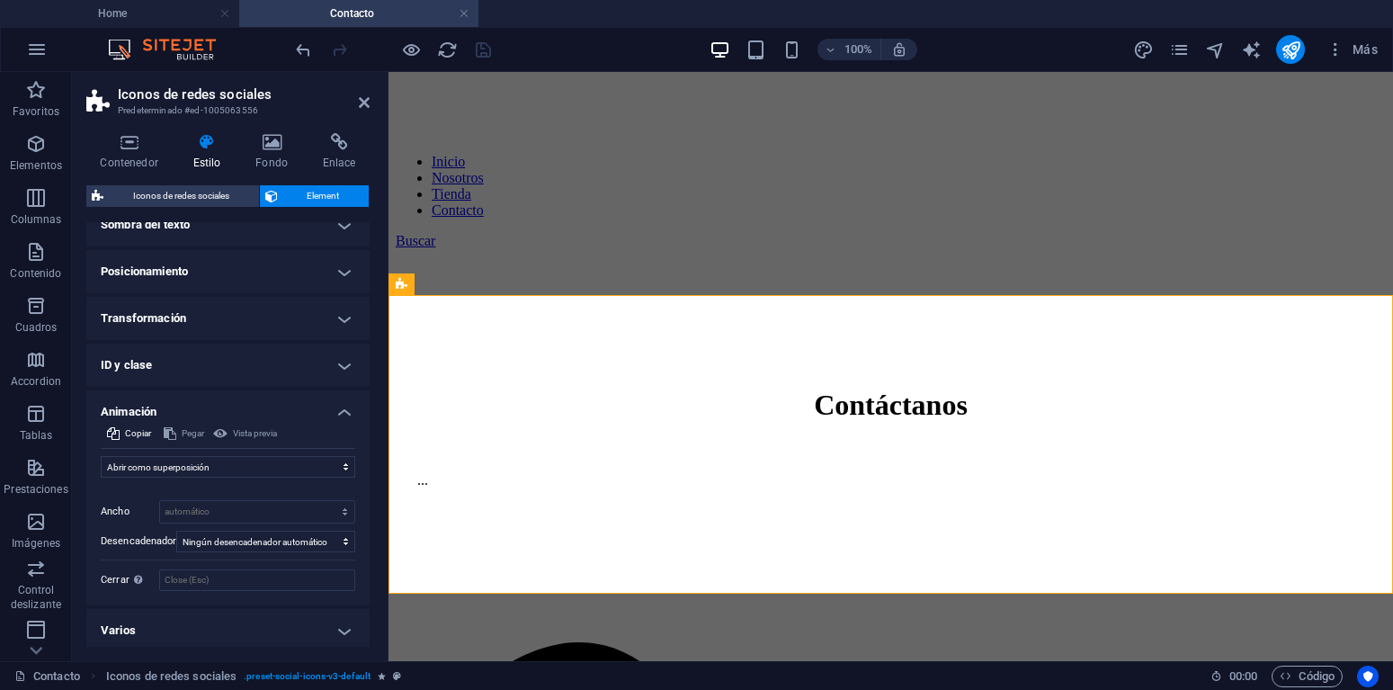
scroll to position [315, 0]
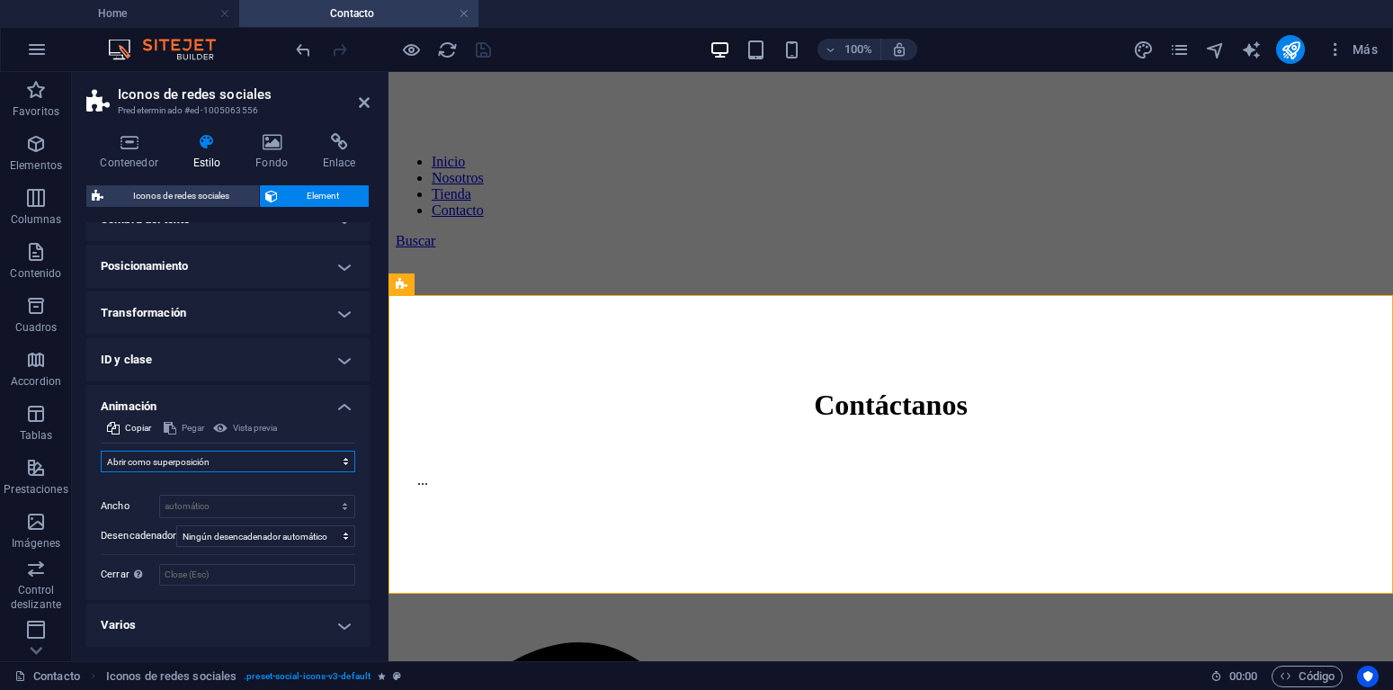
click at [101, 450] on select "No animar Mostrar / Ocultar Subir/bajar Acercar/alejar Deslizar de izquierda a …" at bounding box center [228, 461] width 254 height 22
select select "none"
click option "No animar" at bounding box center [0, 0] width 0 height 0
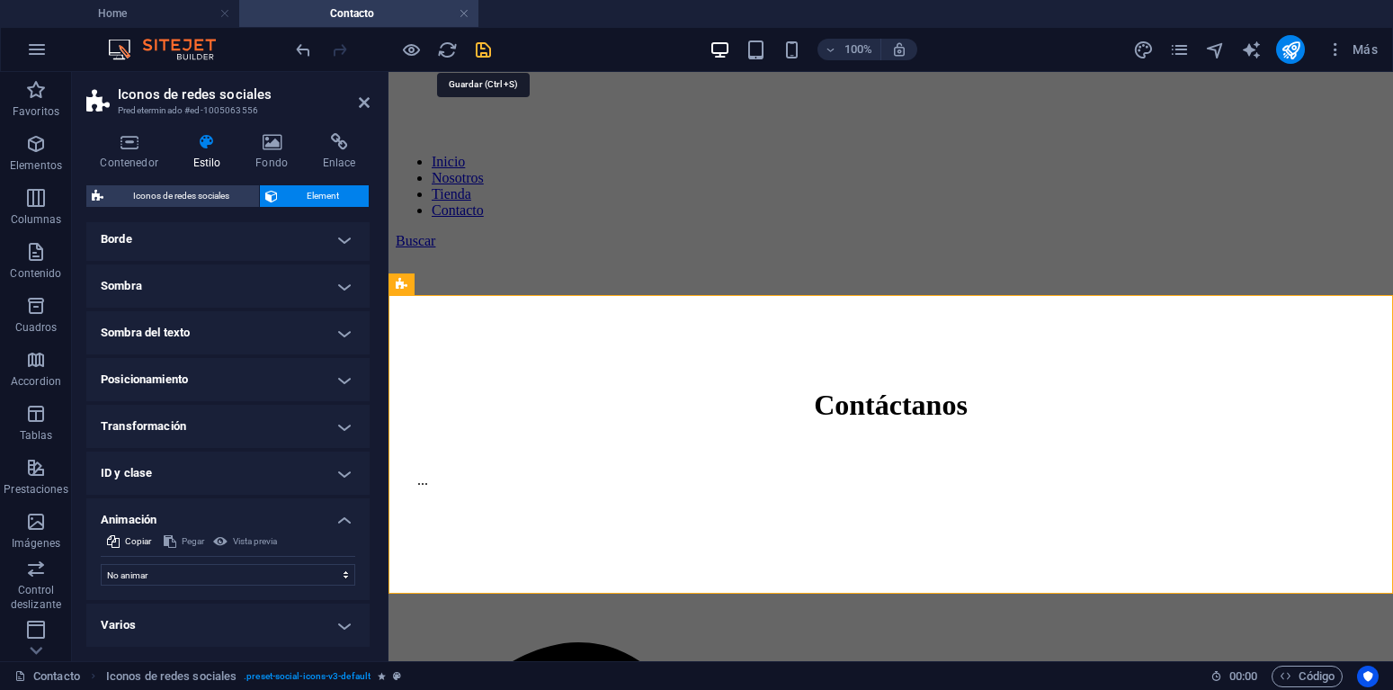
click at [486, 49] on icon "save" at bounding box center [483, 50] width 21 height 21
click at [486, 49] on div at bounding box center [392, 49] width 201 height 29
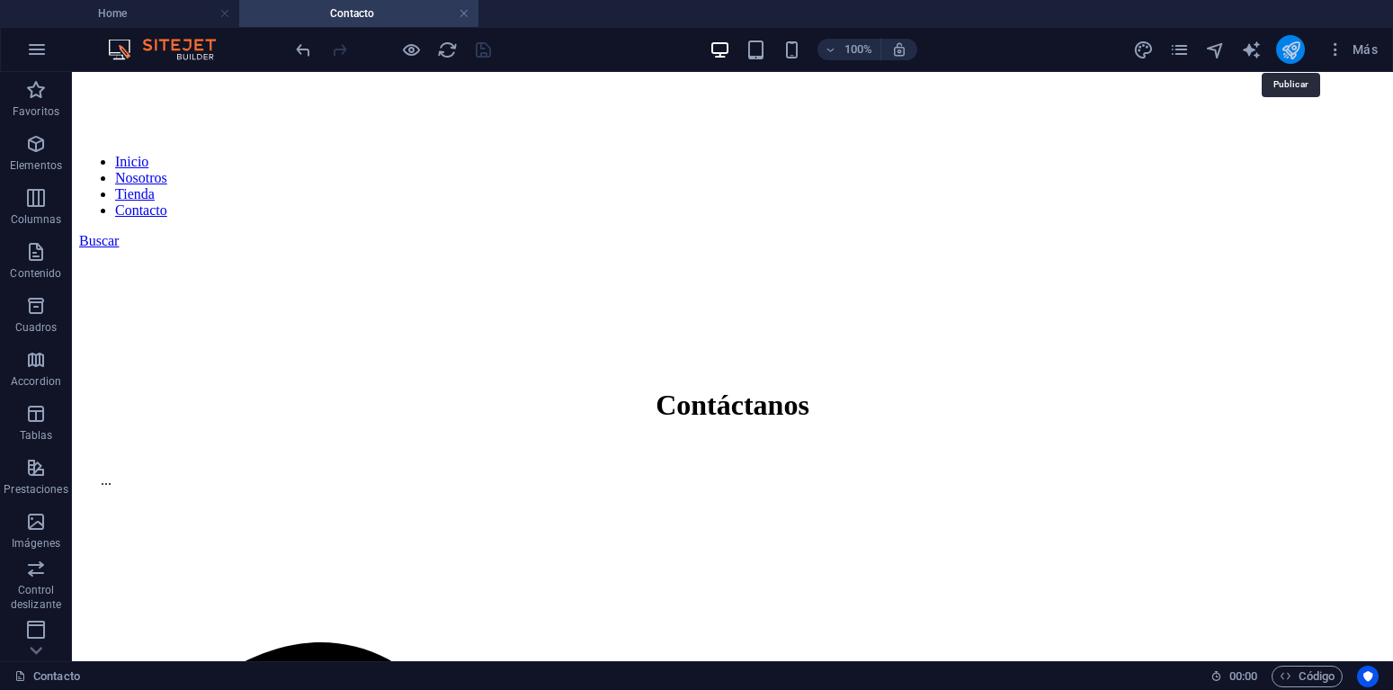
click at [1287, 45] on icon "publish" at bounding box center [1290, 50] width 21 height 21
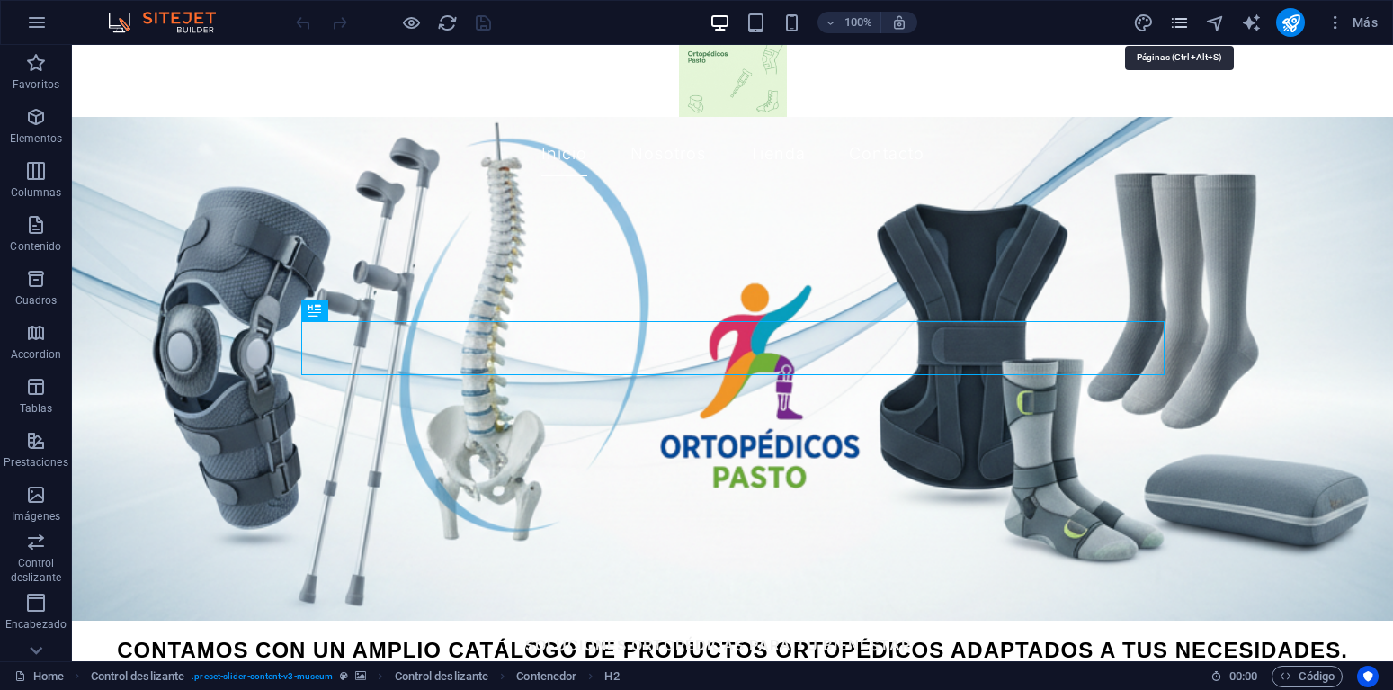
click at [1174, 25] on icon "pages" at bounding box center [1179, 23] width 21 height 21
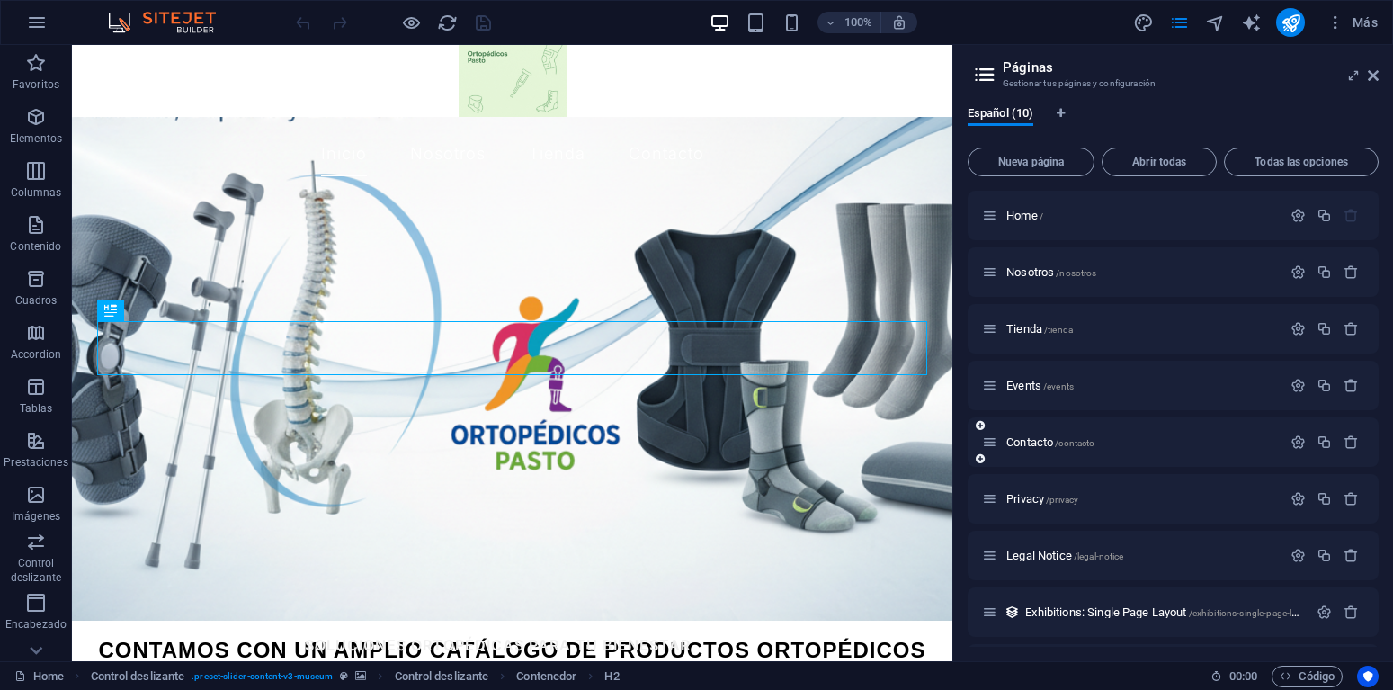
click at [1022, 450] on div "Contacto /contacto" at bounding box center [1131, 442] width 299 height 21
click at [1023, 443] on span "Contacto /contacto" at bounding box center [1050, 441] width 88 height 13
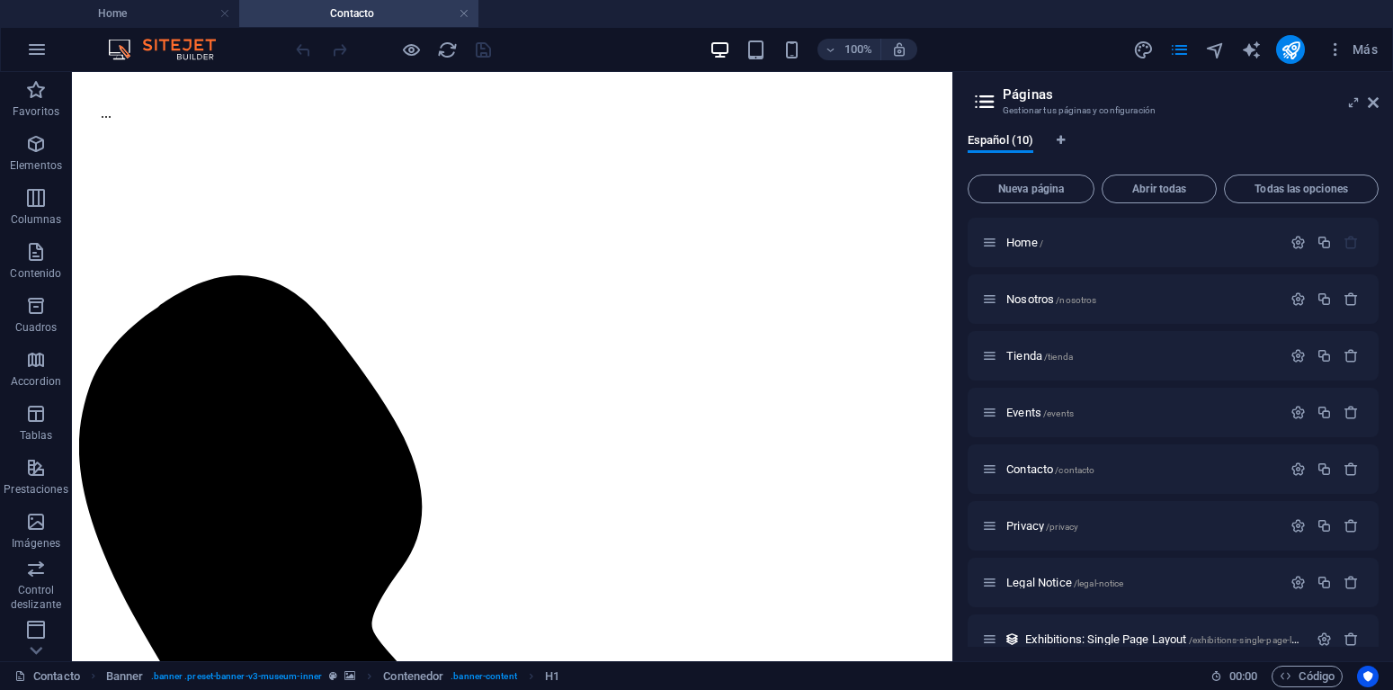
scroll to position [690, 0]
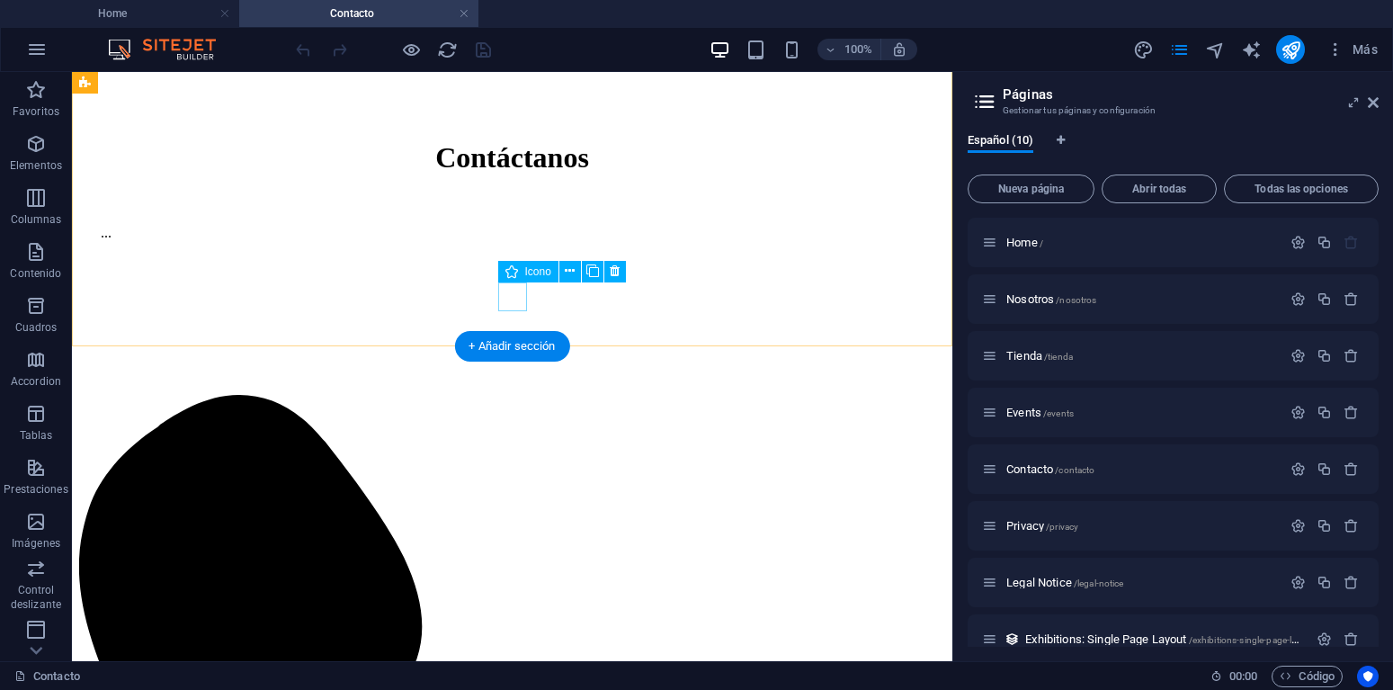
select select "xMidYMid"
select select "px"
select select "external"
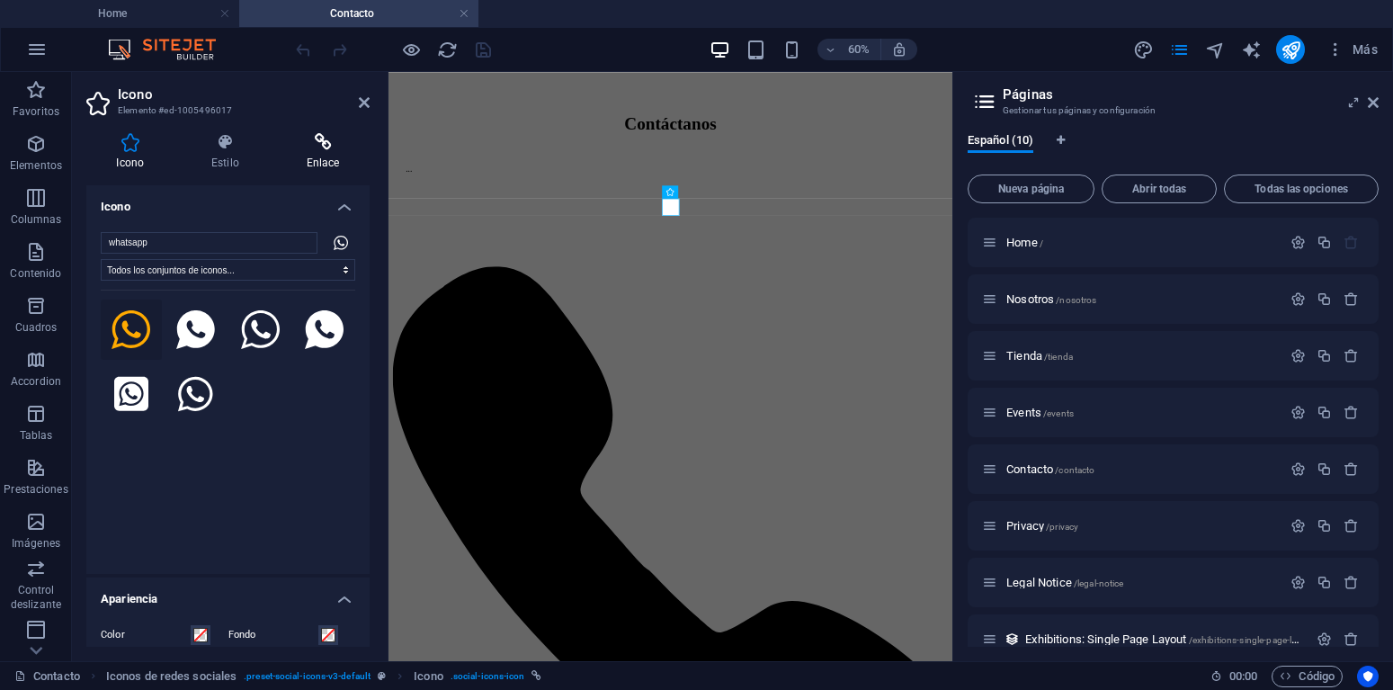
click at [326, 160] on h4 "Enlace" at bounding box center [323, 152] width 94 height 38
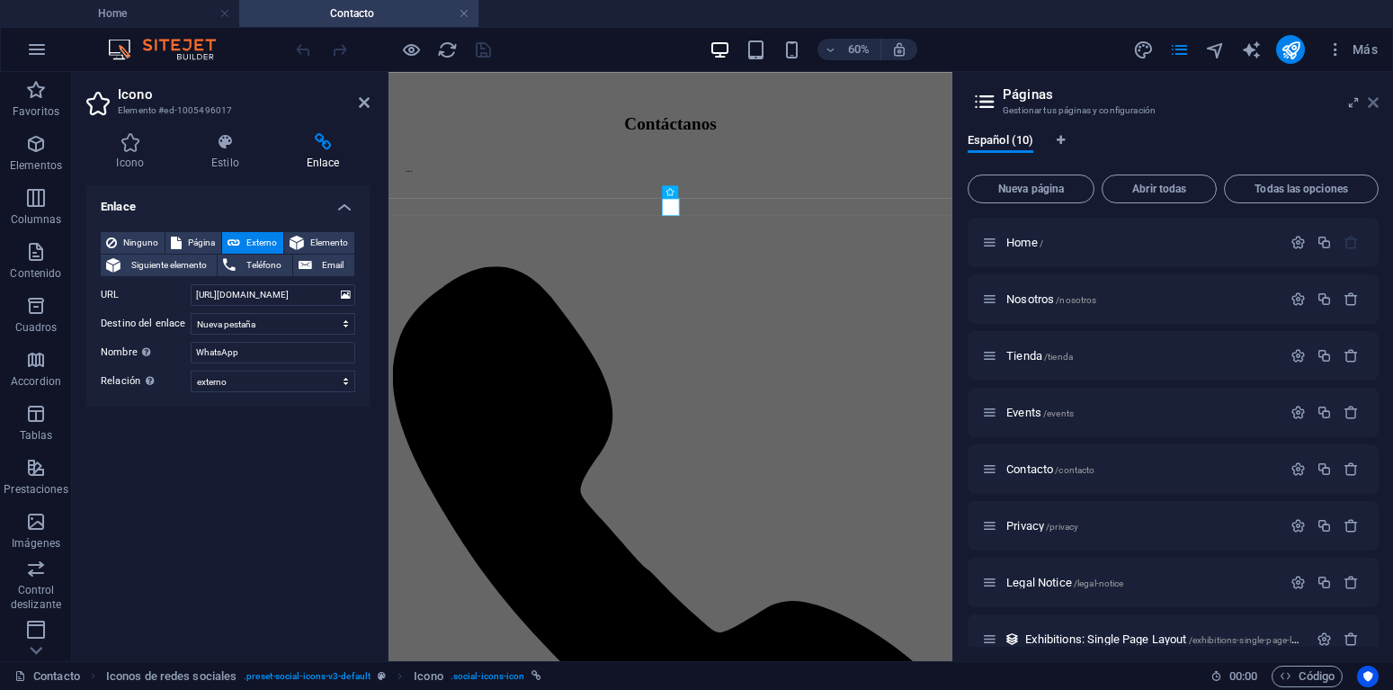
click at [1371, 104] on icon at bounding box center [1373, 102] width 11 height 14
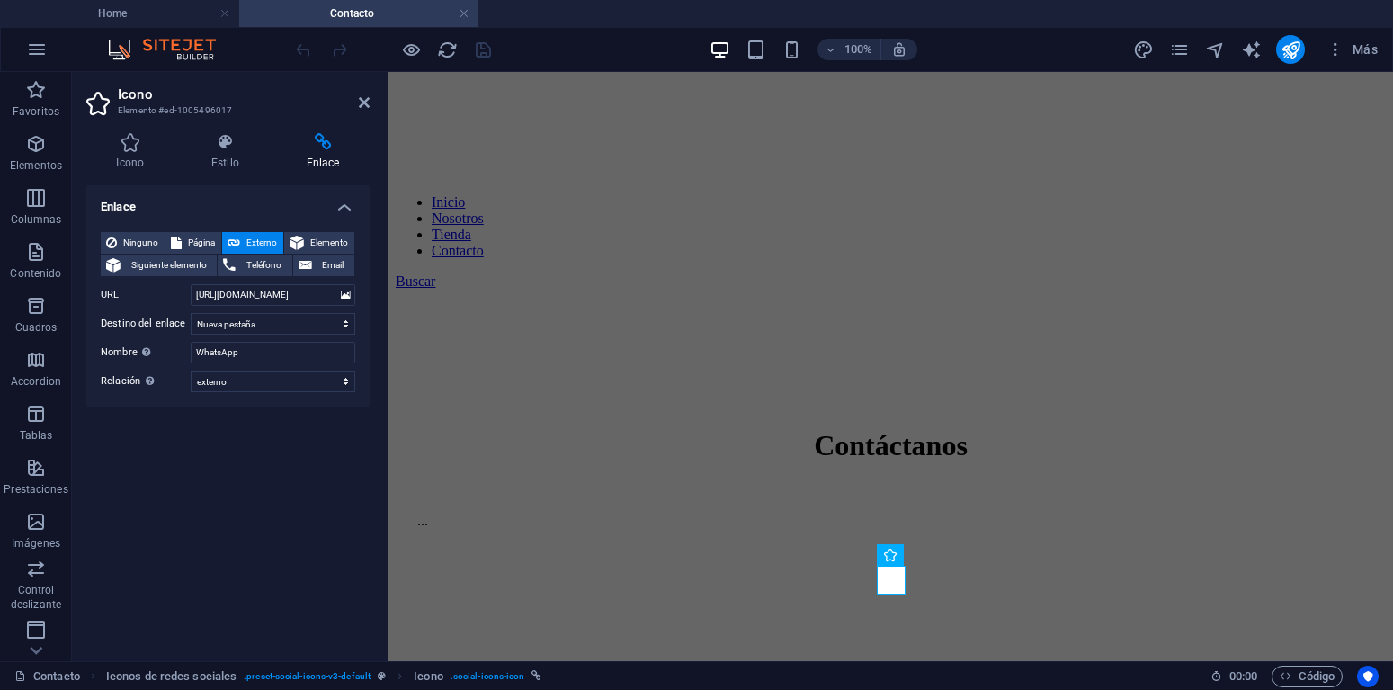
scroll to position [407, 0]
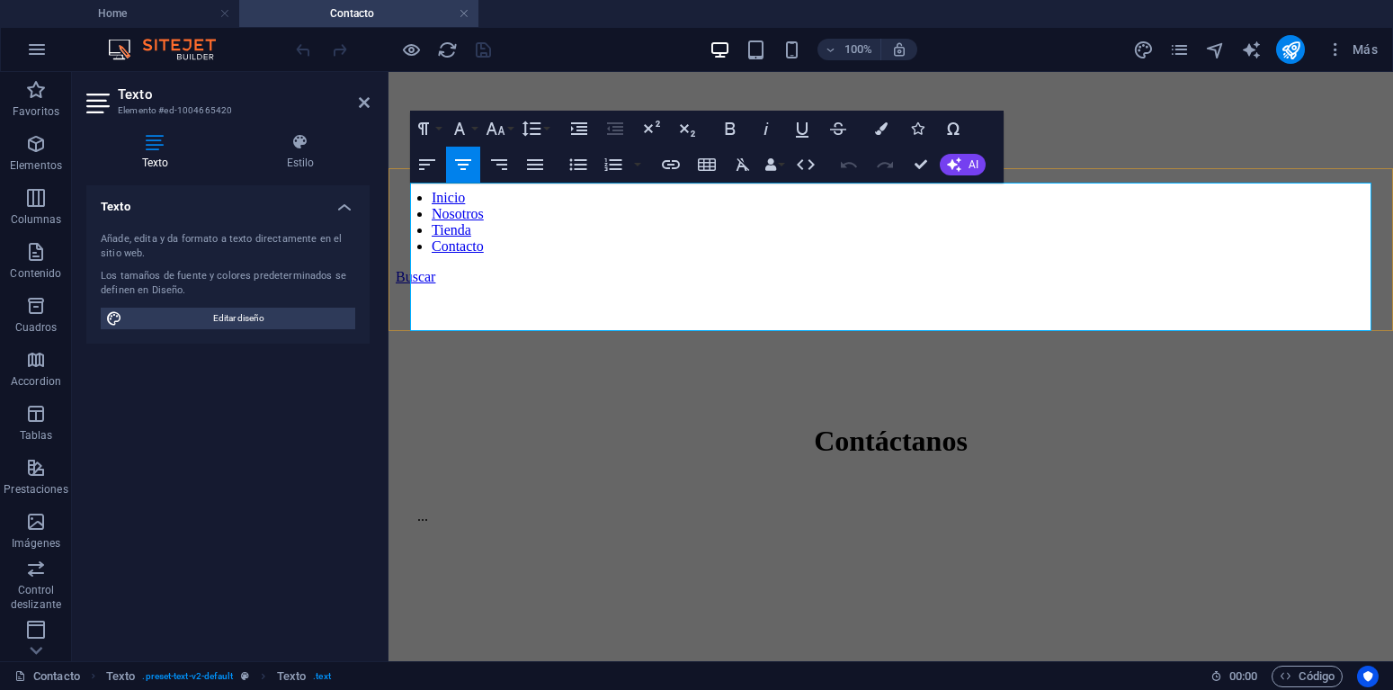
click at [508, 136] on button "Font Size" at bounding box center [499, 129] width 34 height 36
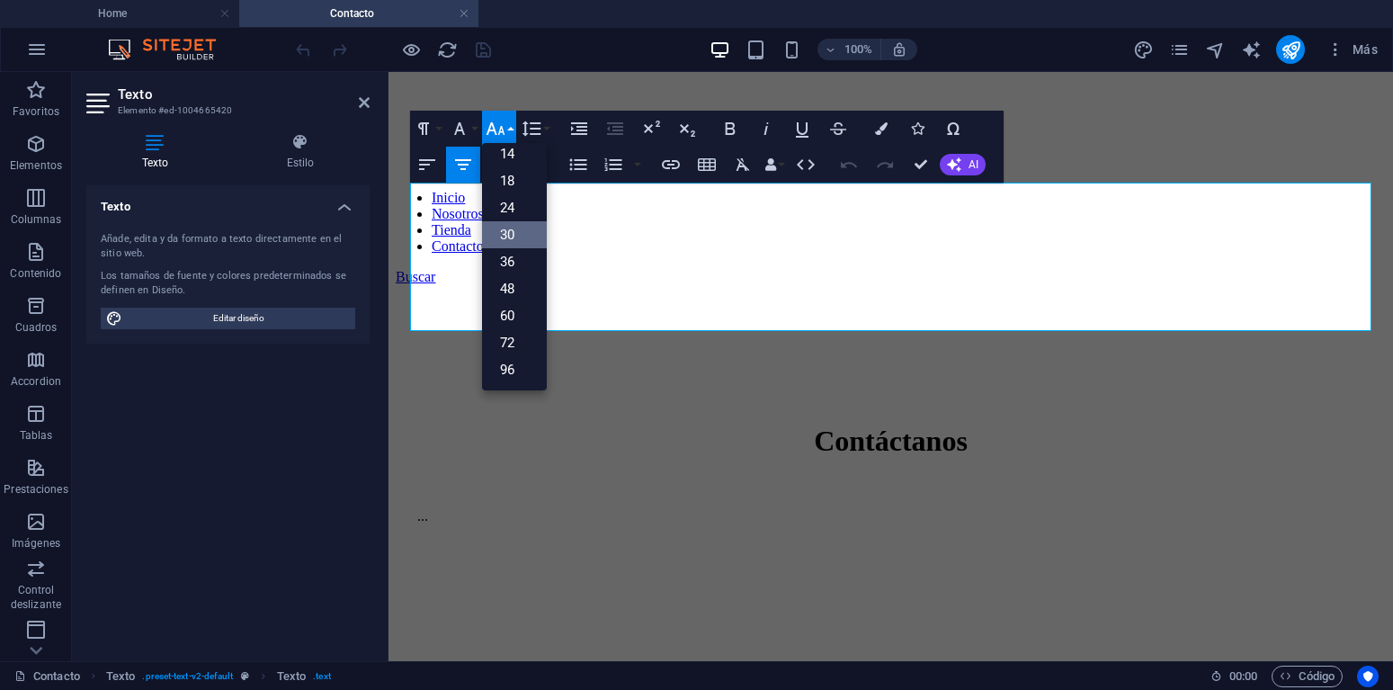
scroll to position [145, 0]
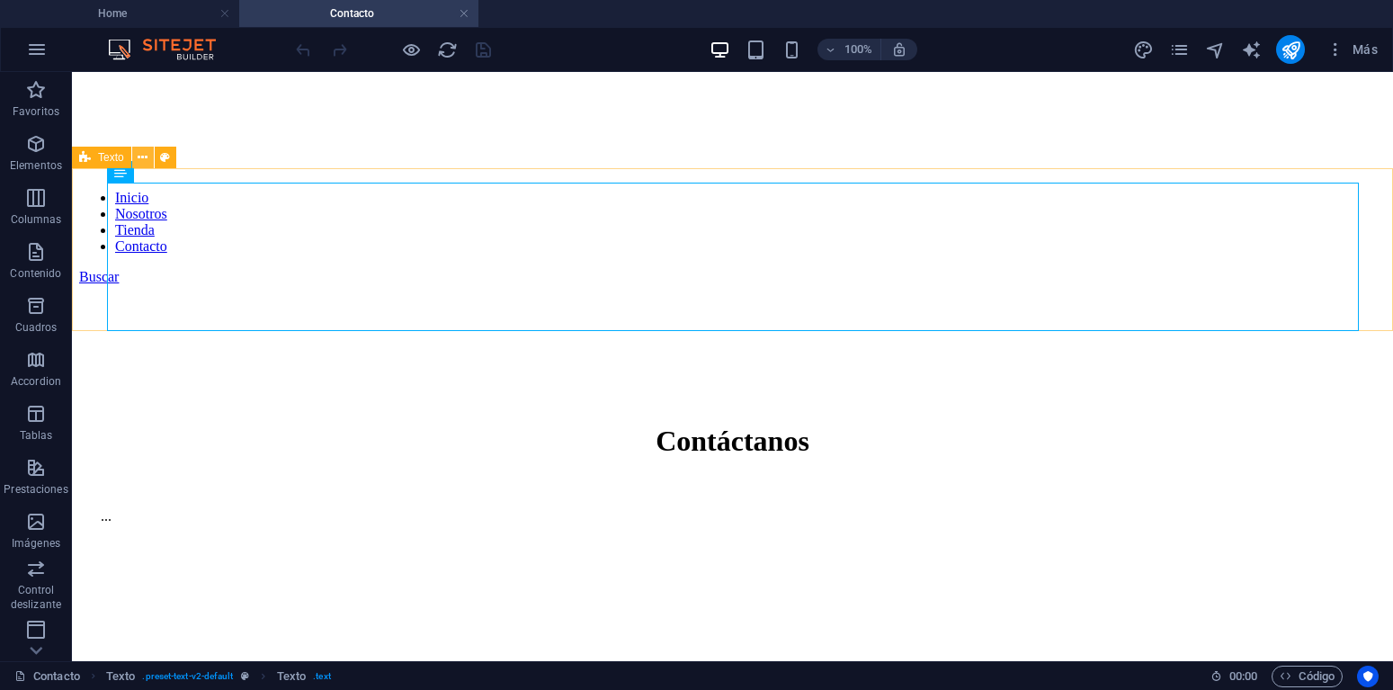
click at [138, 155] on icon at bounding box center [143, 157] width 10 height 19
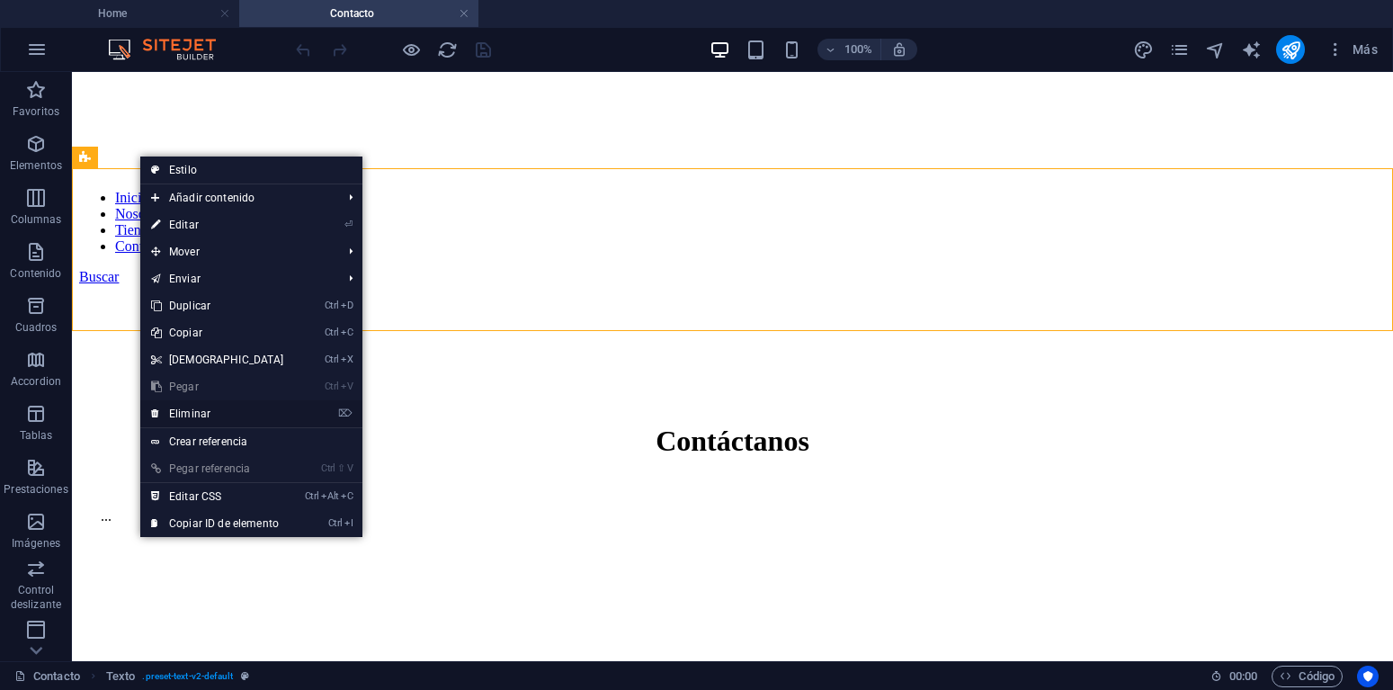
click at [210, 411] on link "⌦ Eliminar" at bounding box center [217, 413] width 155 height 27
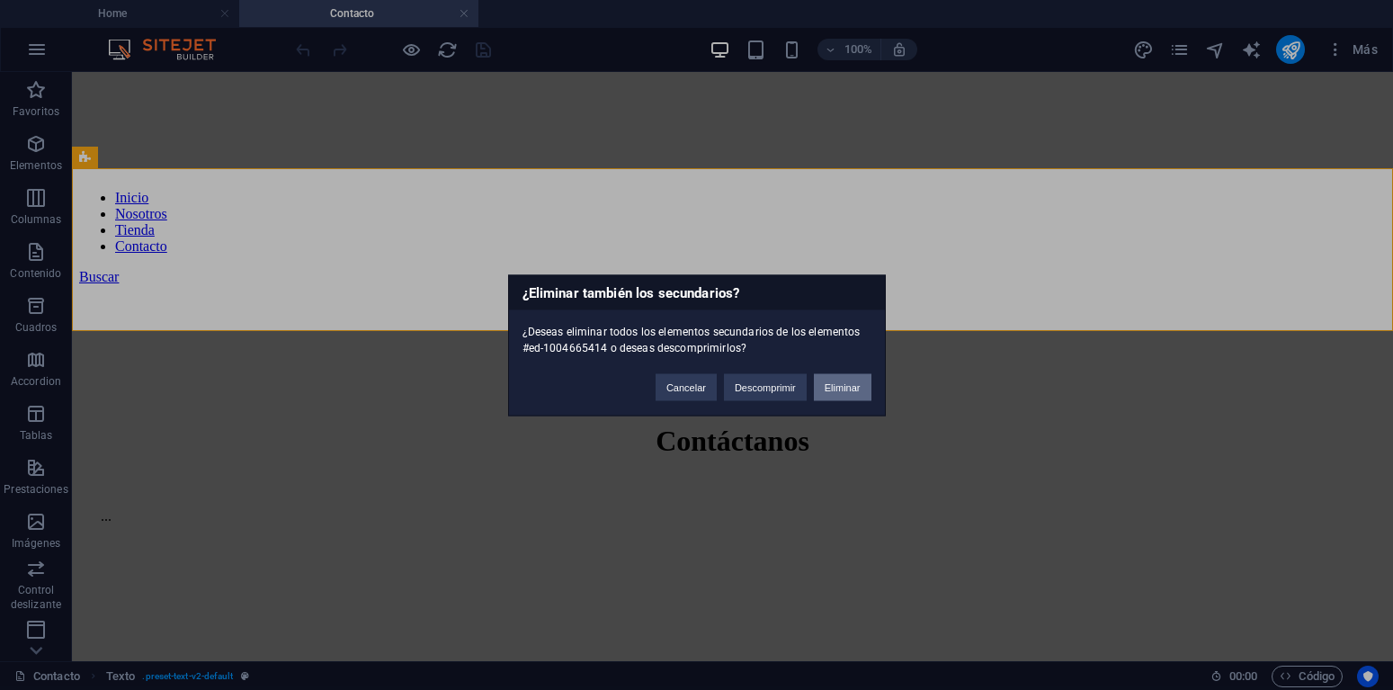
click at [829, 387] on button "Eliminar" at bounding box center [843, 386] width 58 height 27
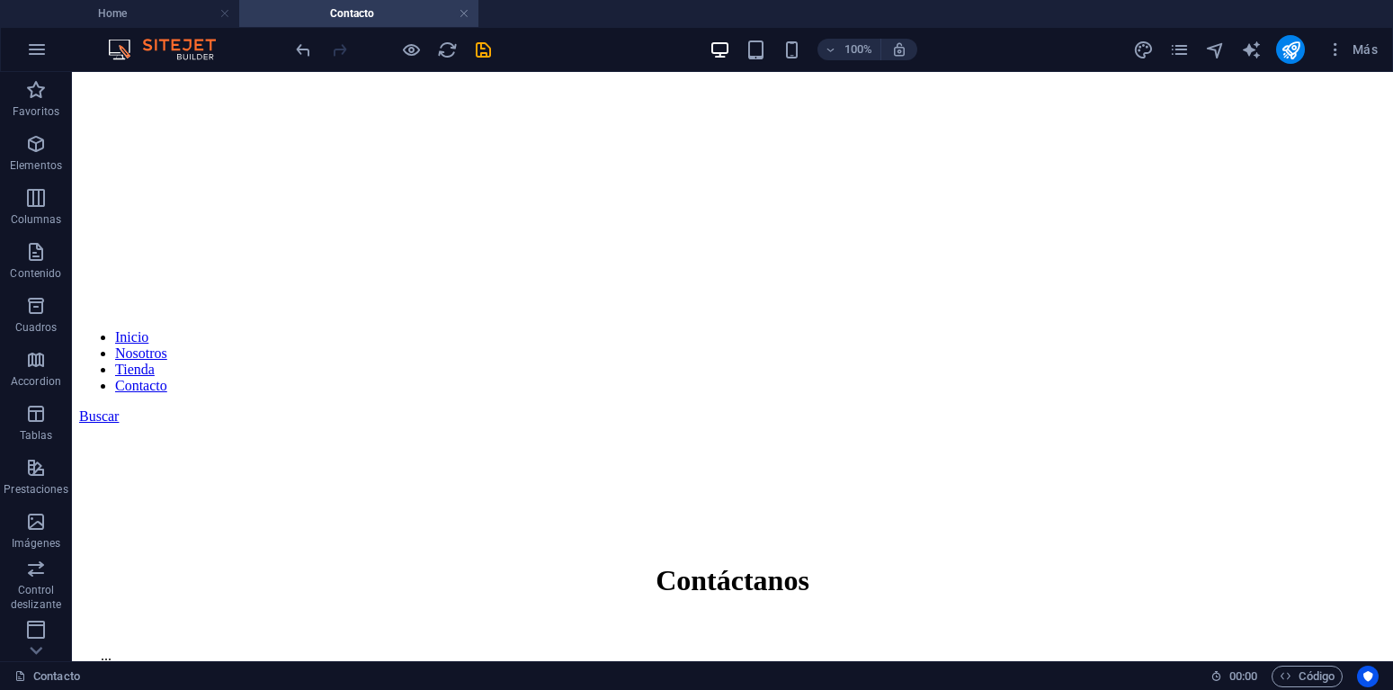
scroll to position [317, 0]
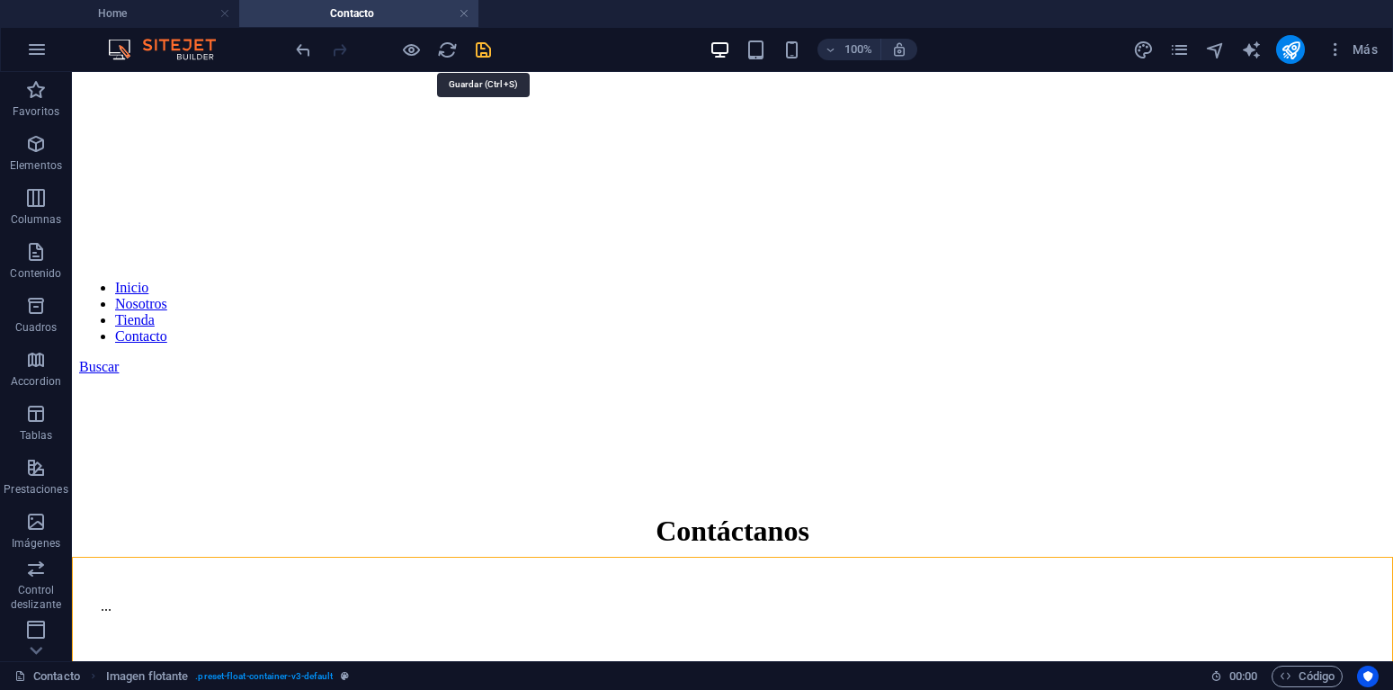
click at [482, 50] on icon "save" at bounding box center [483, 50] width 21 height 21
click at [482, 50] on div at bounding box center [392, 49] width 201 height 29
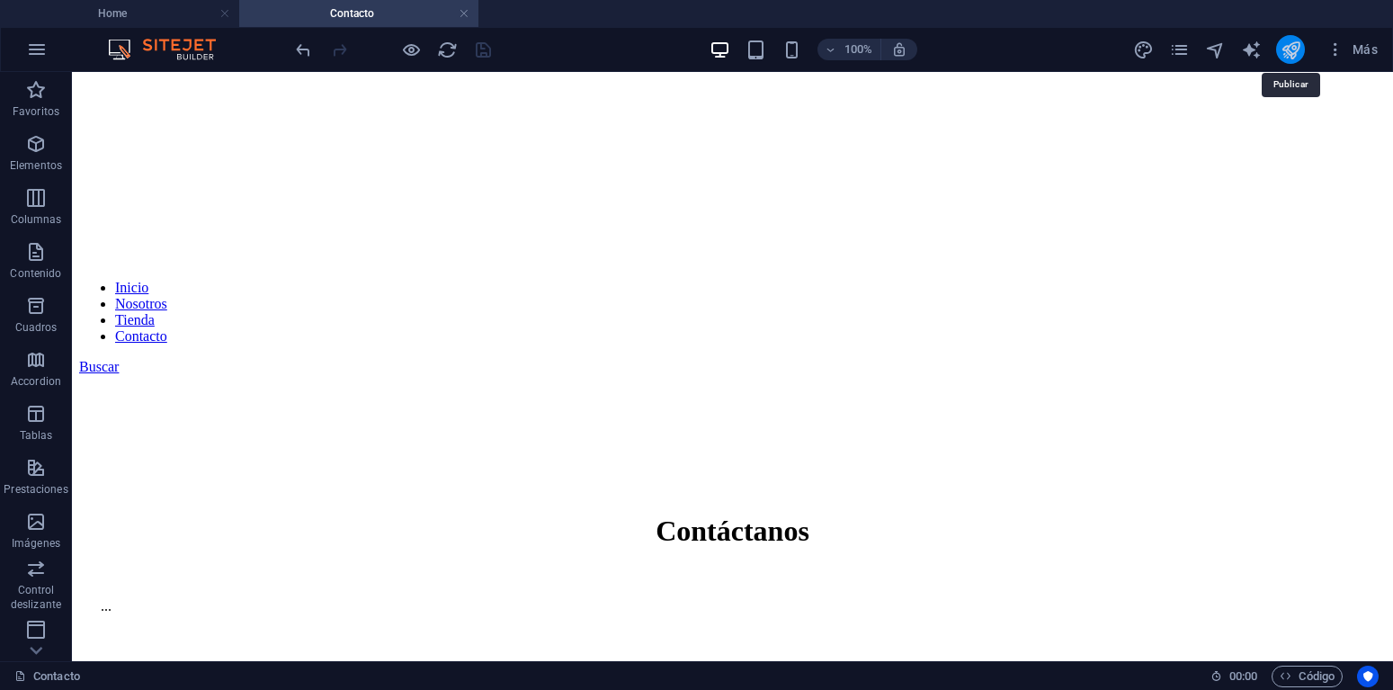
click at [1287, 50] on icon "publish" at bounding box center [1290, 50] width 21 height 21
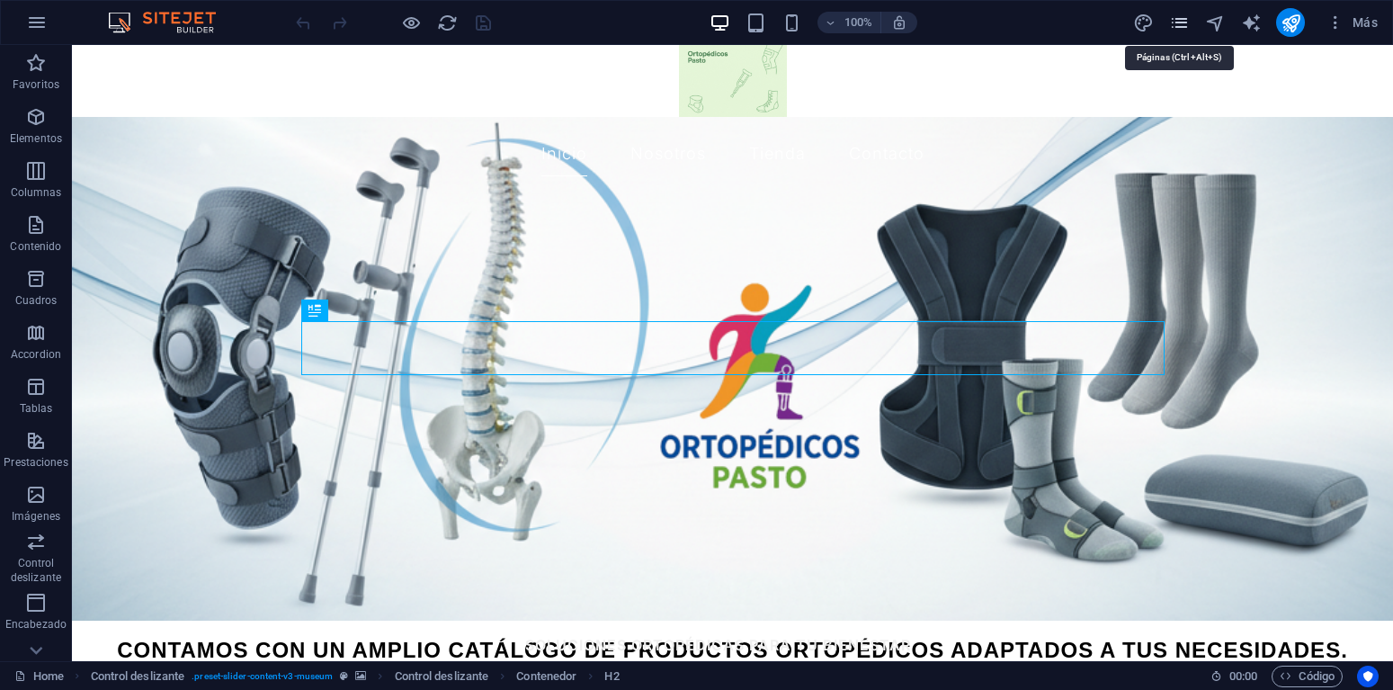
click at [1184, 22] on icon "pages" at bounding box center [1179, 23] width 21 height 21
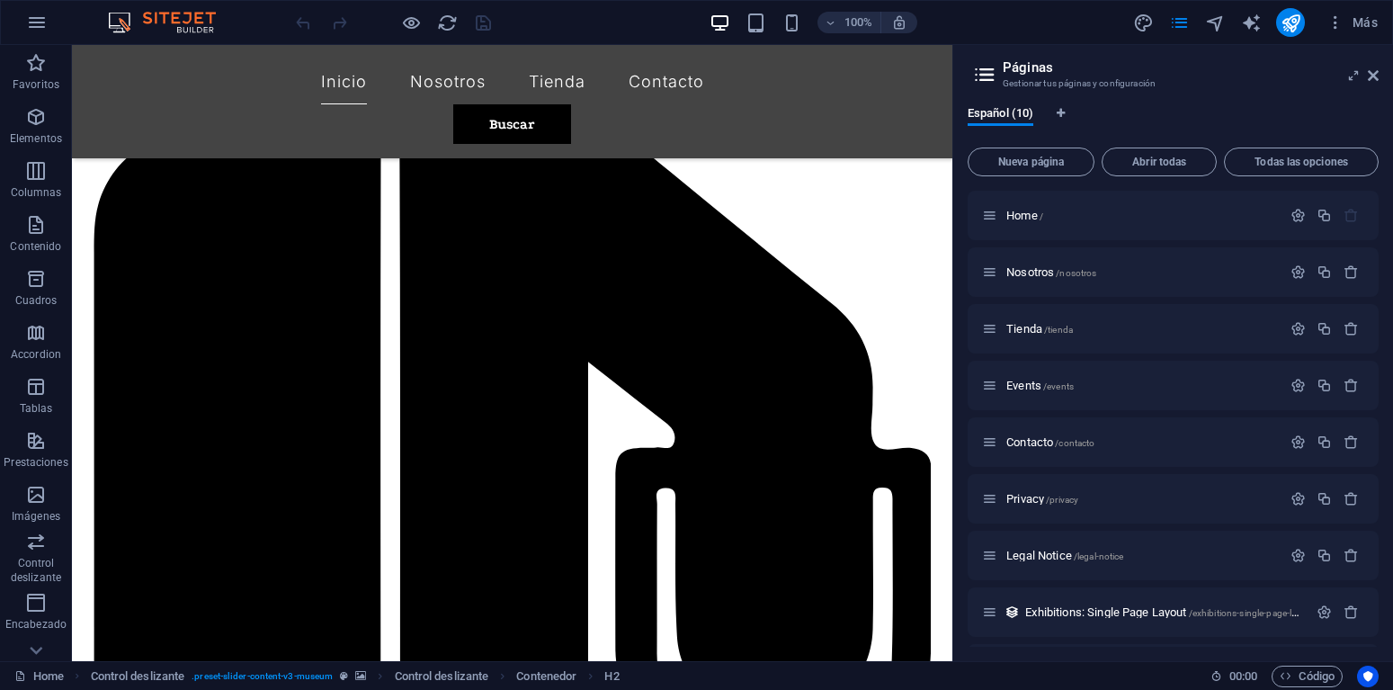
scroll to position [2164, 0]
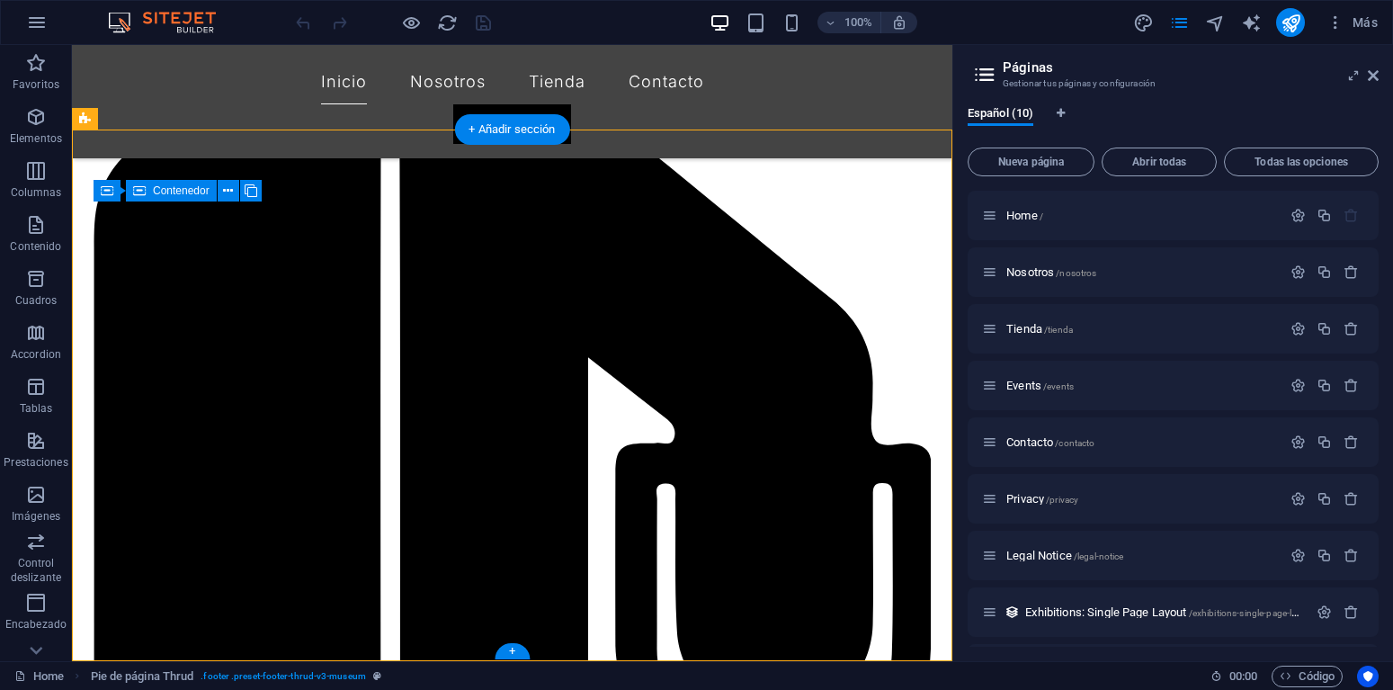
drag, startPoint x: 354, startPoint y: 475, endPoint x: 129, endPoint y: 387, distance: 241.4
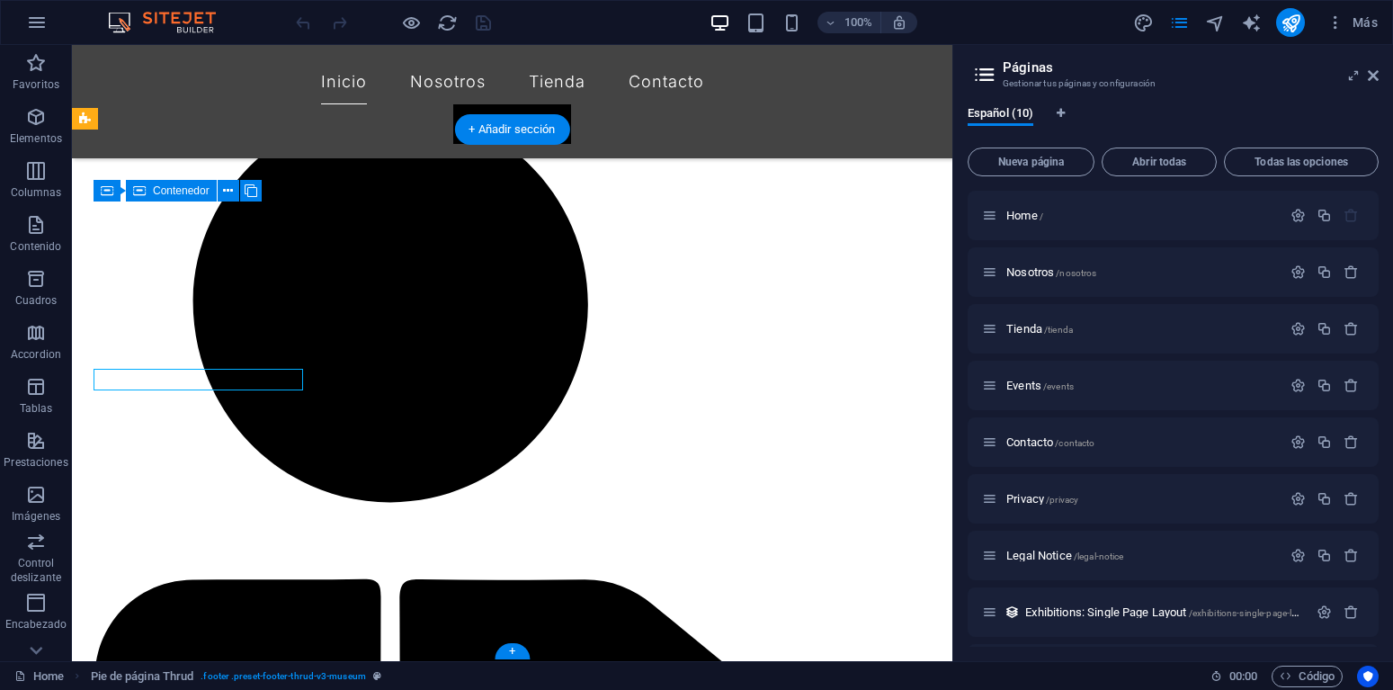
select select "px"
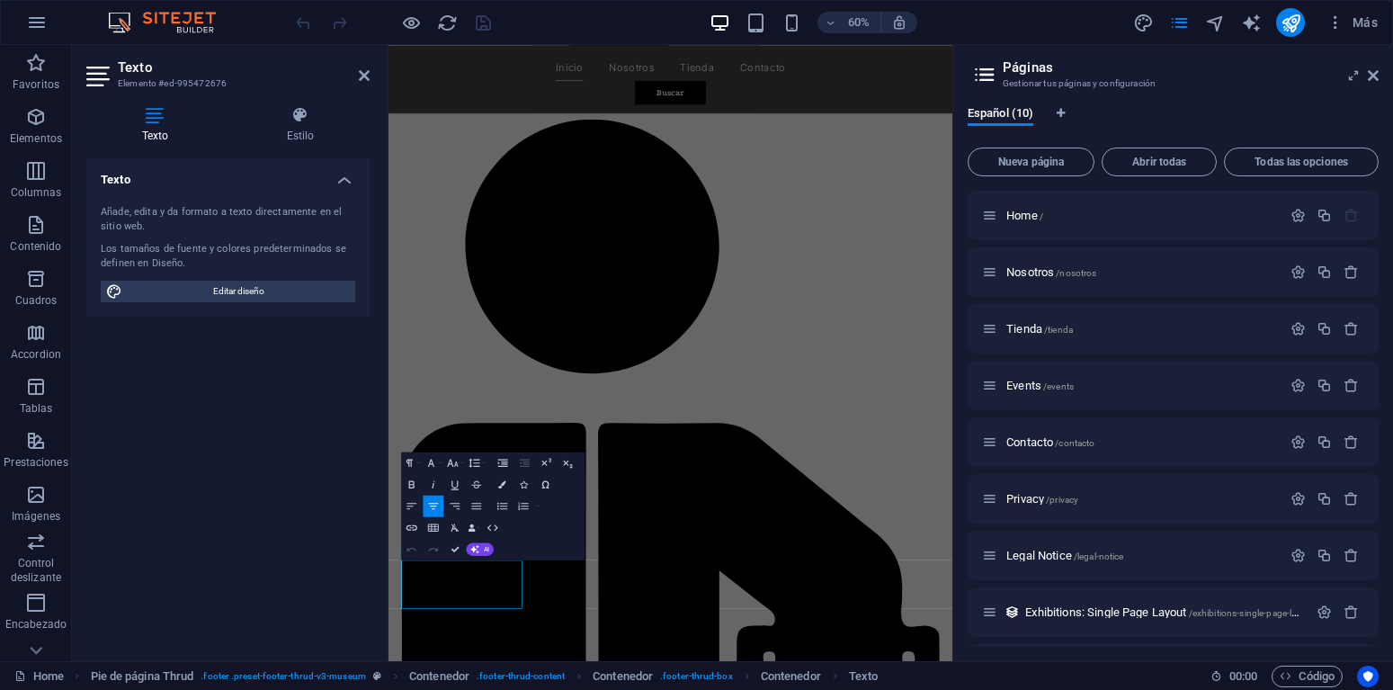
scroll to position [1632, 0]
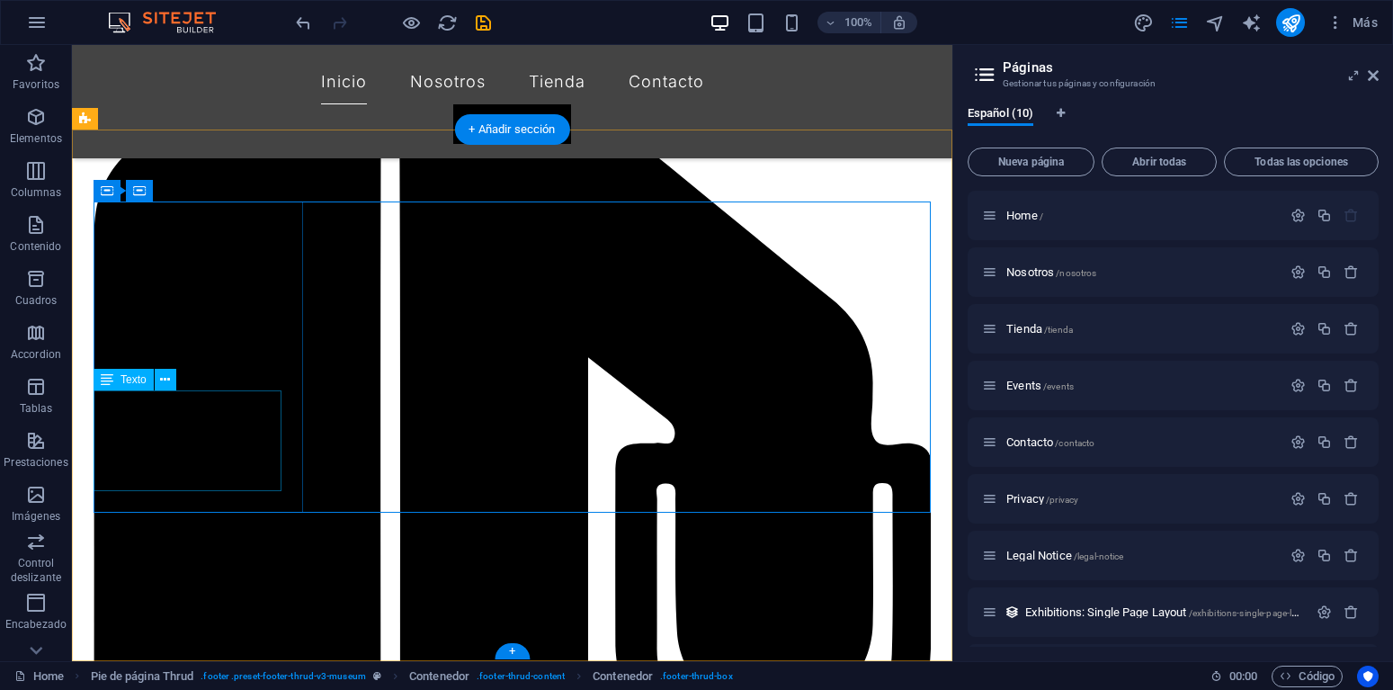
click at [165, 379] on icon at bounding box center [165, 379] width 10 height 19
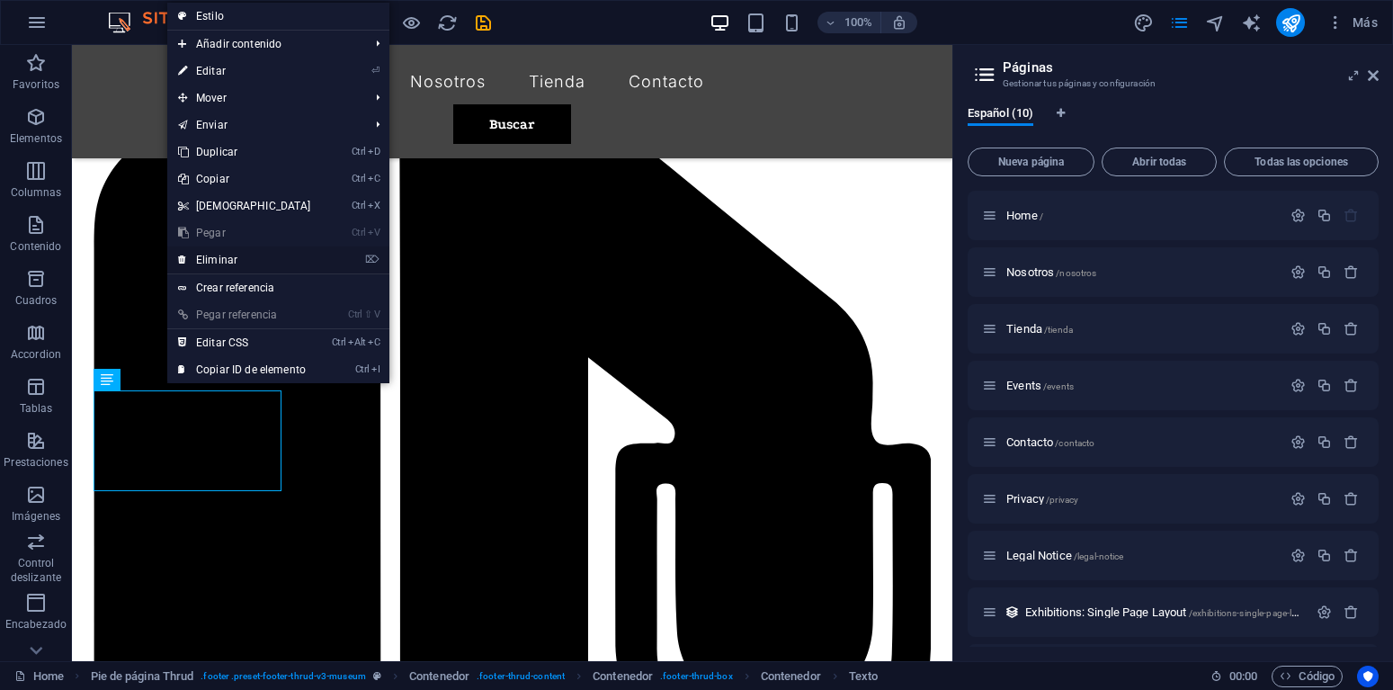
click at [230, 260] on link "⌦ Eliminar" at bounding box center [244, 259] width 155 height 27
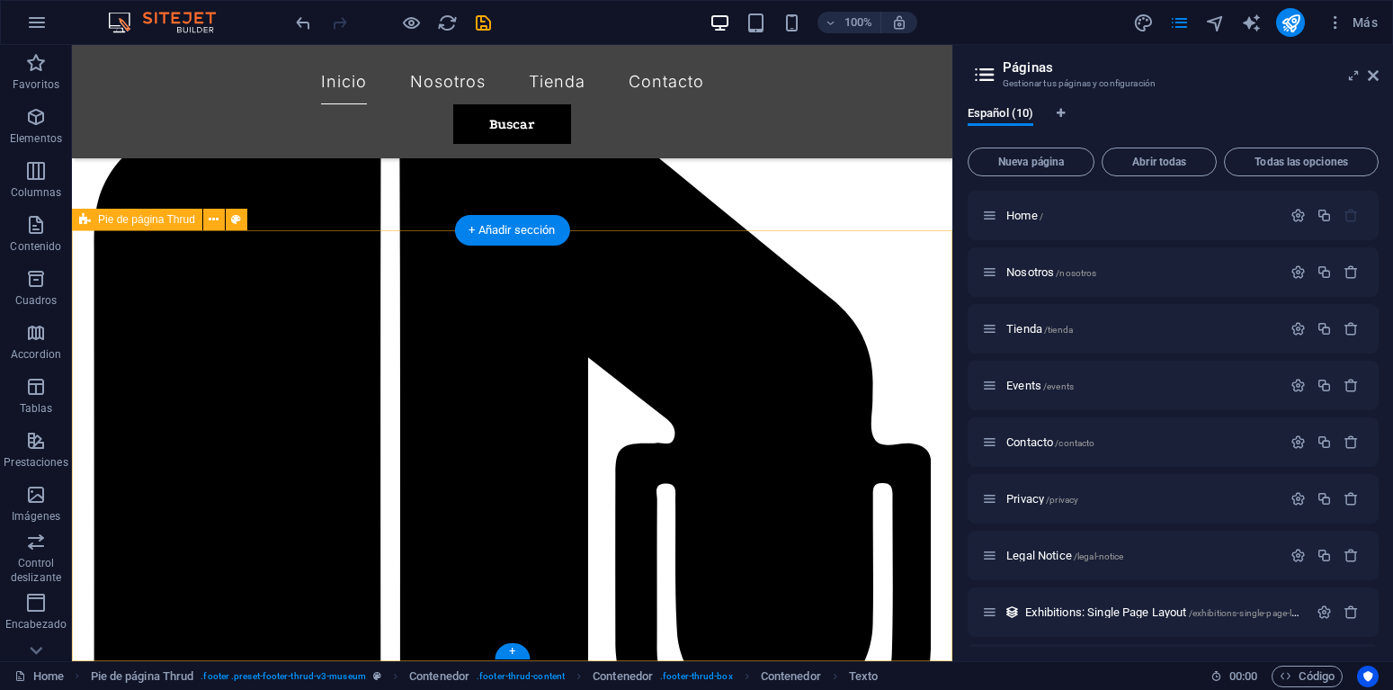
scroll to position [2063, 0]
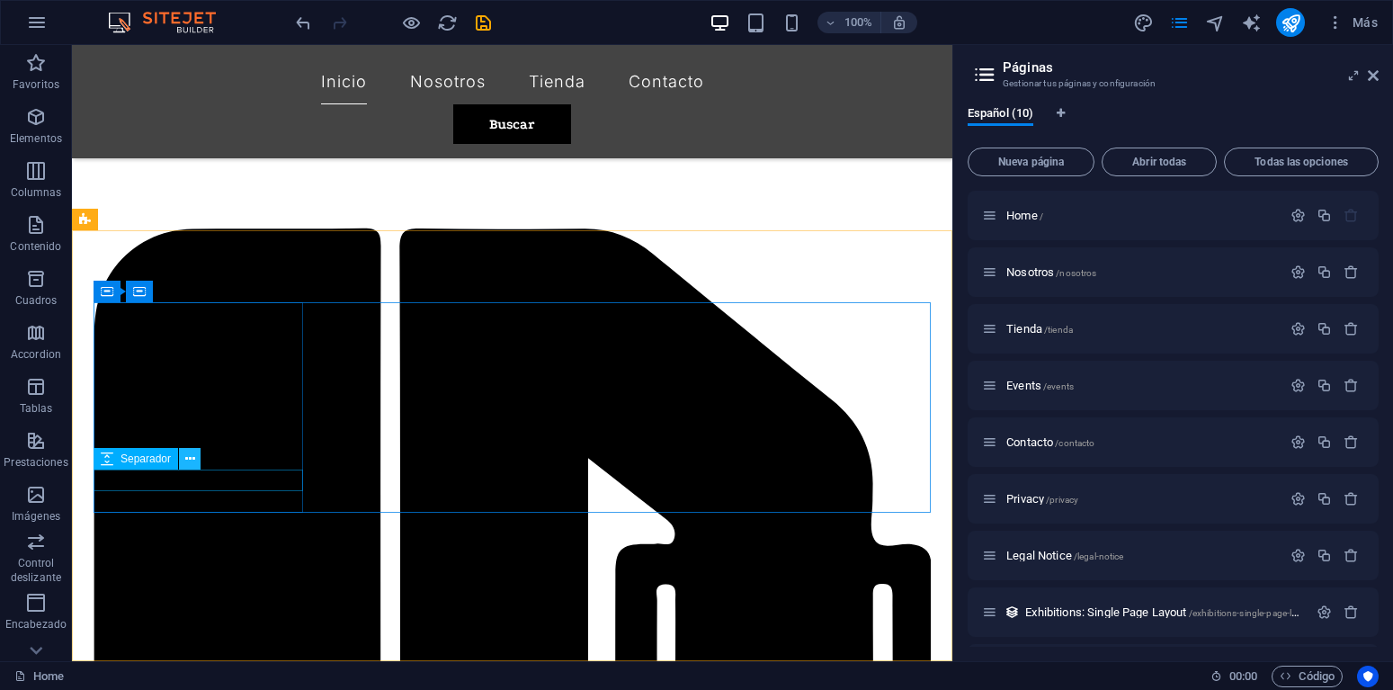
click at [187, 459] on icon at bounding box center [190, 459] width 10 height 19
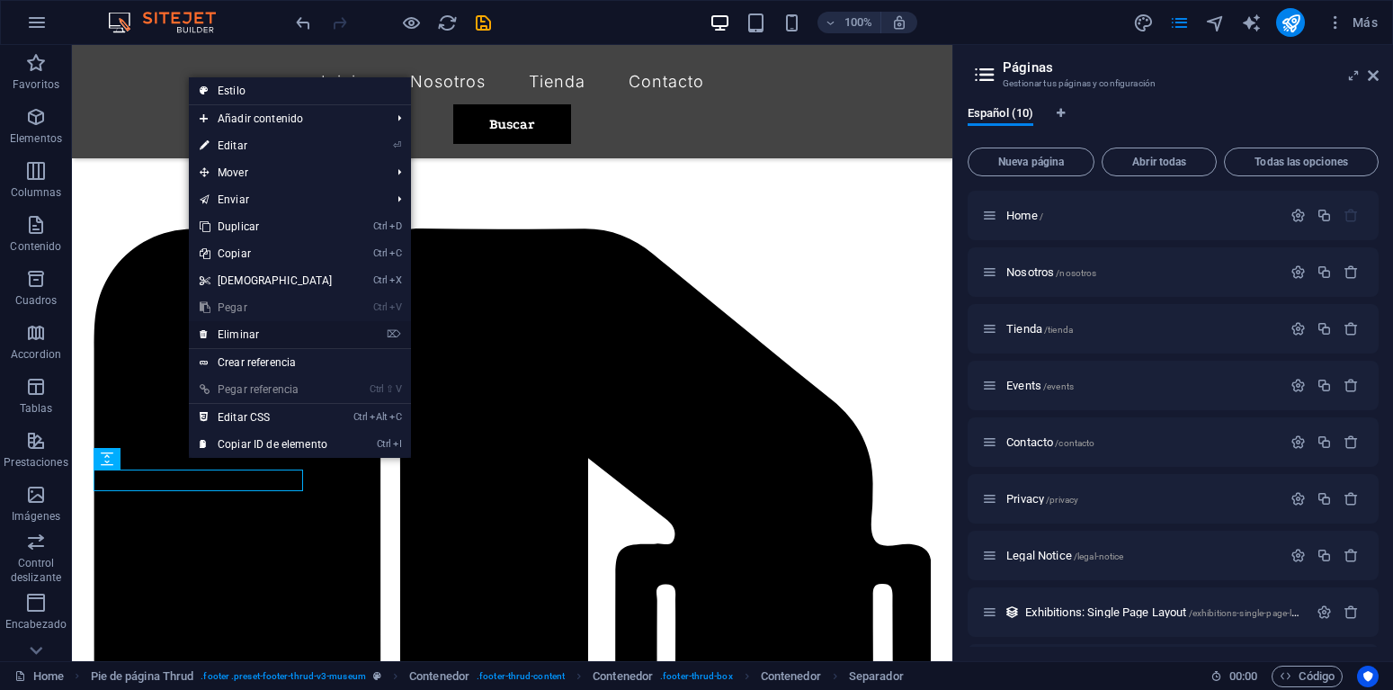
click at [235, 328] on link "⌦ Eliminar" at bounding box center [266, 334] width 155 height 27
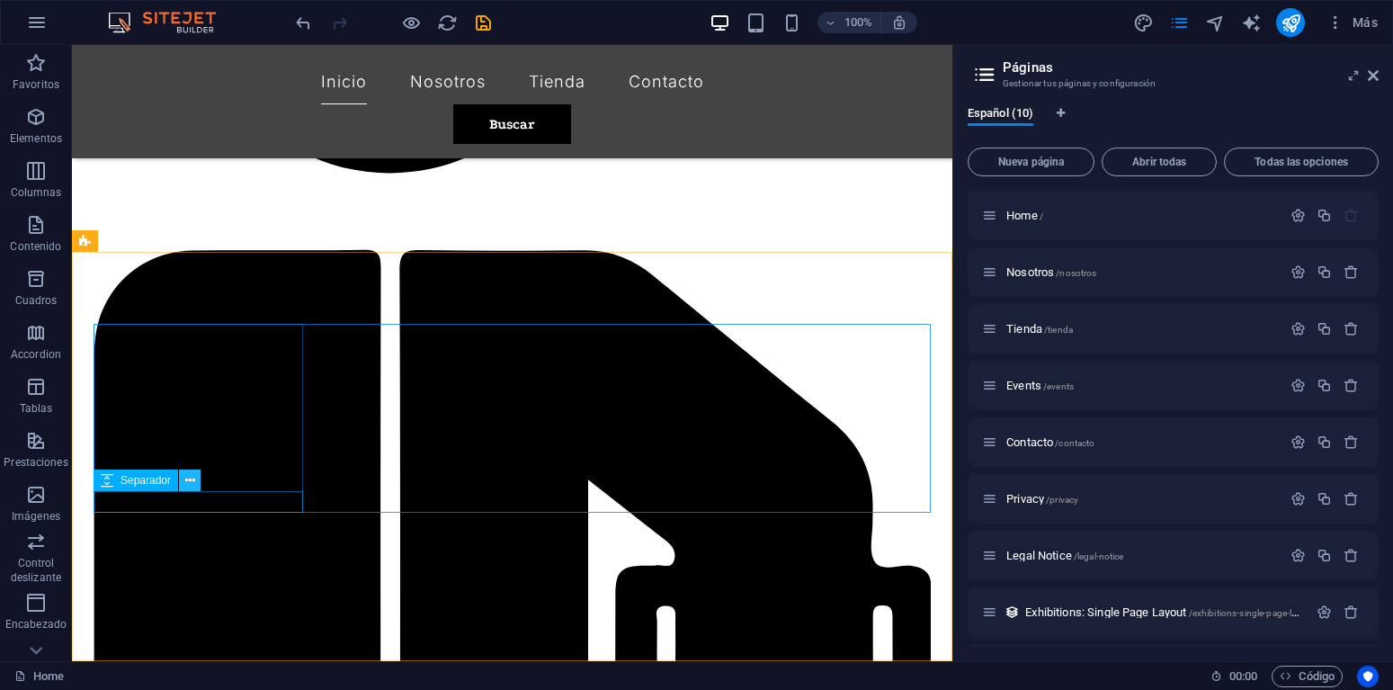
click at [190, 482] on icon at bounding box center [190, 480] width 10 height 19
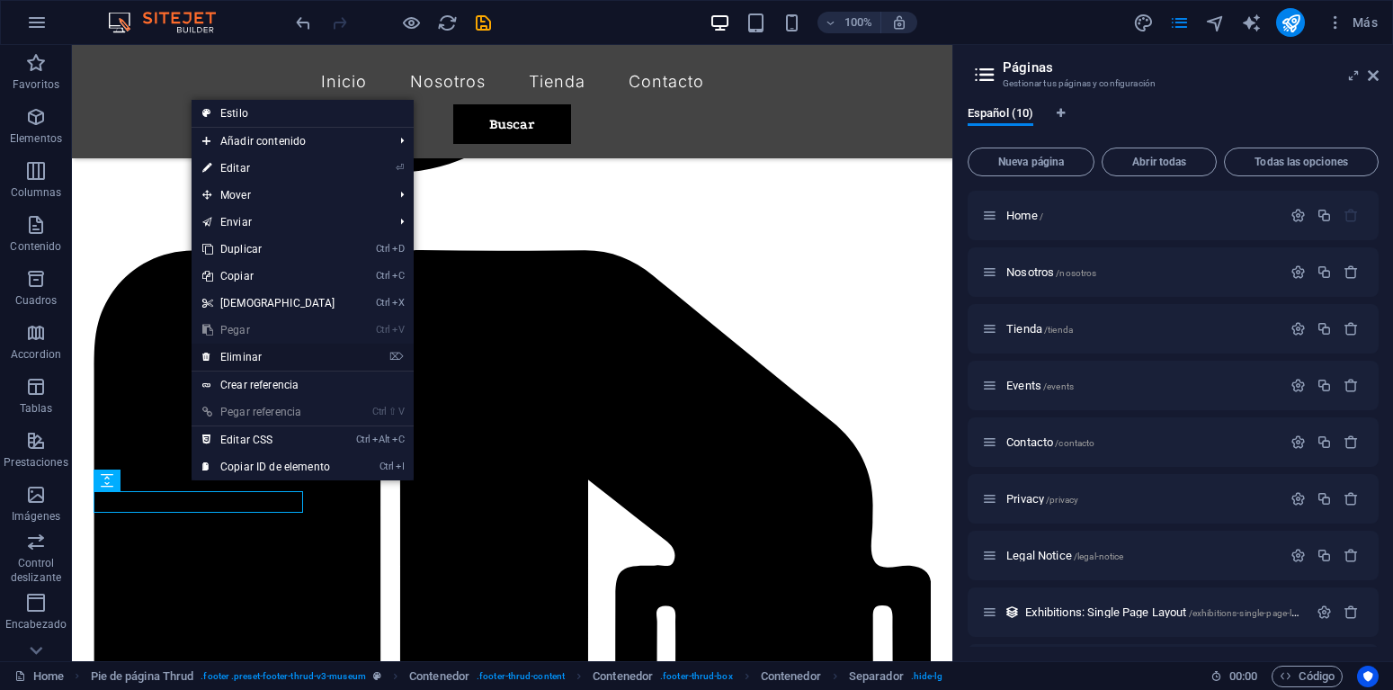
click at [249, 356] on link "⌦ Eliminar" at bounding box center [269, 356] width 155 height 27
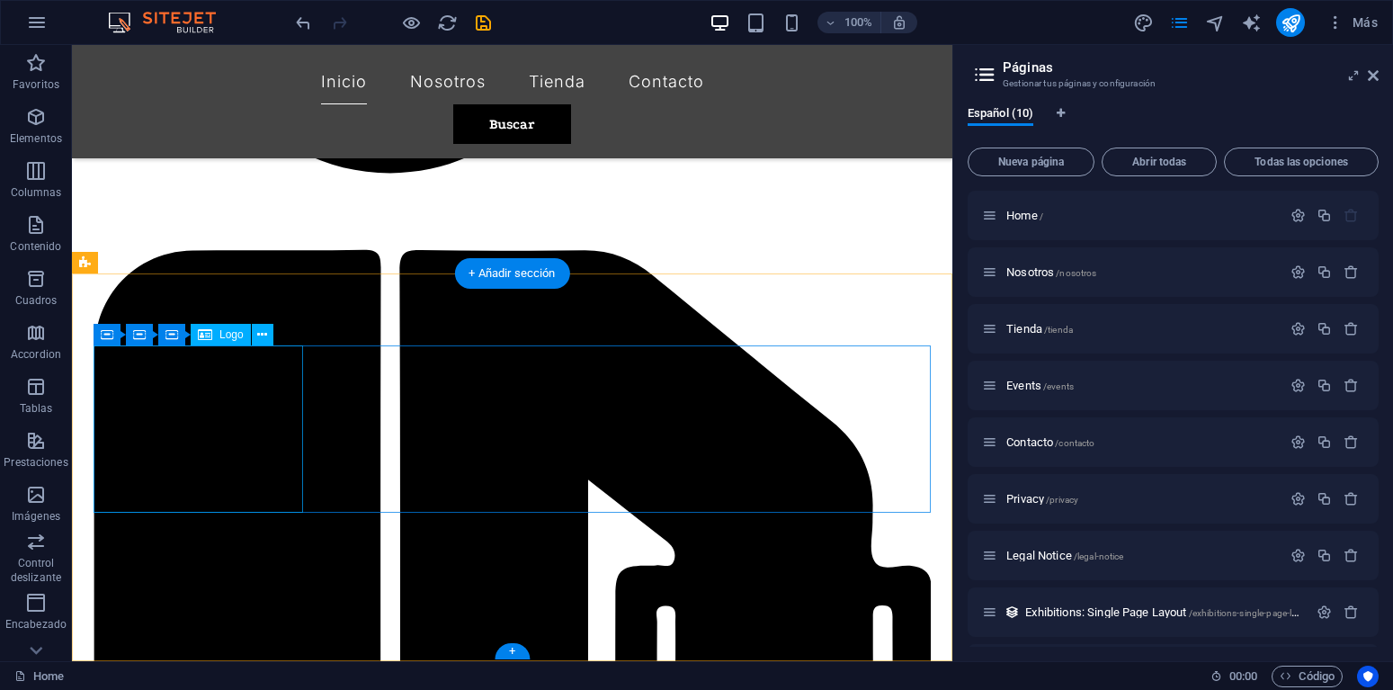
scroll to position [2020, 0]
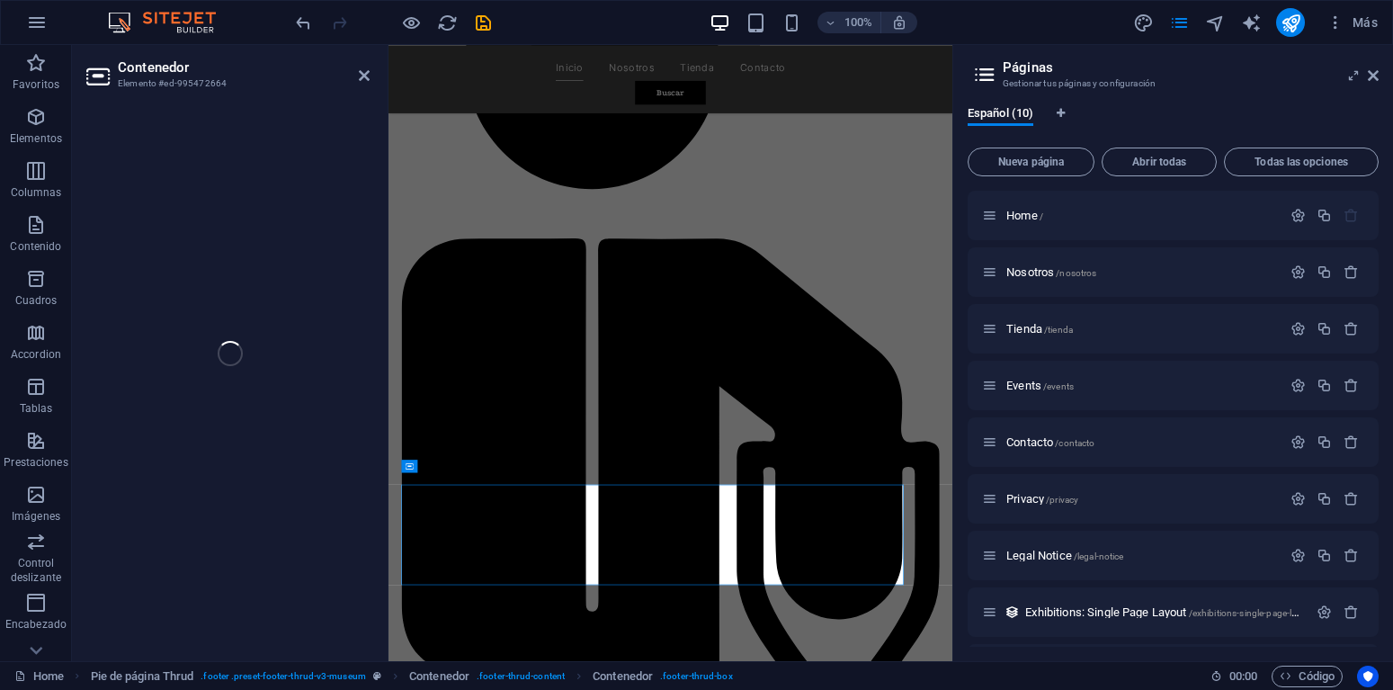
scroll to position [1589, 0]
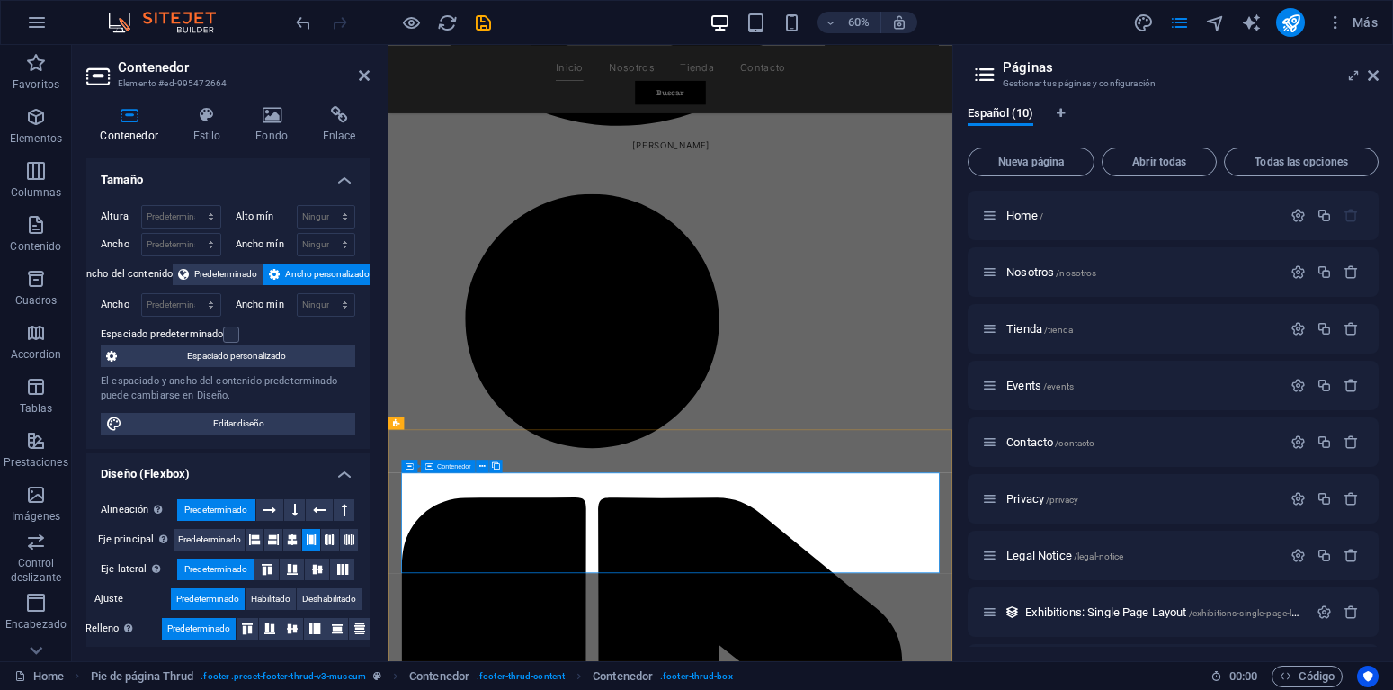
click at [282, 130] on h4 "Fondo" at bounding box center [275, 125] width 67 height 38
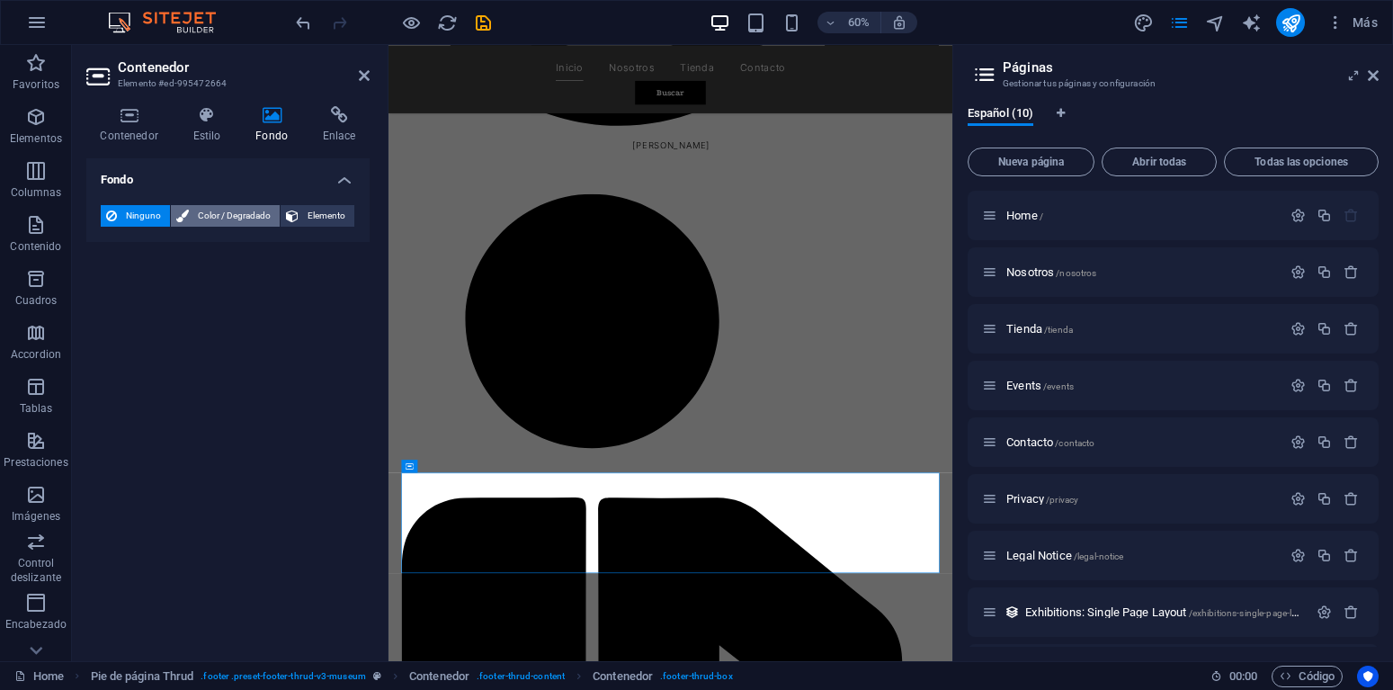
click at [227, 223] on span "Color / Degradado" at bounding box center [234, 216] width 80 height 22
click at [113, 286] on span at bounding box center [112, 288] width 20 height 20
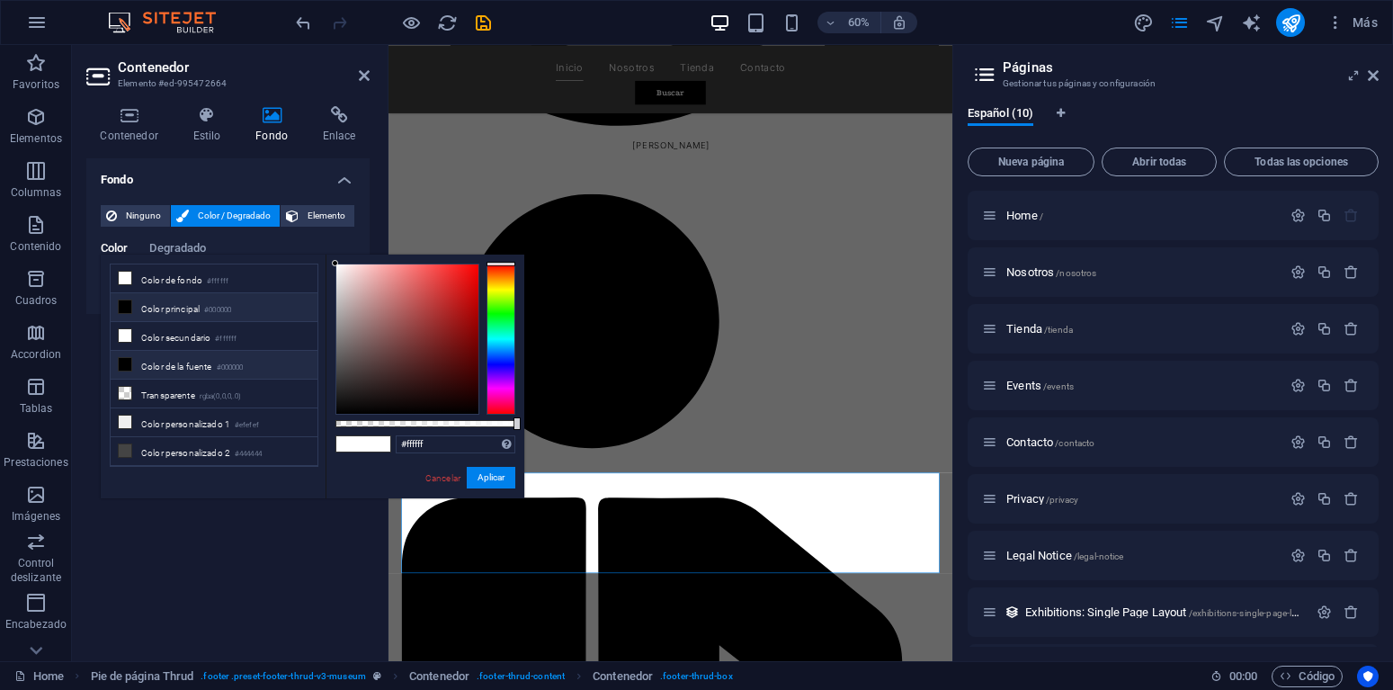
click at [179, 364] on li "Color de la fuente #000000" at bounding box center [214, 365] width 207 height 29
type input "#000000"
click at [201, 533] on div "Fondo Ninguno Color / Degradado Elemento Estirar fondo a ancho completo Superpo…" at bounding box center [227, 402] width 283 height 488
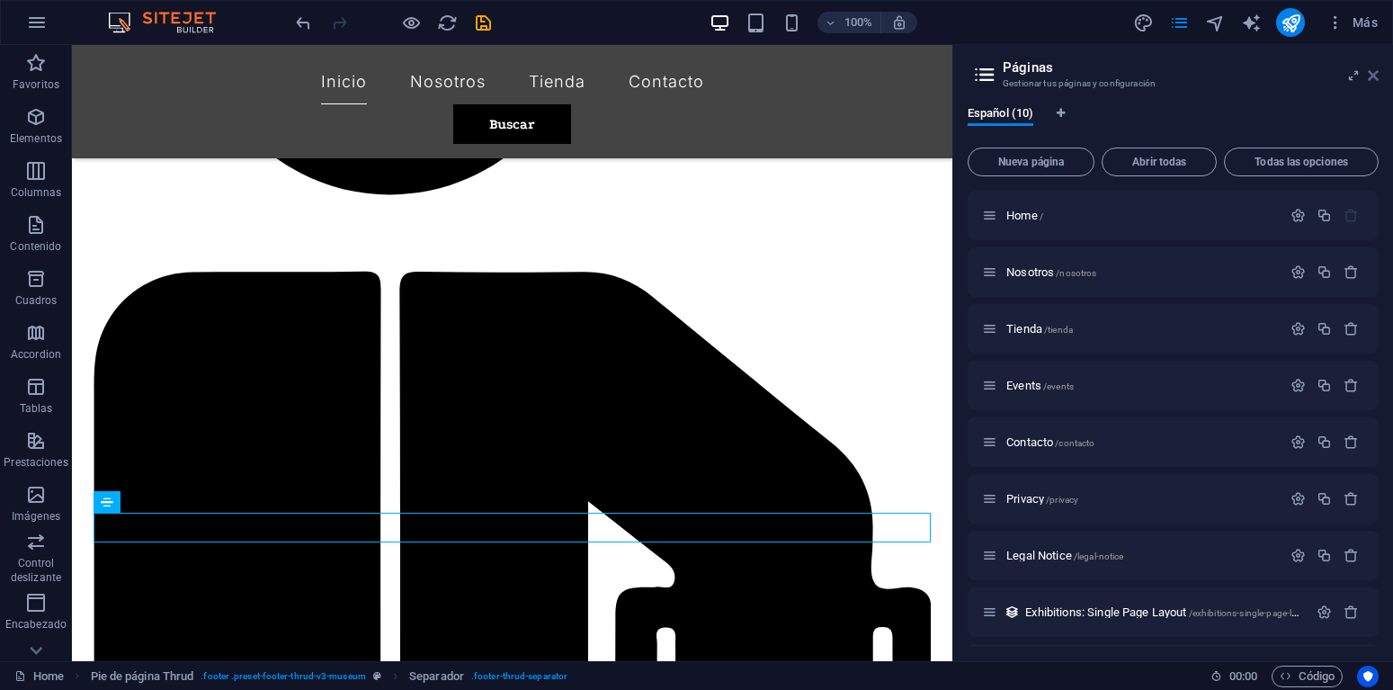
click at [1376, 75] on icon at bounding box center [1373, 75] width 11 height 14
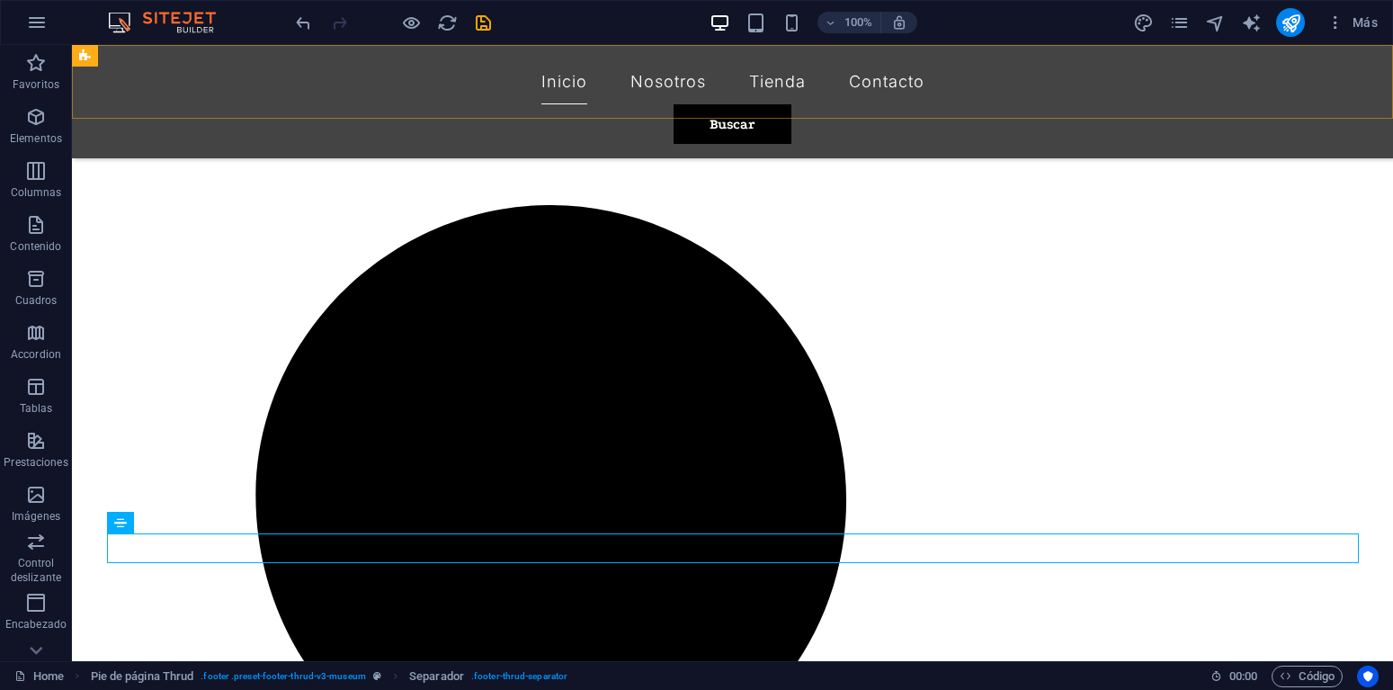
scroll to position [1929, 0]
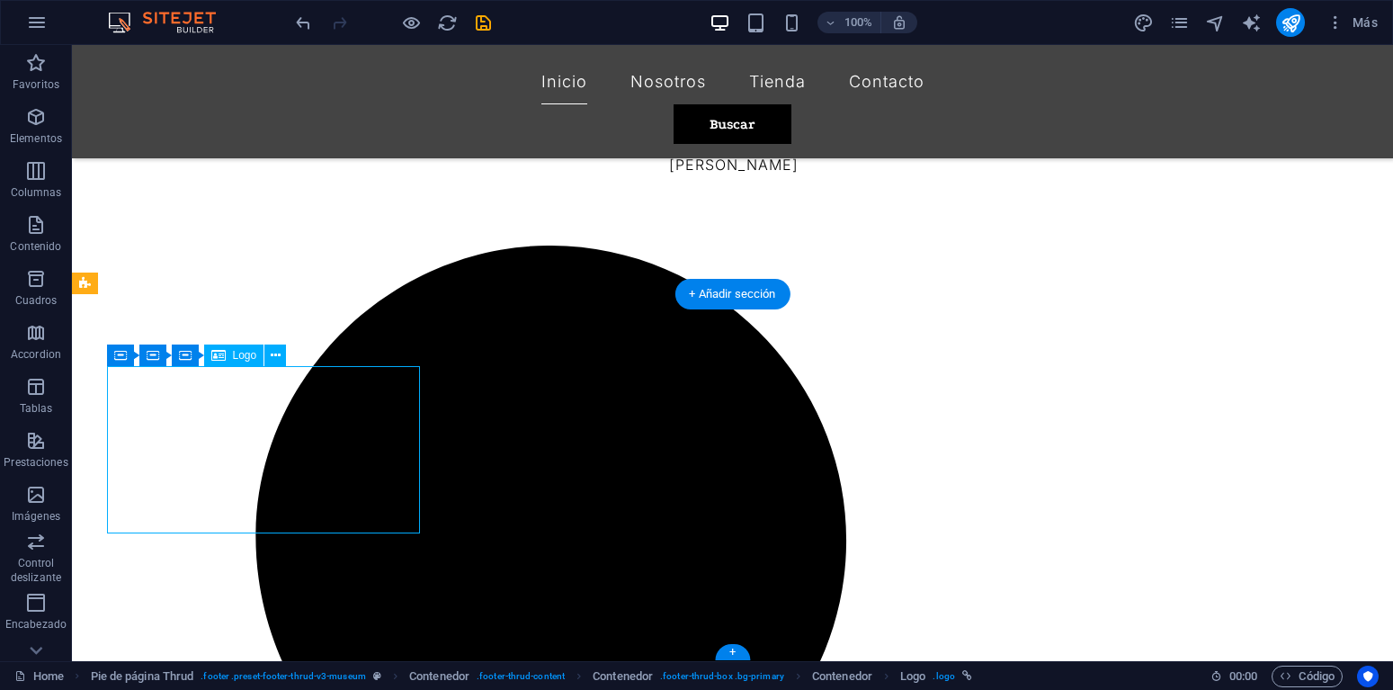
select select "px"
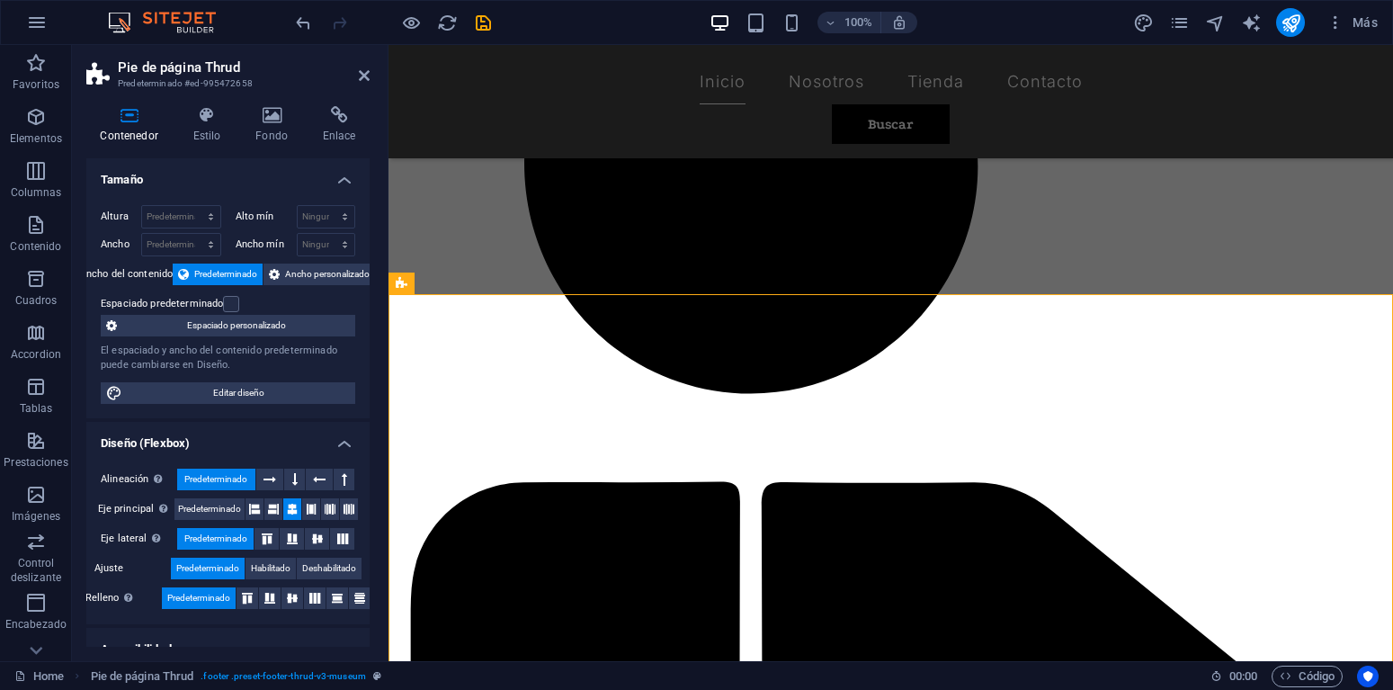
scroll to position [1976, 0]
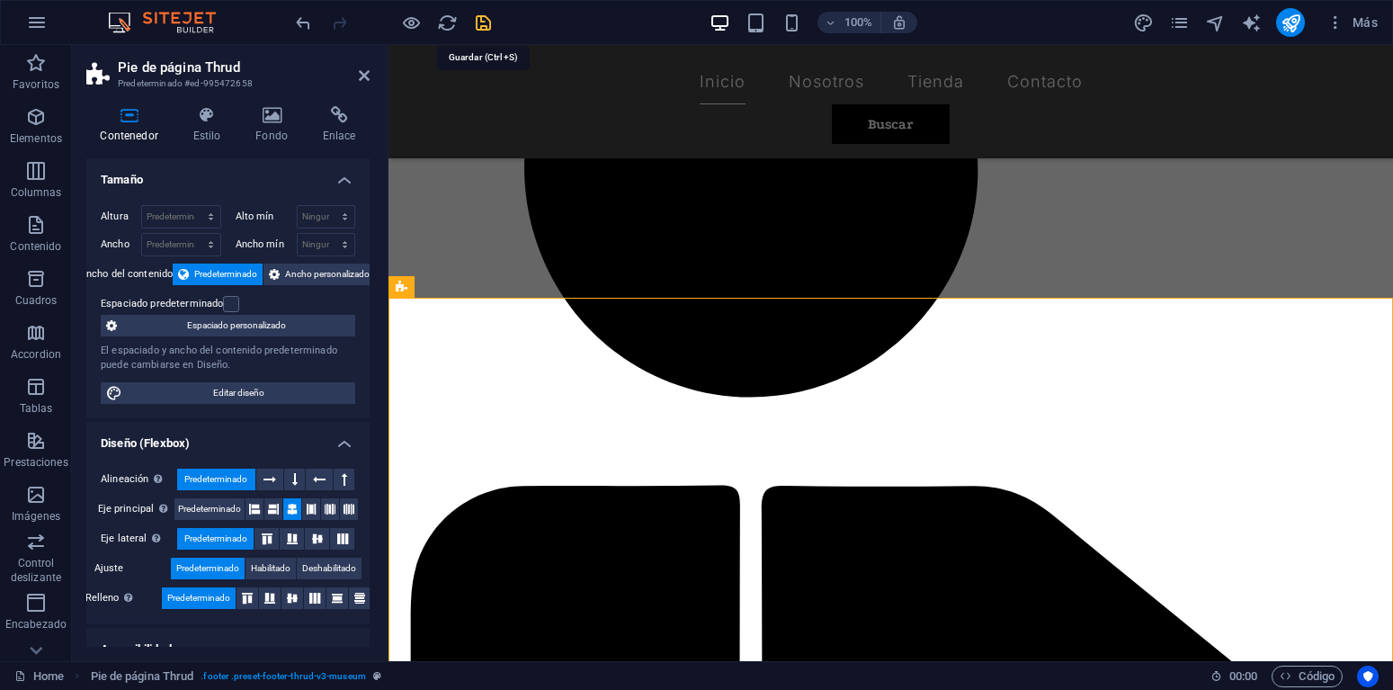
click at [486, 22] on icon "save" at bounding box center [483, 23] width 21 height 21
checkbox input "false"
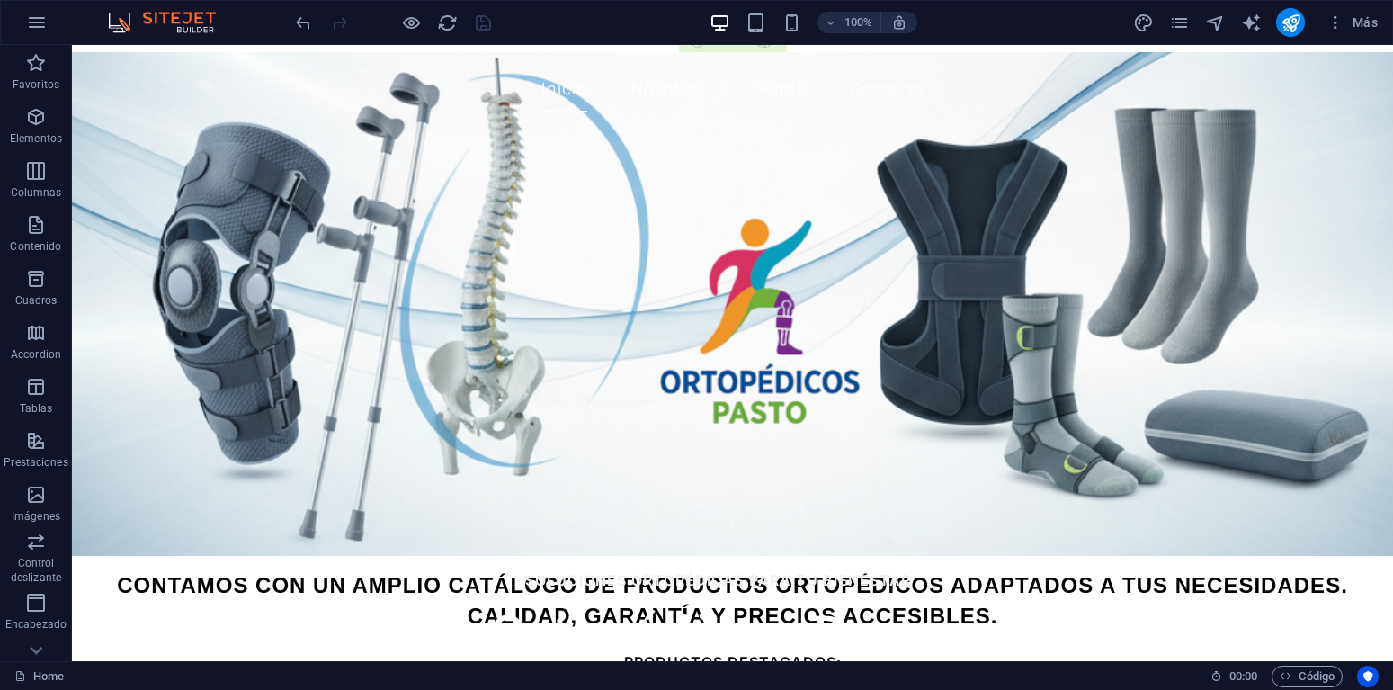
scroll to position [26, 0]
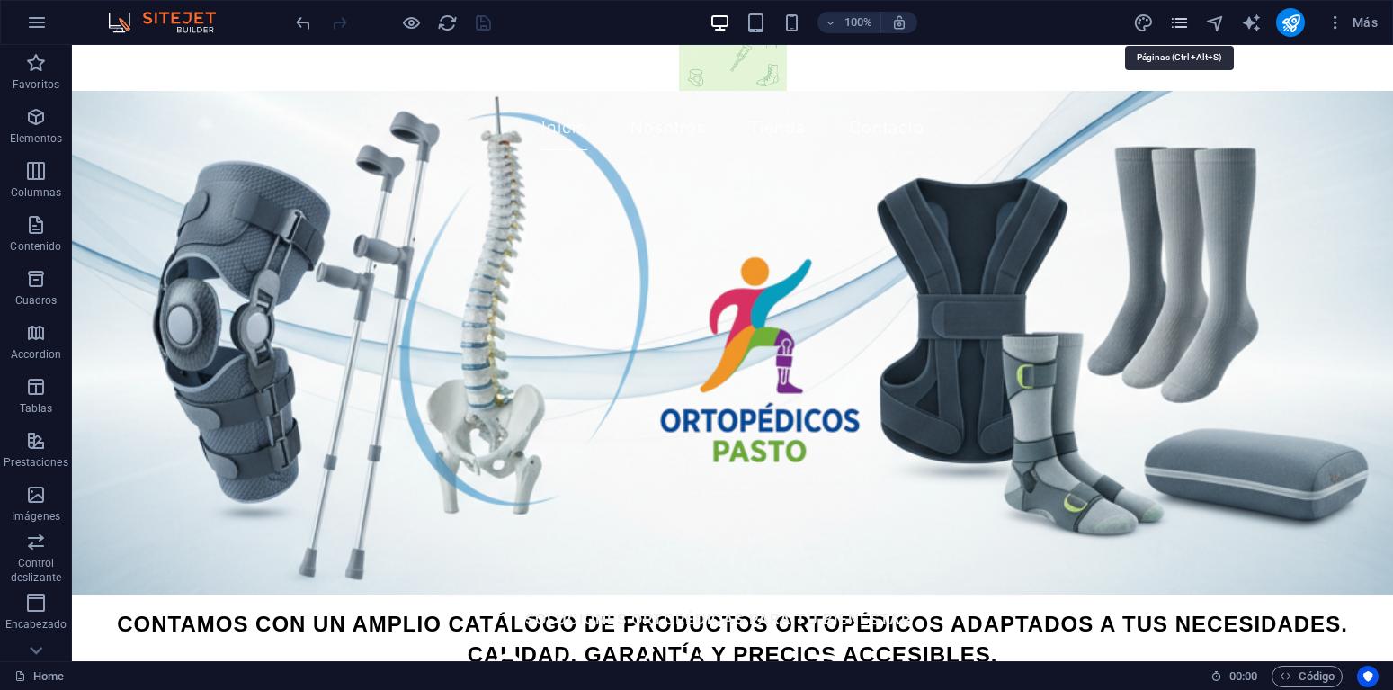
click at [1184, 18] on icon "pages" at bounding box center [1179, 23] width 21 height 21
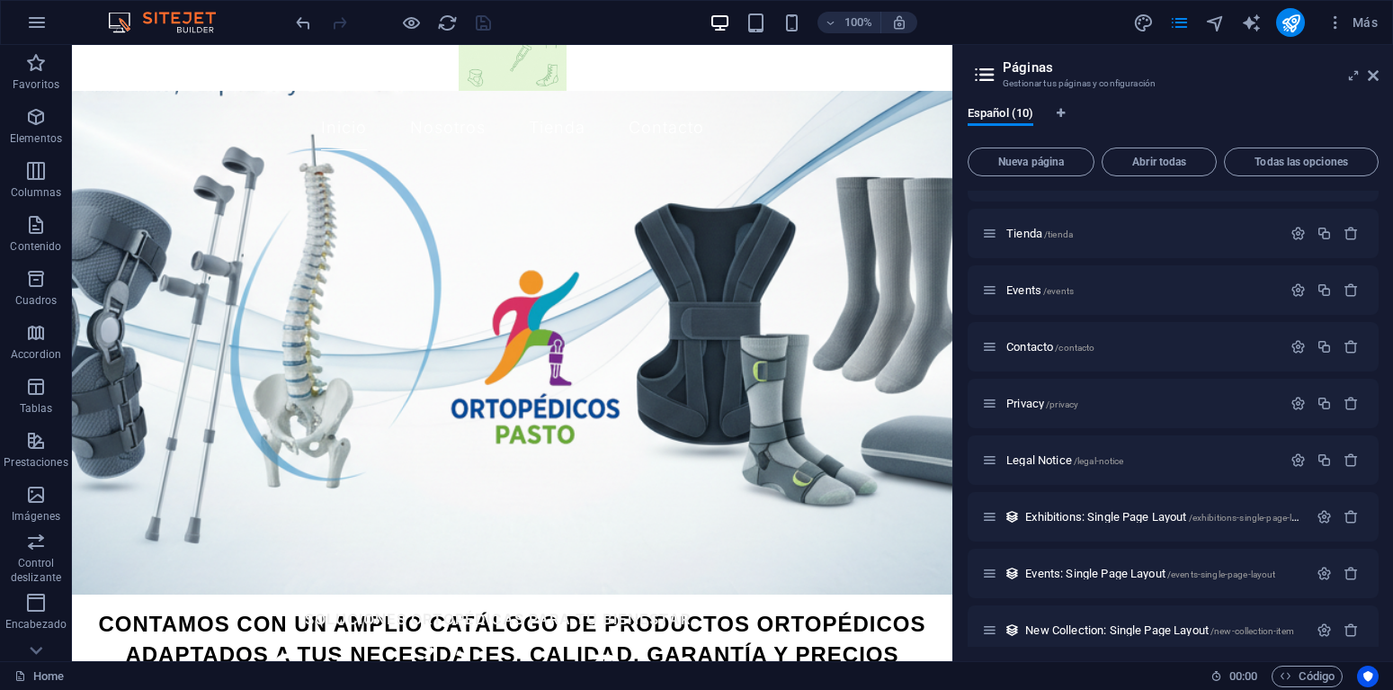
scroll to position [111, 0]
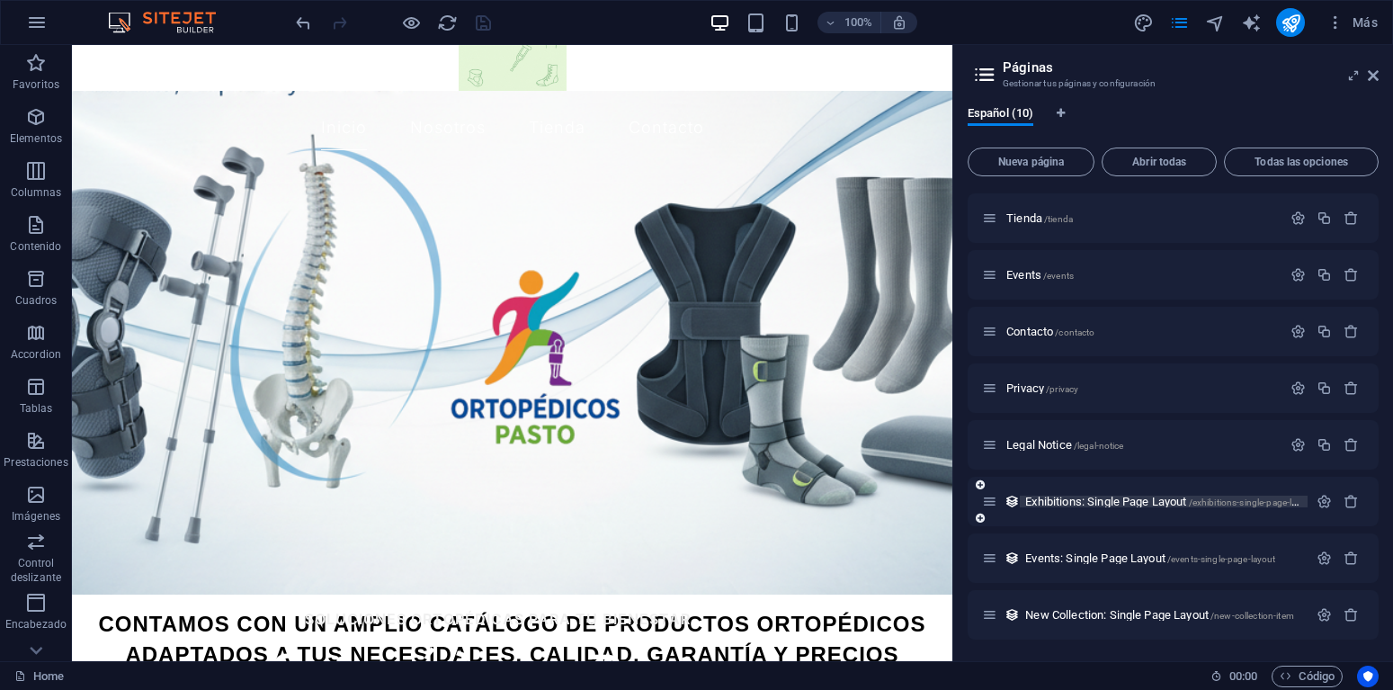
click at [1111, 503] on span "Exhibitions: Single Page Layout /exhibitions-single-page-layout" at bounding box center [1170, 500] width 290 height 13
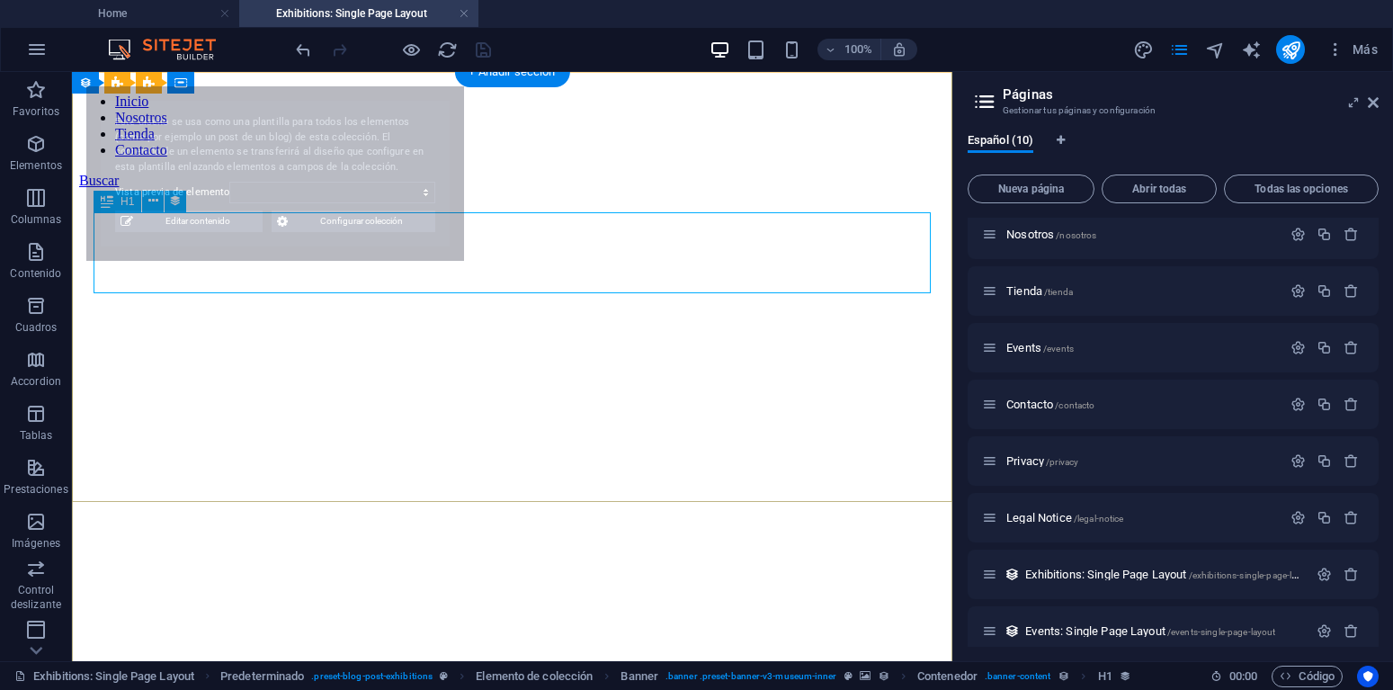
scroll to position [0, 0]
select select "68dbd7e228970364c503b4c0"
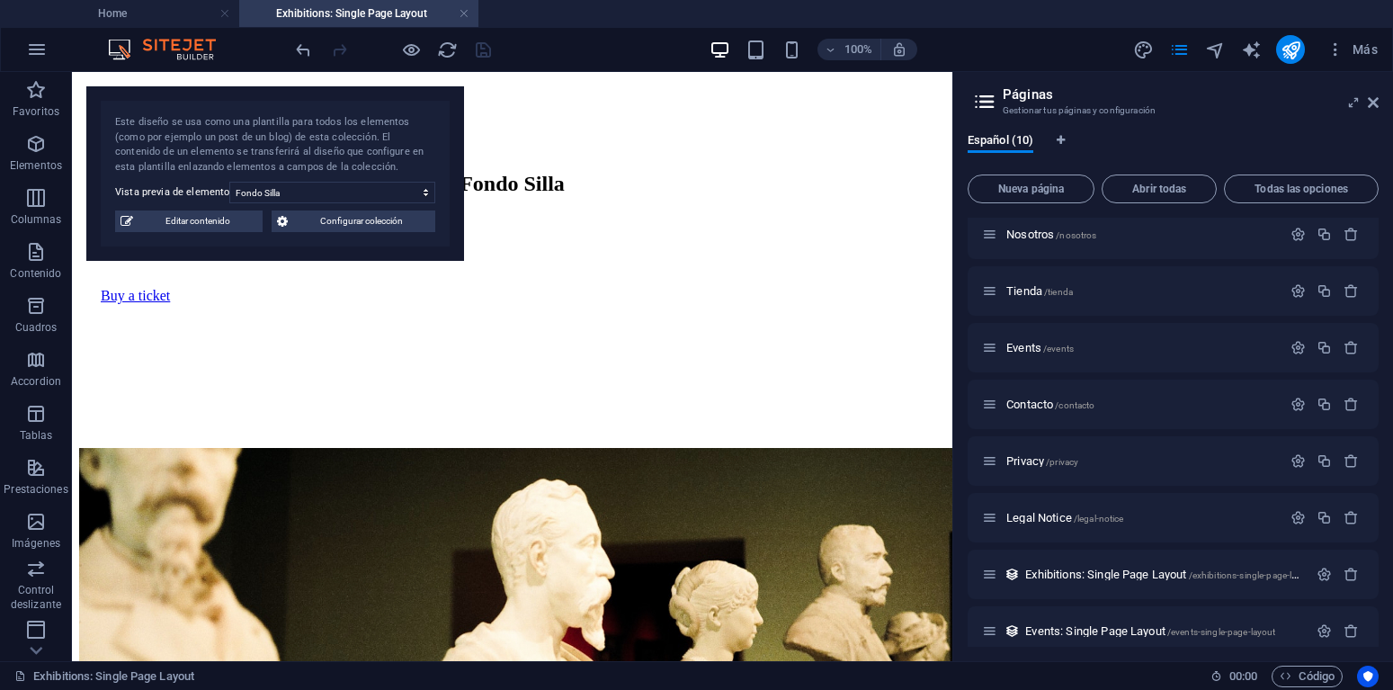
scroll to position [583, 0]
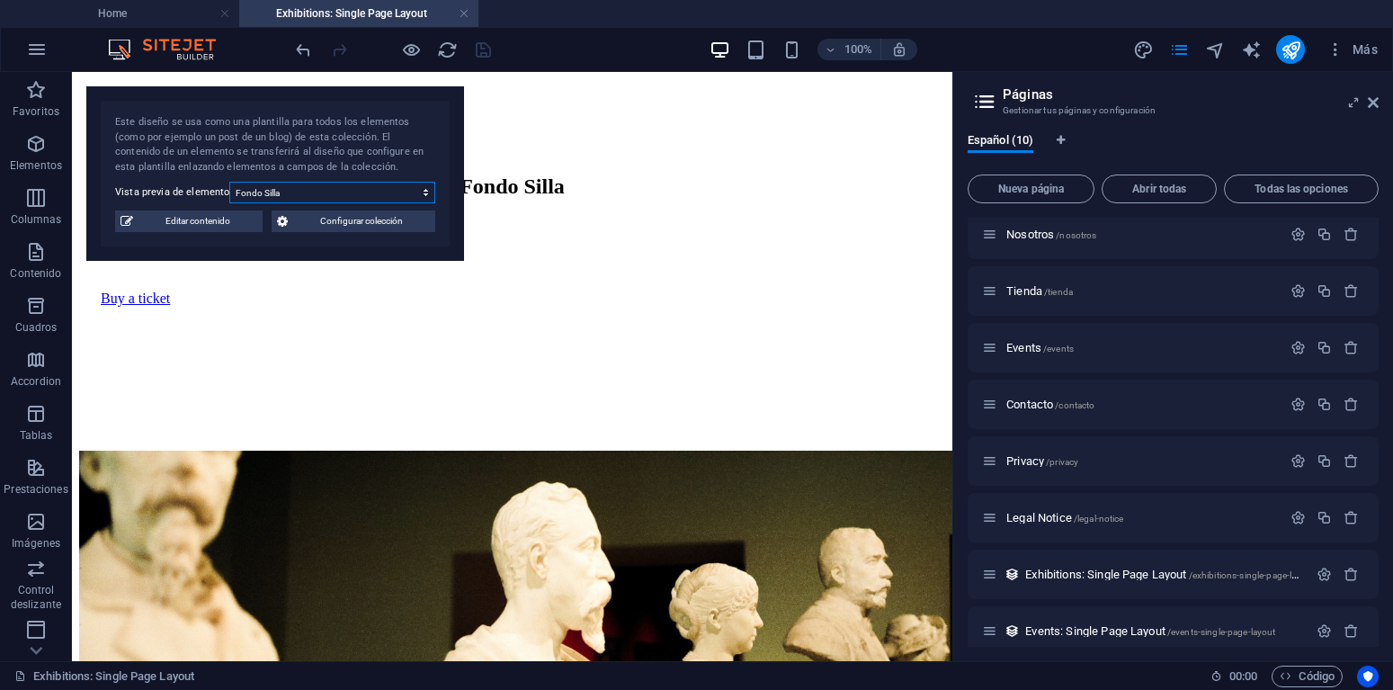
click at [229, 182] on select "Fondo Silla Exhibition Image Inmovilizador de Rodilla Silla Tipo Baño Brace de …" at bounding box center [332, 193] width 206 height 22
click at [659, 48] on div "100% Más" at bounding box center [838, 49] width 1092 height 29
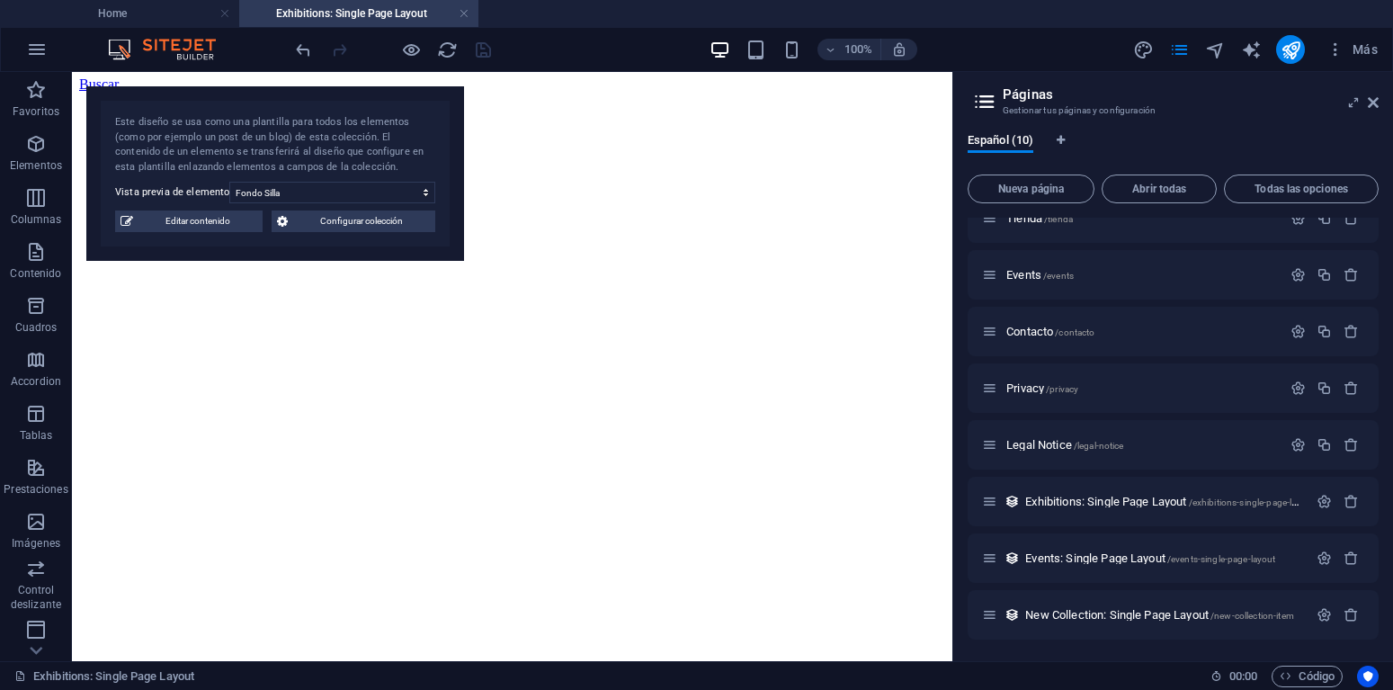
scroll to position [0, 0]
click at [993, 505] on icon at bounding box center [989, 501] width 15 height 15
click at [1322, 498] on icon "button" at bounding box center [1323, 501] width 15 height 15
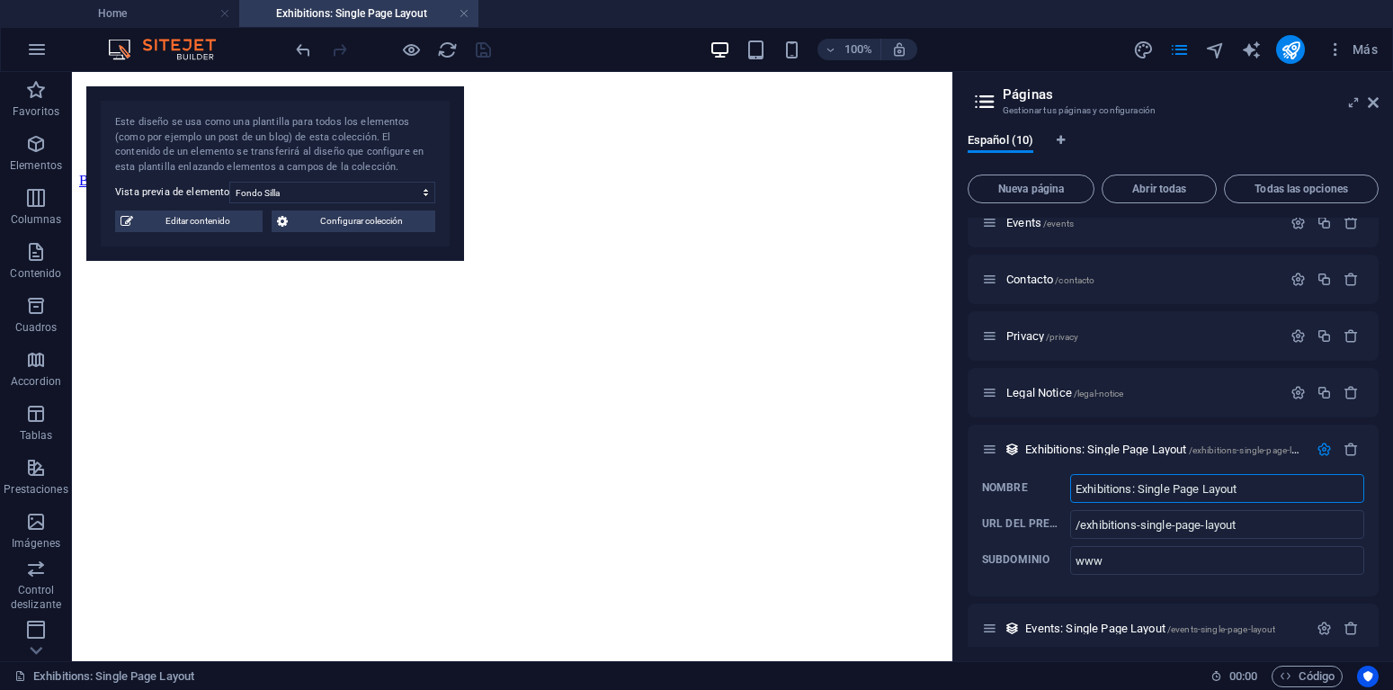
scroll to position [189, 0]
click at [1254, 525] on input "/exhibitions-single-page-layout" at bounding box center [1217, 525] width 294 height 29
drag, startPoint x: 1259, startPoint y: 525, endPoint x: 1025, endPoint y: 528, distance: 233.8
click at [1070, 528] on input "/exhibitions-single-page-layout" at bounding box center [1217, 525] width 294 height 29
click at [1025, 528] on p "URL del prefijo" at bounding box center [1022, 524] width 81 height 14
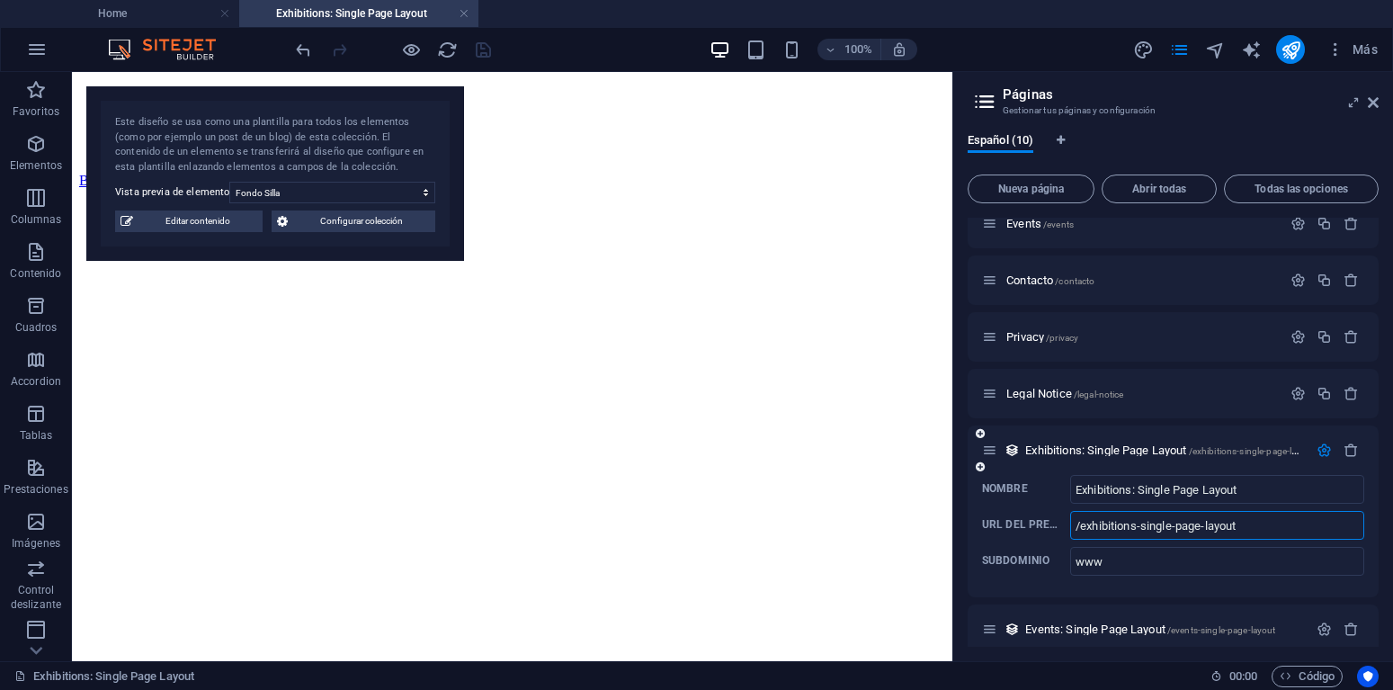
click at [1070, 528] on input "/exhibitions-single-page-layout" at bounding box center [1217, 525] width 294 height 29
click at [1252, 528] on input "/exhibitions-single-page-layout" at bounding box center [1217, 525] width 294 height 29
drag, startPoint x: 1252, startPoint y: 528, endPoint x: 1138, endPoint y: 551, distance: 116.6
click at [1138, 539] on input "/exhibitions-single-page-layout" at bounding box center [1217, 525] width 294 height 29
click at [1138, 551] on input "www" at bounding box center [1217, 561] width 294 height 29
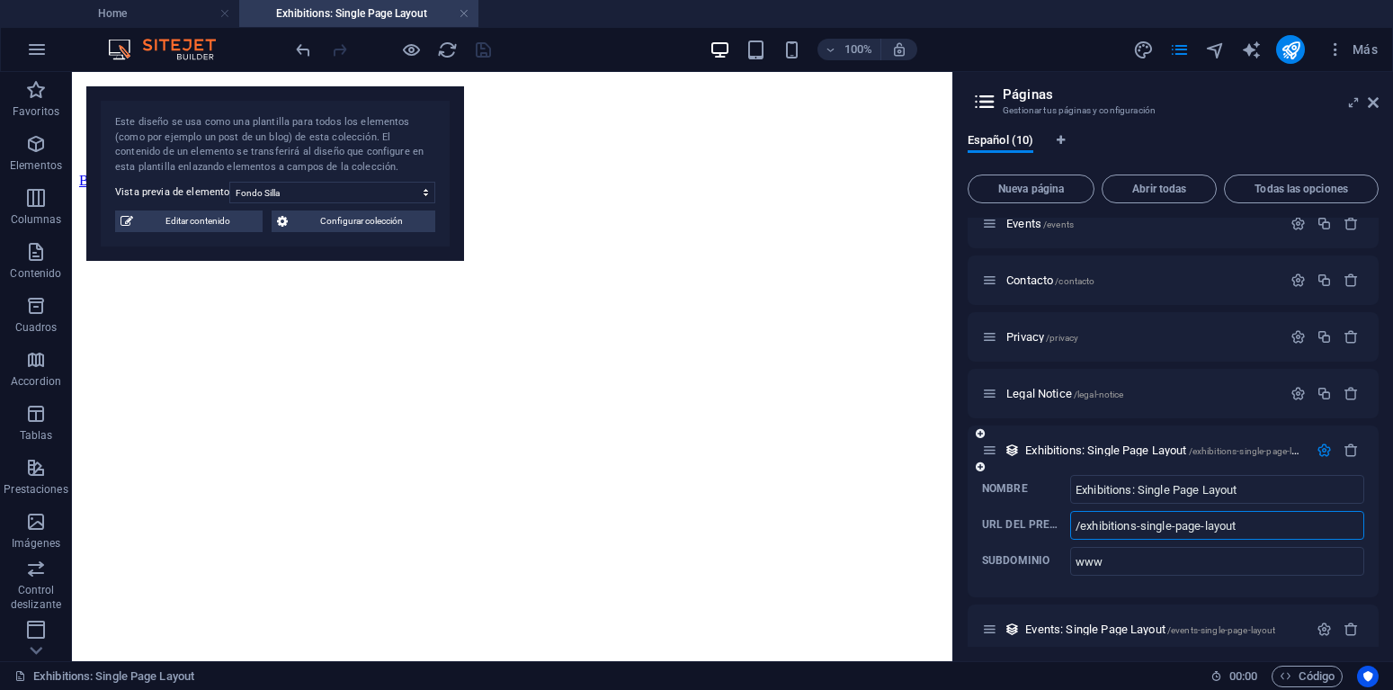
click at [1251, 528] on input "/exhibitions-single-page-layout" at bounding box center [1217, 525] width 294 height 29
type input "/exhibitions"
click at [483, 49] on icon "save" at bounding box center [483, 50] width 21 height 21
click at [483, 49] on div at bounding box center [392, 49] width 201 height 29
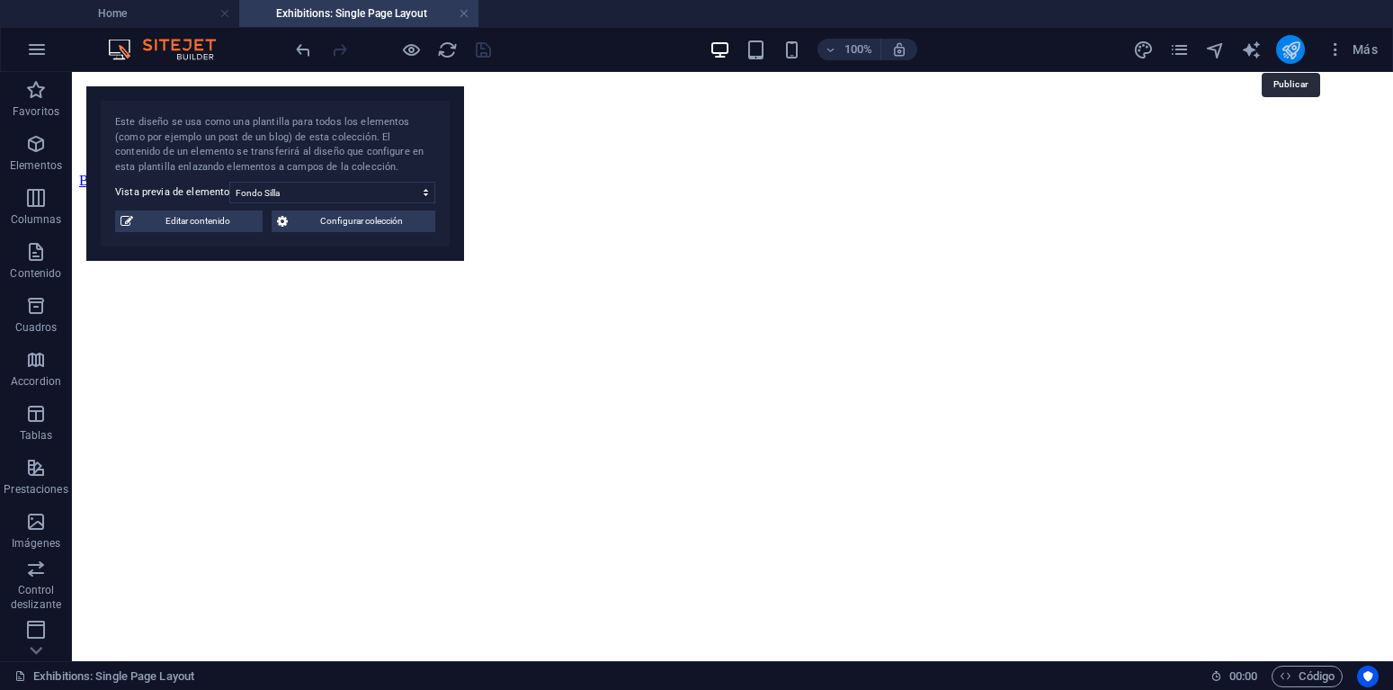
click at [1286, 52] on icon "publish" at bounding box center [1290, 50] width 21 height 21
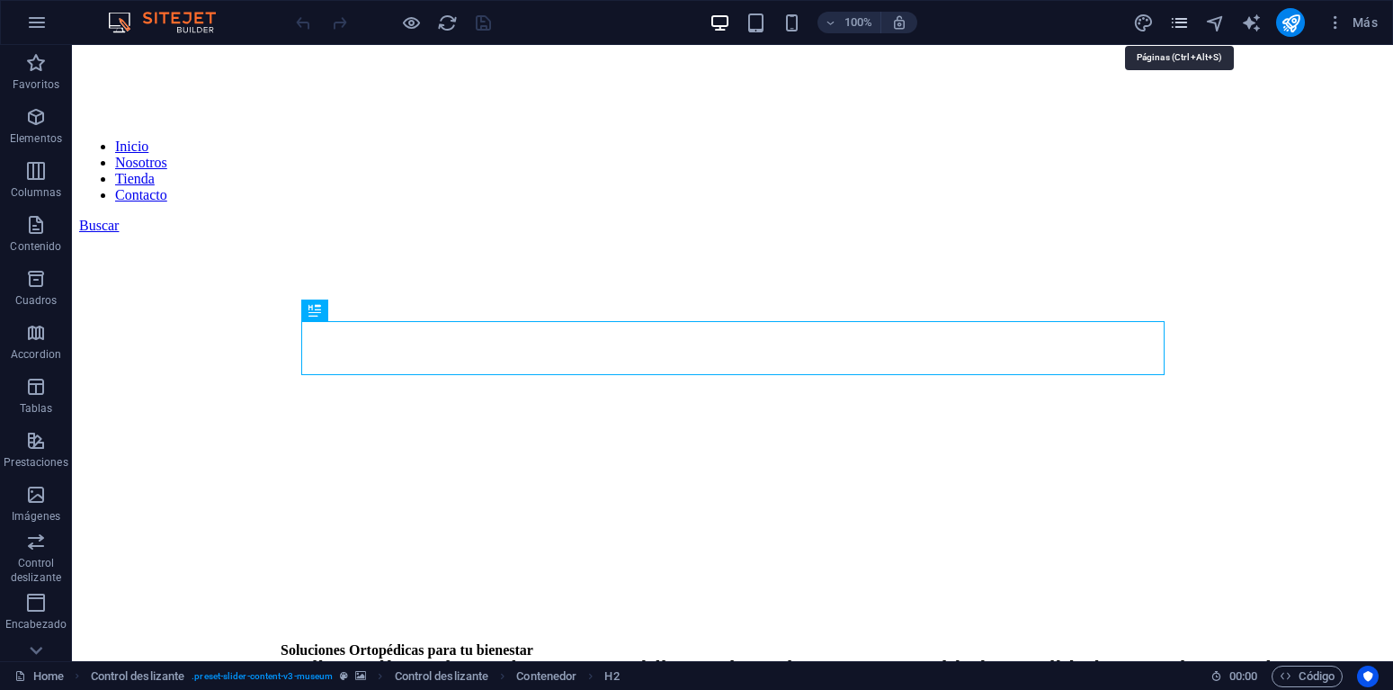
click at [1181, 26] on icon "pages" at bounding box center [1179, 23] width 21 height 21
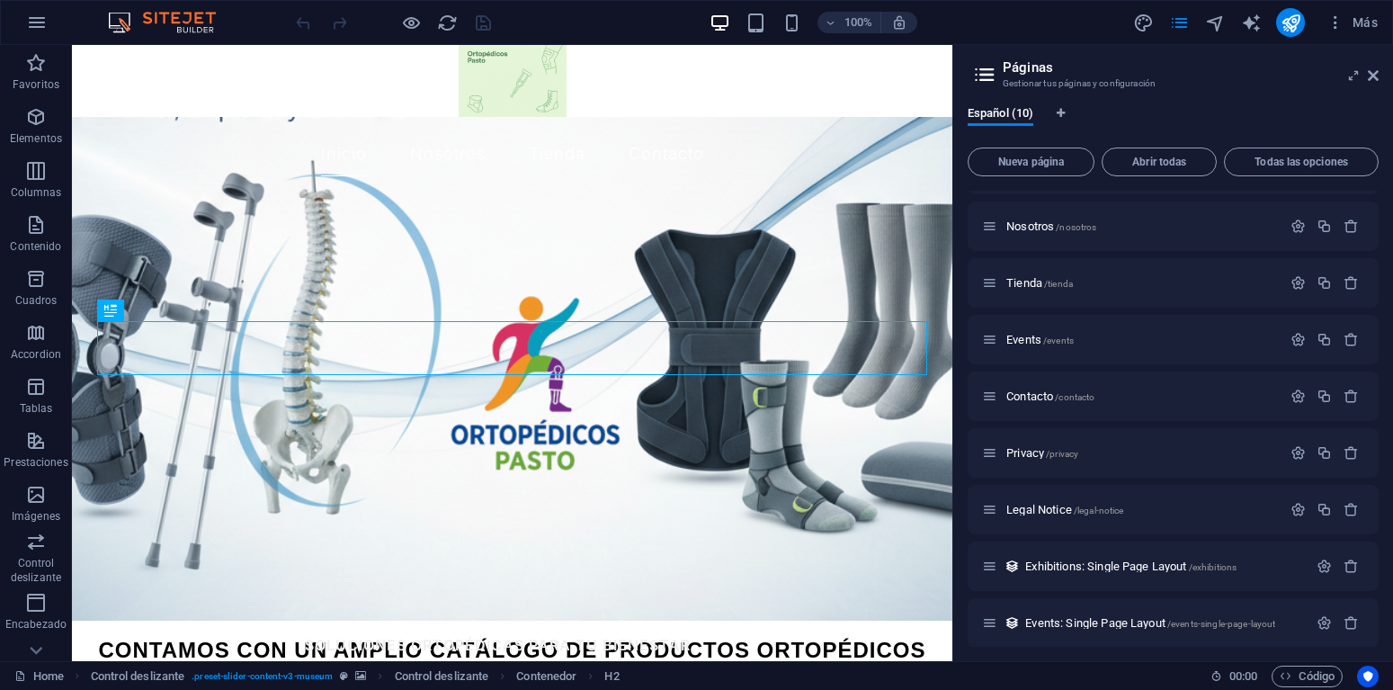
scroll to position [111, 0]
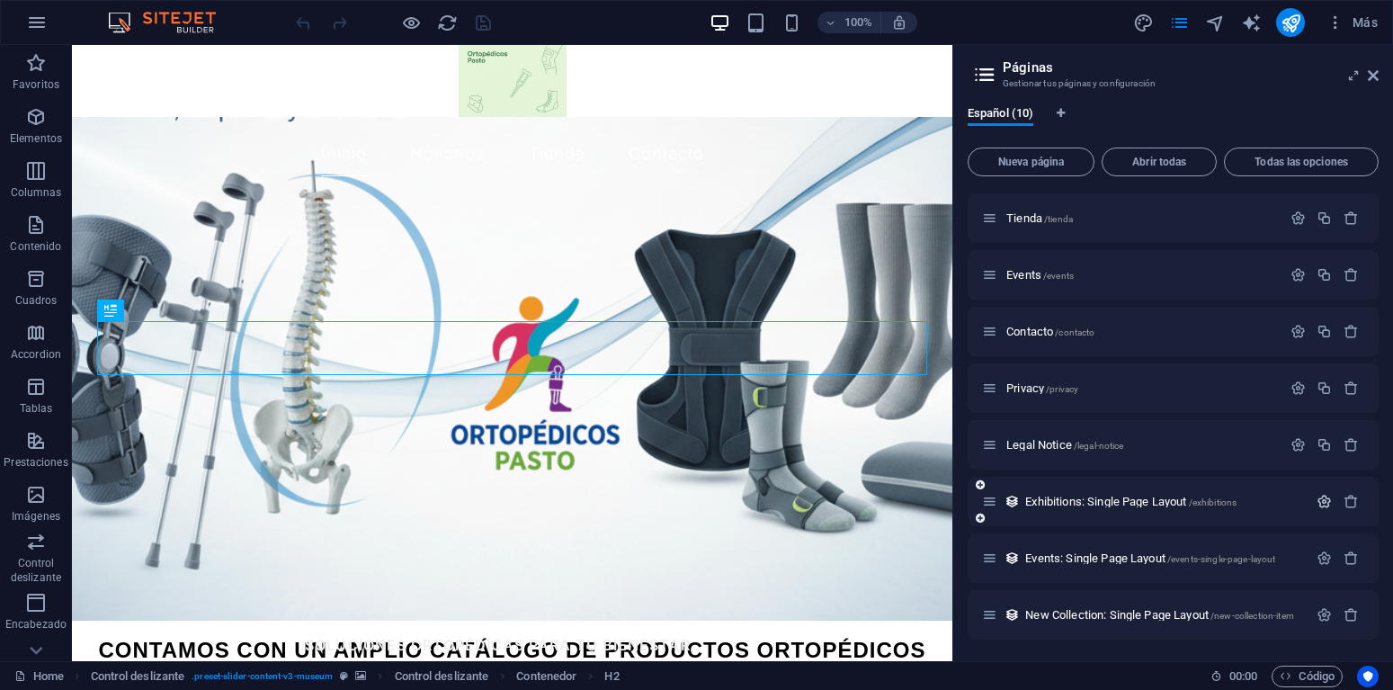
click at [1329, 504] on icon "button" at bounding box center [1323, 501] width 15 height 15
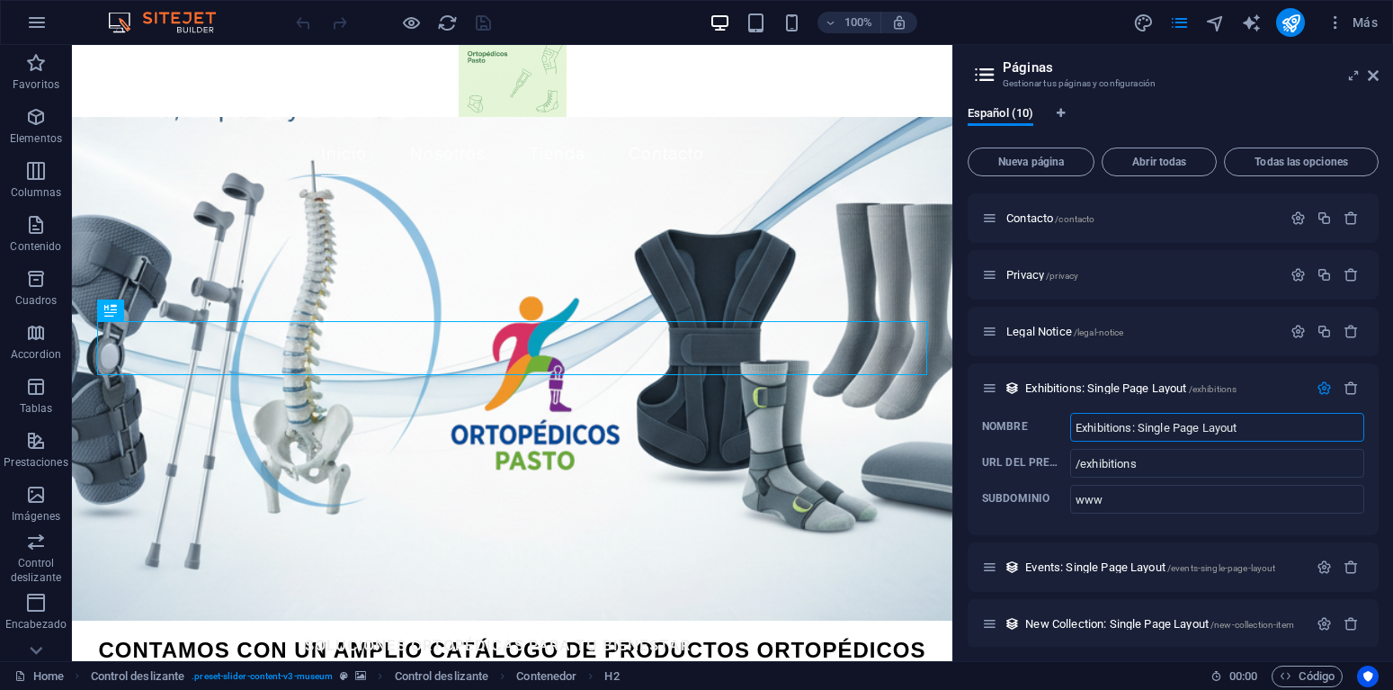
scroll to position [233, 0]
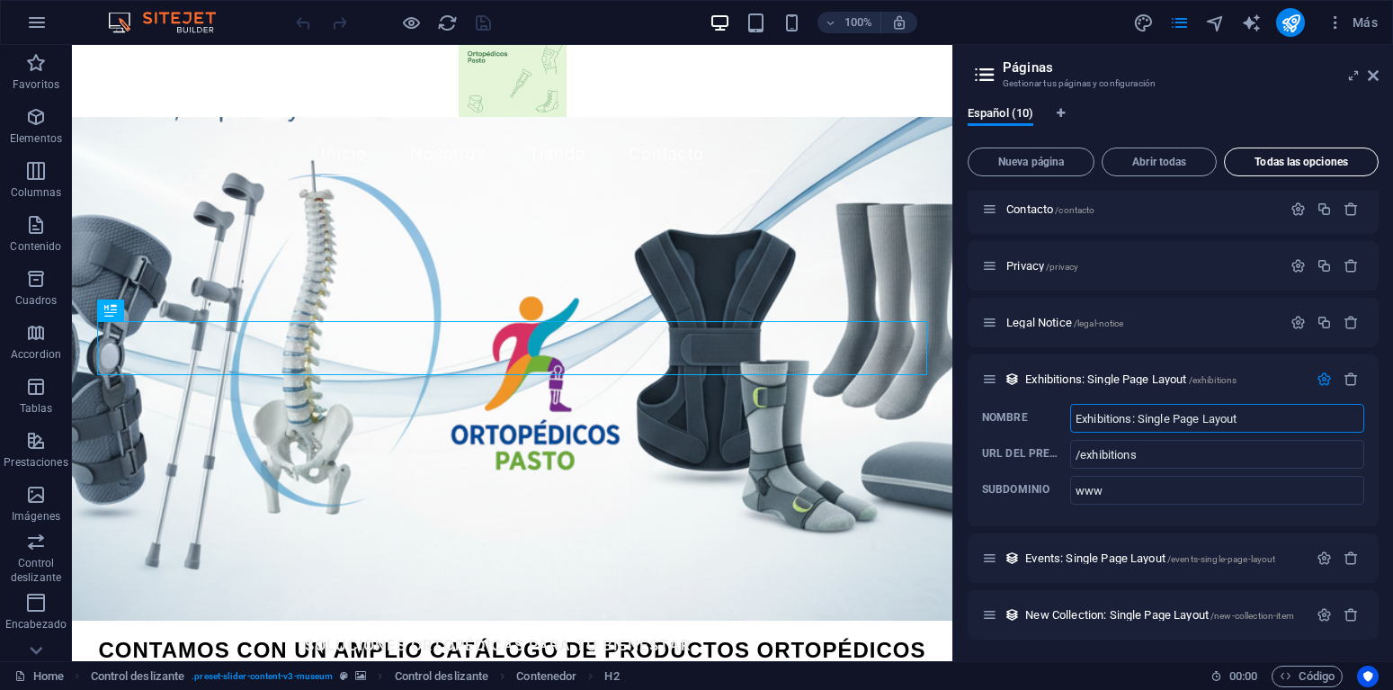
click at [1287, 162] on span "Todas las opciones" at bounding box center [1301, 161] width 138 height 11
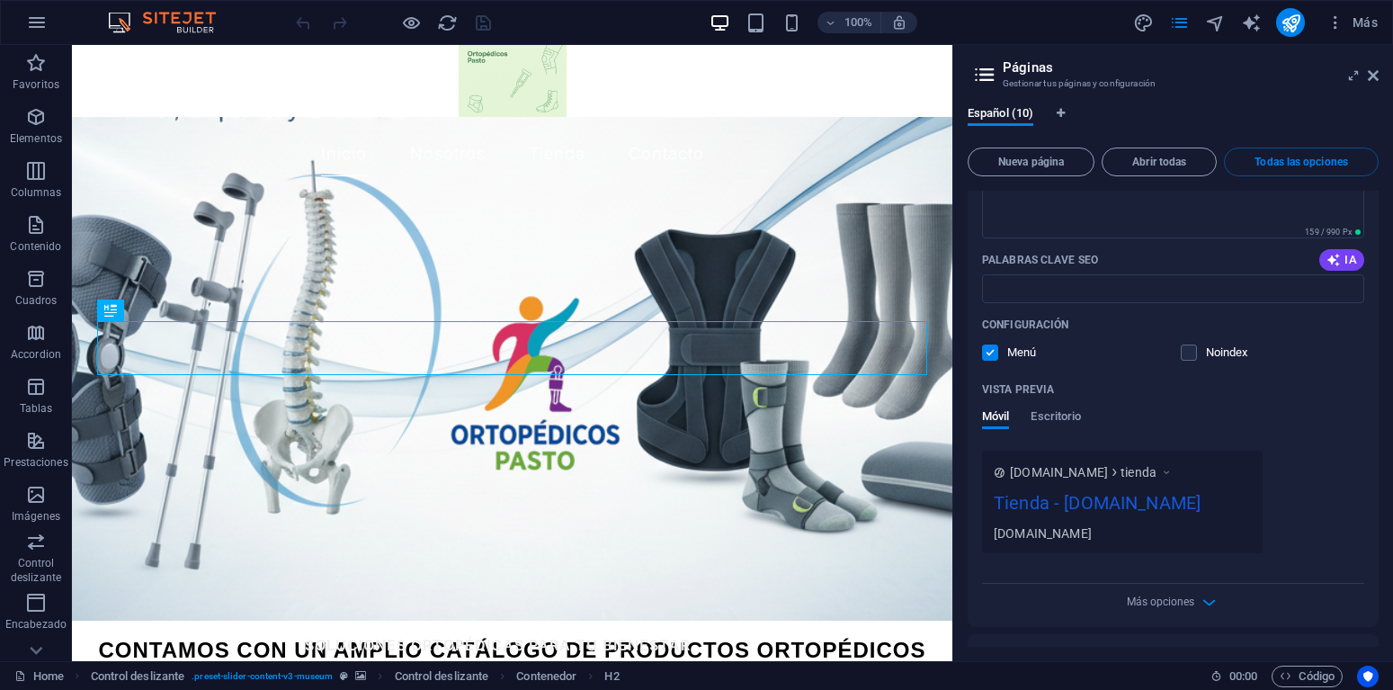
scroll to position [1679, 0]
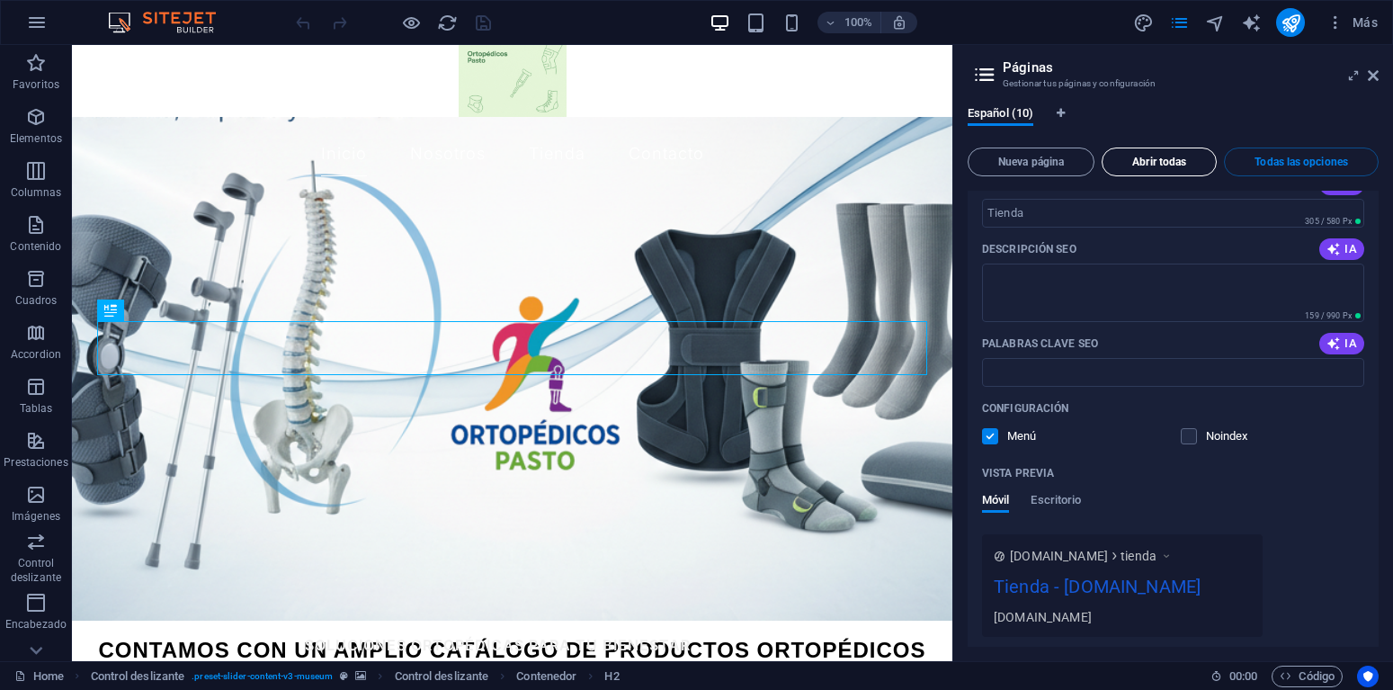
click at [1157, 157] on span "Abrir todas" at bounding box center [1158, 161] width 99 height 11
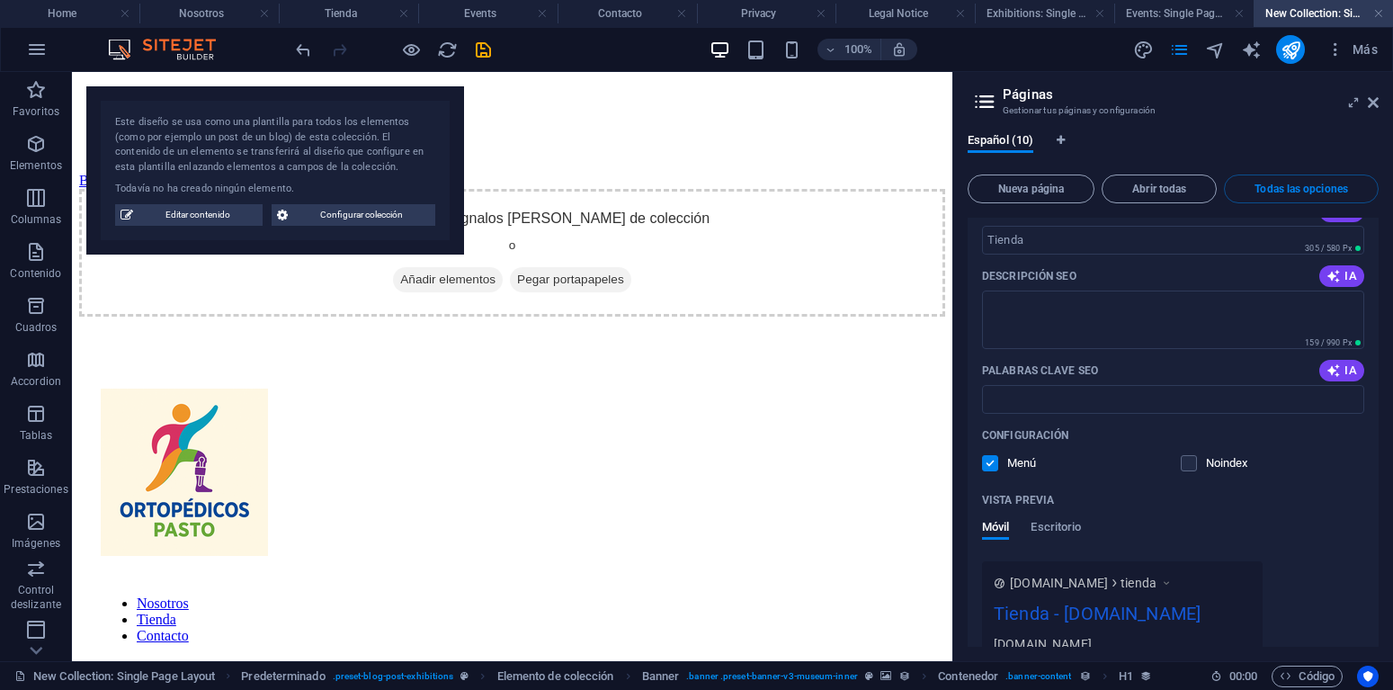
scroll to position [0, 0]
click at [983, 103] on icon at bounding box center [984, 101] width 27 height 25
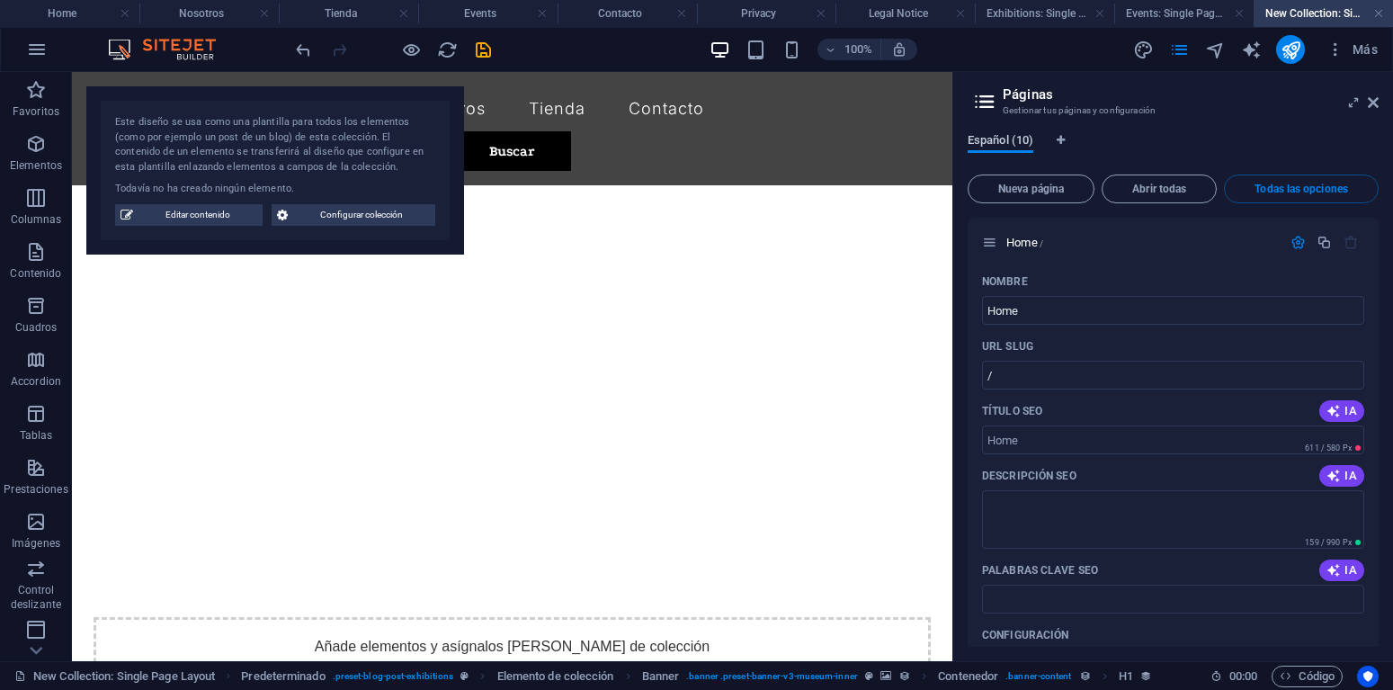
click at [997, 138] on span "Español (10)" at bounding box center [1000, 141] width 66 height 25
click at [978, 99] on icon at bounding box center [984, 101] width 27 height 25
click at [984, 103] on icon at bounding box center [984, 101] width 27 height 25
click at [1374, 103] on icon at bounding box center [1373, 102] width 11 height 14
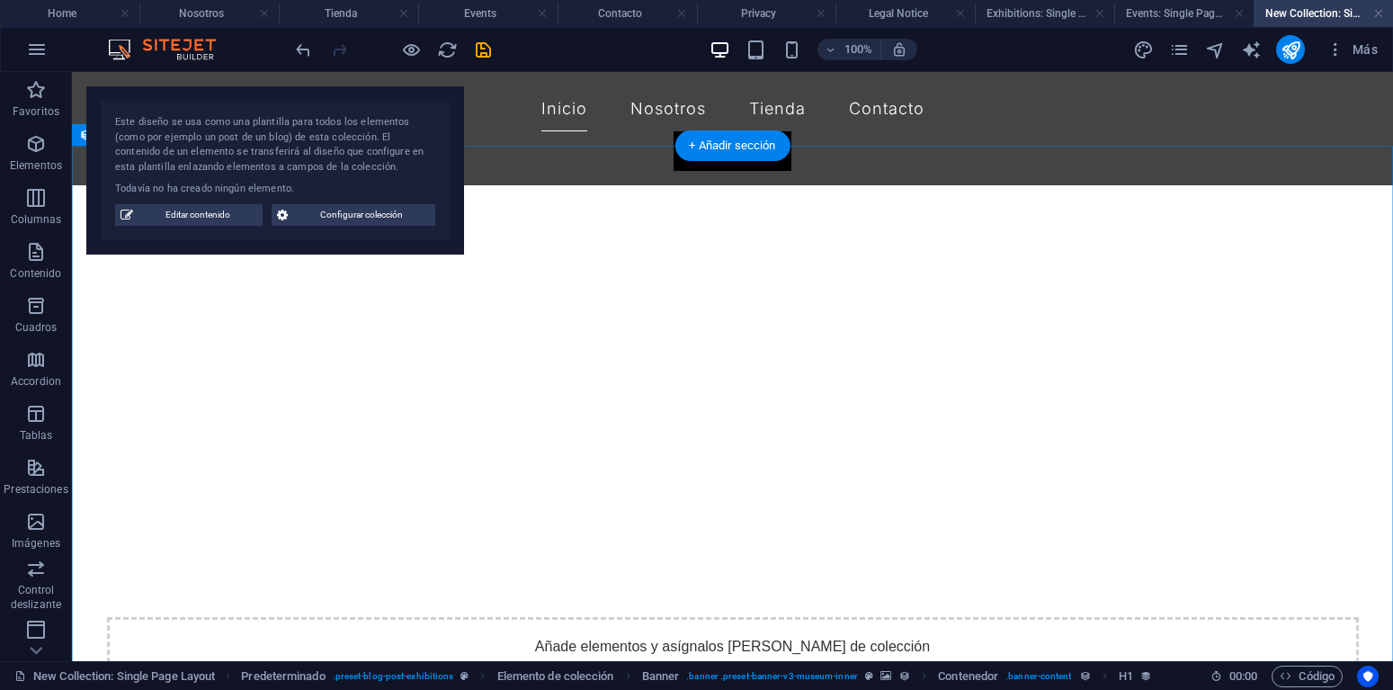
click at [441, 422] on div "Añade elementos y asígnalos [PERSON_NAME] de colección o Añadir elementos Pegar…" at bounding box center [732, 680] width 1321 height 991
